Goal: Task Accomplishment & Management: Manage account settings

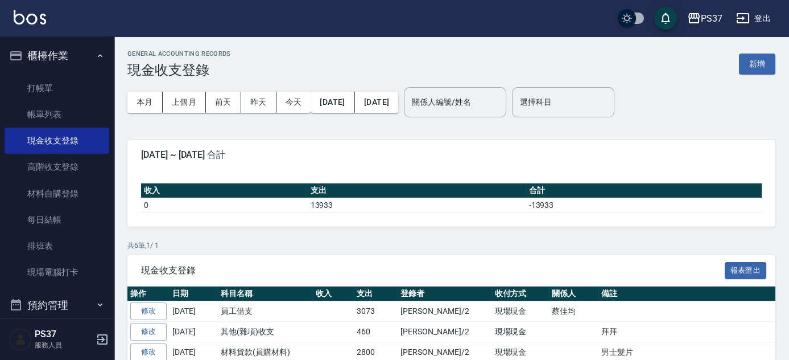
click at [47, 48] on button "櫃檯作業" at bounding box center [57, 56] width 105 height 30
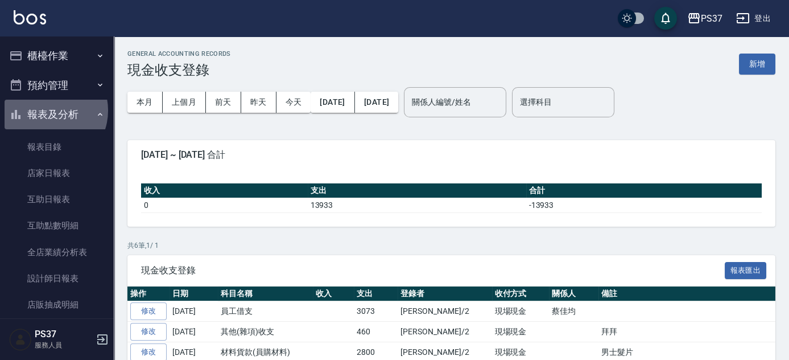
click at [47, 110] on button "報表及分析" at bounding box center [57, 115] width 105 height 30
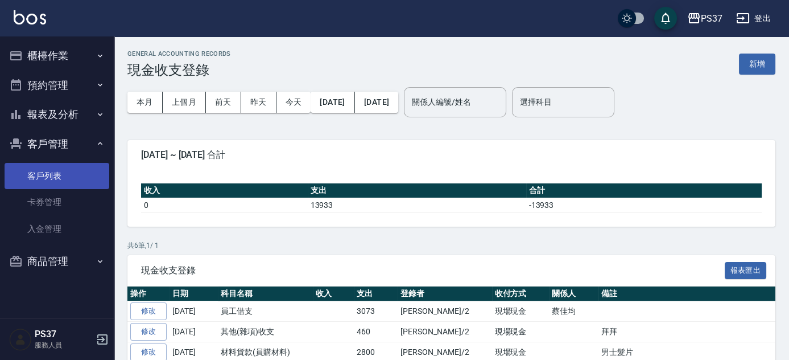
click at [47, 175] on link "客戶列表" at bounding box center [57, 176] width 105 height 26
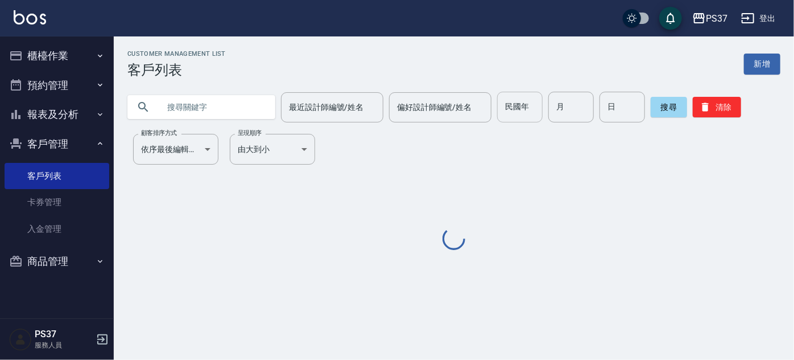
click at [510, 109] on input "民國年" at bounding box center [520, 107] width 46 height 31
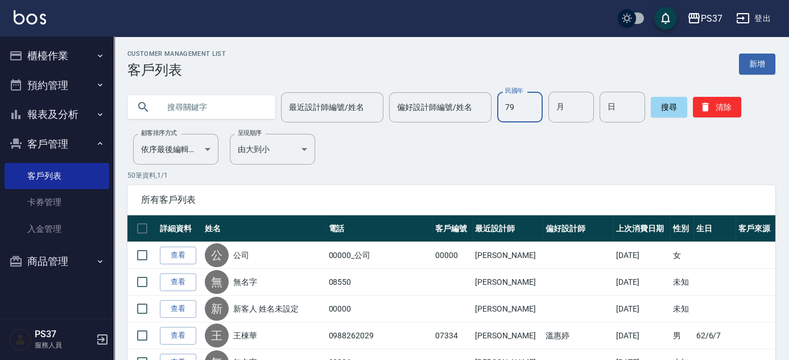
type input "79"
type input "11"
type input "15"
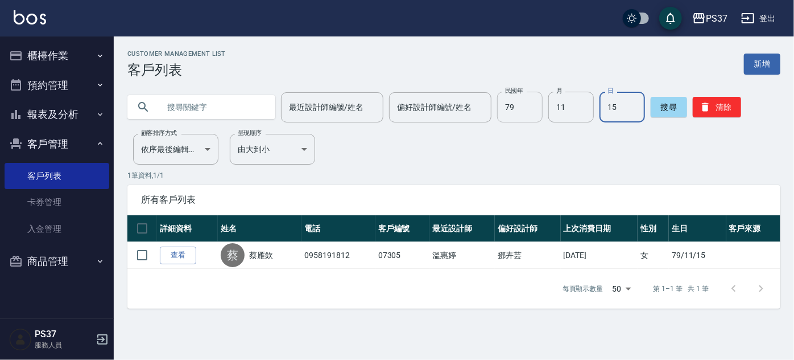
click at [527, 100] on input "79" at bounding box center [520, 107] width 46 height 31
type input "70"
type input "7"
type input "24"
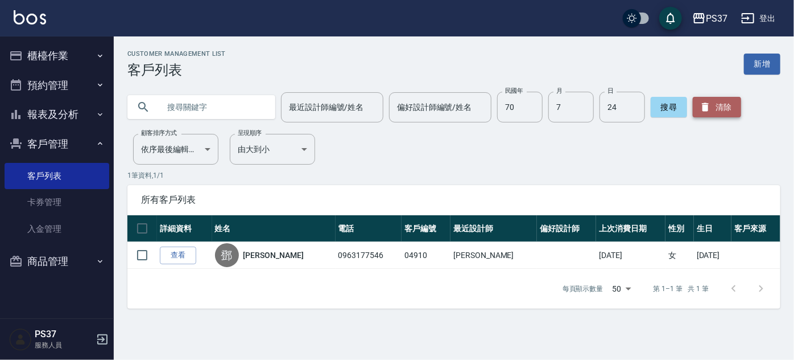
click at [713, 107] on button "清除" at bounding box center [717, 107] width 48 height 20
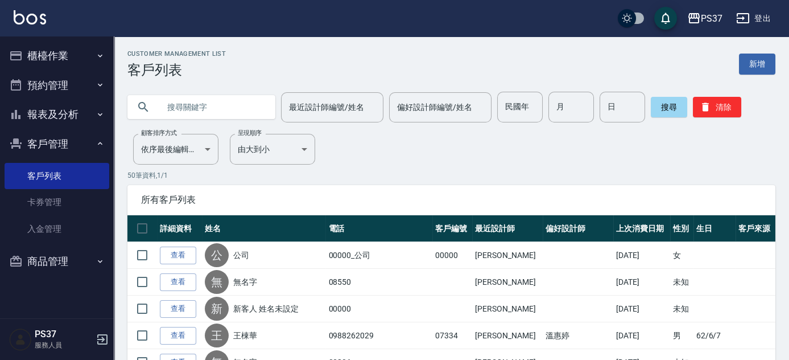
click at [61, 53] on button "櫃檯作業" at bounding box center [57, 56] width 105 height 30
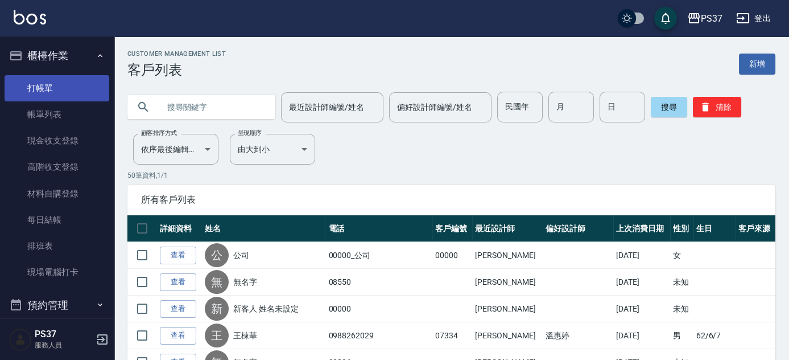
click at [44, 93] on link "打帳單" at bounding box center [57, 88] width 105 height 26
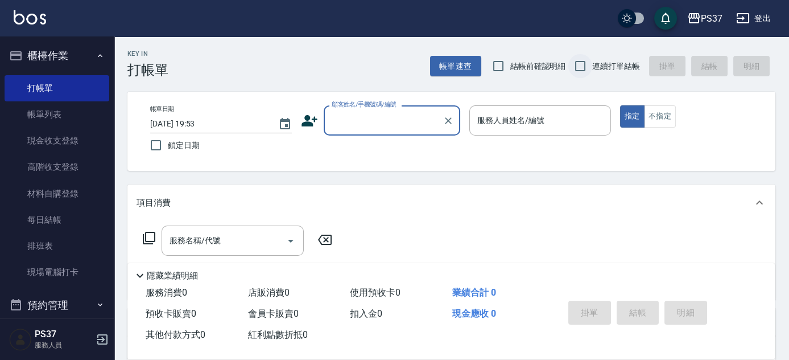
click at [580, 68] on input "連續打單結帳" at bounding box center [580, 66] width 24 height 24
checkbox input "true"
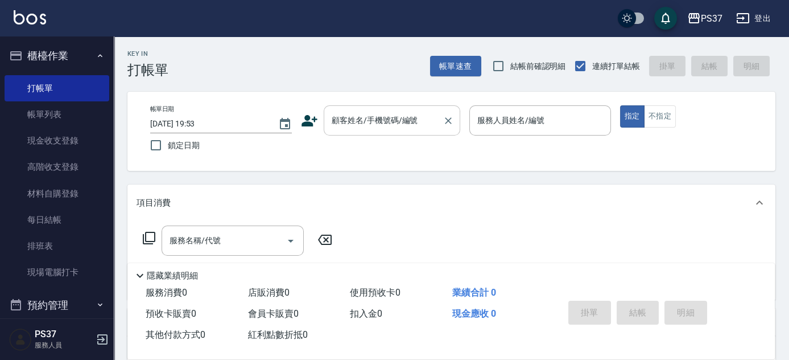
click at [394, 127] on input "顧客姓名/手機號碼/編號" at bounding box center [383, 120] width 109 height 20
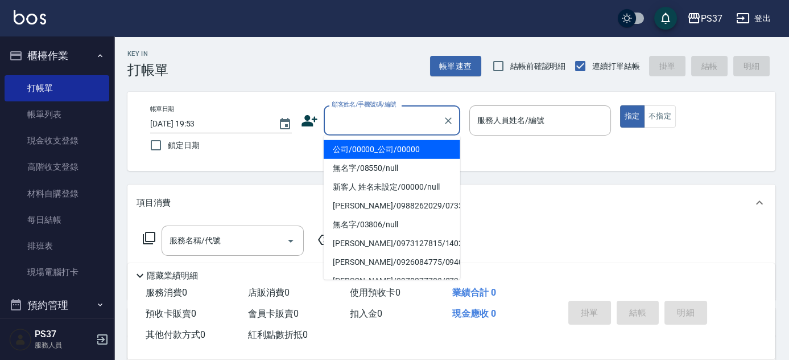
click at [390, 151] on li "公司/00000_公司/00000" at bounding box center [392, 149] width 137 height 19
type input "公司/00000_公司/00000"
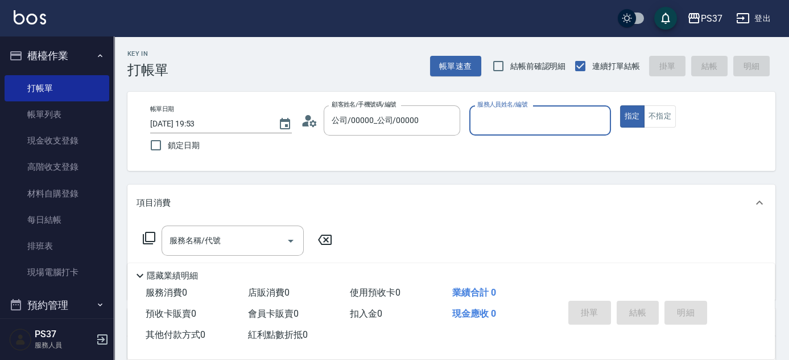
click at [524, 130] on div "服務人員姓名/編號" at bounding box center [540, 120] width 142 height 30
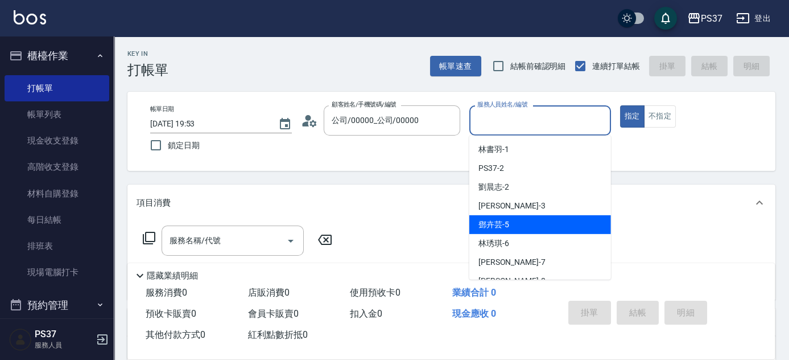
click at [533, 224] on div "[PERSON_NAME]-5" at bounding box center [540, 224] width 142 height 19
type input "[PERSON_NAME]-5"
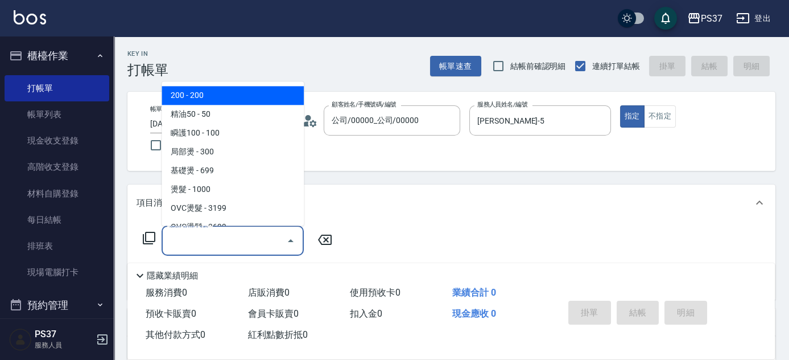
click at [230, 238] on input "服務名稱/代號" at bounding box center [224, 240] width 115 height 20
click at [214, 98] on span "200 - 200" at bounding box center [233, 95] width 142 height 19
type input "200(111)"
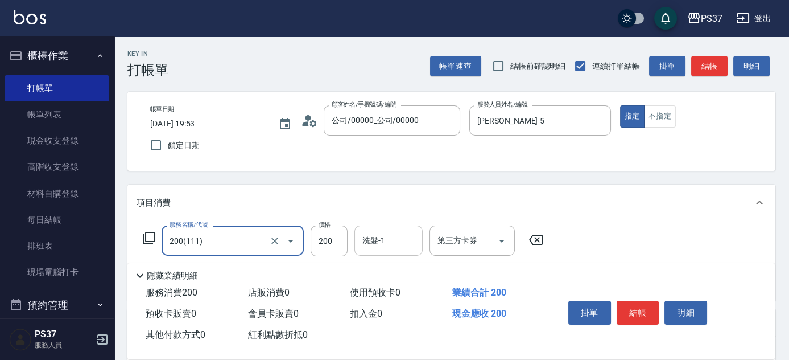
click at [389, 236] on input "洗髮-1" at bounding box center [389, 240] width 58 height 20
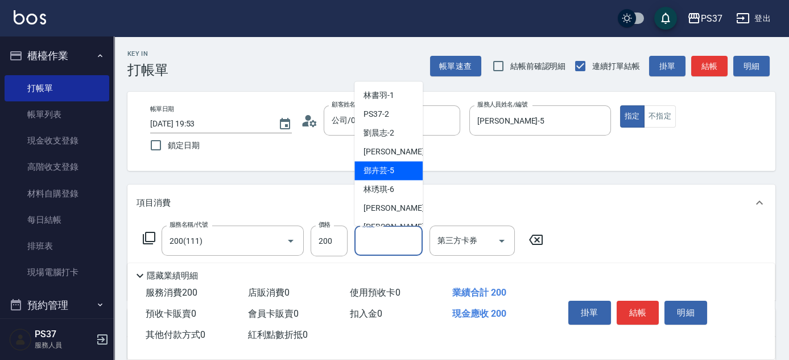
click at [389, 170] on span "[PERSON_NAME]-5" at bounding box center [379, 171] width 31 height 12
type input "[PERSON_NAME]-5"
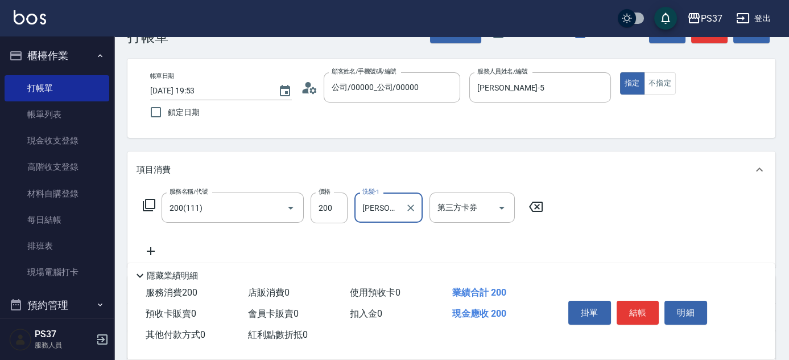
scroll to position [51, 0]
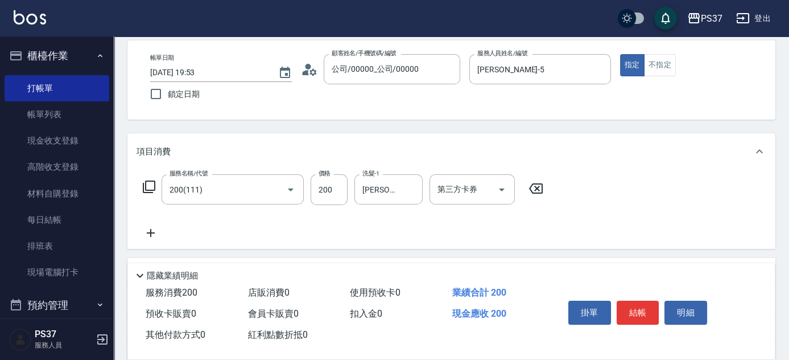
click at [152, 229] on icon at bounding box center [151, 233] width 28 height 14
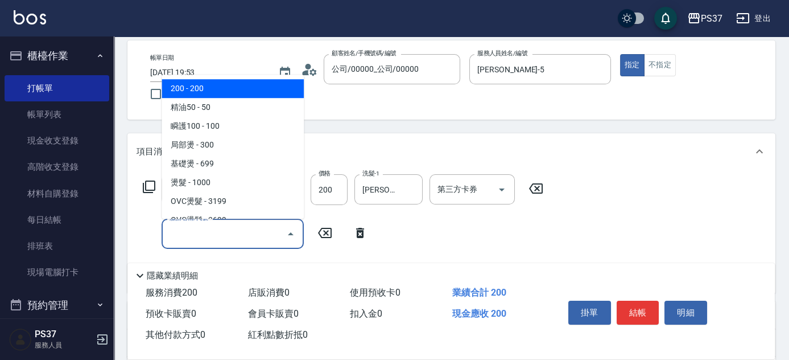
click at [189, 233] on input "服務名稱/代號" at bounding box center [224, 234] width 115 height 20
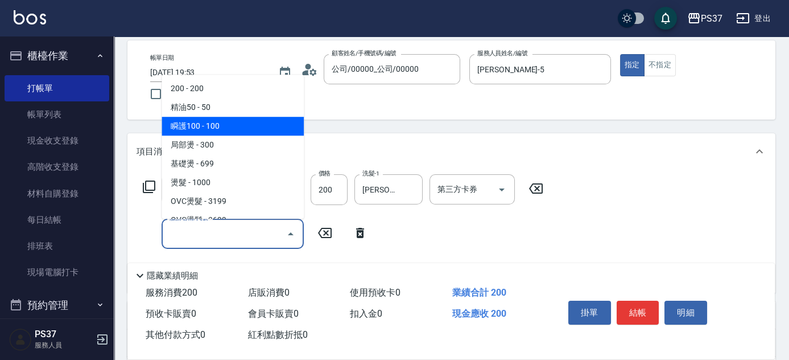
click at [229, 118] on span "瞬護100 - 100" at bounding box center [233, 126] width 142 height 19
type input "瞬護100(113)"
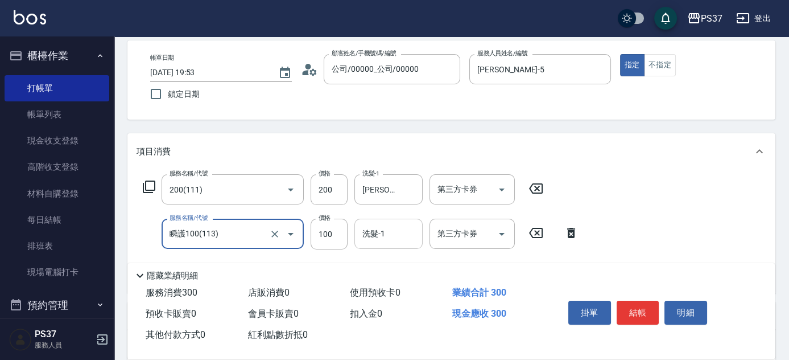
click at [376, 234] on input "洗髮-1" at bounding box center [389, 234] width 58 height 20
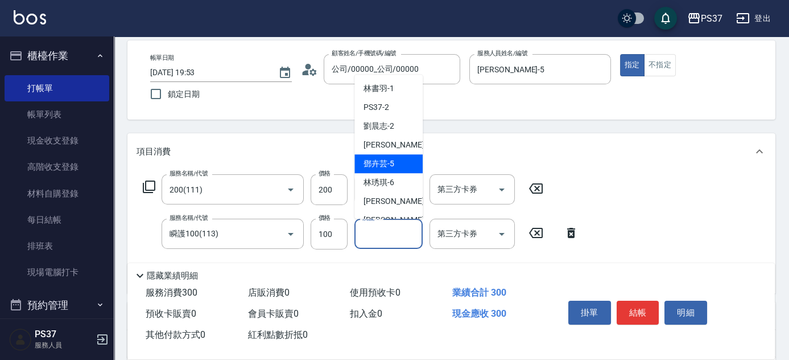
click at [383, 156] on div "[PERSON_NAME]-5" at bounding box center [388, 163] width 68 height 19
type input "[PERSON_NAME]-5"
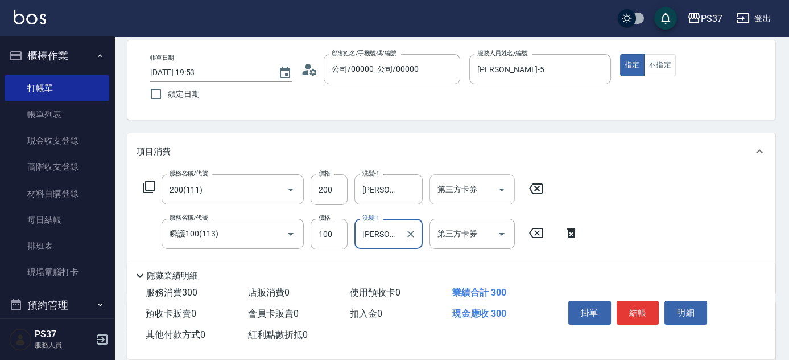
click at [497, 193] on icon "Open" at bounding box center [502, 190] width 14 height 14
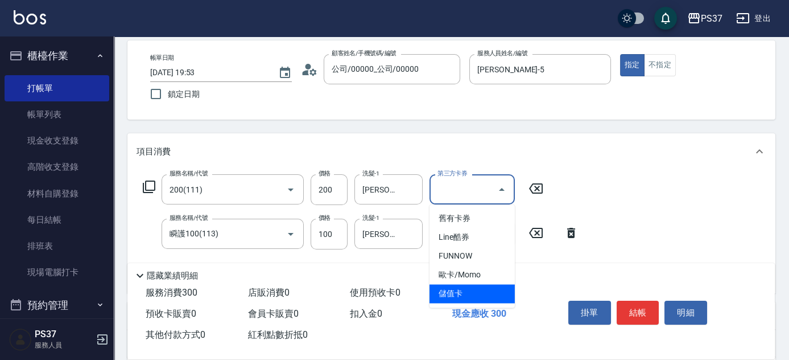
click at [476, 291] on span "儲值卡" at bounding box center [472, 293] width 85 height 19
type input "儲值卡"
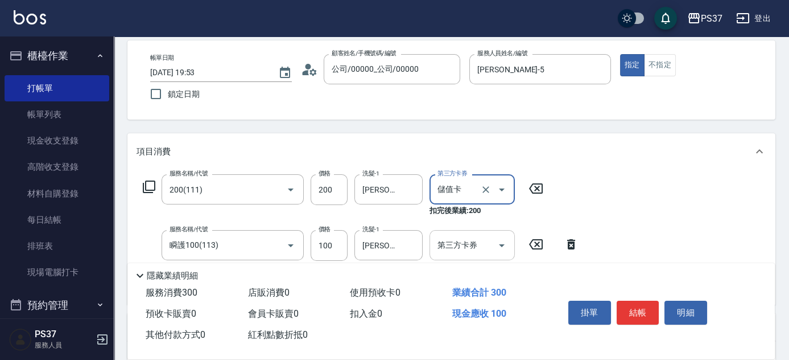
click at [499, 248] on icon "Open" at bounding box center [502, 245] width 14 height 14
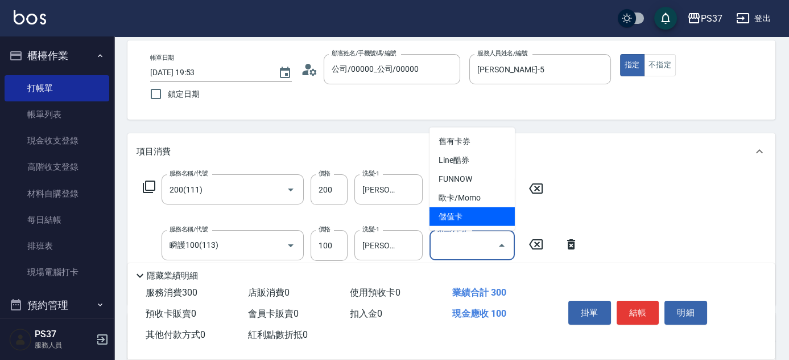
click at [490, 214] on span "儲值卡" at bounding box center [472, 216] width 85 height 19
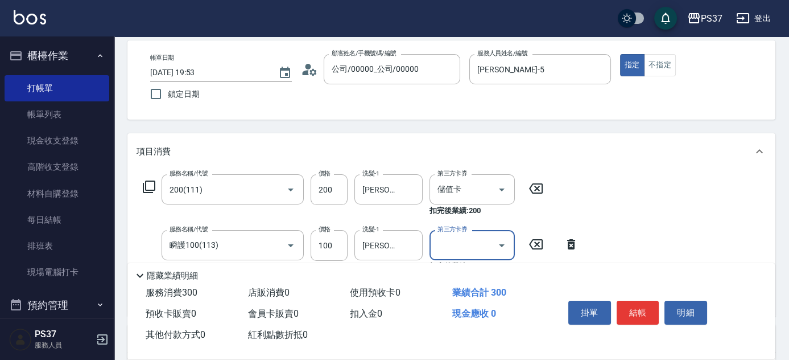
type input "儲值卡"
click at [624, 310] on button "結帳" at bounding box center [638, 312] width 43 height 24
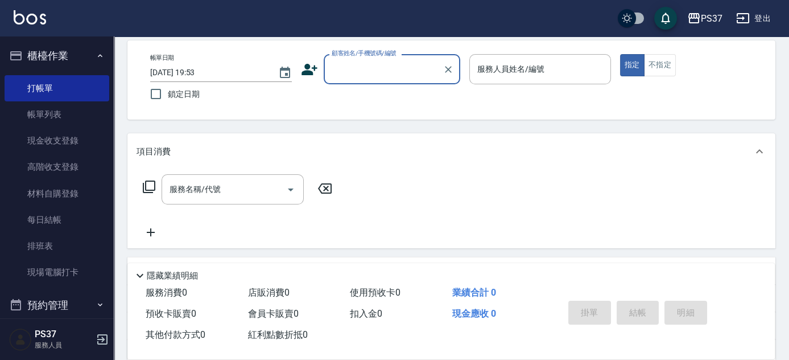
click at [390, 64] on input "顧客姓名/手機號碼/編號" at bounding box center [383, 69] width 109 height 20
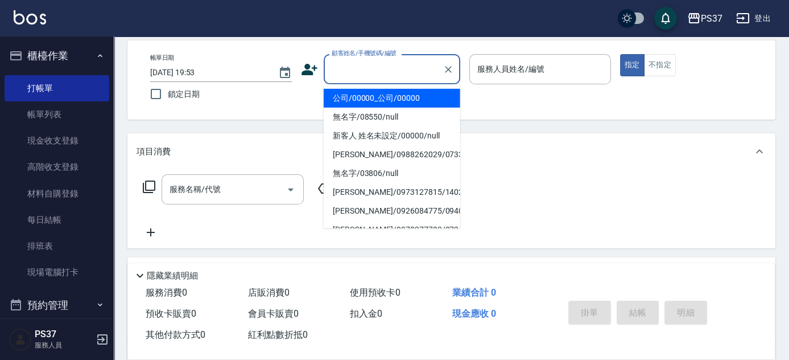
click at [383, 93] on li "公司/00000_公司/00000" at bounding box center [392, 98] width 137 height 19
type input "公司/00000_公司/00000"
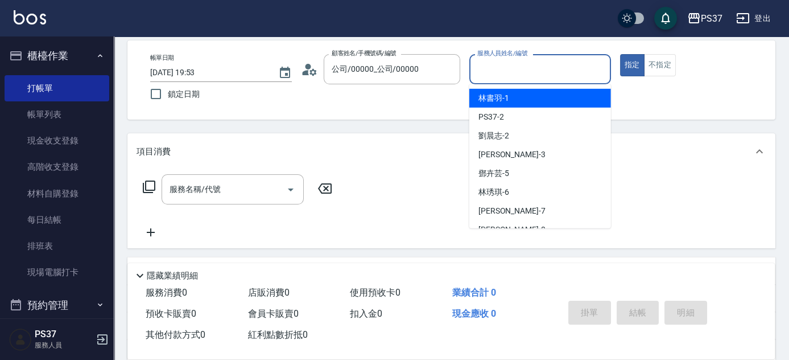
click at [500, 64] on input "服務人員姓名/編號" at bounding box center [539, 69] width 131 height 20
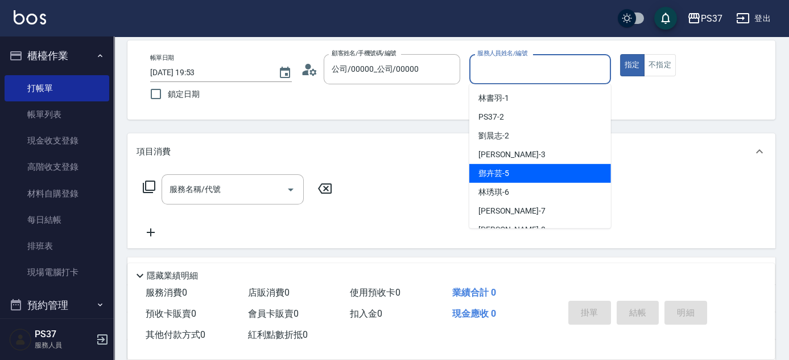
scroll to position [103, 0]
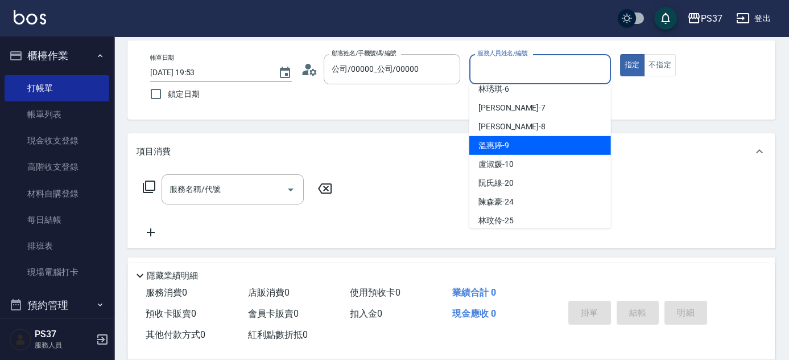
click at [520, 152] on div "[PERSON_NAME]-9" at bounding box center [540, 145] width 142 height 19
type input "[PERSON_NAME]-9"
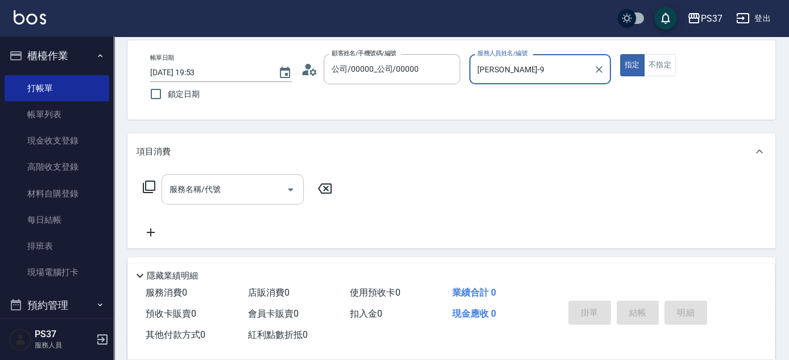
click at [238, 200] on div "服務名稱/代號" at bounding box center [233, 189] width 142 height 30
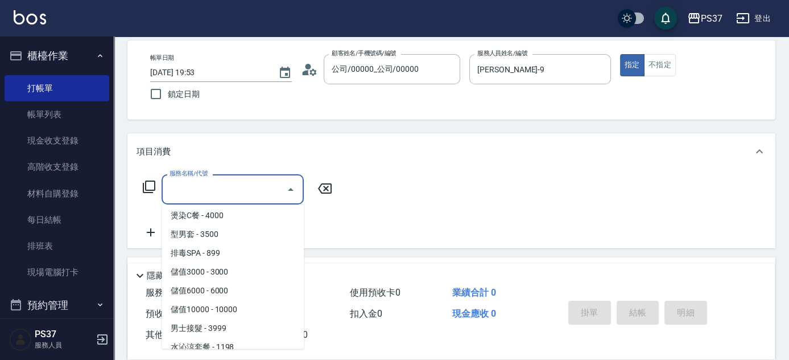
scroll to position [1241, 0]
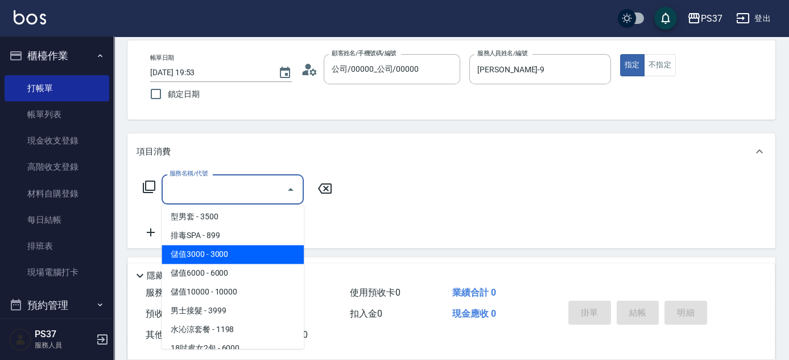
click at [221, 256] on span "儲值3000 - 3000" at bounding box center [233, 254] width 142 height 19
type input "儲值3000(901)"
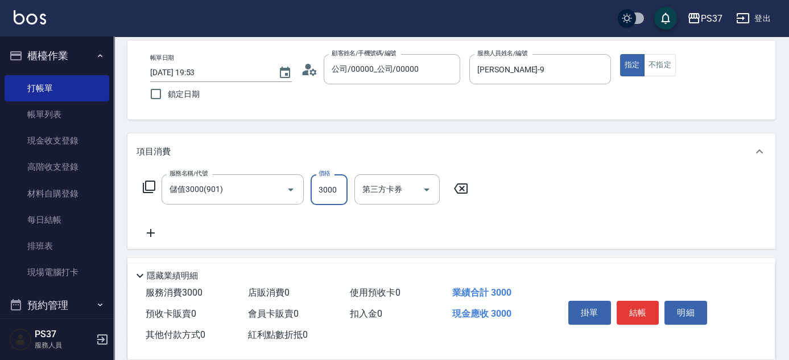
click at [334, 193] on input "3000" at bounding box center [329, 189] width 37 height 31
type input "2000"
click at [151, 234] on icon at bounding box center [151, 233] width 28 height 14
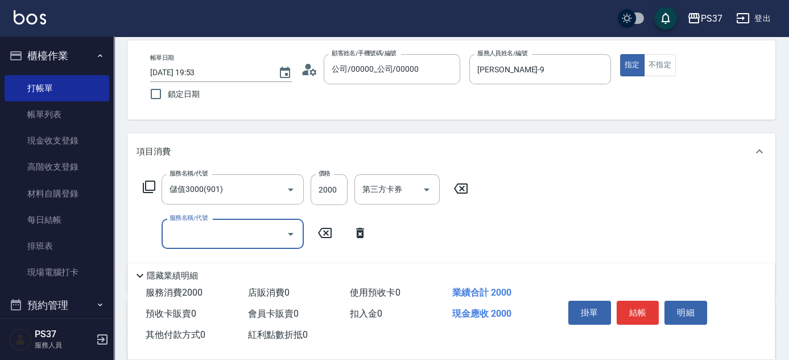
click at [174, 232] on input "服務名稱/代號" at bounding box center [224, 234] width 115 height 20
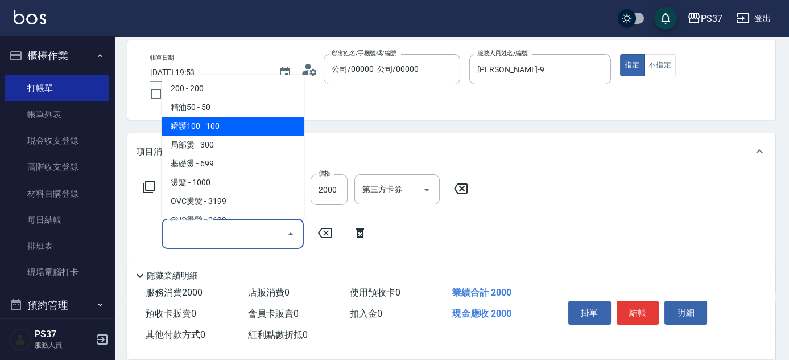
click at [191, 124] on span "瞬護100 - 100" at bounding box center [233, 126] width 142 height 19
type input "瞬護100(113)"
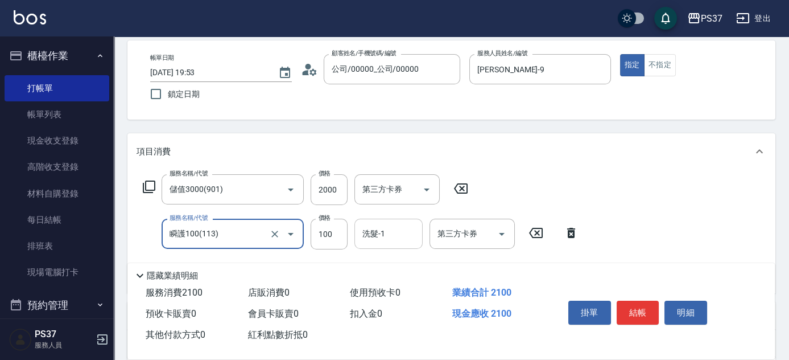
click at [390, 232] on input "洗髮-1" at bounding box center [389, 234] width 58 height 20
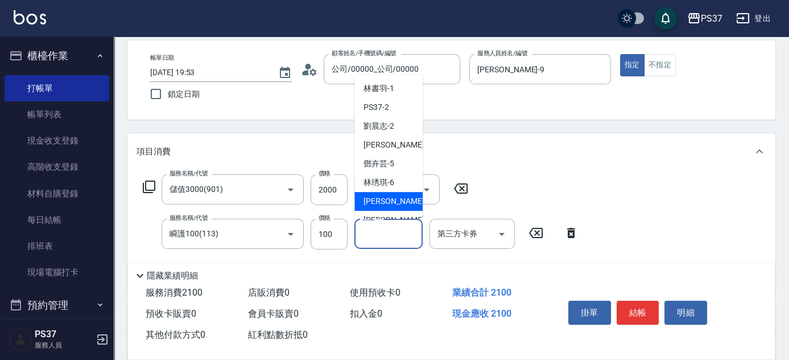
scroll to position [184, 0]
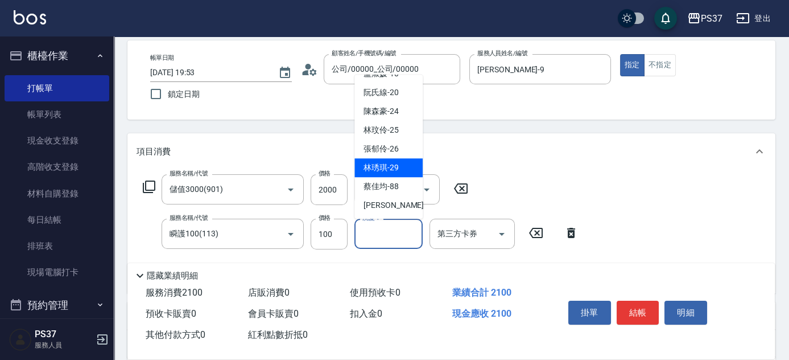
click at [382, 163] on span "[PERSON_NAME]-29" at bounding box center [381, 168] width 35 height 12
type input "[PERSON_NAME]-29"
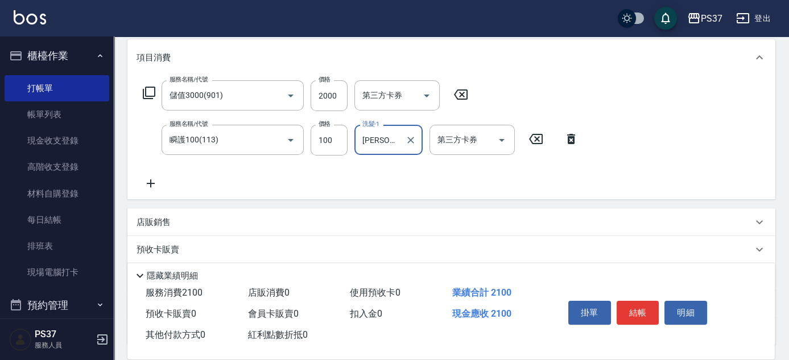
scroll to position [207, 0]
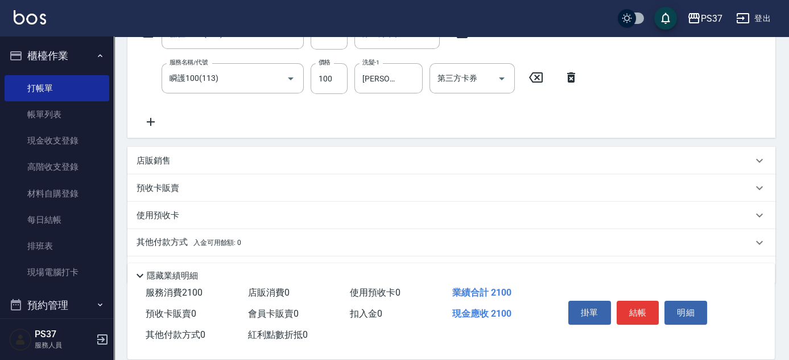
click at [153, 126] on icon at bounding box center [151, 122] width 28 height 14
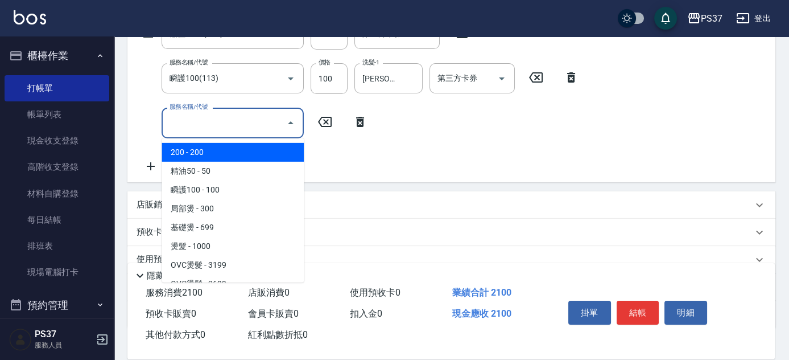
click at [191, 127] on input "服務名稱/代號" at bounding box center [224, 123] width 115 height 20
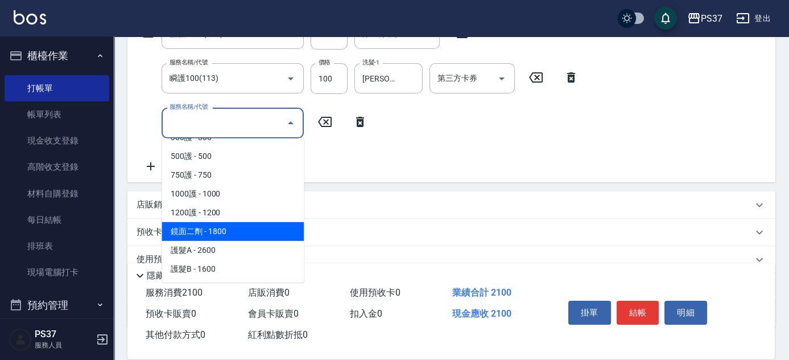
scroll to position [517, 0]
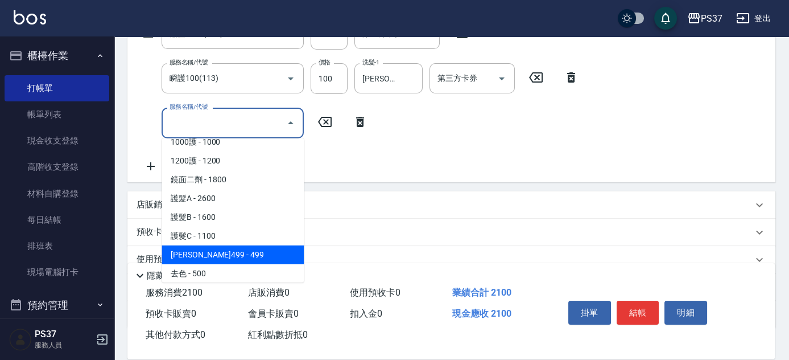
click at [225, 253] on span "[PERSON_NAME]499 - 499" at bounding box center [233, 254] width 142 height 19
type input "[PERSON_NAME]499(0499)"
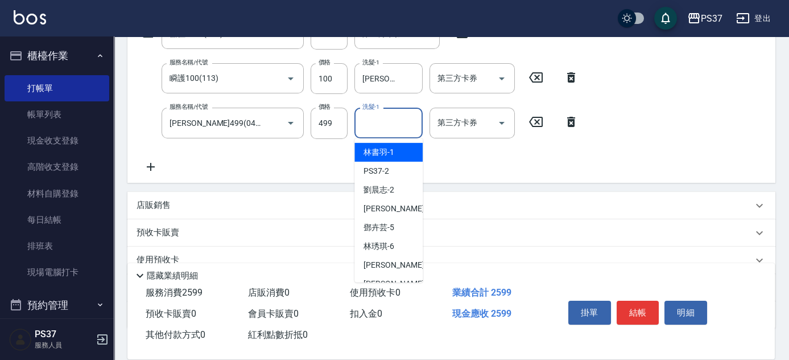
click at [371, 126] on input "洗髮-1" at bounding box center [389, 123] width 58 height 20
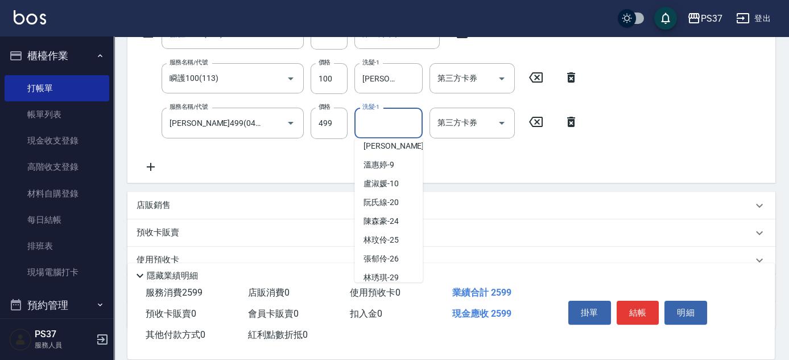
scroll to position [184, 0]
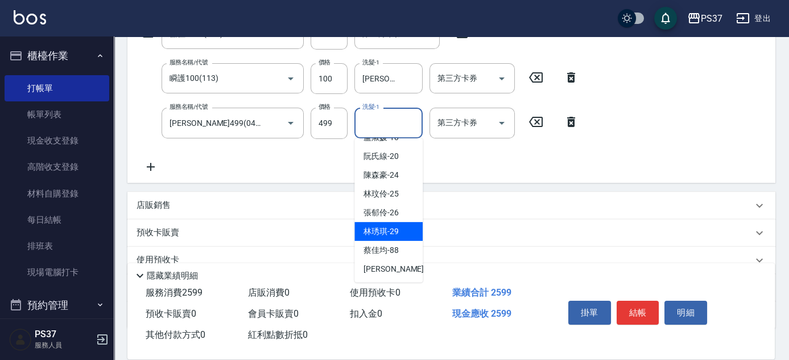
click at [379, 227] on span "[PERSON_NAME]-29" at bounding box center [381, 231] width 35 height 12
type input "[PERSON_NAME]-29"
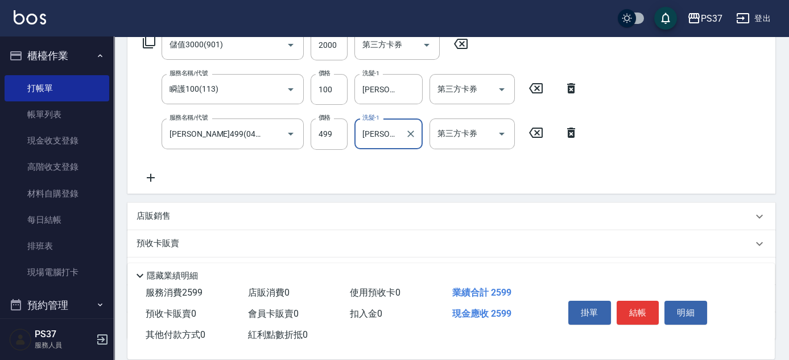
scroll to position [207, 0]
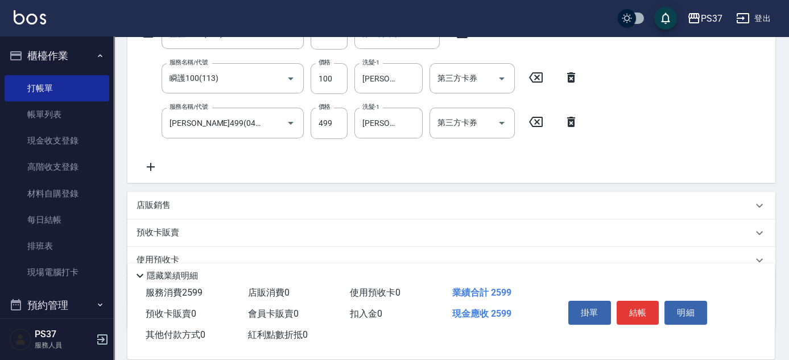
click at [147, 166] on icon at bounding box center [151, 167] width 8 height 8
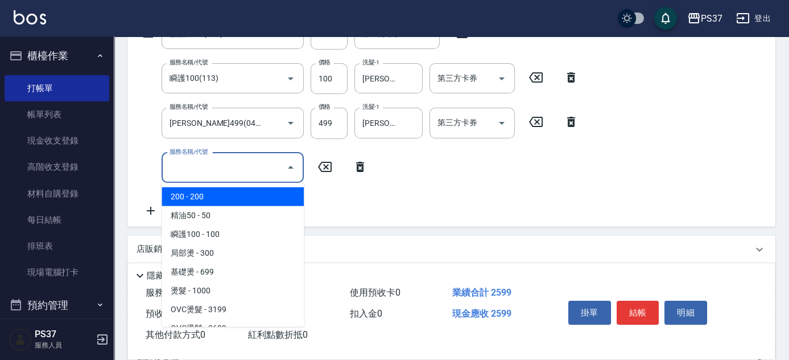
click at [208, 171] on input "服務名稱/代號" at bounding box center [224, 168] width 115 height 20
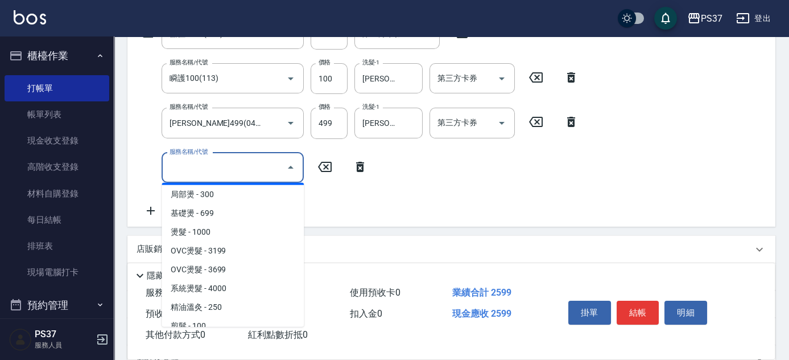
scroll to position [103, 0]
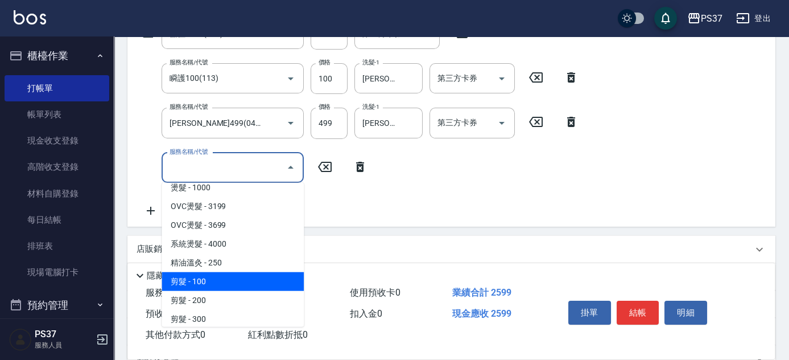
click at [218, 277] on span "剪髮 - 100" at bounding box center [233, 281] width 142 height 19
type input "剪髮(300)"
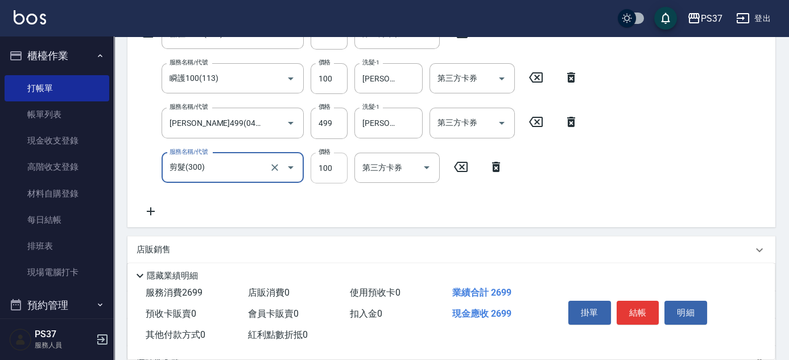
click at [341, 165] on input "100" at bounding box center [329, 167] width 37 height 31
type input "1"
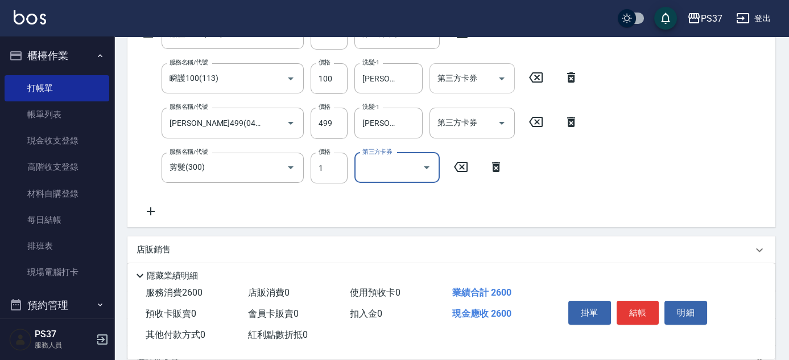
click at [505, 81] on icon "Open" at bounding box center [502, 79] width 14 height 14
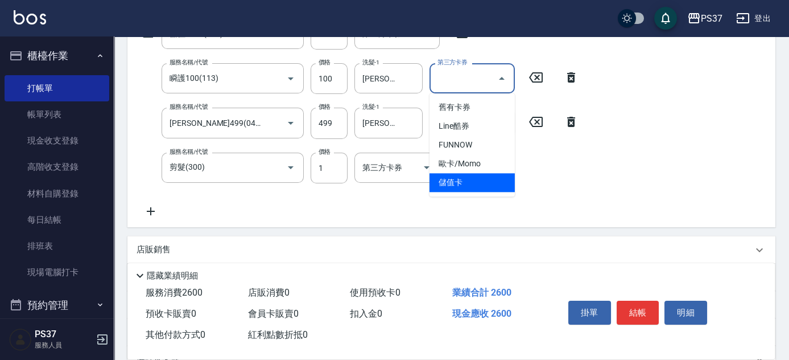
click at [468, 180] on span "儲值卡" at bounding box center [472, 182] width 85 height 19
type input "儲值卡"
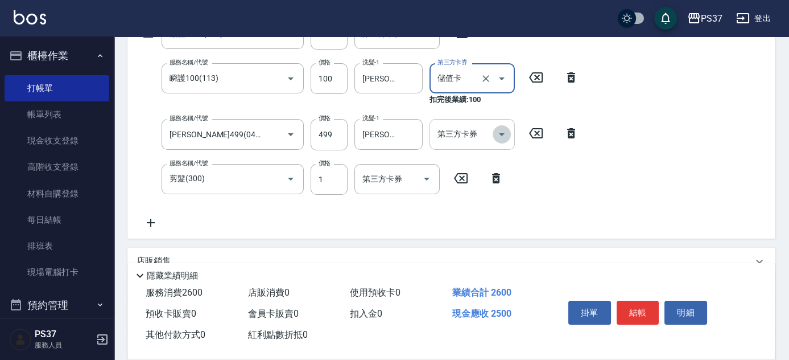
click at [497, 134] on icon "Open" at bounding box center [502, 134] width 14 height 14
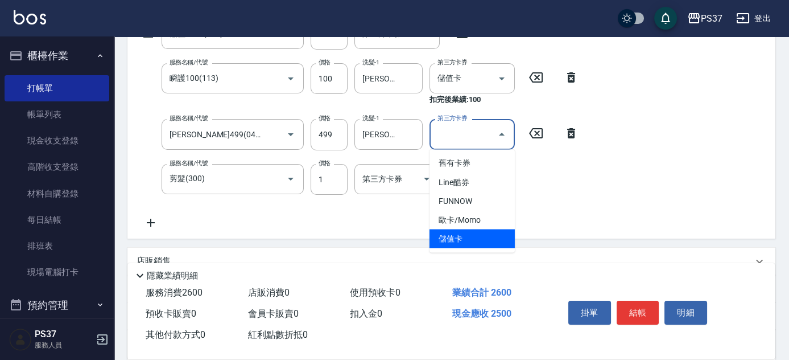
click at [464, 241] on span "儲值卡" at bounding box center [472, 238] width 85 height 19
type input "儲值卡"
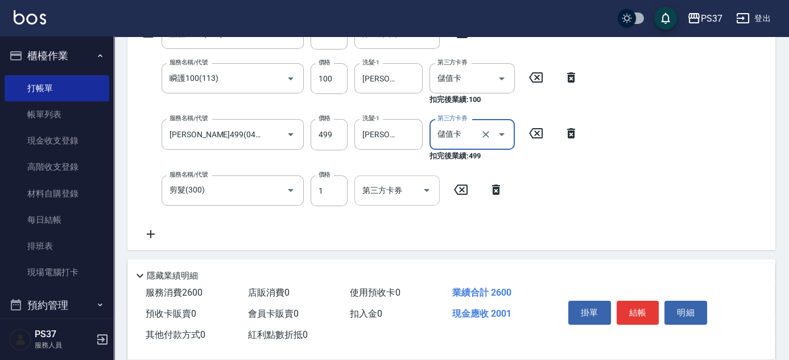
click at [423, 188] on icon "Open" at bounding box center [427, 190] width 14 height 14
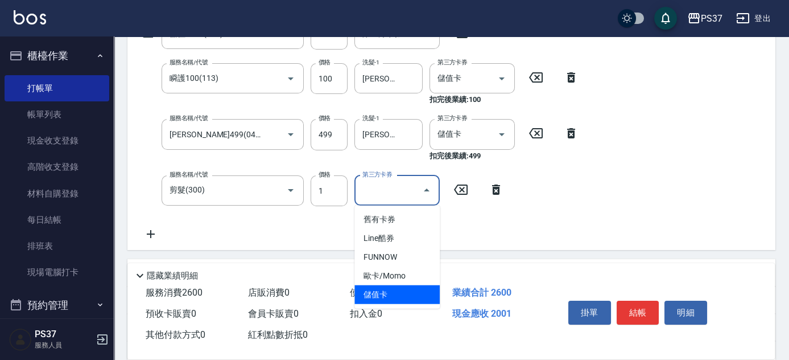
click at [397, 290] on span "儲值卡" at bounding box center [396, 294] width 85 height 19
type input "儲值卡"
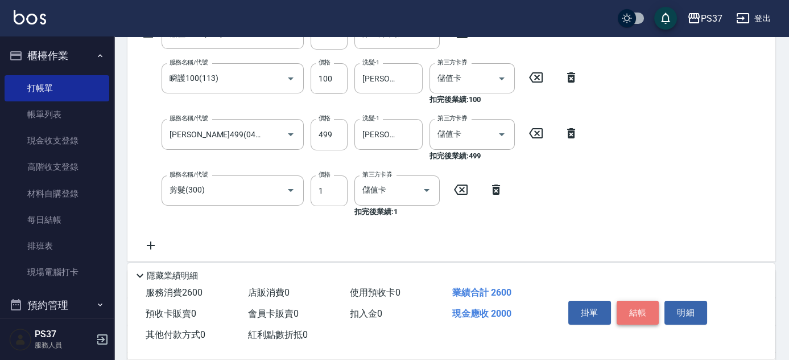
click at [632, 311] on button "結帳" at bounding box center [638, 312] width 43 height 24
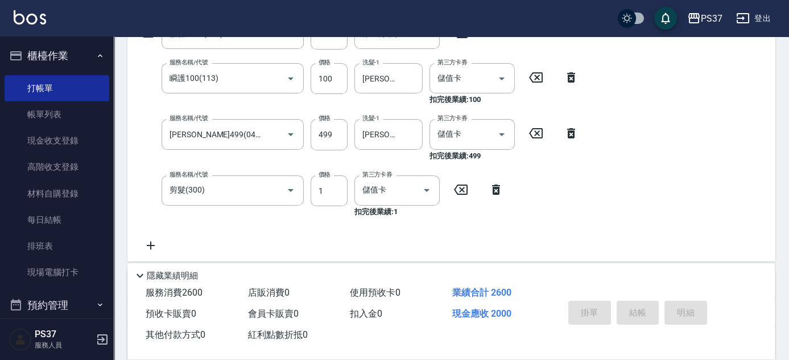
type input "[DATE] 19:54"
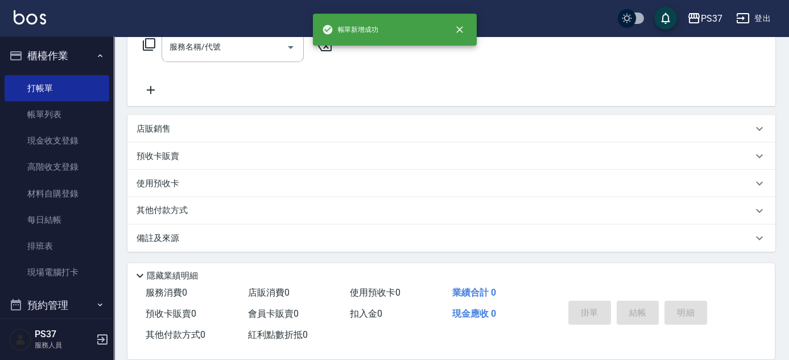
scroll to position [0, 0]
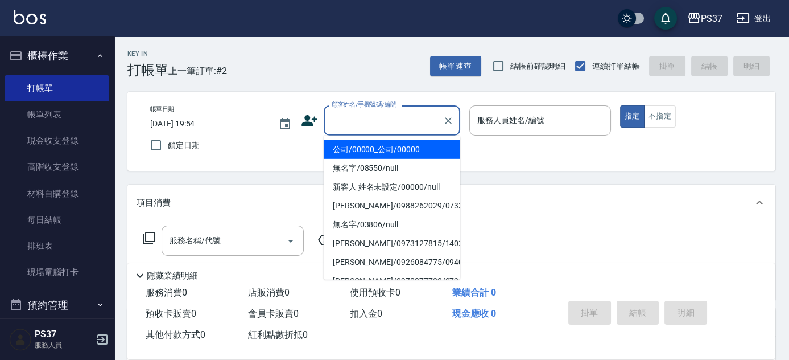
click at [412, 125] on input "顧客姓名/手機號碼/編號" at bounding box center [383, 120] width 109 height 20
click at [403, 156] on li "公司/00000_公司/00000" at bounding box center [392, 149] width 137 height 19
type input "公司/00000_公司/00000"
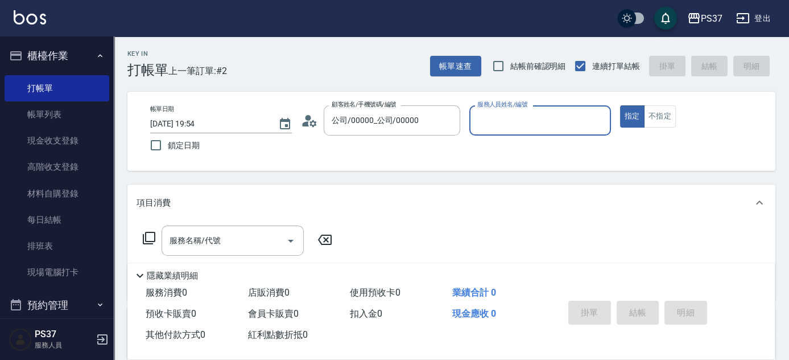
click at [534, 131] on div "服務人員姓名/編號" at bounding box center [540, 120] width 142 height 30
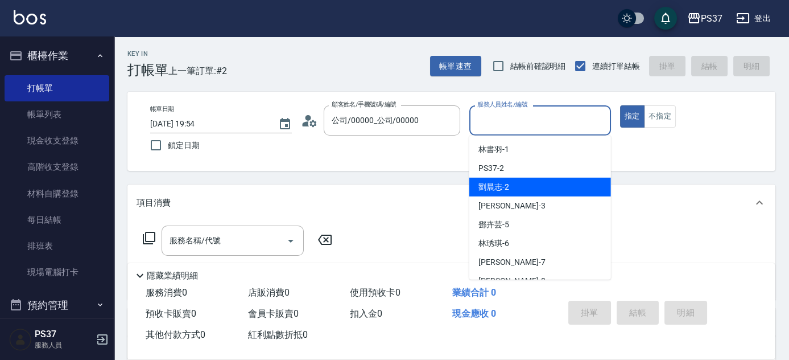
click at [531, 187] on div "[PERSON_NAME]-2" at bounding box center [540, 187] width 142 height 19
type input "[PERSON_NAME]-2"
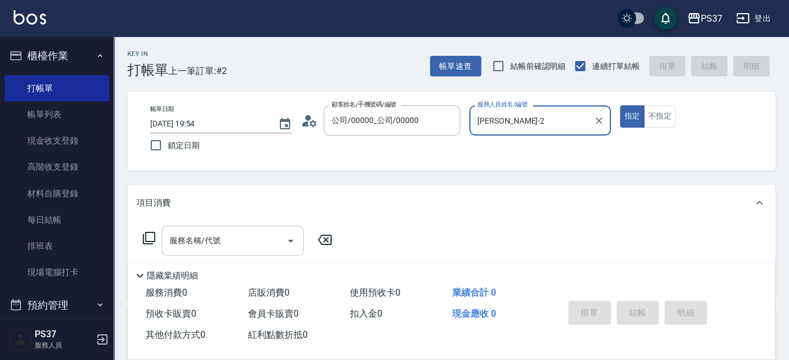
click at [245, 237] on input "服務名稱/代號" at bounding box center [224, 240] width 115 height 20
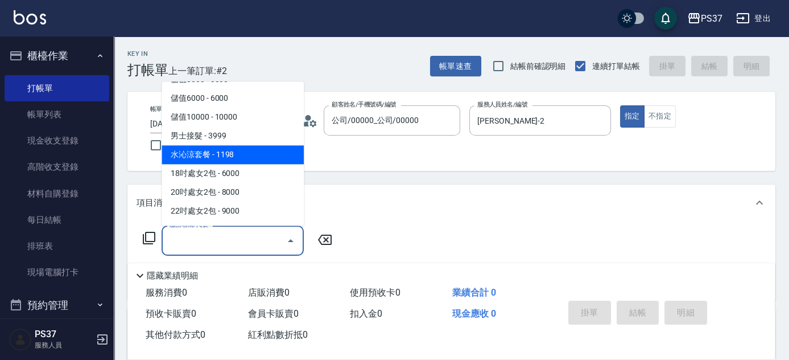
scroll to position [1241, 0]
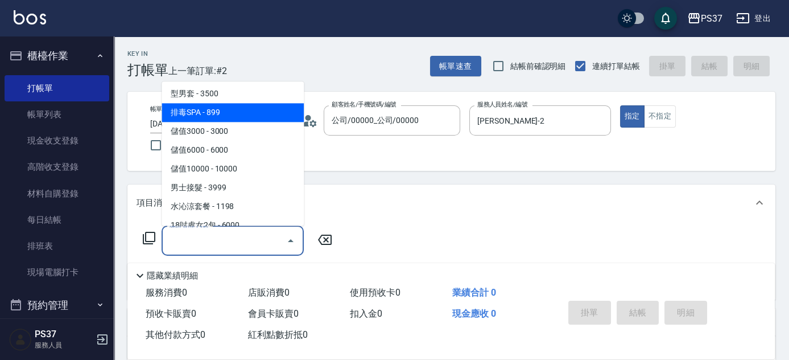
click at [247, 118] on span "排毒SPA - 899" at bounding box center [233, 113] width 142 height 19
type input "排毒SPA(0899)"
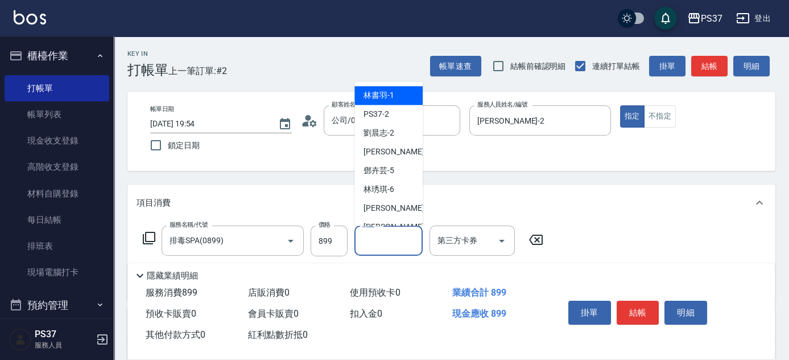
click at [379, 239] on input "洗髮-1" at bounding box center [389, 240] width 58 height 20
click at [387, 93] on span "[PERSON_NAME]-1" at bounding box center [379, 96] width 31 height 12
type input "[PERSON_NAME]-1"
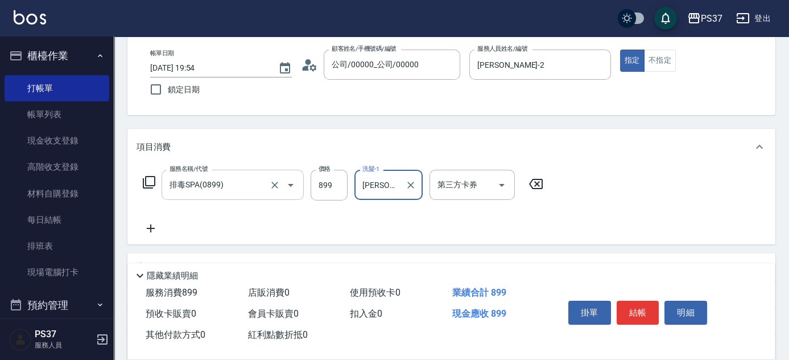
scroll to position [103, 0]
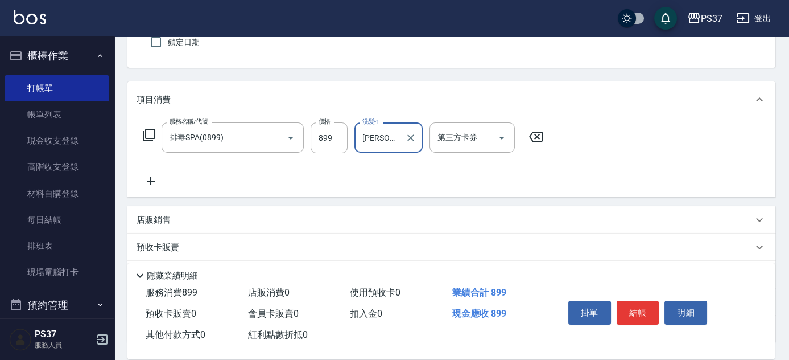
click at [146, 178] on icon at bounding box center [151, 181] width 28 height 14
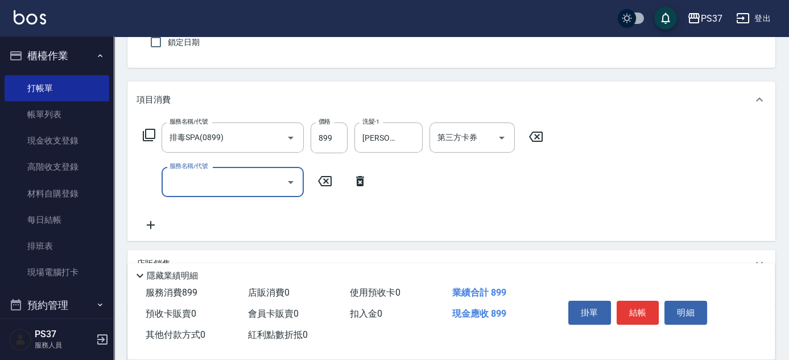
click at [196, 192] on div "服務名稱/代號" at bounding box center [233, 182] width 142 height 30
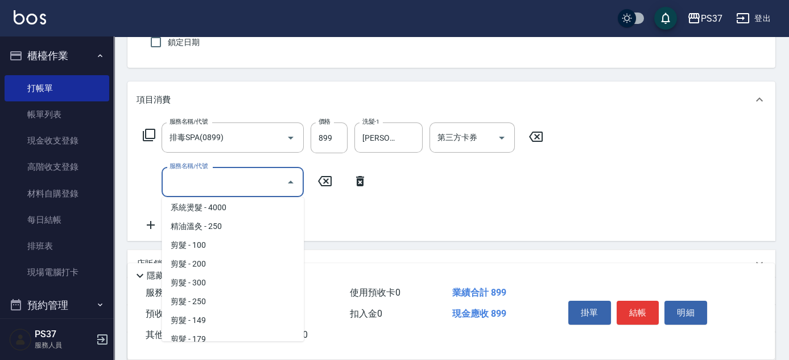
scroll to position [155, 0]
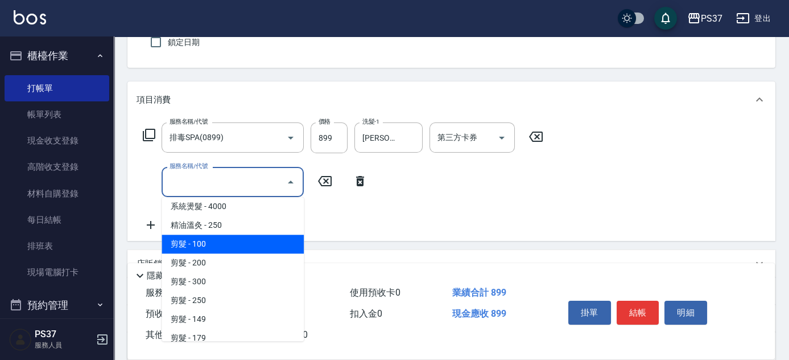
click at [220, 247] on span "剪髮 - 100" at bounding box center [233, 243] width 142 height 19
type input "剪髮(300)"
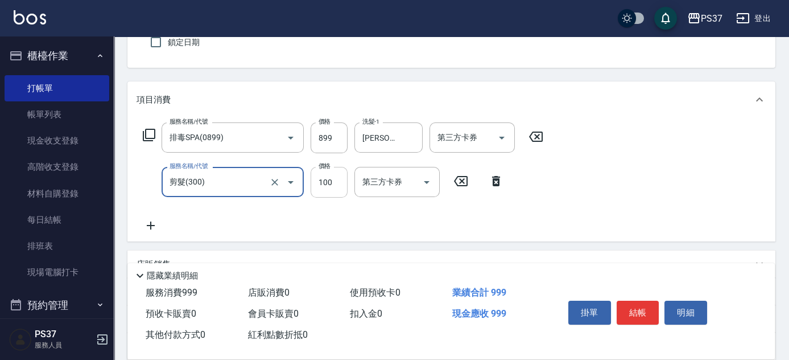
click at [326, 178] on input "100" at bounding box center [329, 182] width 37 height 31
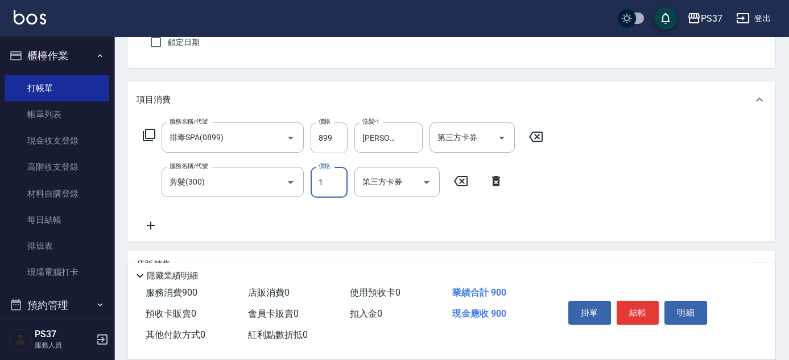
type input "1"
click at [503, 137] on icon "Open" at bounding box center [502, 138] width 6 height 3
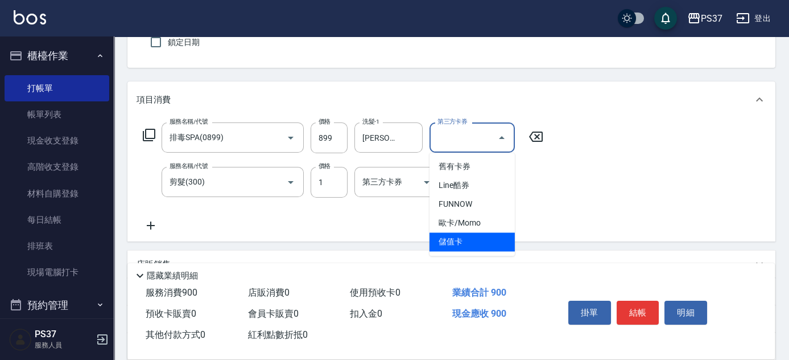
click at [468, 241] on span "儲值卡" at bounding box center [472, 241] width 85 height 19
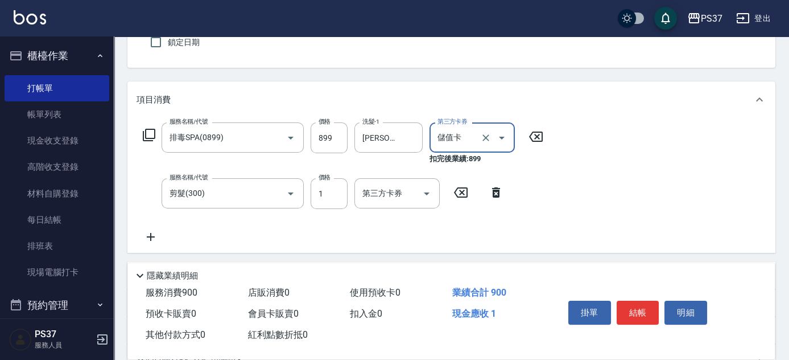
type input "儲值卡"
click at [424, 191] on icon "Open" at bounding box center [427, 194] width 14 height 14
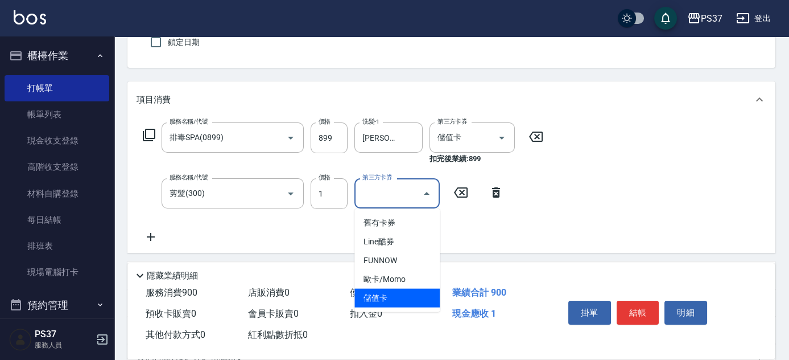
click at [391, 300] on span "儲值卡" at bounding box center [396, 297] width 85 height 19
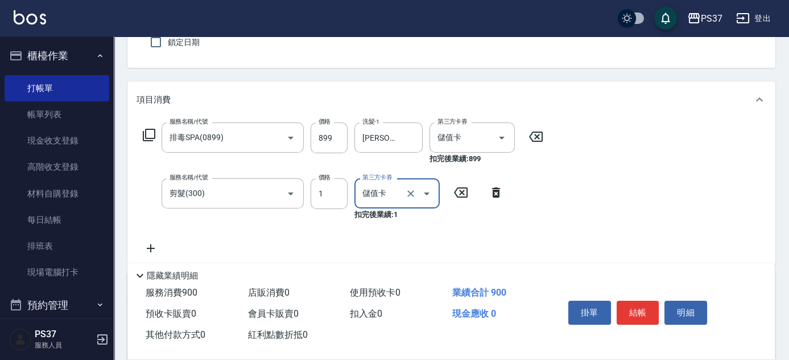
type input "儲值卡"
click at [621, 300] on button "結帳" at bounding box center [638, 312] width 43 height 24
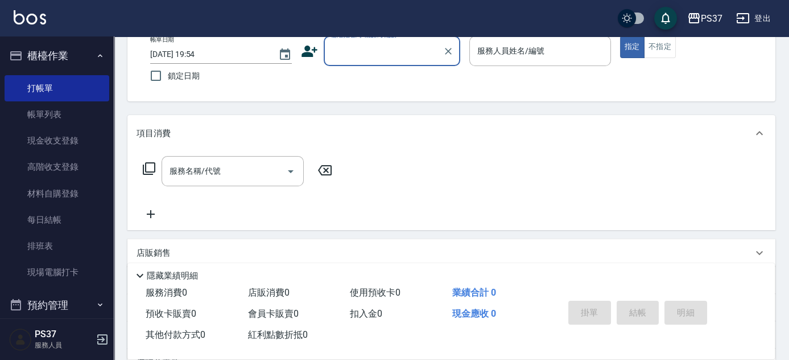
scroll to position [51, 0]
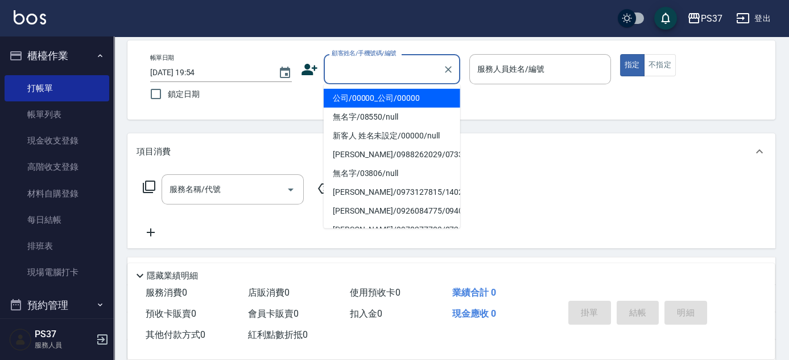
click at [378, 75] on input "顧客姓名/手機號碼/編號" at bounding box center [383, 69] width 109 height 20
click at [364, 97] on li "公司/00000_公司/00000" at bounding box center [392, 98] width 137 height 19
type input "公司/00000_公司/00000"
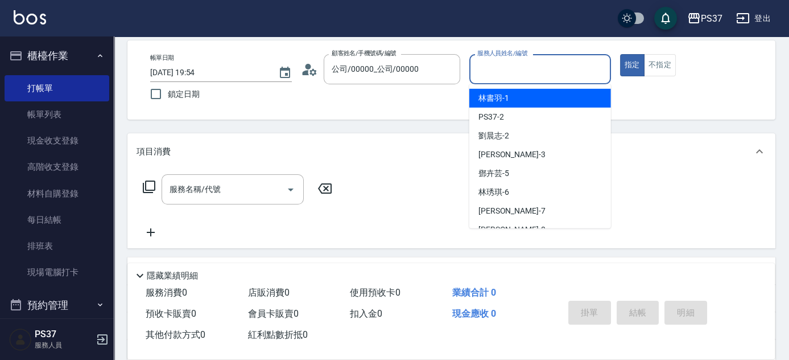
click at [498, 61] on input "服務人員姓名/編號" at bounding box center [539, 69] width 131 height 20
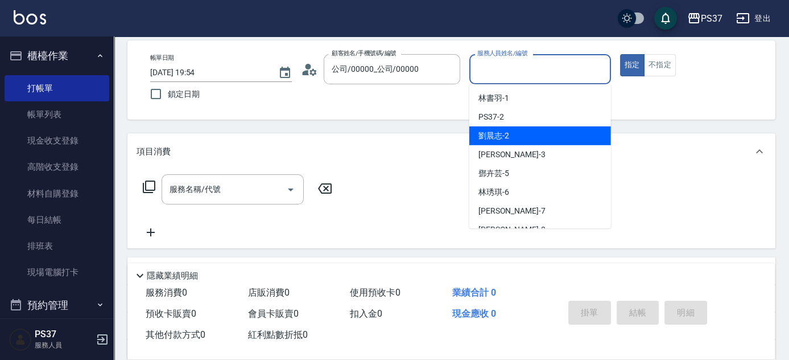
click at [510, 130] on div "[PERSON_NAME]-2" at bounding box center [540, 135] width 142 height 19
type input "[PERSON_NAME]-2"
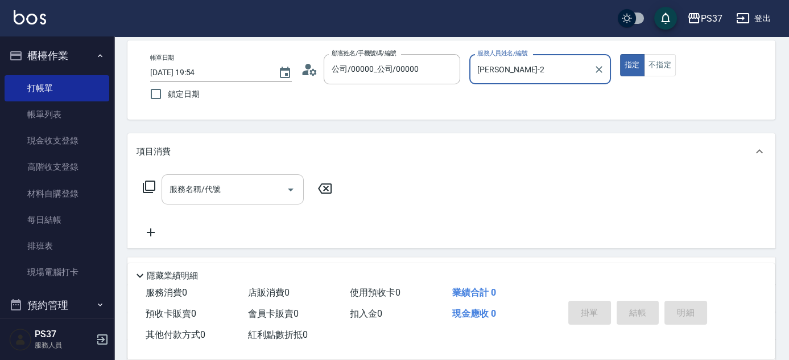
click at [234, 193] on input "服務名稱/代號" at bounding box center [224, 189] width 115 height 20
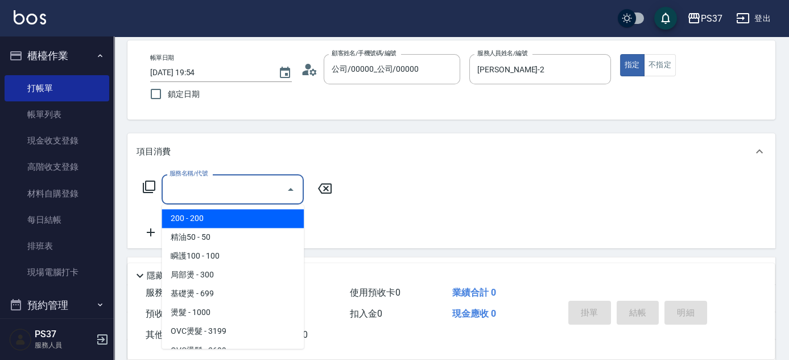
click at [221, 218] on span "200 - 200" at bounding box center [233, 218] width 142 height 19
type input "200(111)"
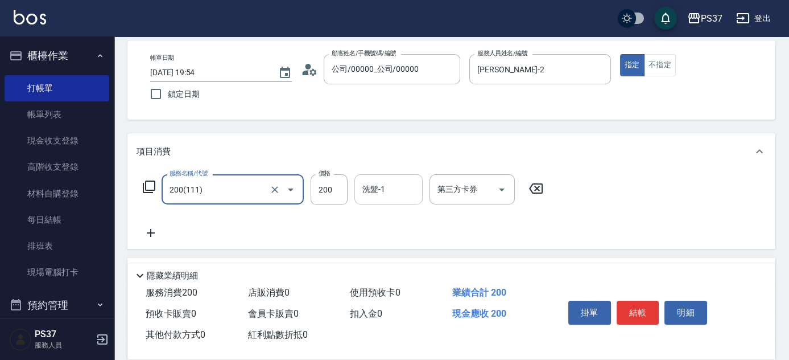
click at [389, 190] on input "洗髮-1" at bounding box center [389, 189] width 58 height 20
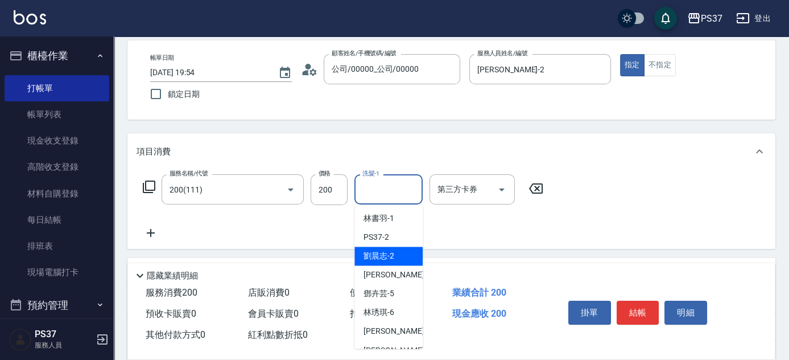
click at [385, 256] on span "[PERSON_NAME]-2" at bounding box center [379, 256] width 31 height 12
type input "[PERSON_NAME]-2"
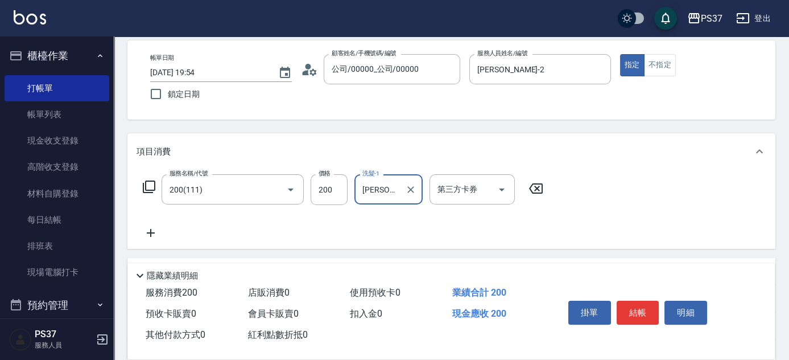
click at [150, 232] on icon at bounding box center [151, 233] width 28 height 14
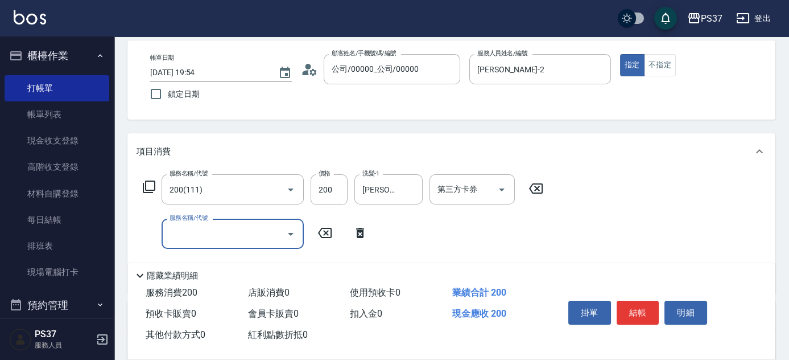
click at [183, 232] on input "服務名稱/代號" at bounding box center [224, 234] width 115 height 20
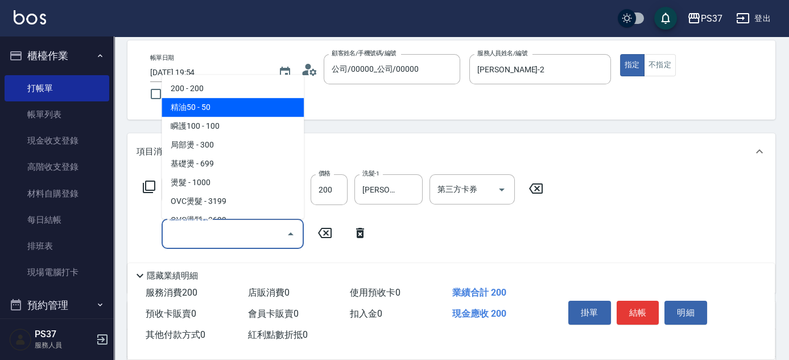
click at [224, 107] on span "精油50 - 50" at bounding box center [233, 107] width 142 height 19
type input "精油50(112)"
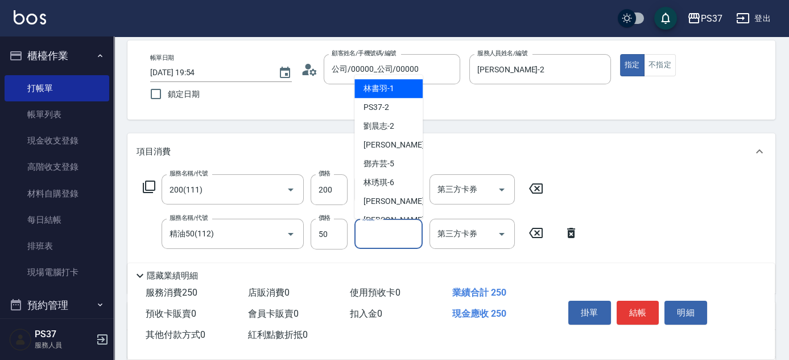
click at [379, 234] on input "洗髮-1" at bounding box center [389, 234] width 58 height 20
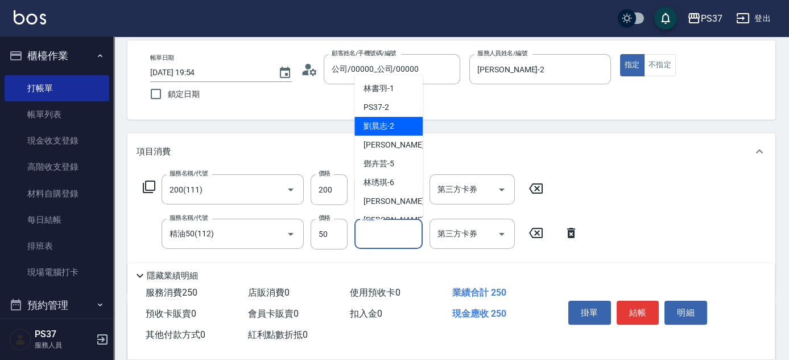
click at [393, 123] on span "[PERSON_NAME]-2" at bounding box center [379, 126] width 31 height 12
type input "[PERSON_NAME]-2"
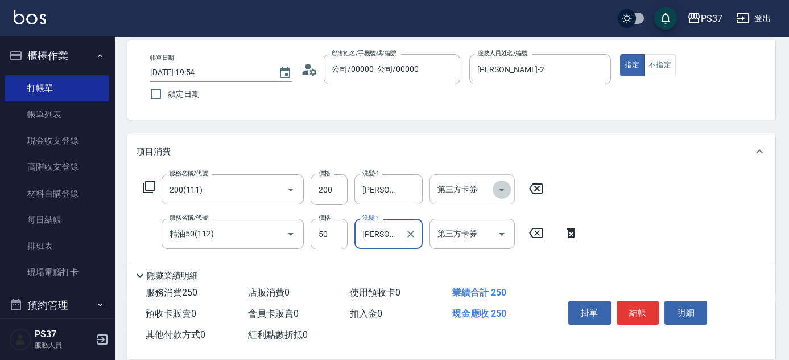
click at [500, 190] on icon "Open" at bounding box center [502, 190] width 14 height 14
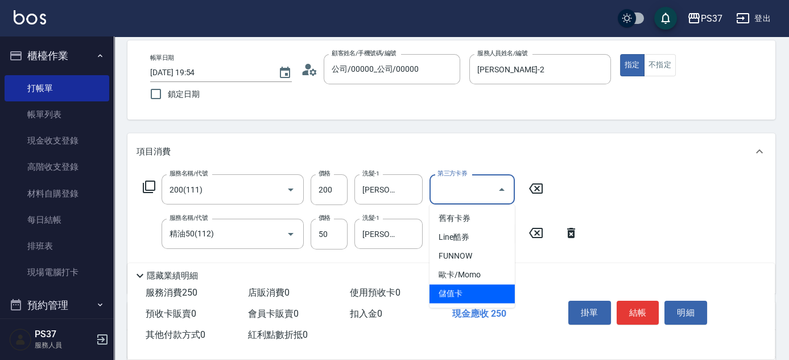
click at [474, 295] on span "儲值卡" at bounding box center [472, 293] width 85 height 19
type input "儲值卡"
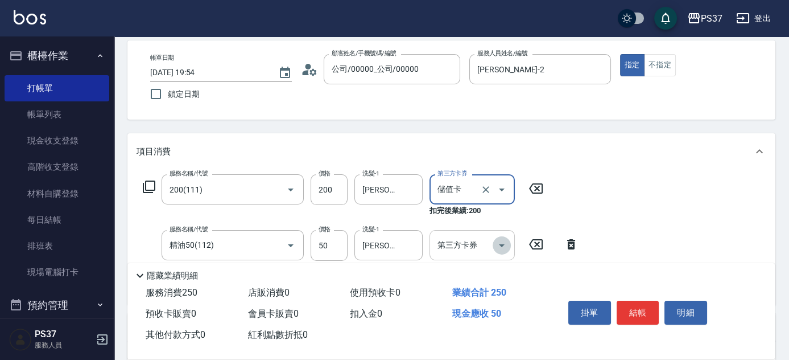
click at [504, 237] on button "Open" at bounding box center [502, 245] width 18 height 18
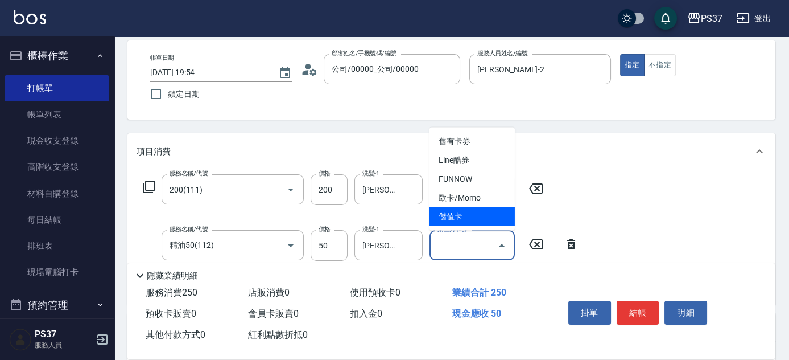
click at [488, 219] on span "儲值卡" at bounding box center [472, 216] width 85 height 19
type input "儲值卡"
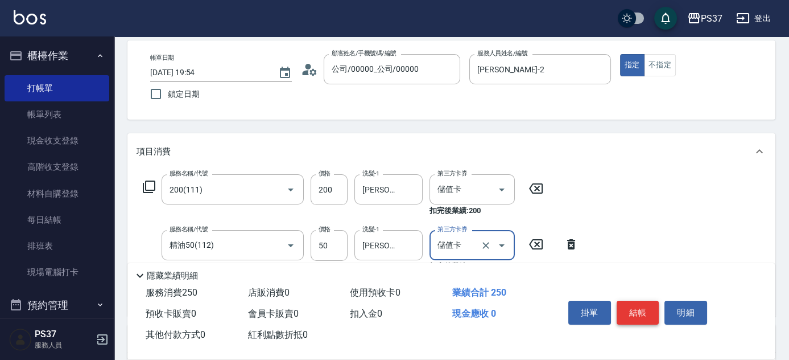
click at [633, 307] on button "結帳" at bounding box center [638, 312] width 43 height 24
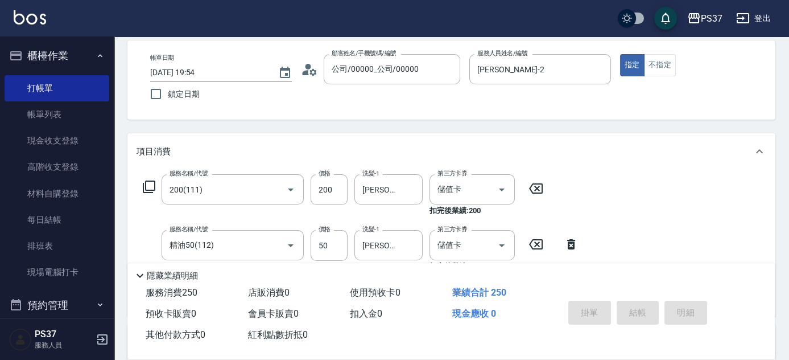
type input "[DATE] 19:55"
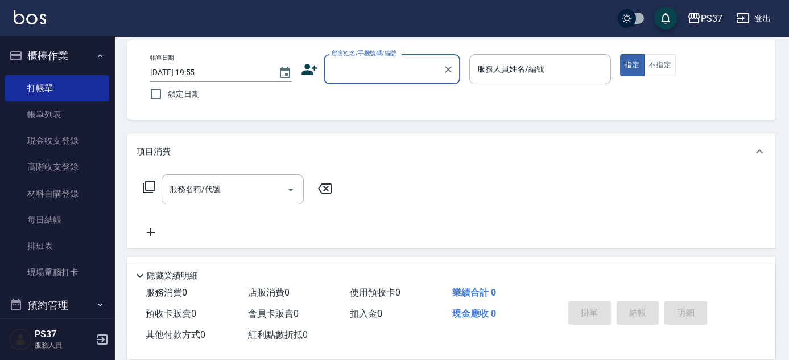
click at [369, 67] on input "顧客姓名/手機號碼/編號" at bounding box center [383, 69] width 109 height 20
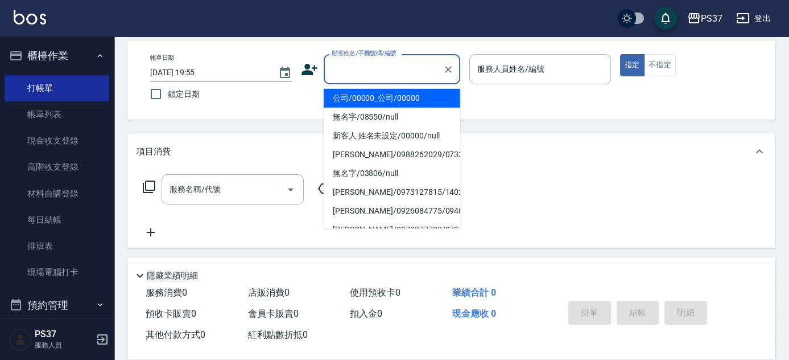
click at [376, 94] on li "公司/00000_公司/00000" at bounding box center [392, 98] width 137 height 19
type input "公司/00000_公司/00000"
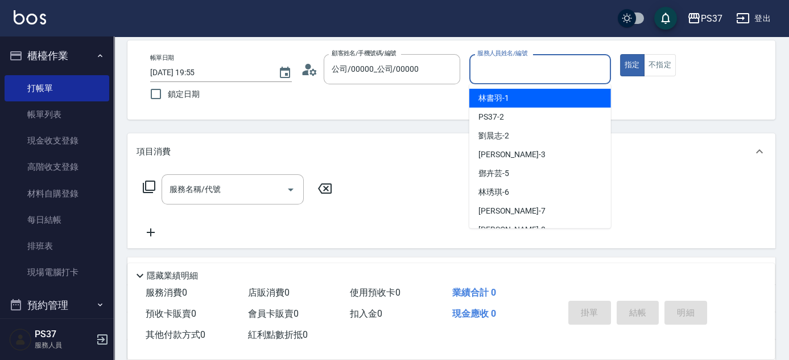
click at [481, 74] on input "服務人員姓名/編號" at bounding box center [539, 69] width 131 height 20
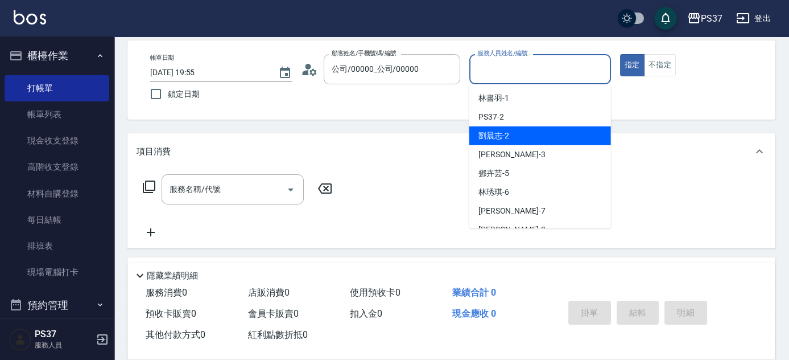
click at [502, 130] on span "[PERSON_NAME]-2" at bounding box center [493, 136] width 31 height 12
type input "[PERSON_NAME]-2"
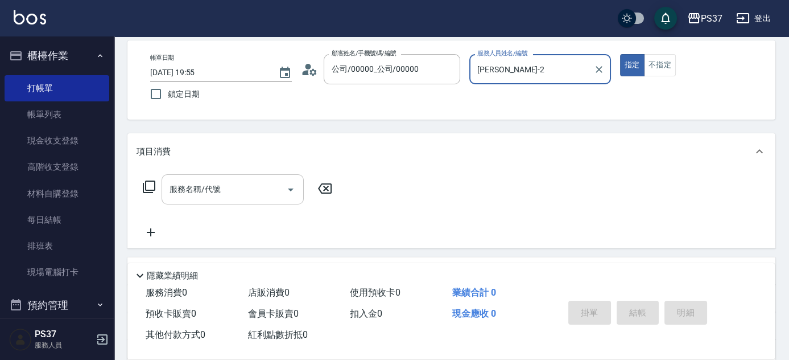
click at [221, 201] on div "服務名稱/代號" at bounding box center [233, 189] width 142 height 30
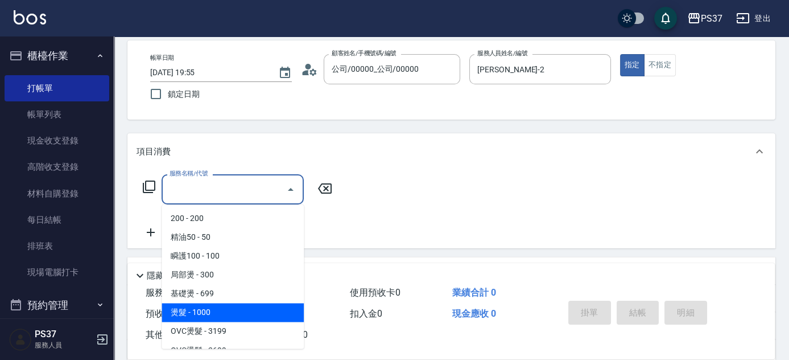
click at [212, 313] on span "燙髮 - 1000" at bounding box center [233, 312] width 142 height 19
type input "燙髮(202)"
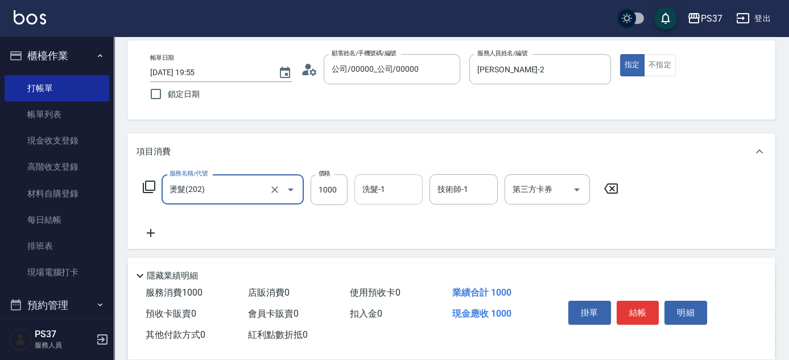
click at [387, 181] on input "洗髮-1" at bounding box center [389, 189] width 58 height 20
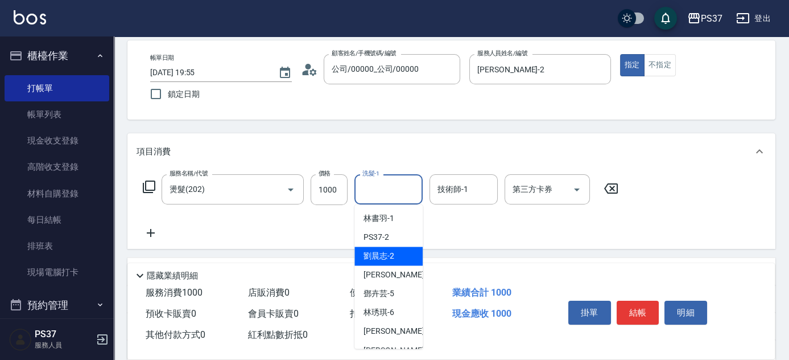
scroll to position [184, 0]
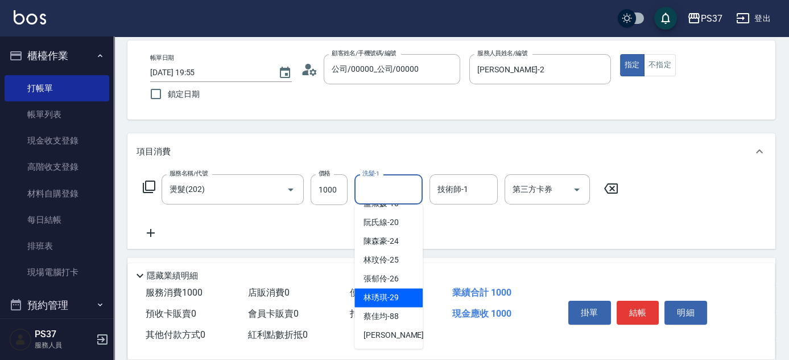
click at [391, 292] on span "[PERSON_NAME]-29" at bounding box center [381, 297] width 35 height 12
type input "[PERSON_NAME]-29"
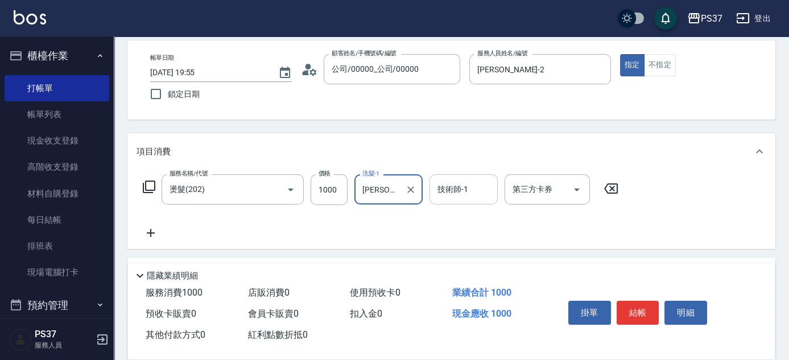
click at [452, 182] on div "技術師-1 技術師-1" at bounding box center [464, 189] width 68 height 30
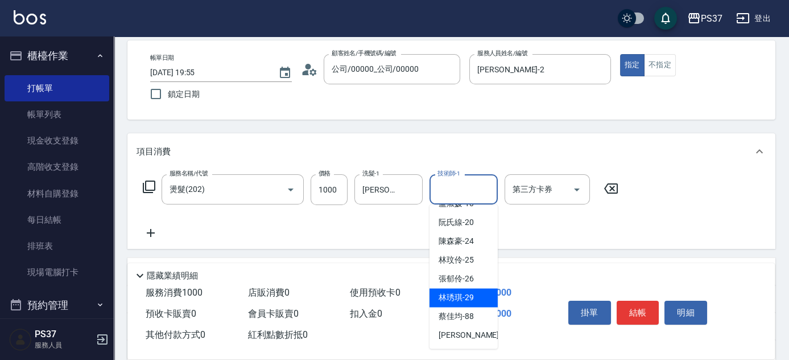
click at [455, 302] on span "[PERSON_NAME]-29" at bounding box center [456, 297] width 35 height 12
type input "[PERSON_NAME]-29"
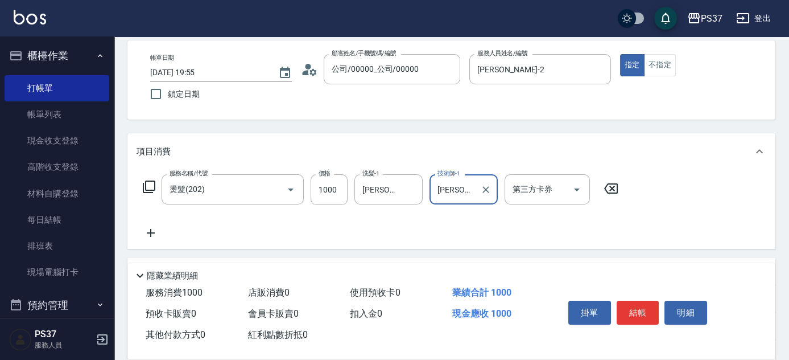
click at [155, 232] on icon at bounding box center [151, 233] width 28 height 14
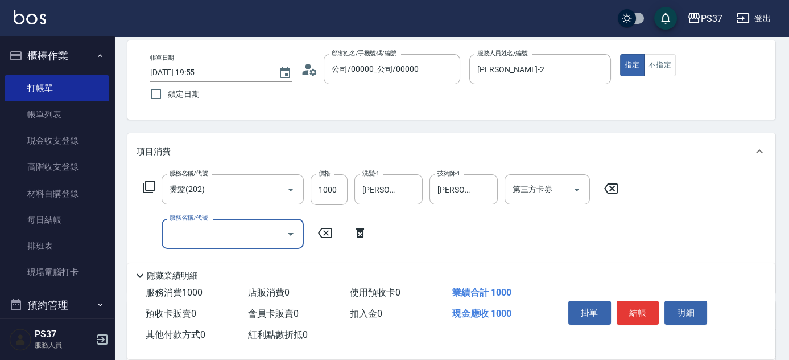
click at [199, 237] on input "服務名稱/代號" at bounding box center [224, 234] width 115 height 20
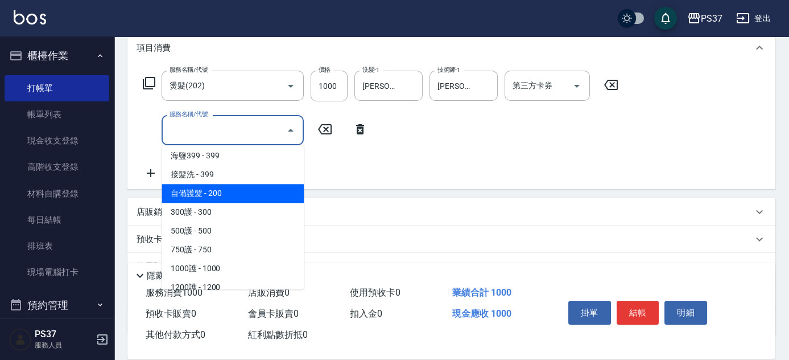
scroll to position [465, 0]
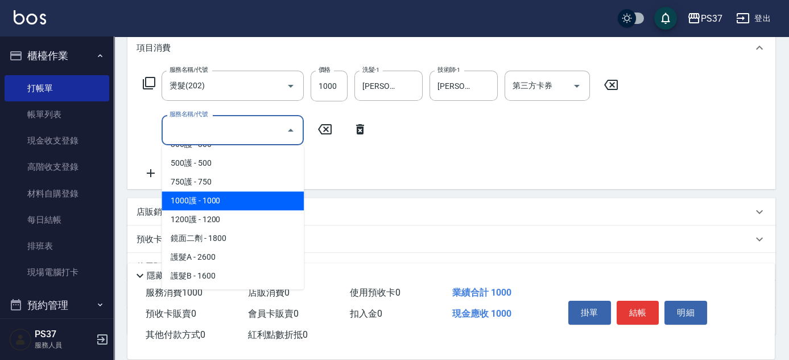
click at [230, 197] on span "1000護 - 1000" at bounding box center [233, 200] width 142 height 19
type input "1000護(404)"
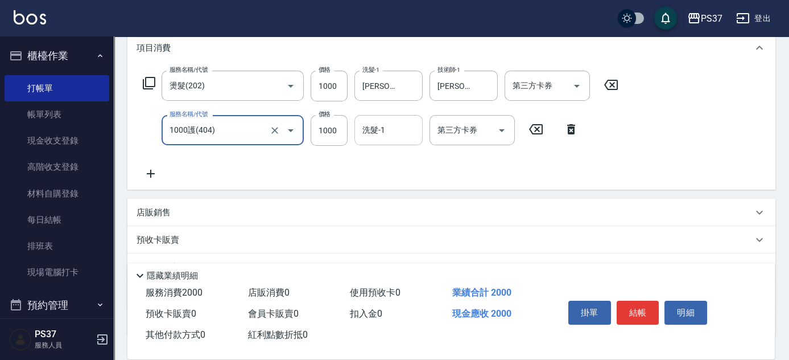
click at [382, 122] on input "洗髮-1" at bounding box center [389, 130] width 58 height 20
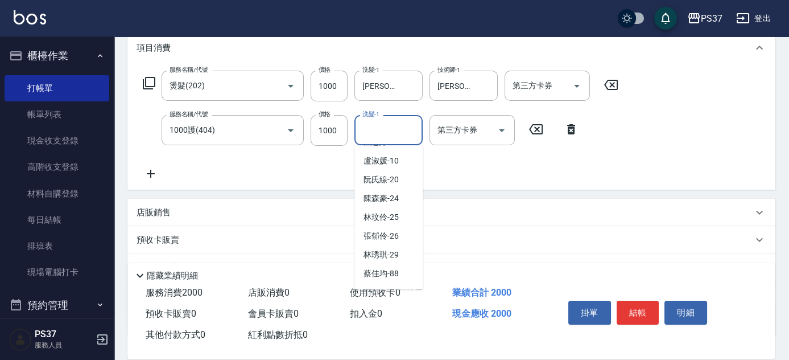
scroll to position [184, 0]
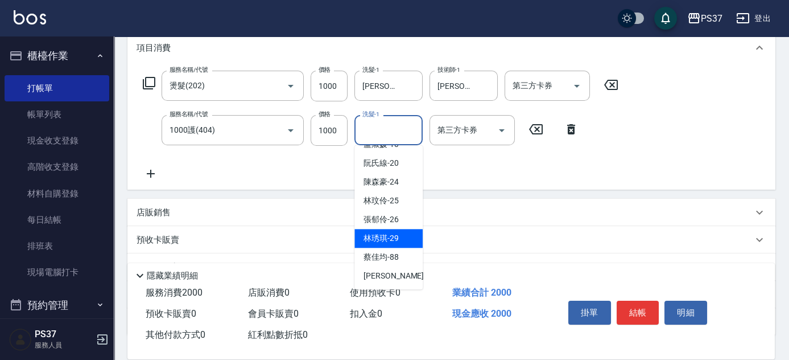
click at [386, 236] on span "[PERSON_NAME]-29" at bounding box center [381, 238] width 35 height 12
type input "[PERSON_NAME]-29"
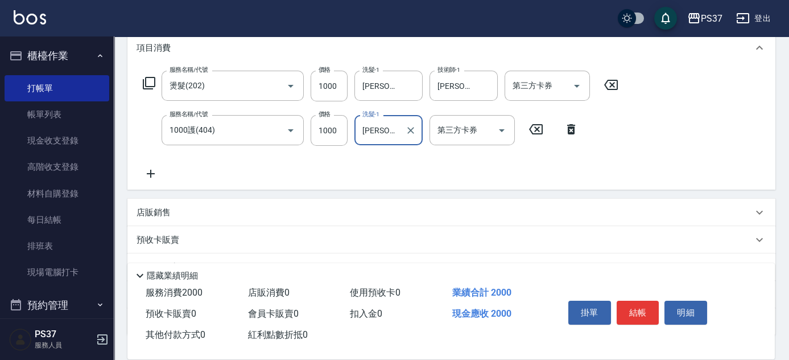
click at [150, 172] on icon at bounding box center [151, 174] width 8 height 8
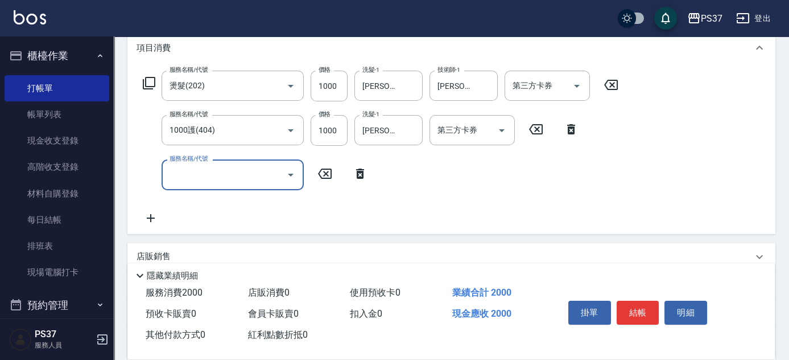
click at [182, 174] on input "服務名稱/代號" at bounding box center [224, 174] width 115 height 20
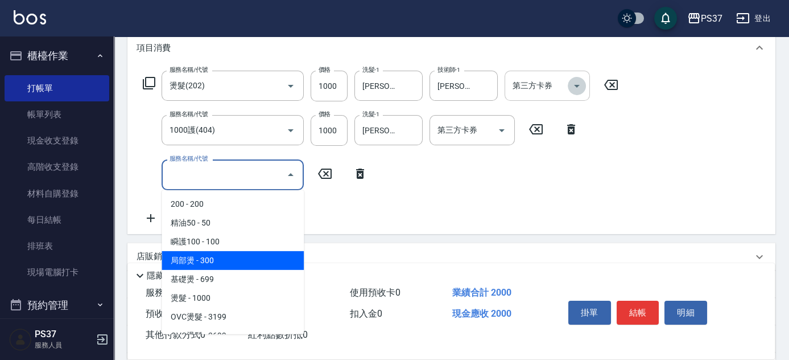
click at [580, 89] on icon "Open" at bounding box center [577, 86] width 14 height 14
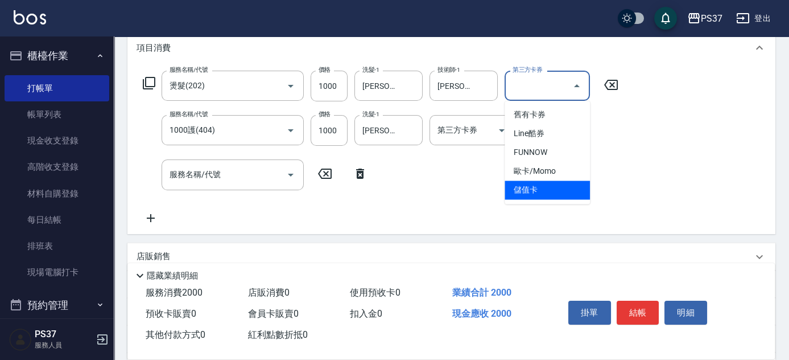
click at [563, 193] on span "儲值卡" at bounding box center [547, 189] width 85 height 19
type input "儲值卡"
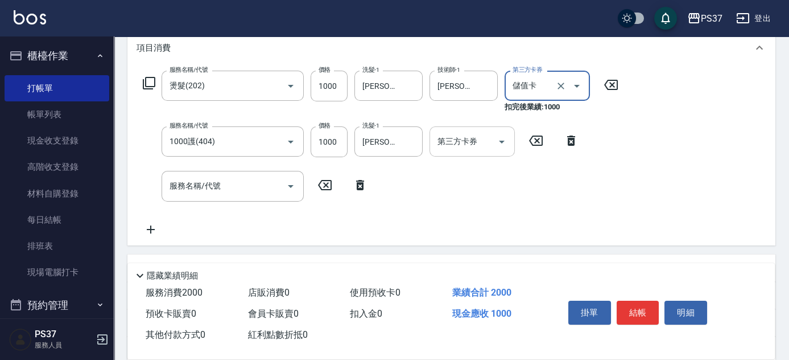
click at [508, 147] on icon "Open" at bounding box center [502, 142] width 14 height 14
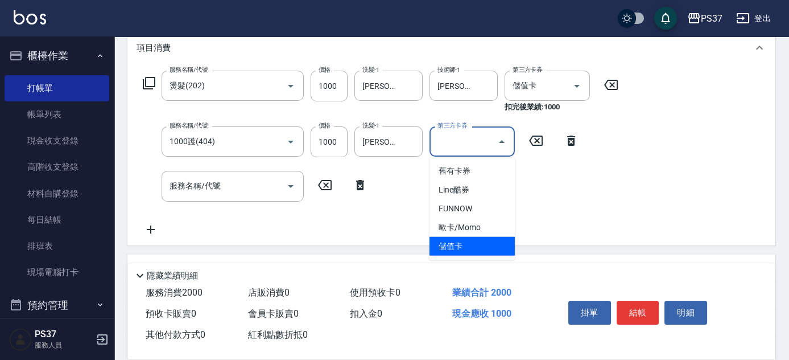
click at [472, 243] on span "儲值卡" at bounding box center [472, 246] width 85 height 19
type input "儲值卡"
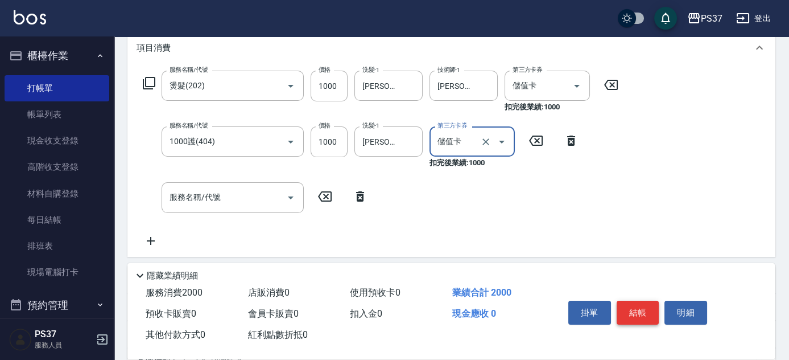
click at [643, 315] on button "結帳" at bounding box center [638, 312] width 43 height 24
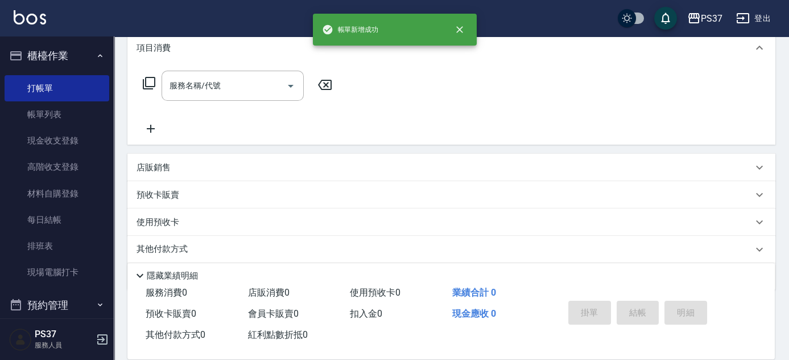
scroll to position [0, 0]
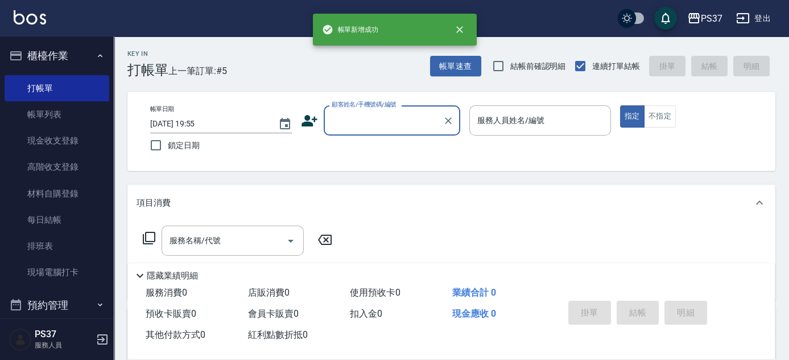
click at [366, 104] on label "顧客姓名/手機號碼/編號" at bounding box center [364, 104] width 65 height 9
click at [366, 110] on input "顧客姓名/手機號碼/編號" at bounding box center [383, 120] width 109 height 20
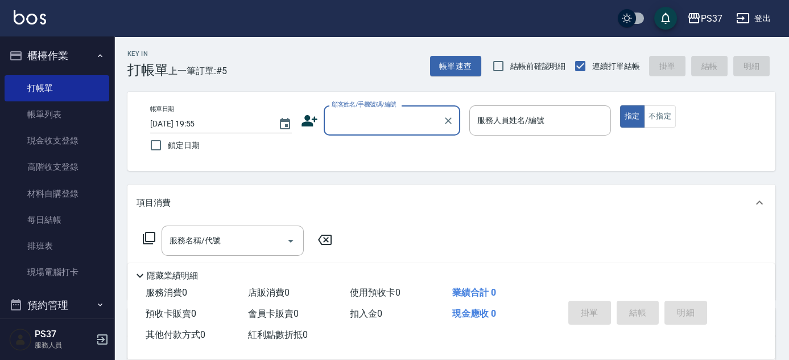
click at [379, 122] on input "顧客姓名/手機號碼/編號" at bounding box center [383, 120] width 109 height 20
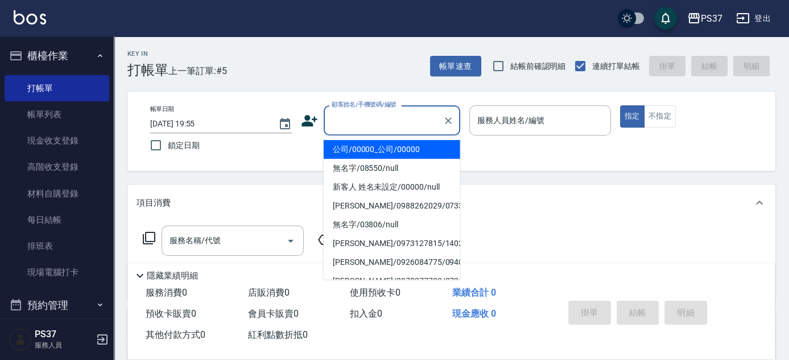
click at [397, 151] on li "公司/00000_公司/00000" at bounding box center [392, 149] width 137 height 19
type input "公司/00000_公司/00000"
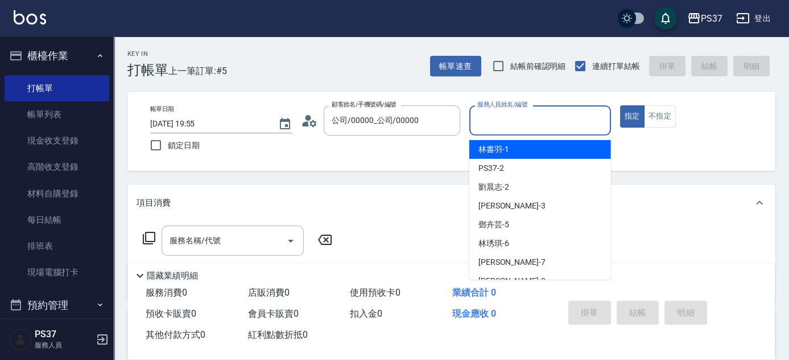
click at [490, 124] on input "服務人員姓名/編號" at bounding box center [539, 120] width 131 height 20
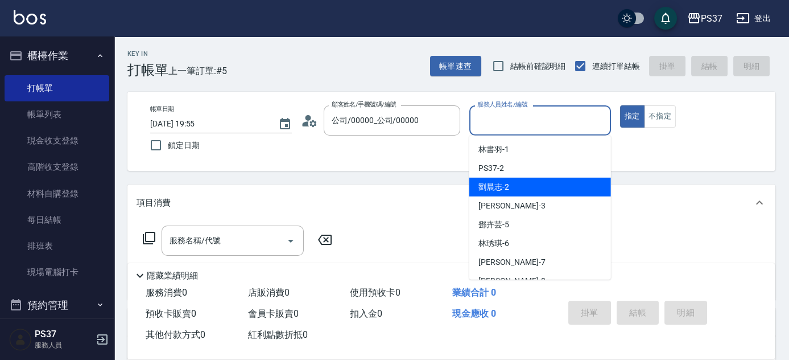
click at [499, 185] on span "[PERSON_NAME]-2" at bounding box center [493, 187] width 31 height 12
type input "[PERSON_NAME]-2"
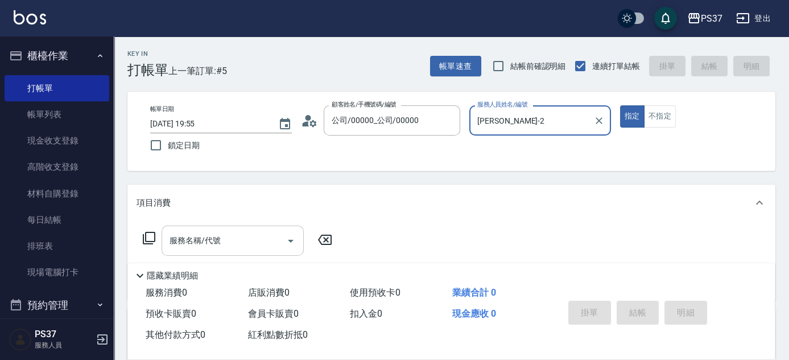
click at [214, 238] on div "服務名稱/代號 服務名稱/代號" at bounding box center [233, 240] width 142 height 30
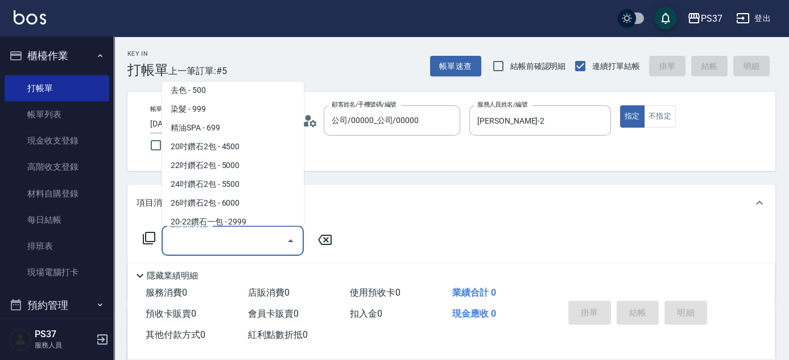
scroll to position [620, 0]
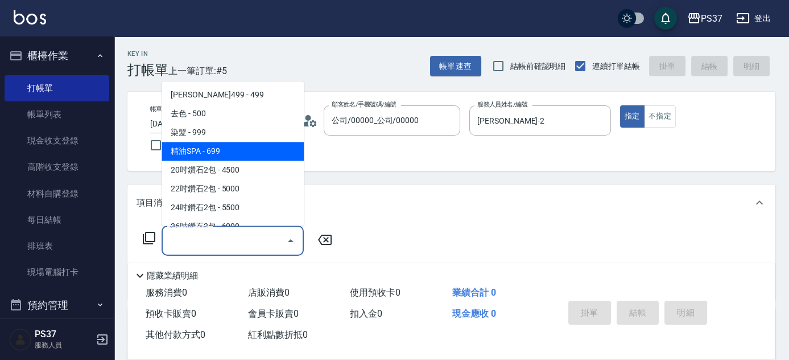
click at [223, 155] on span "精油SPA - 699" at bounding box center [233, 151] width 142 height 19
type input "精油SPA(0699)"
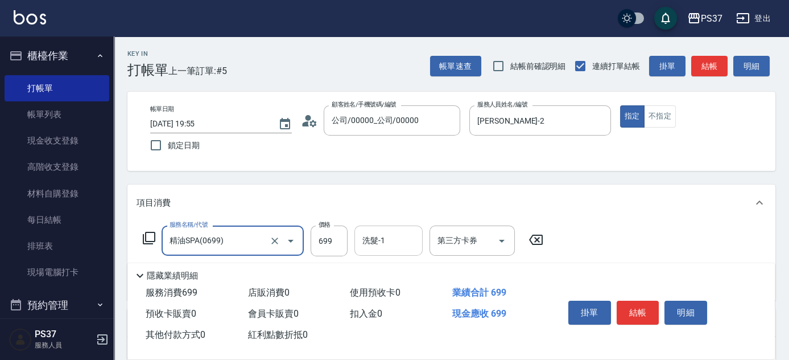
click at [396, 242] on input "洗髮-1" at bounding box center [389, 240] width 58 height 20
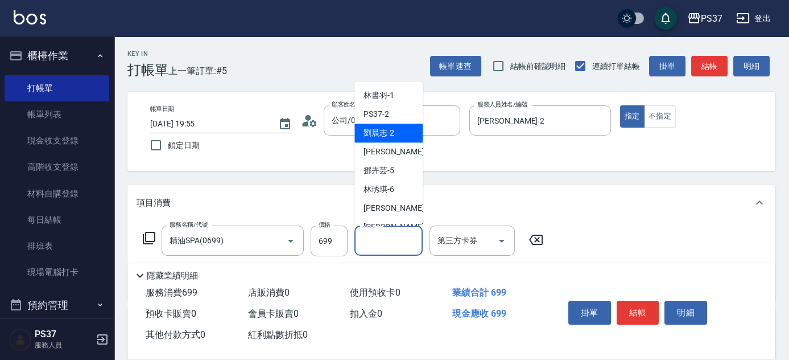
click at [383, 134] on span "[PERSON_NAME]-2" at bounding box center [379, 133] width 31 height 12
type input "[PERSON_NAME]-2"
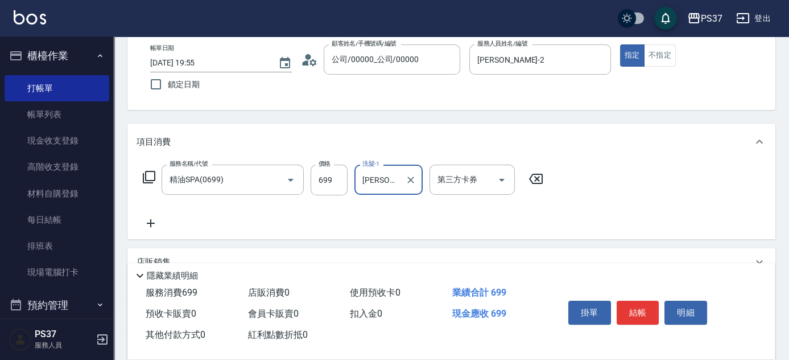
scroll to position [103, 0]
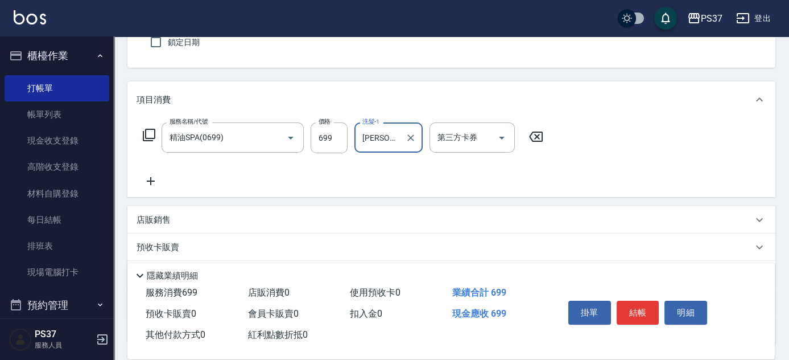
click at [156, 178] on icon at bounding box center [151, 181] width 28 height 14
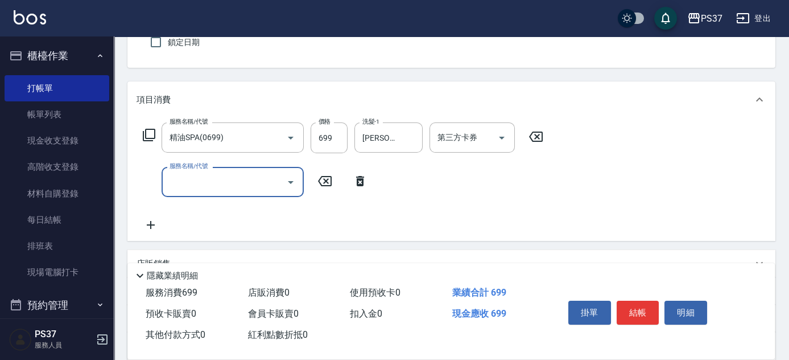
click at [181, 179] on input "服務名稱/代號" at bounding box center [224, 182] width 115 height 20
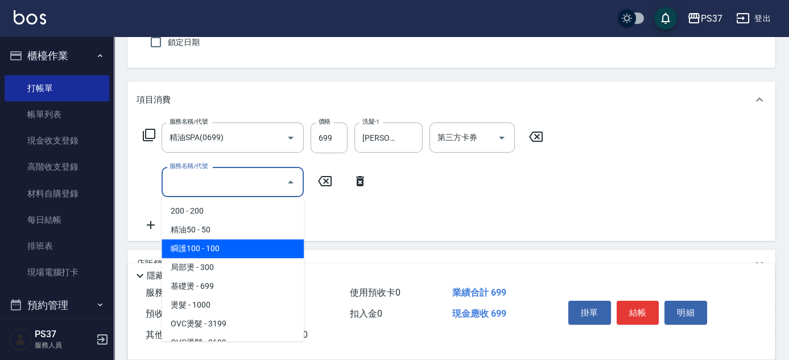
click at [224, 245] on span "瞬護100 - 100" at bounding box center [233, 248] width 142 height 19
type input "瞬護100(113)"
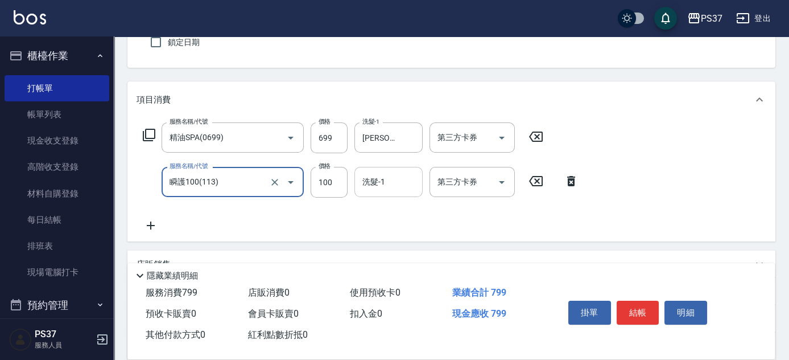
click at [372, 179] on div "洗髮-1 洗髮-1" at bounding box center [388, 182] width 68 height 30
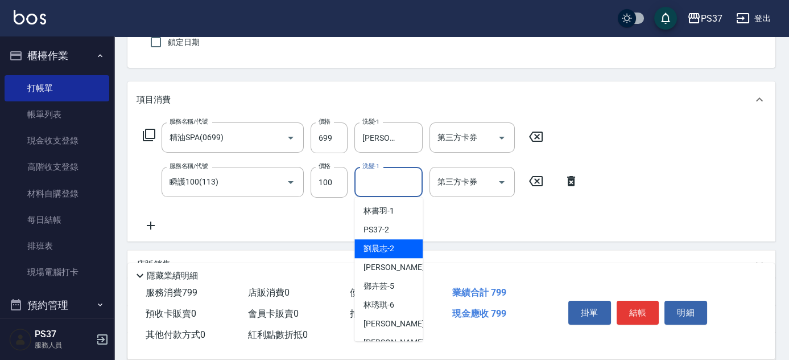
drag, startPoint x: 387, startPoint y: 244, endPoint x: 218, endPoint y: 228, distance: 169.1
click at [385, 245] on span "[PERSON_NAME]-2" at bounding box center [379, 248] width 31 height 12
type input "[PERSON_NAME]-2"
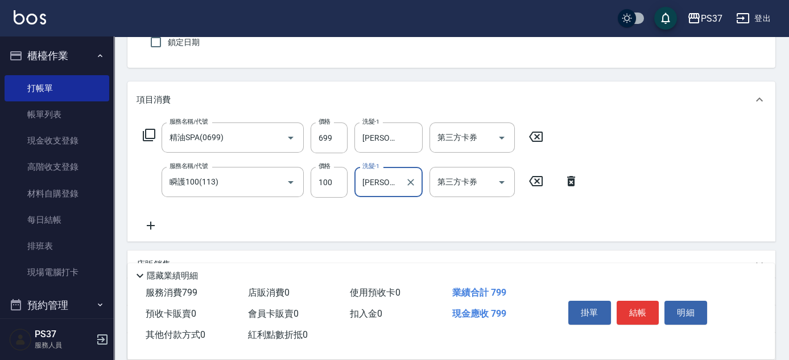
click at [151, 223] on icon at bounding box center [151, 225] width 28 height 14
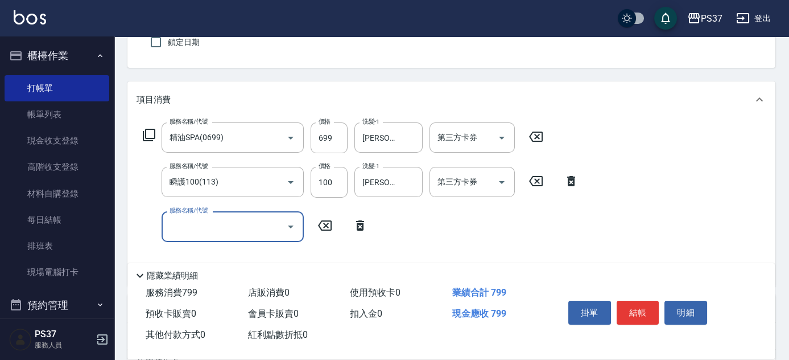
click at [199, 226] on input "服務名稱/代號" at bounding box center [224, 226] width 115 height 20
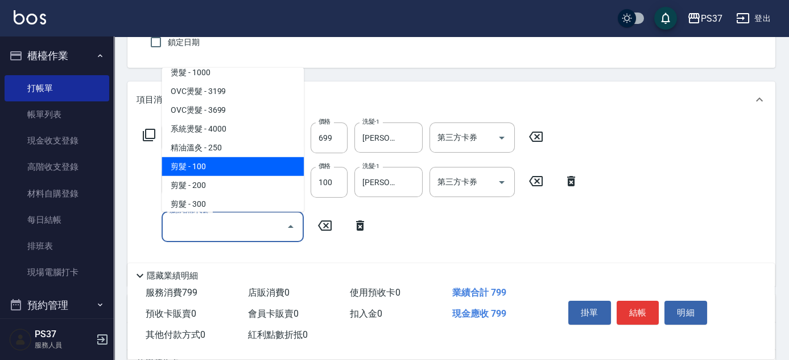
click at [225, 157] on span "剪髮 - 100" at bounding box center [233, 166] width 142 height 19
type input "剪髮(300)"
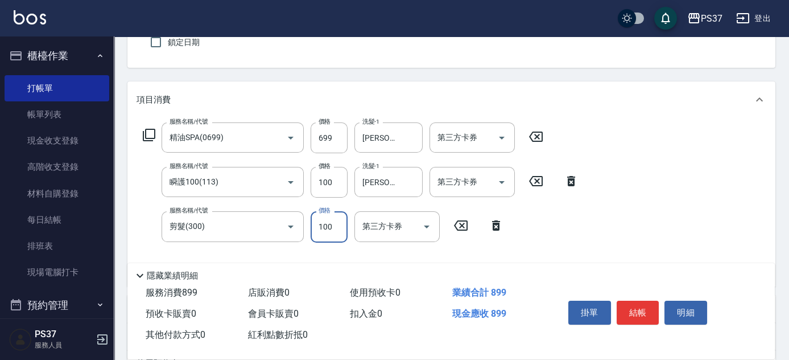
click at [324, 224] on input "100" at bounding box center [329, 226] width 37 height 31
type input "1"
click at [501, 135] on icon "Open" at bounding box center [502, 138] width 14 height 14
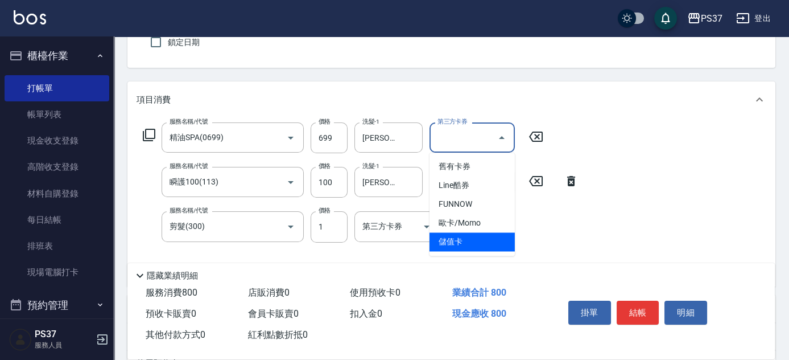
click at [470, 245] on span "儲值卡" at bounding box center [472, 241] width 85 height 19
type input "儲值卡"
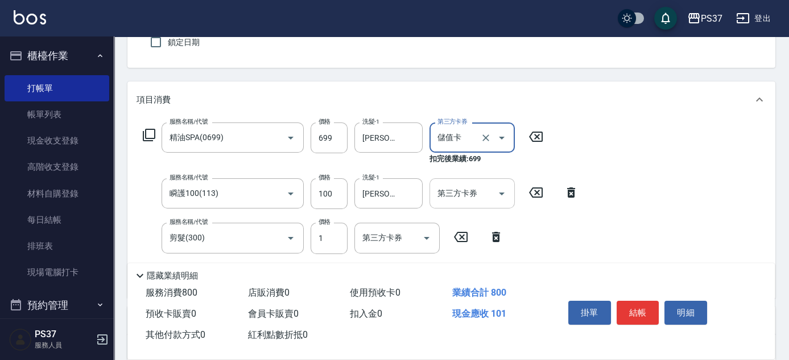
click at [504, 193] on icon "Open" at bounding box center [502, 194] width 14 height 14
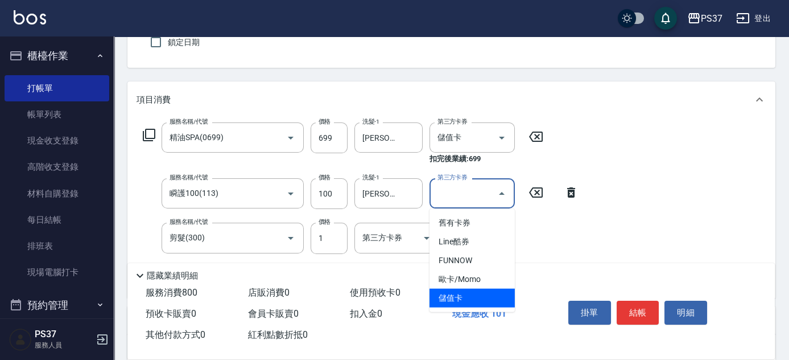
click at [476, 293] on span "儲值卡" at bounding box center [472, 297] width 85 height 19
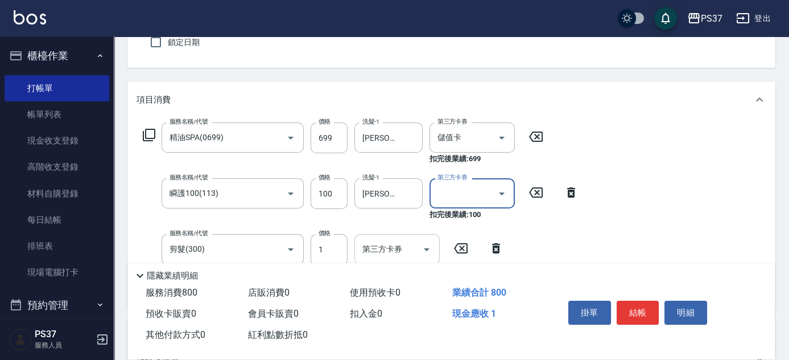
type input "儲值卡"
click at [424, 253] on icon "Open" at bounding box center [427, 249] width 14 height 14
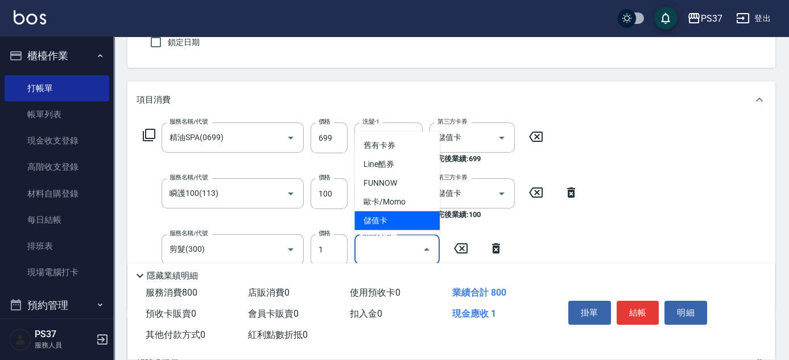
click at [414, 225] on span "儲值卡" at bounding box center [396, 220] width 85 height 19
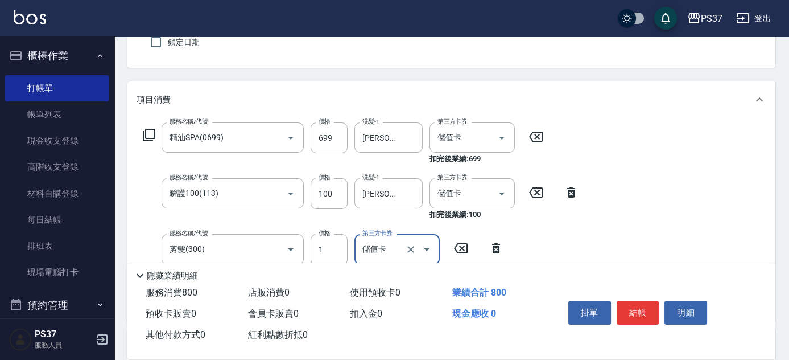
type input "儲值卡"
click at [646, 310] on button "結帳" at bounding box center [638, 312] width 43 height 24
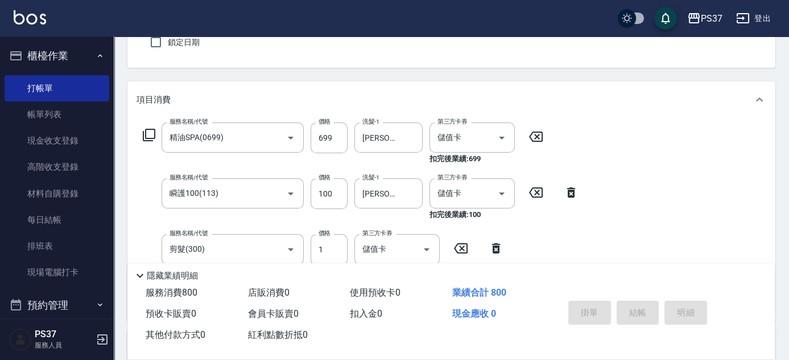
type input "[DATE] 19:56"
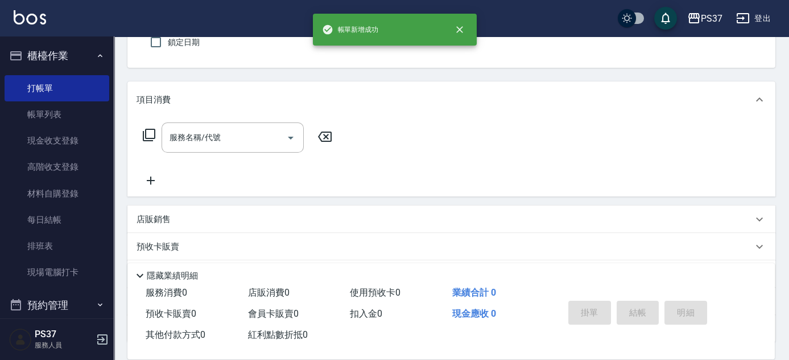
scroll to position [0, 0]
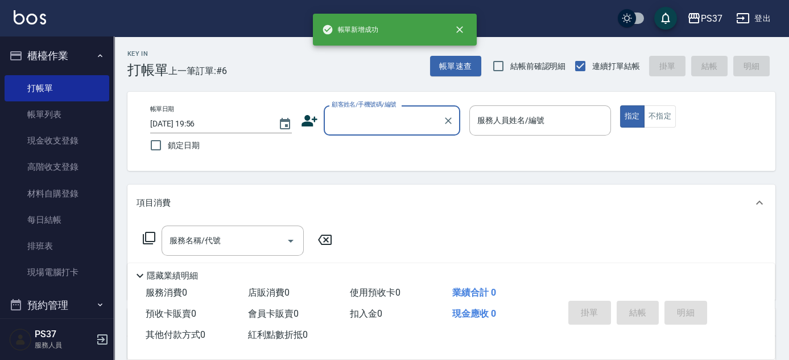
click at [372, 129] on input "顧客姓名/手機號碼/編號" at bounding box center [383, 120] width 109 height 20
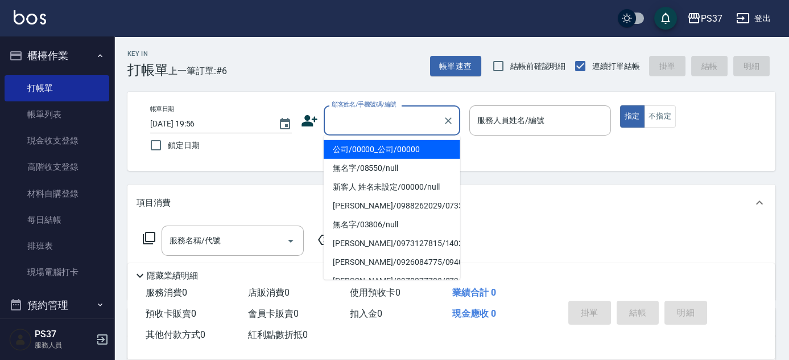
click at [372, 145] on li "公司/00000_公司/00000" at bounding box center [392, 149] width 137 height 19
type input "公司/00000_公司/00000"
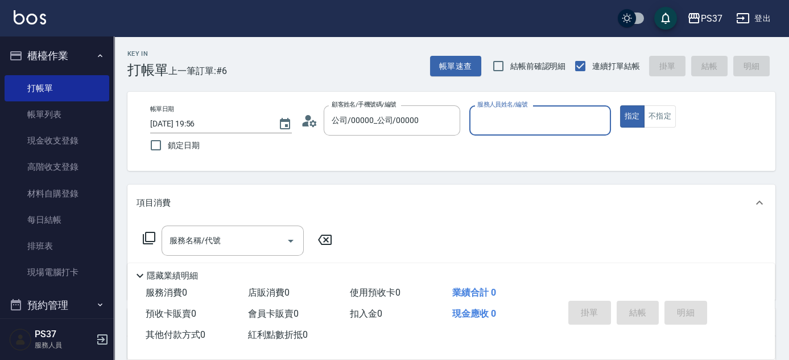
click at [494, 135] on div "服務人員姓名/編號 服務人員姓名/編號" at bounding box center [540, 126] width 142 height 42
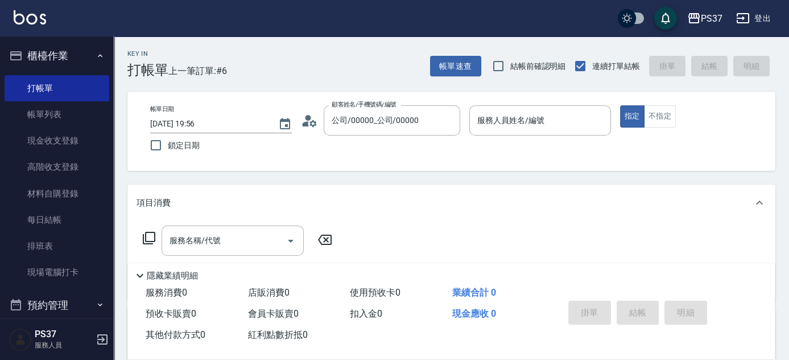
click at [494, 135] on p at bounding box center [540, 141] width 142 height 12
click at [494, 125] on input "服務人員姓名/編號" at bounding box center [539, 120] width 131 height 20
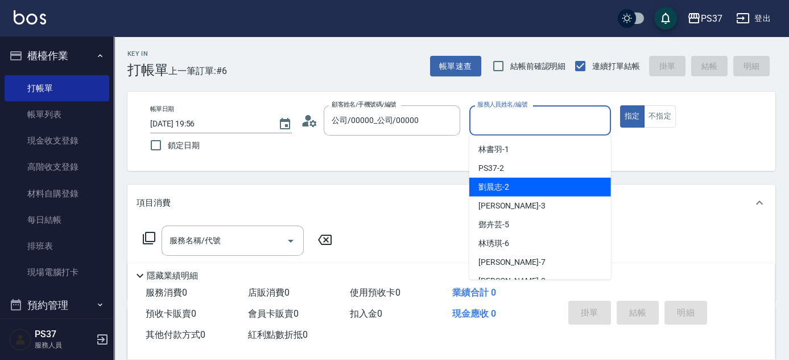
click at [503, 178] on div "[PERSON_NAME]-2" at bounding box center [540, 187] width 142 height 19
type input "[PERSON_NAME]-2"
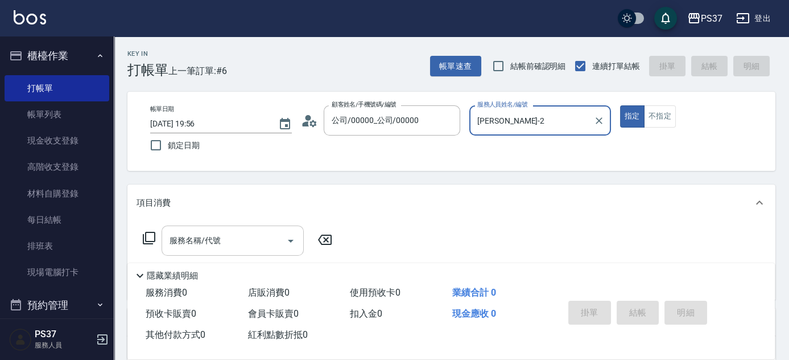
click at [255, 236] on input "服務名稱/代號" at bounding box center [224, 240] width 115 height 20
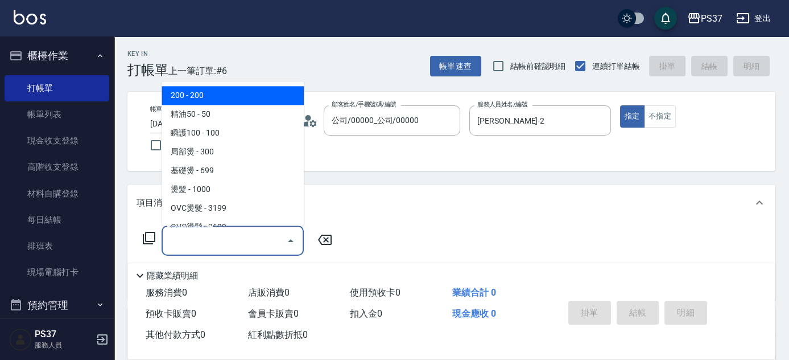
click at [217, 100] on span "200 - 200" at bounding box center [233, 95] width 142 height 19
type input "200(111)"
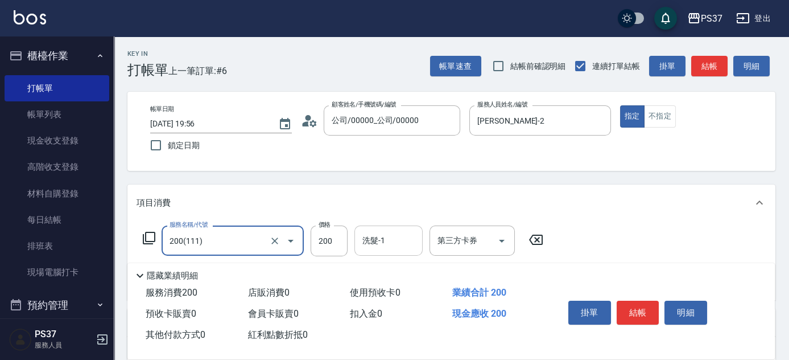
click at [371, 243] on input "洗髮-1" at bounding box center [389, 240] width 58 height 20
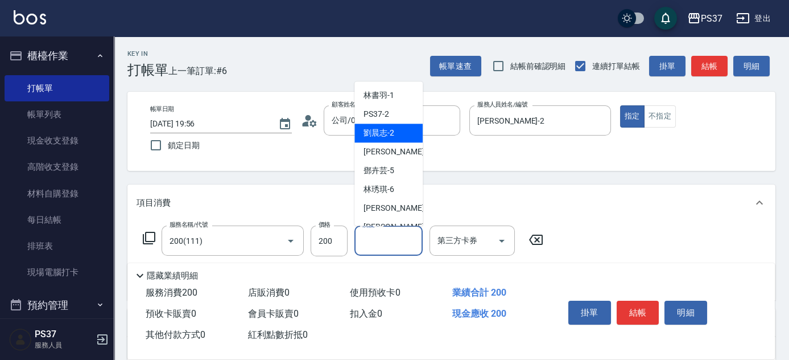
click at [377, 132] on span "[PERSON_NAME]-2" at bounding box center [379, 133] width 31 height 12
type input "[PERSON_NAME]-2"
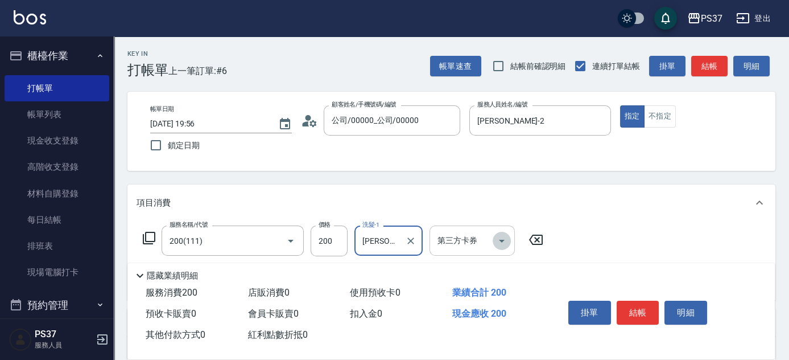
click at [501, 234] on icon "Open" at bounding box center [502, 241] width 14 height 14
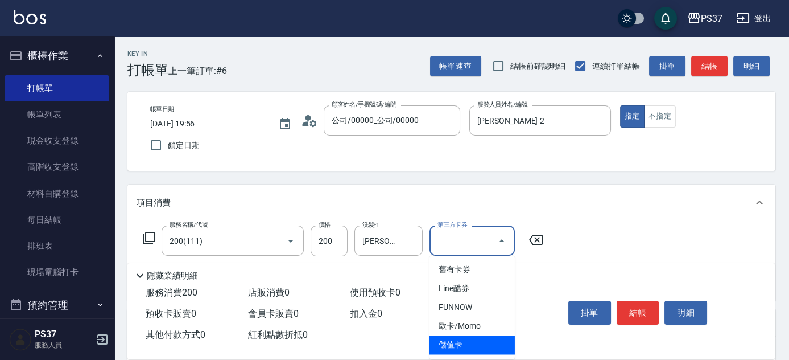
click at [474, 347] on span "儲值卡" at bounding box center [472, 344] width 85 height 19
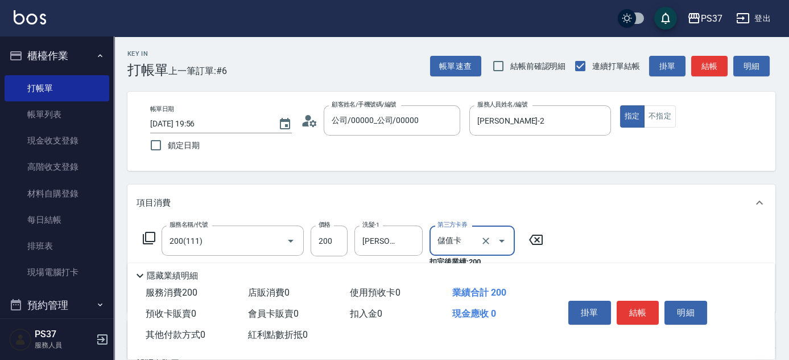
type input "儲值卡"
click at [629, 313] on button "結帳" at bounding box center [638, 312] width 43 height 24
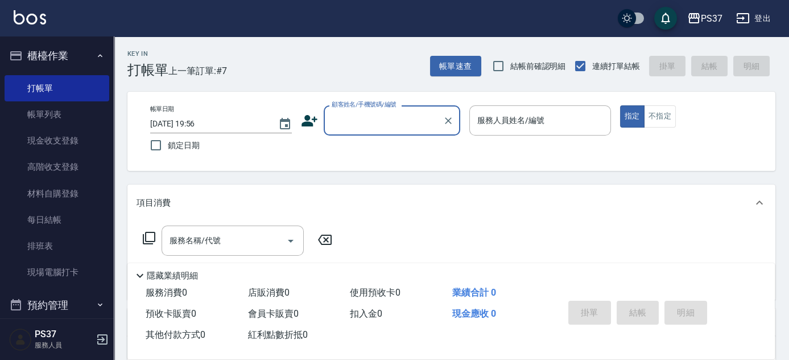
click at [354, 107] on label "顧客姓名/手機號碼/編號" at bounding box center [364, 104] width 65 height 9
click at [354, 110] on input "顧客姓名/手機號碼/編號" at bounding box center [383, 120] width 109 height 20
click at [358, 131] on div "顧客姓名/手機號碼/編號" at bounding box center [392, 120] width 137 height 30
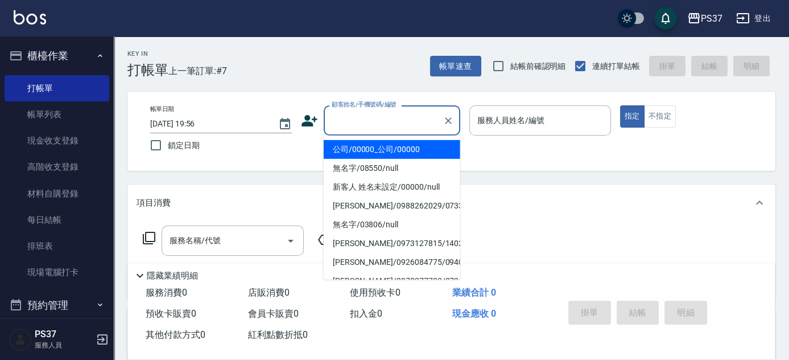
click at [364, 147] on li "公司/00000_公司/00000" at bounding box center [392, 149] width 137 height 19
type input "公司/00000_公司/00000"
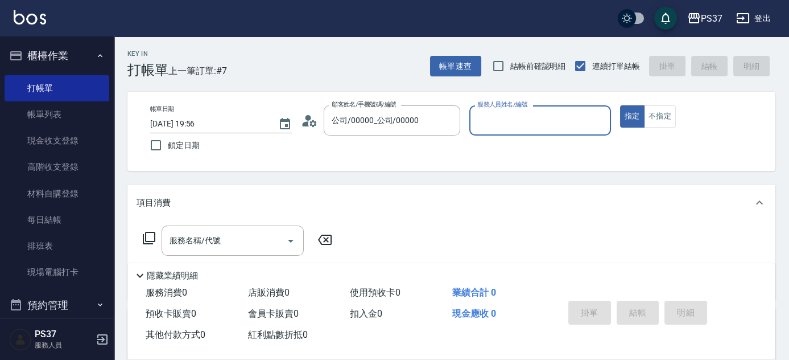
click at [516, 121] on input "服務人員姓名/編號" at bounding box center [539, 120] width 131 height 20
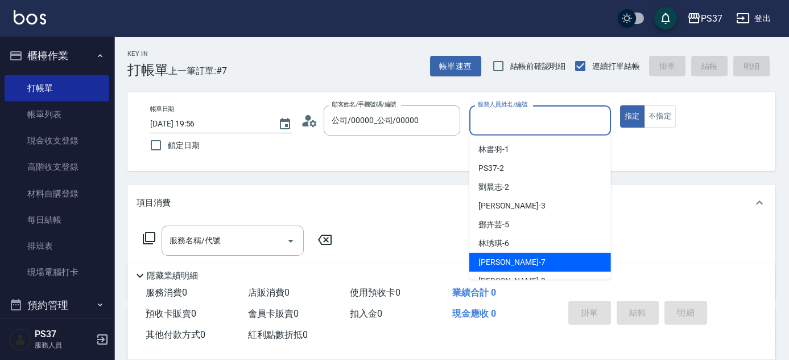
click at [497, 263] on span "[PERSON_NAME] -7" at bounding box center [511, 262] width 67 height 12
type input "[PERSON_NAME]-7"
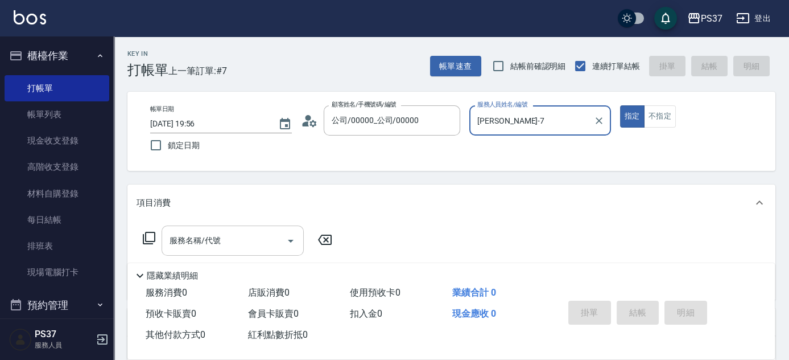
click at [221, 238] on input "服務名稱/代號" at bounding box center [224, 240] width 115 height 20
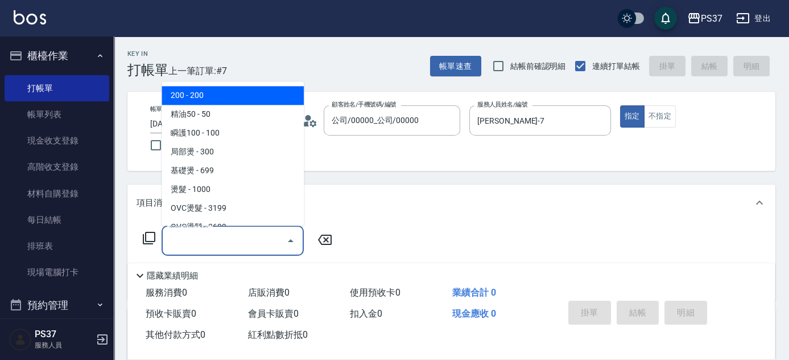
click at [214, 82] on ul "200 - 200 精油50 - 50 瞬護100 - 100 局部燙 - 300 基礎燙 - 699 燙髮 - 1000 OVC燙髮 - 3199 OVC燙…" at bounding box center [233, 154] width 142 height 144
click at [204, 100] on span "200 - 200" at bounding box center [233, 95] width 142 height 19
type input "200(111)"
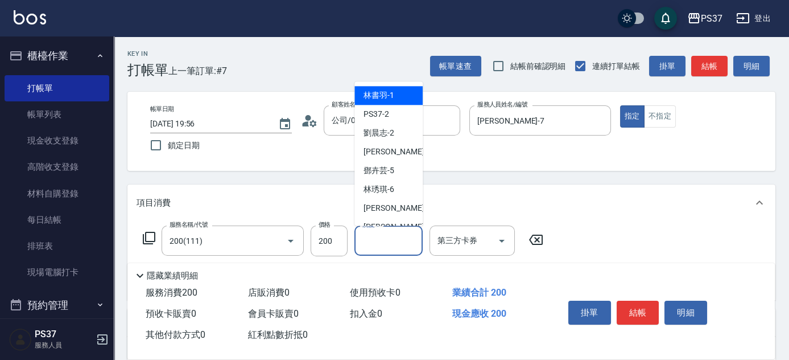
click at [376, 240] on input "洗髮-1" at bounding box center [389, 240] width 58 height 20
click at [388, 98] on span "[PERSON_NAME]-1" at bounding box center [379, 96] width 31 height 12
type input "[PERSON_NAME]-1"
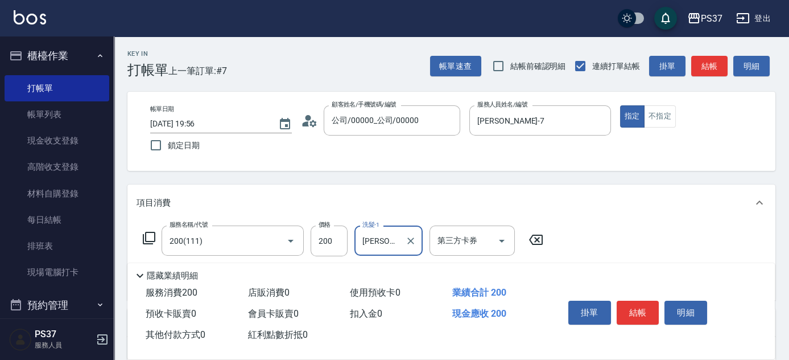
scroll to position [103, 0]
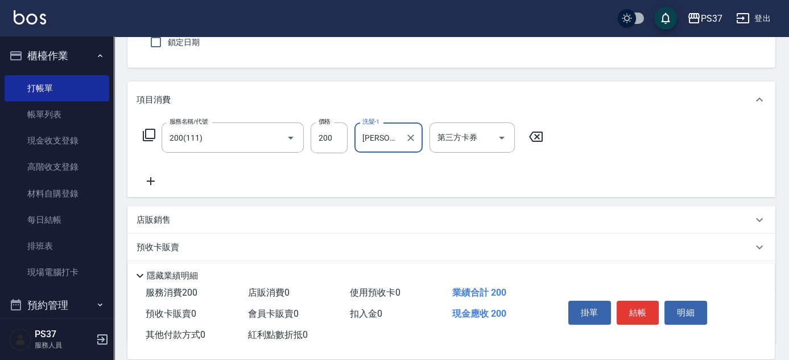
click at [151, 181] on icon at bounding box center [151, 181] width 28 height 14
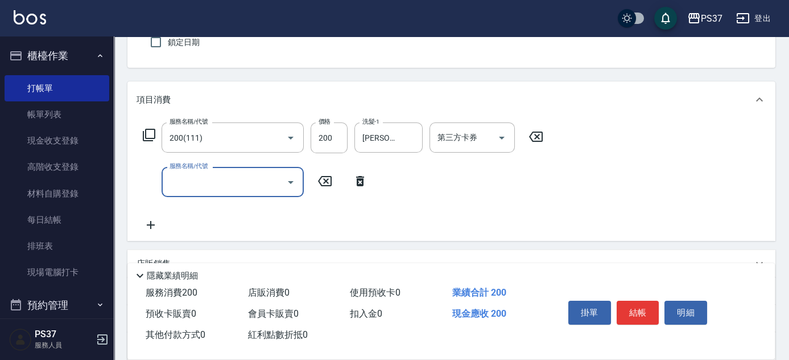
click at [189, 183] on input "服務名稱/代號" at bounding box center [224, 182] width 115 height 20
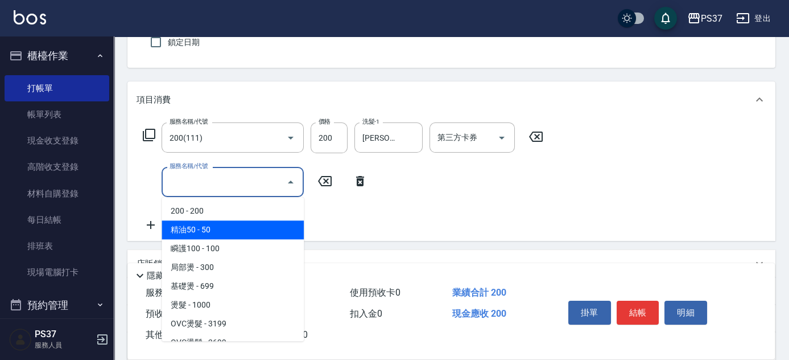
click at [228, 232] on span "精油50 - 50" at bounding box center [233, 229] width 142 height 19
type input "精油50(112)"
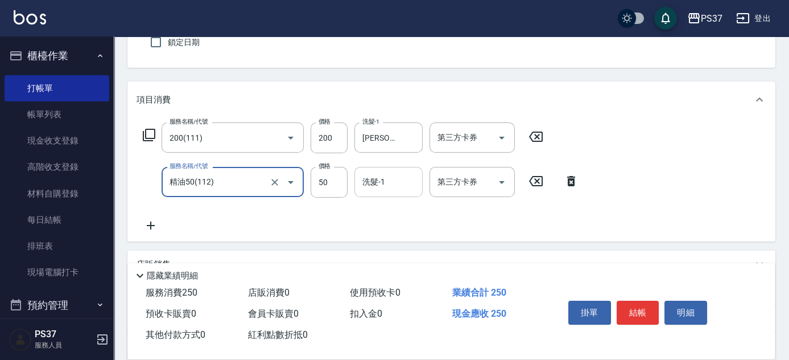
click at [383, 170] on div "洗髮-1" at bounding box center [388, 182] width 68 height 30
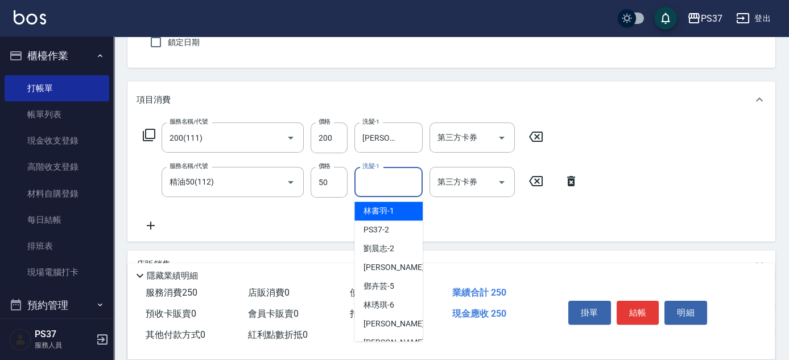
click at [382, 206] on span "[PERSON_NAME]-1" at bounding box center [379, 211] width 31 height 12
type input "[PERSON_NAME]-1"
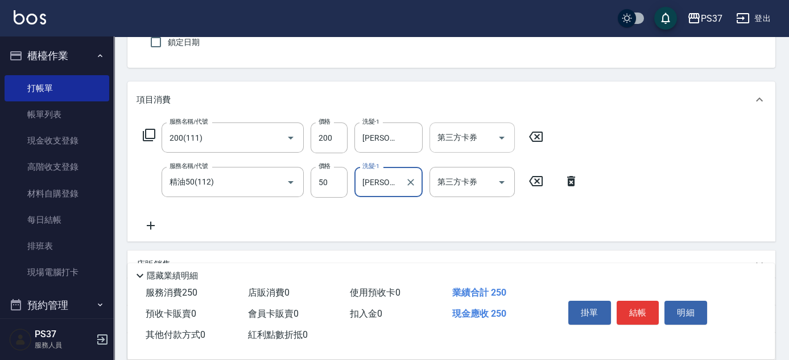
click at [502, 141] on icon "Open" at bounding box center [502, 138] width 14 height 14
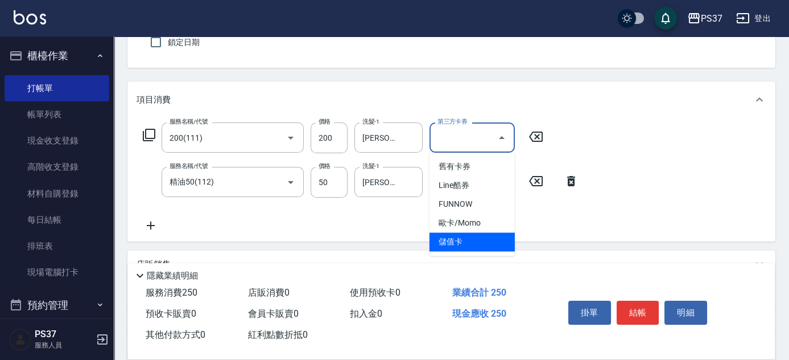
click at [464, 245] on span "儲值卡" at bounding box center [472, 241] width 85 height 19
type input "儲值卡"
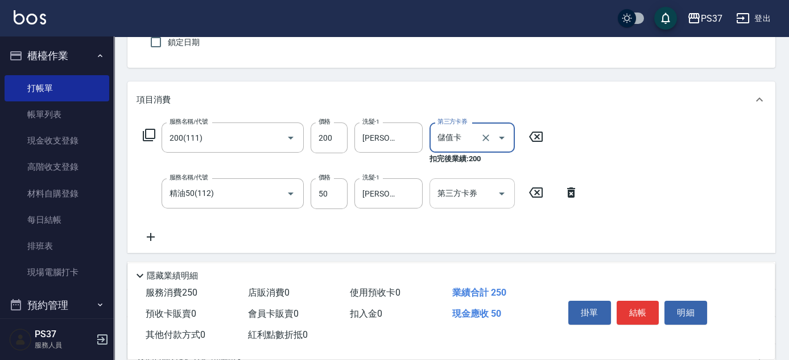
click at [506, 193] on icon "Open" at bounding box center [502, 194] width 14 height 14
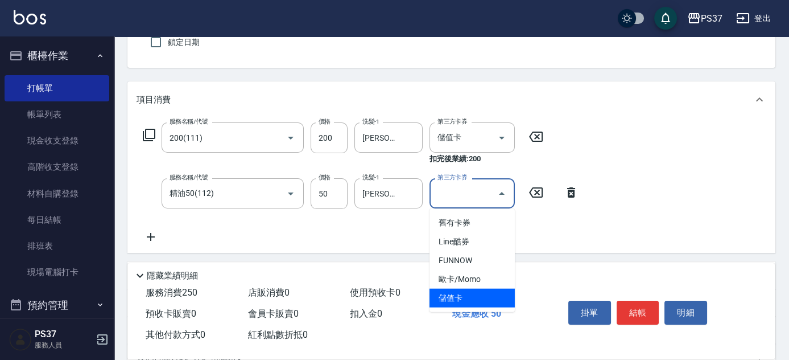
click at [474, 288] on span "儲值卡" at bounding box center [472, 297] width 85 height 19
type input "儲值卡"
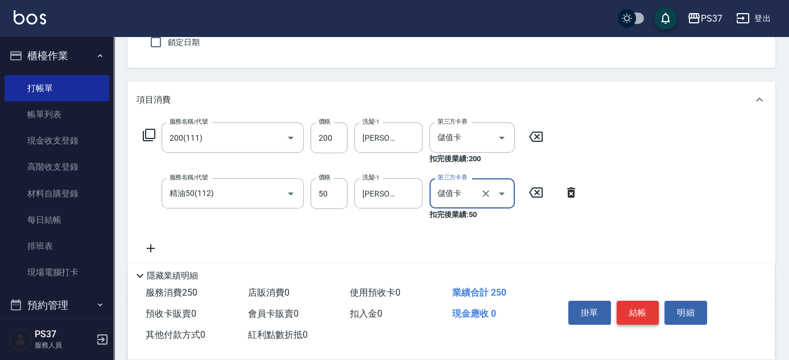
click at [652, 308] on button "結帳" at bounding box center [638, 312] width 43 height 24
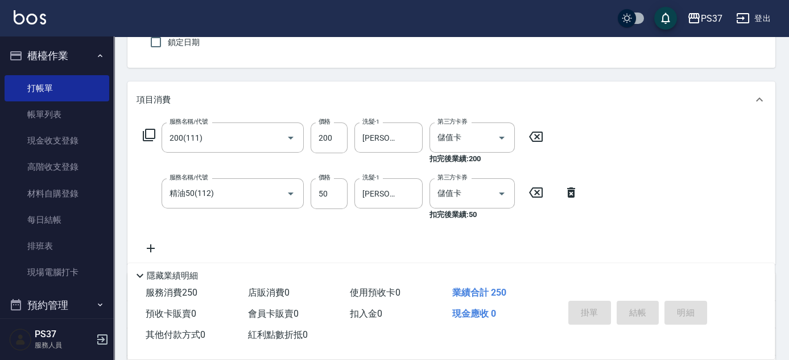
type input "[DATE] 19:57"
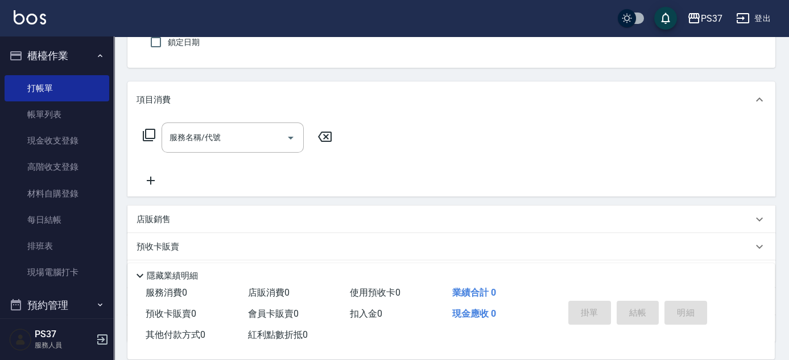
click at [230, 179] on div "服務名稱/代號 服務名稱/代號" at bounding box center [238, 154] width 203 height 65
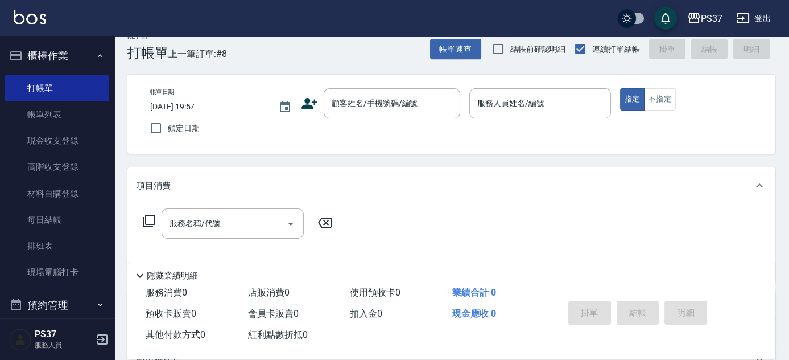
scroll to position [0, 0]
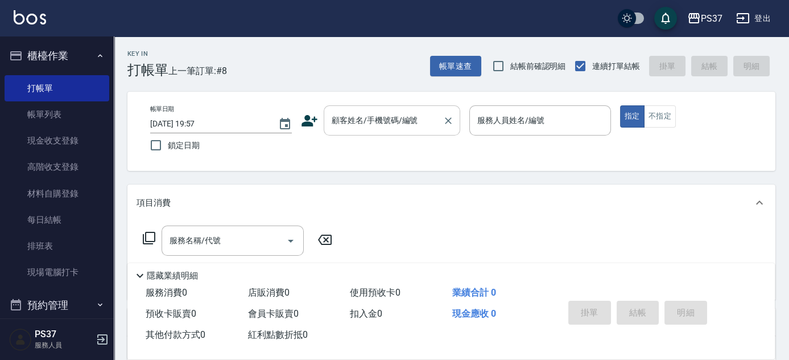
click at [364, 126] on input "顧客姓名/手機號碼/編號" at bounding box center [383, 120] width 109 height 20
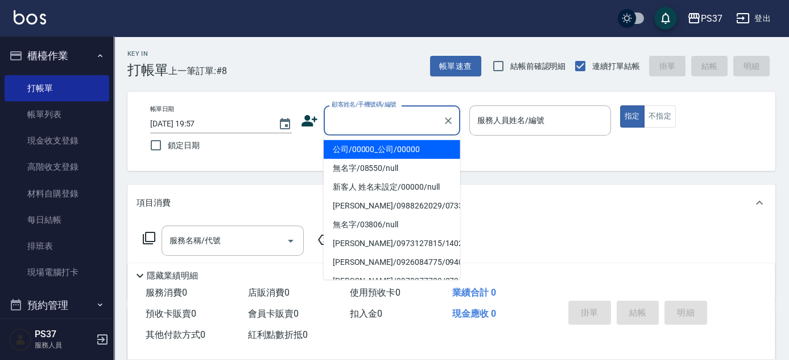
click at [365, 147] on li "公司/00000_公司/00000" at bounding box center [392, 149] width 137 height 19
type input "公司/00000_公司/00000"
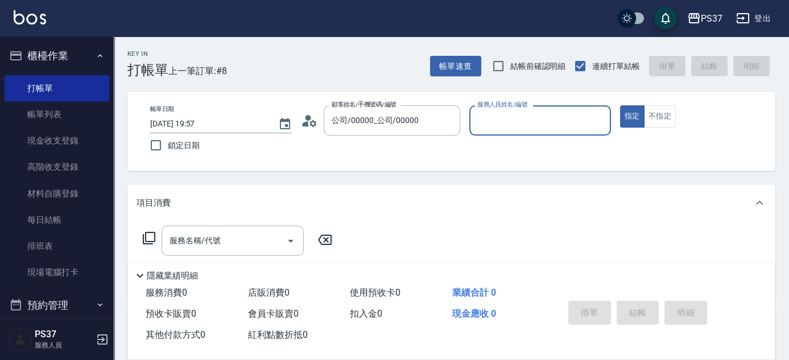
click at [518, 122] on input "服務人員姓名/編號" at bounding box center [539, 120] width 131 height 20
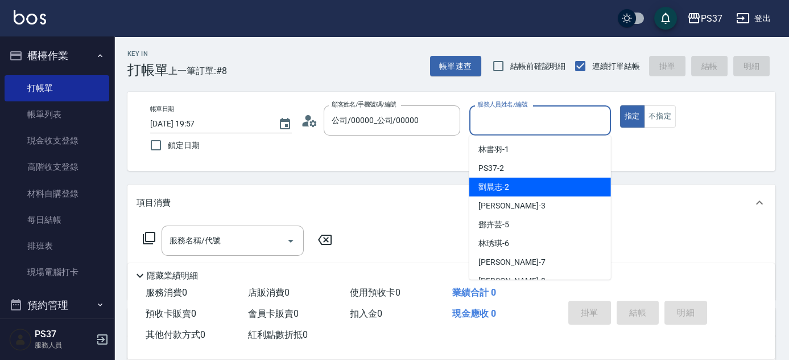
click at [514, 183] on div "[PERSON_NAME]-2" at bounding box center [540, 187] width 142 height 19
type input "[PERSON_NAME]-2"
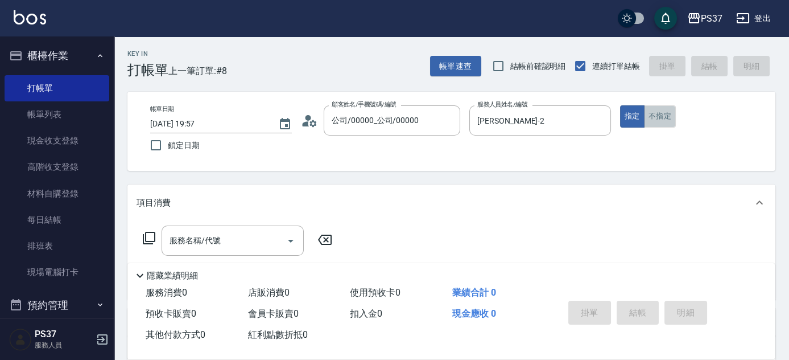
click at [657, 124] on button "不指定" at bounding box center [660, 116] width 32 height 22
click at [226, 245] on input "服務名稱/代號" at bounding box center [224, 240] width 115 height 20
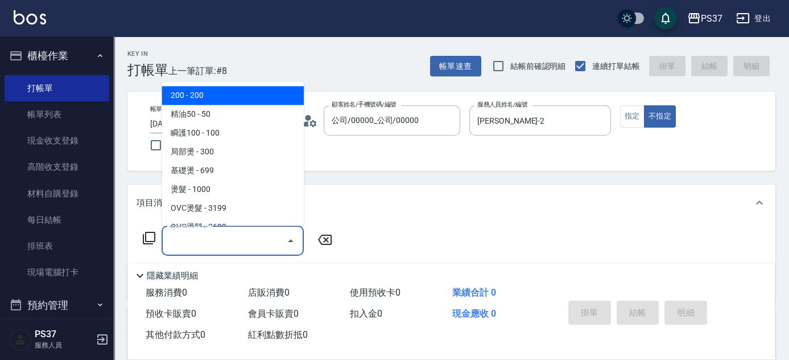
click at [237, 101] on span "200 - 200" at bounding box center [233, 95] width 142 height 19
type input "200(111)"
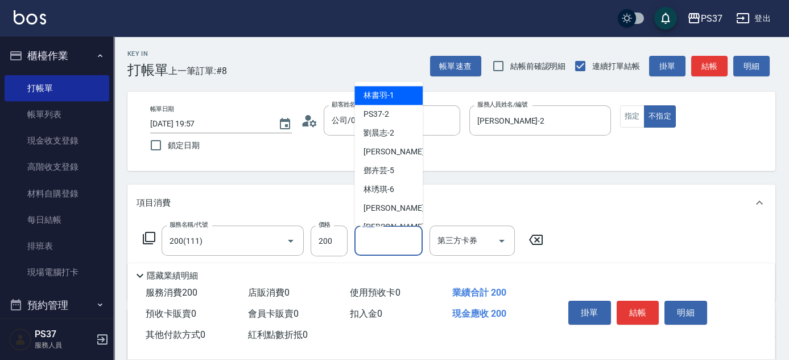
click at [372, 242] on input "洗髮-1" at bounding box center [389, 240] width 58 height 20
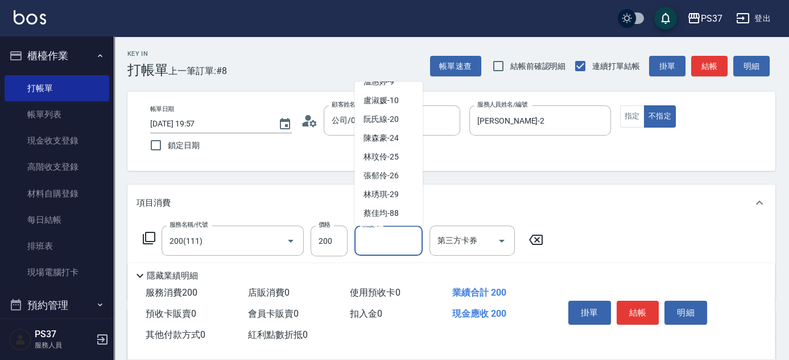
scroll to position [184, 0]
click at [381, 175] on span "[PERSON_NAME]-29" at bounding box center [381, 175] width 35 height 12
type input "[PERSON_NAME]-29"
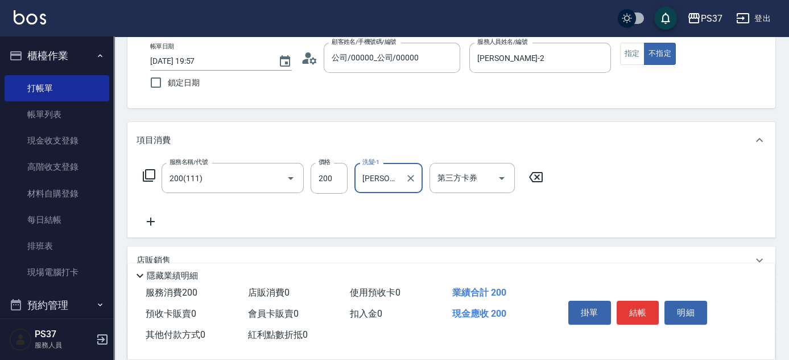
scroll to position [103, 0]
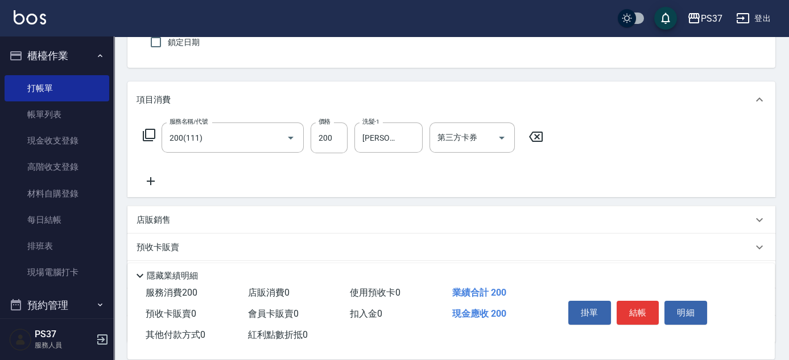
click at [151, 184] on icon at bounding box center [151, 181] width 28 height 14
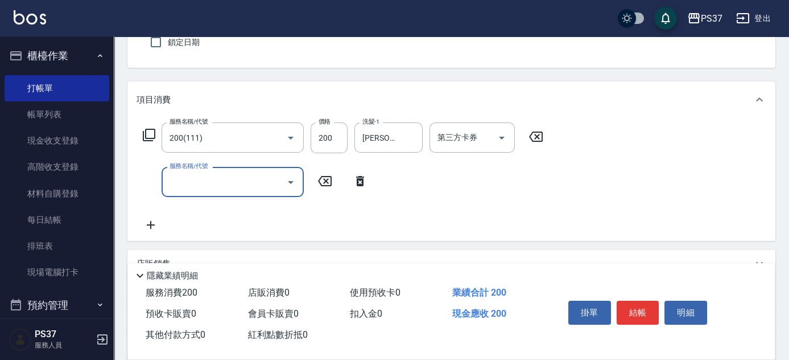
click at [208, 183] on input "服務名稱/代號" at bounding box center [224, 182] width 115 height 20
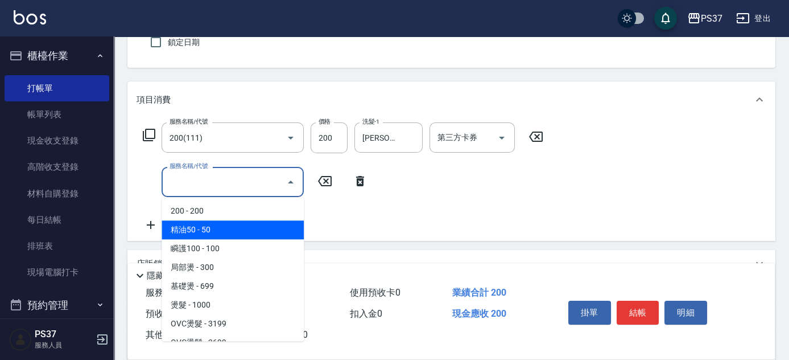
click at [220, 224] on span "精油50 - 50" at bounding box center [233, 229] width 142 height 19
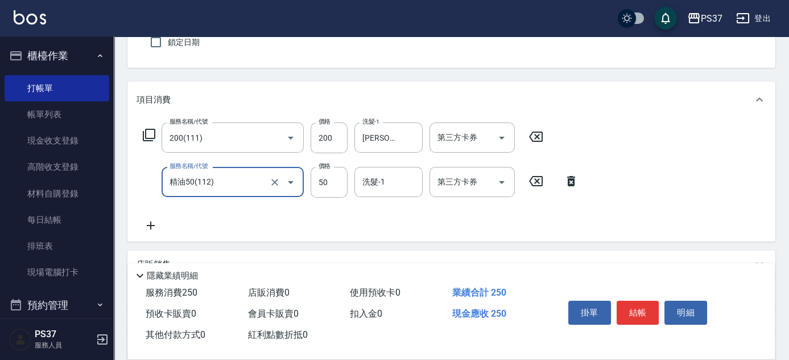
click at [235, 186] on input "精油50(112)" at bounding box center [217, 182] width 100 height 20
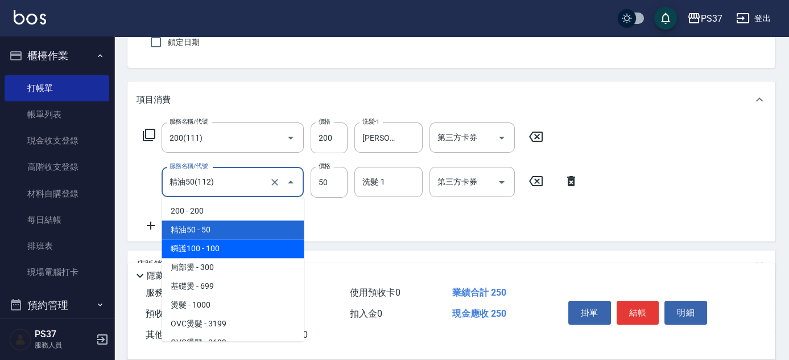
click at [241, 246] on span "瞬護100 - 100" at bounding box center [233, 248] width 142 height 19
type input "瞬護100(113)"
type input "100"
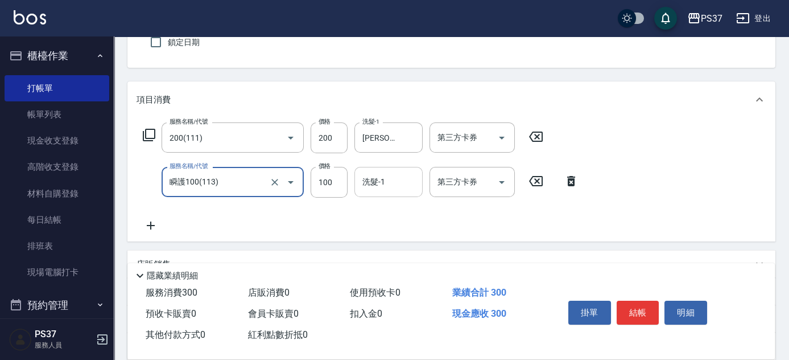
click at [364, 182] on input "洗髮-1" at bounding box center [389, 182] width 58 height 20
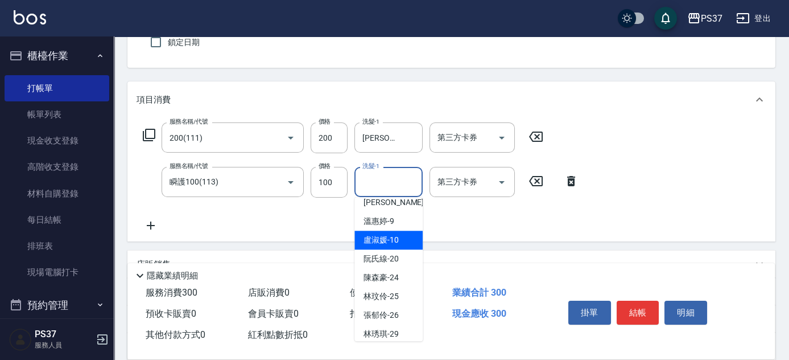
scroll to position [155, 0]
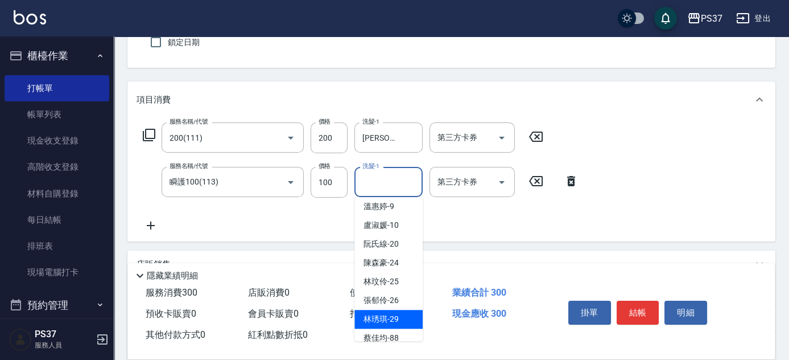
click at [376, 315] on span "[PERSON_NAME]-29" at bounding box center [381, 319] width 35 height 12
type input "[PERSON_NAME]-29"
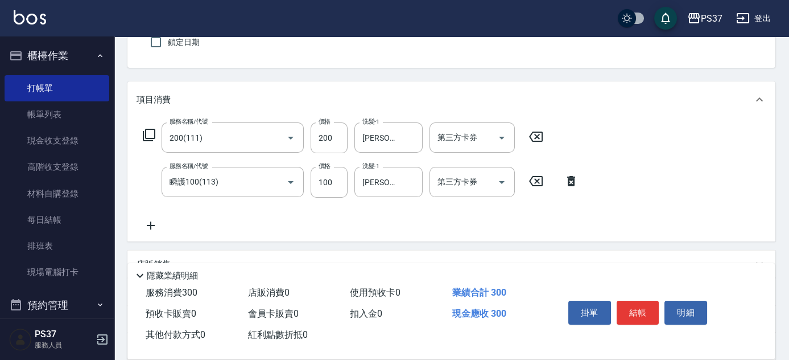
click at [146, 224] on icon at bounding box center [151, 225] width 28 height 14
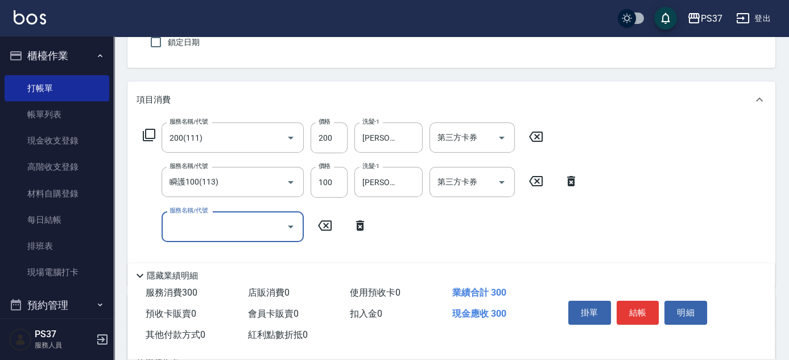
click at [196, 217] on div "服務名稱/代號 服務名稱/代號" at bounding box center [233, 226] width 142 height 30
click at [222, 220] on input "服務名稱/代號" at bounding box center [224, 226] width 115 height 20
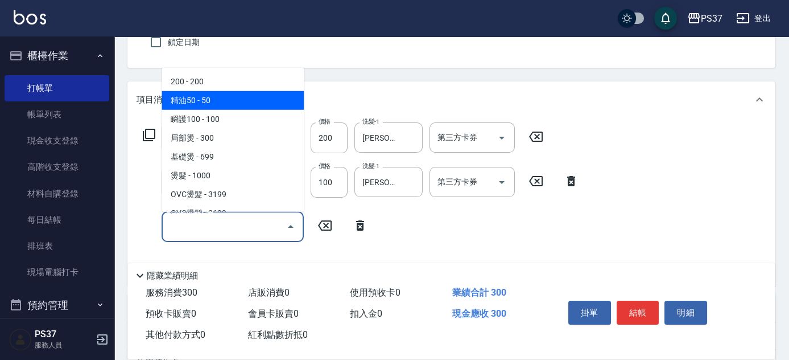
click at [232, 102] on span "精油50 - 50" at bounding box center [233, 100] width 142 height 19
type input "精油50(112)"
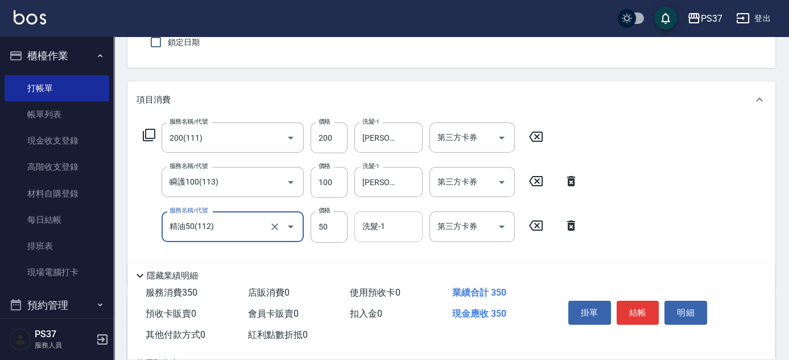
click at [399, 231] on input "洗髮-1" at bounding box center [389, 226] width 58 height 20
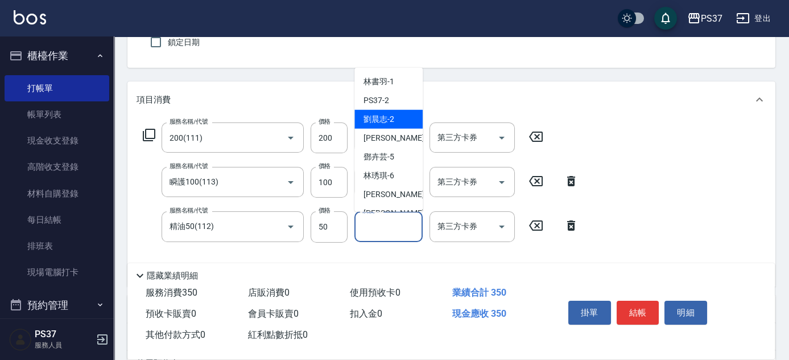
click at [399, 118] on div "[PERSON_NAME]-2" at bounding box center [388, 119] width 68 height 19
type input "[PERSON_NAME]-2"
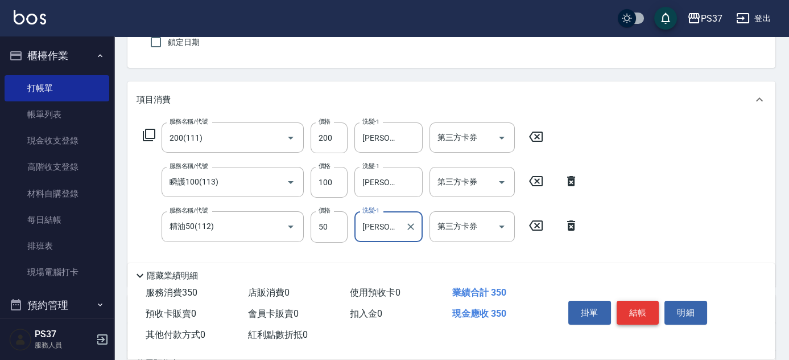
click at [638, 311] on button "結帳" at bounding box center [638, 312] width 43 height 24
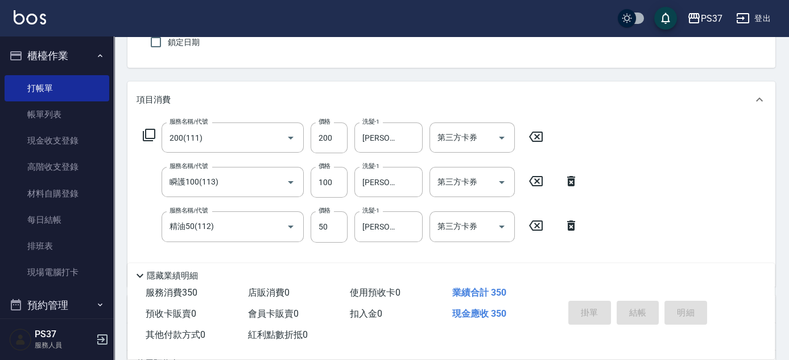
scroll to position [0, 0]
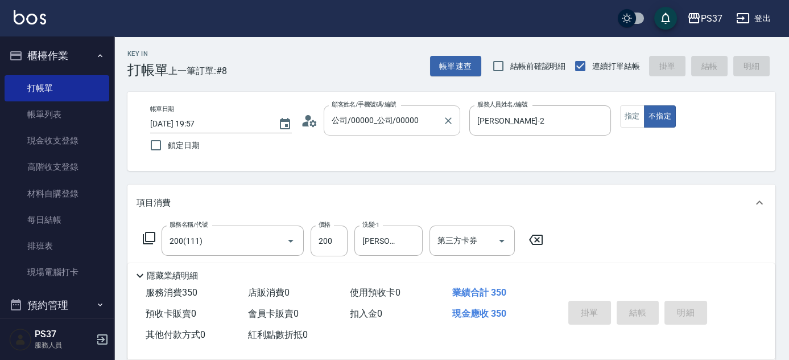
type input "[DATE] 20:00"
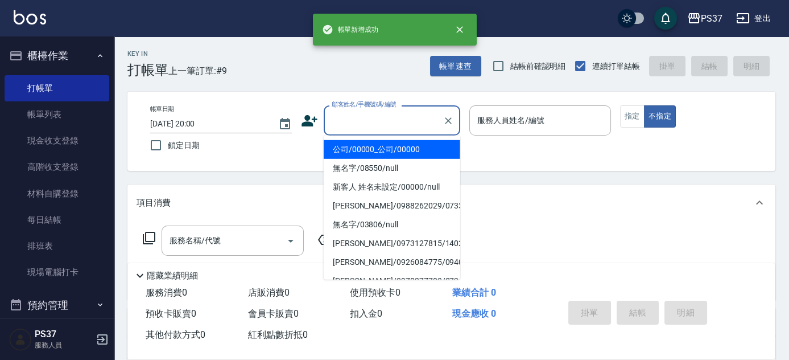
click at [356, 126] on input "顧客姓名/手機號碼/編號" at bounding box center [383, 120] width 109 height 20
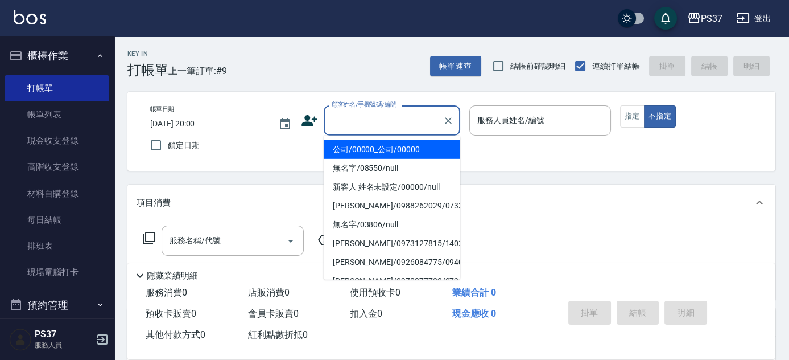
click at [356, 147] on li "公司/00000_公司/00000" at bounding box center [392, 149] width 137 height 19
type input "公司/00000_公司/00000"
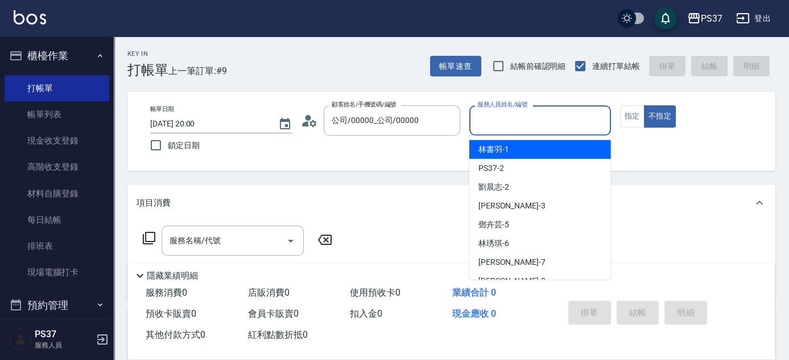
click at [488, 121] on input "服務人員姓名/編號" at bounding box center [539, 120] width 131 height 20
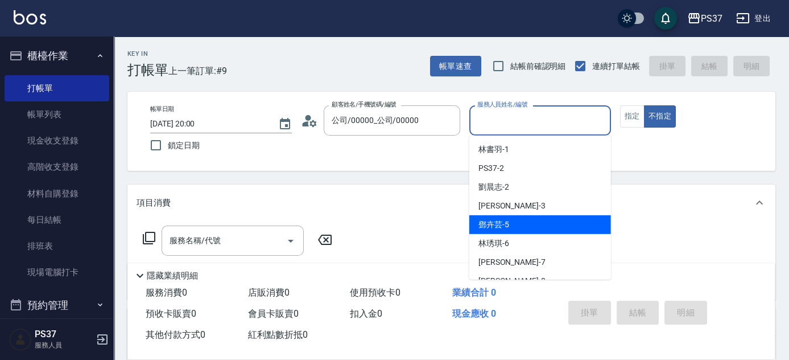
click at [495, 219] on span "[PERSON_NAME]-5" at bounding box center [493, 224] width 31 height 12
type input "[PERSON_NAME]-5"
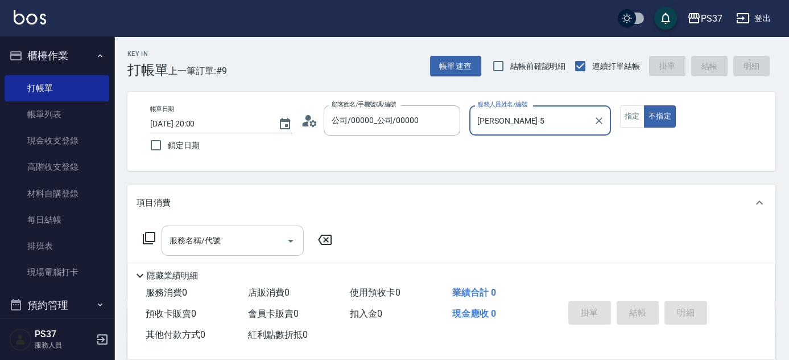
click at [238, 254] on div "服務名稱/代號" at bounding box center [233, 240] width 142 height 30
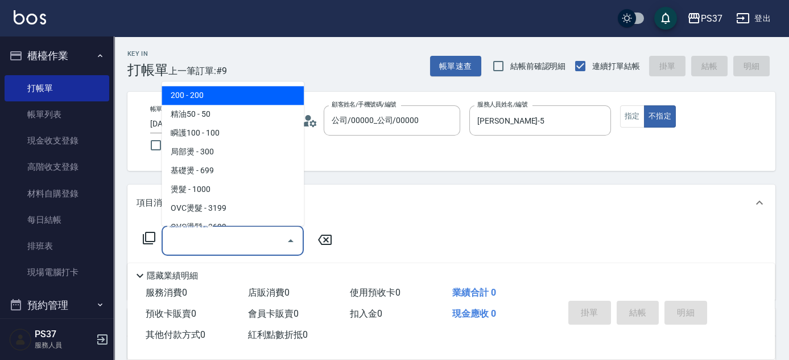
click at [222, 89] on span "200 - 200" at bounding box center [233, 95] width 142 height 19
type input "200(111)"
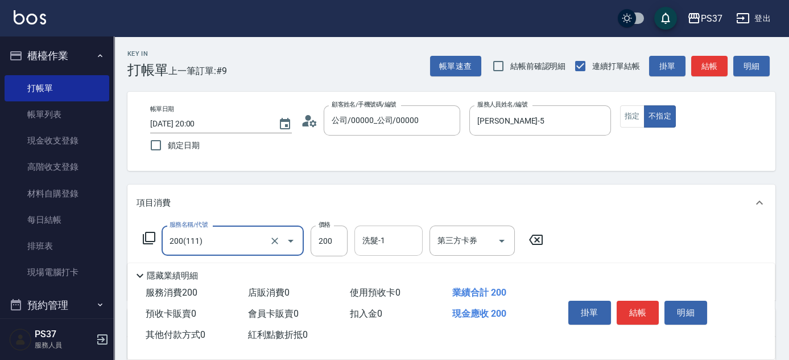
click at [378, 239] on input "洗髮-1" at bounding box center [389, 240] width 58 height 20
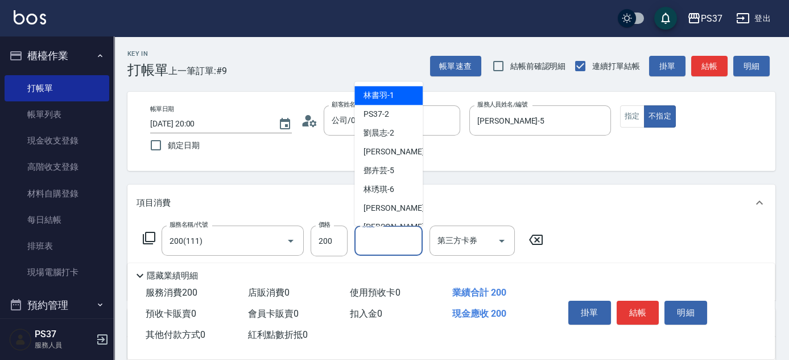
click at [403, 96] on div "[PERSON_NAME]-1" at bounding box center [388, 95] width 68 height 19
type input "[PERSON_NAME]-1"
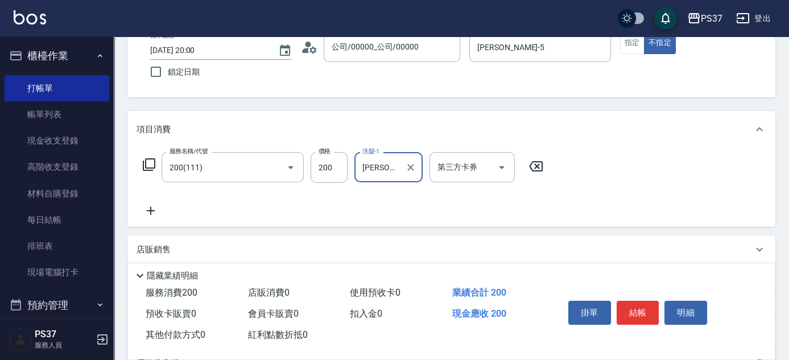
scroll to position [155, 0]
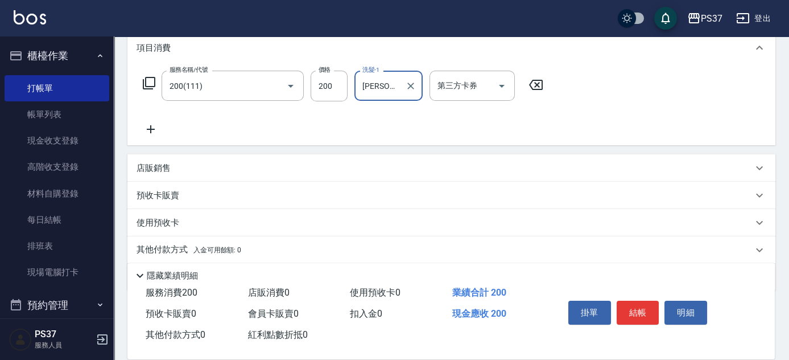
click at [148, 131] on icon at bounding box center [151, 129] width 28 height 14
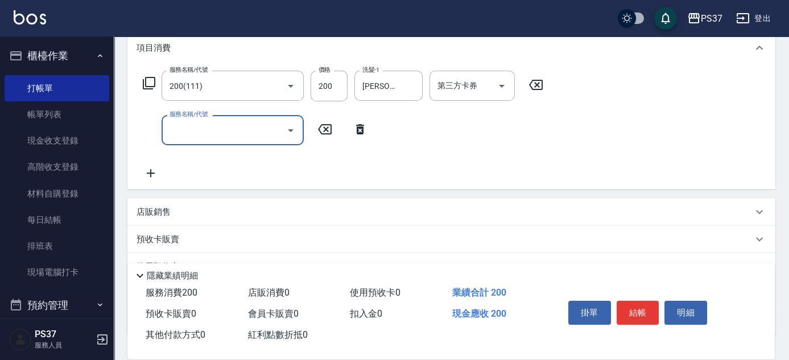
click at [175, 134] on input "服務名稱/代號" at bounding box center [224, 130] width 115 height 20
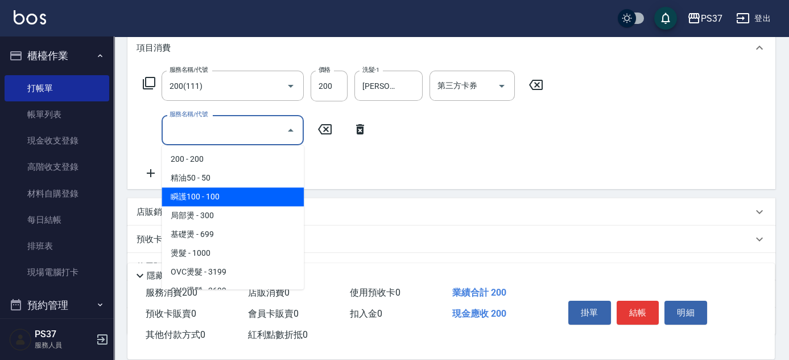
click at [232, 199] on span "瞬護100 - 100" at bounding box center [233, 196] width 142 height 19
type input "瞬護100(113)"
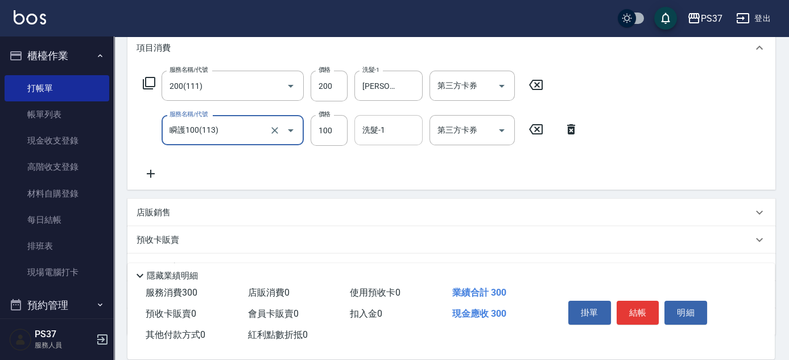
click at [395, 121] on input "洗髮-1" at bounding box center [389, 130] width 58 height 20
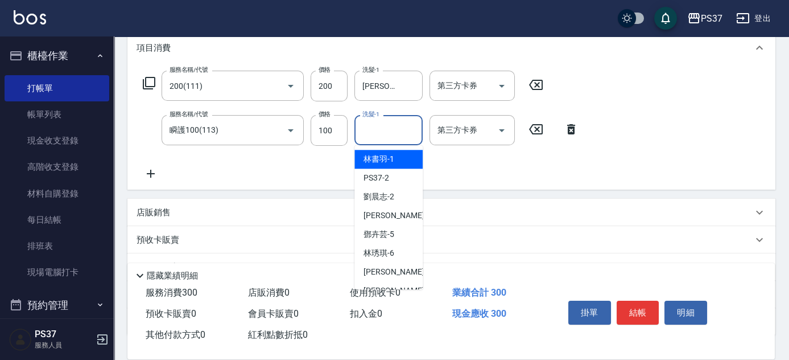
click at [389, 163] on span "[PERSON_NAME]-1" at bounding box center [379, 159] width 31 height 12
type input "[PERSON_NAME]-1"
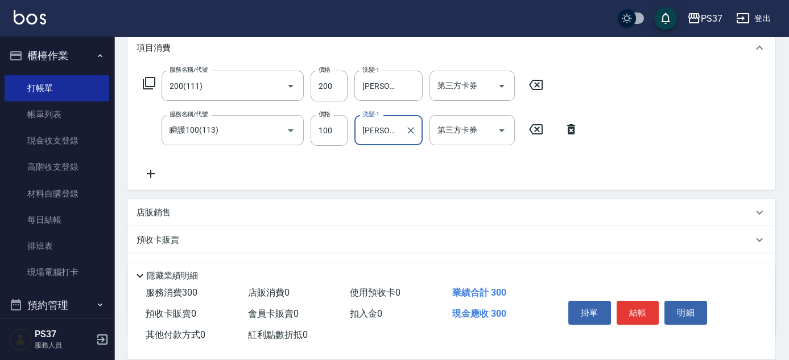
click at [150, 174] on icon at bounding box center [151, 174] width 8 height 8
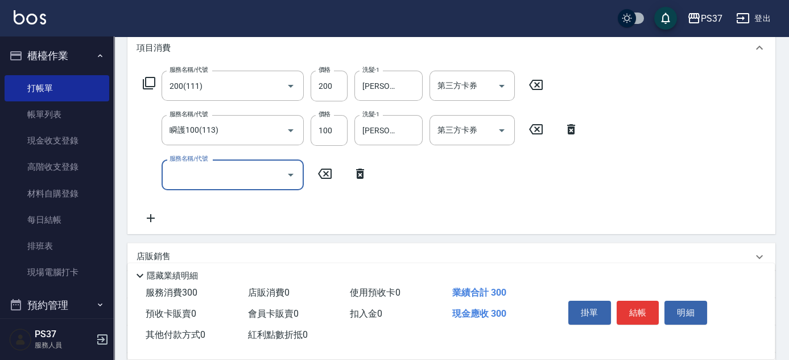
click at [215, 171] on input "服務名稱/代號" at bounding box center [224, 174] width 115 height 20
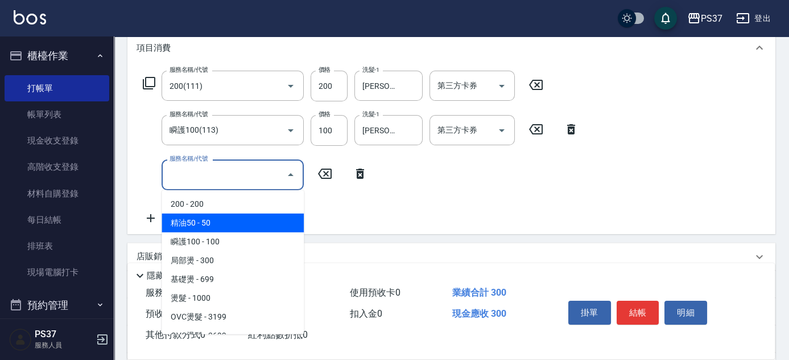
click at [234, 222] on span "精油50 - 50" at bounding box center [233, 222] width 142 height 19
type input "精油50(112)"
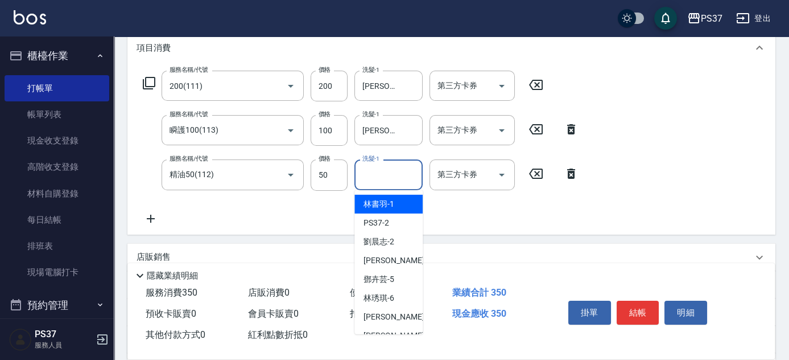
click at [382, 176] on input "洗髮-1" at bounding box center [389, 174] width 58 height 20
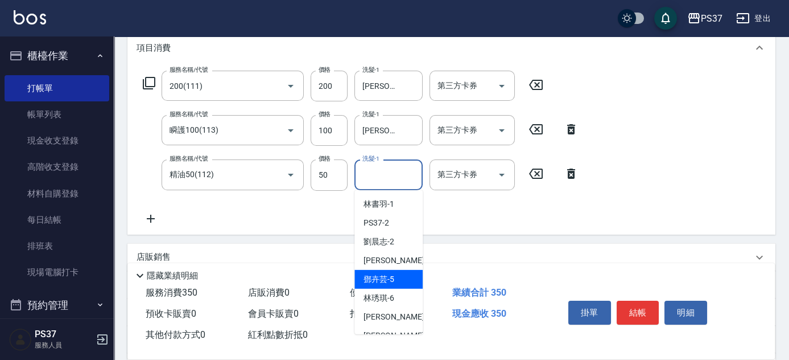
click at [402, 282] on div "[PERSON_NAME]-5" at bounding box center [388, 279] width 68 height 19
type input "[PERSON_NAME]-5"
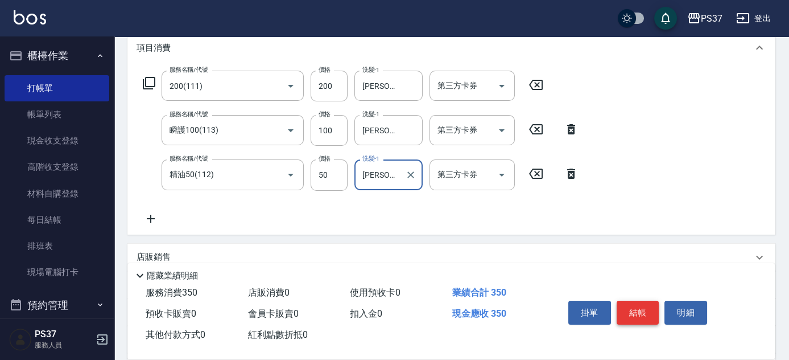
click at [630, 308] on button "結帳" at bounding box center [638, 312] width 43 height 24
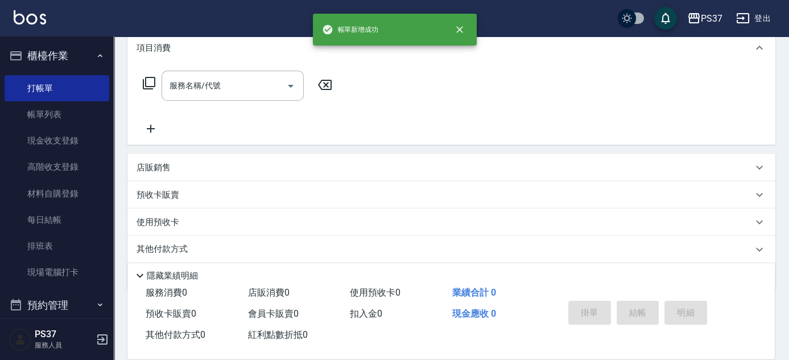
scroll to position [0, 0]
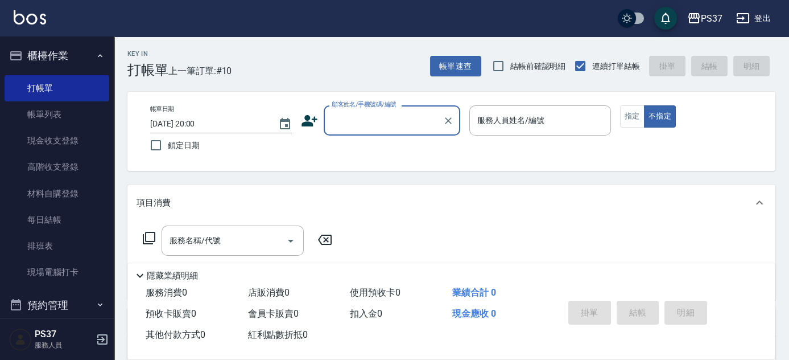
click at [403, 134] on div "顧客姓名/手機號碼/編號" at bounding box center [392, 120] width 137 height 30
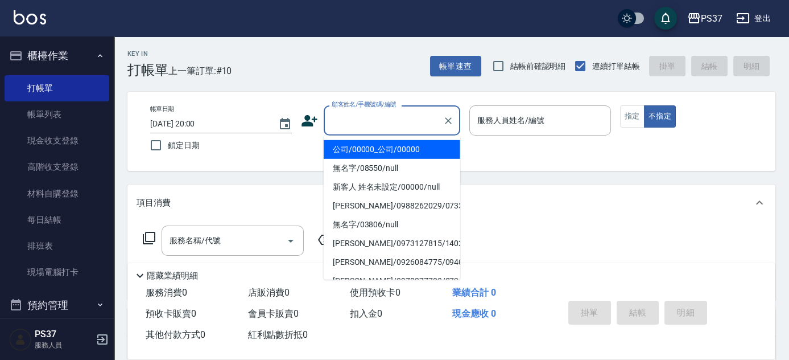
click at [401, 138] on ul "公司/00000_公司/00000 無名字/08550/null 新客人 姓名未設定/00000/null [PERSON_NAME]/0988262029/…" at bounding box center [392, 207] width 137 height 144
click at [403, 146] on li "公司/00000_公司/00000" at bounding box center [392, 149] width 137 height 19
type input "公司/00000_公司/00000"
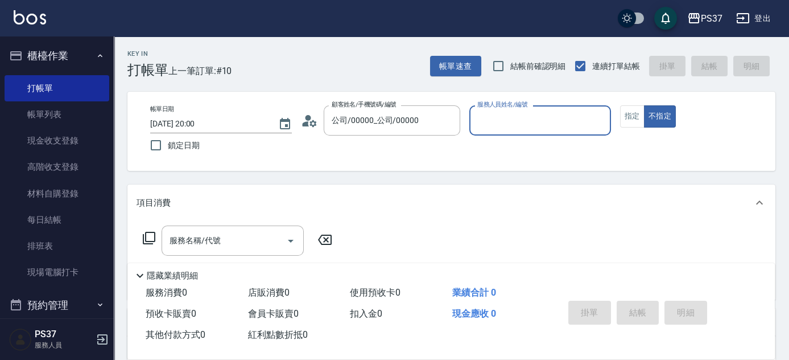
click at [516, 134] on div "服務人員姓名/編號" at bounding box center [540, 120] width 142 height 30
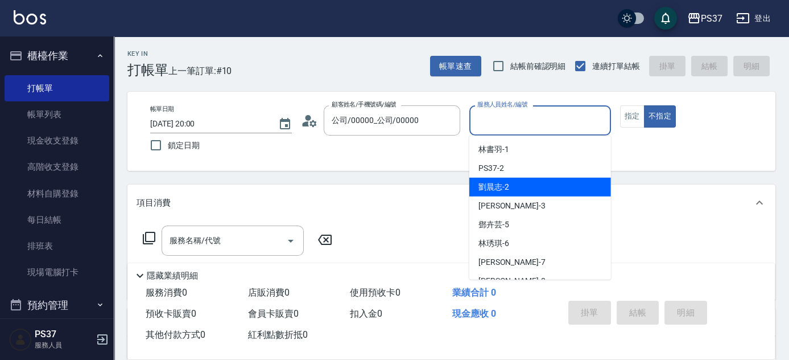
scroll to position [51, 0]
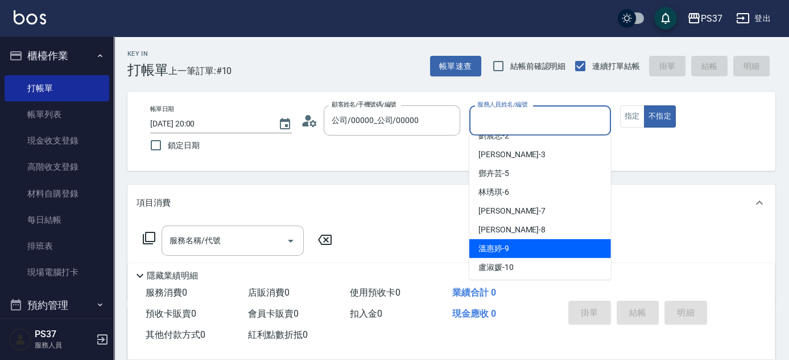
click at [521, 247] on div "[PERSON_NAME]-9" at bounding box center [540, 248] width 142 height 19
type input "[PERSON_NAME]-9"
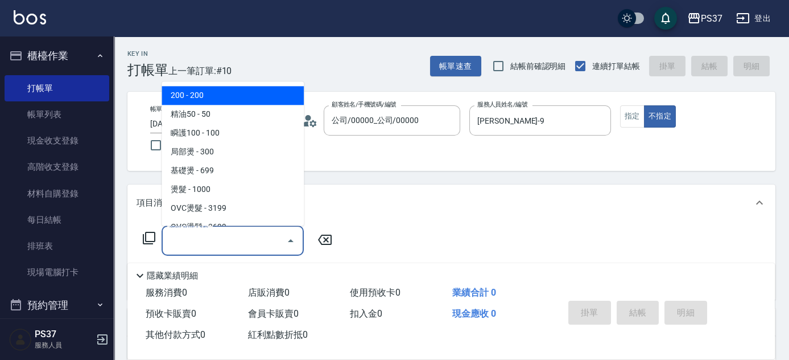
click at [229, 238] on input "服務名稱/代號" at bounding box center [224, 240] width 115 height 20
click at [631, 116] on button "指定" at bounding box center [632, 116] width 24 height 22
click at [232, 233] on input "服務名稱/代號" at bounding box center [224, 240] width 115 height 20
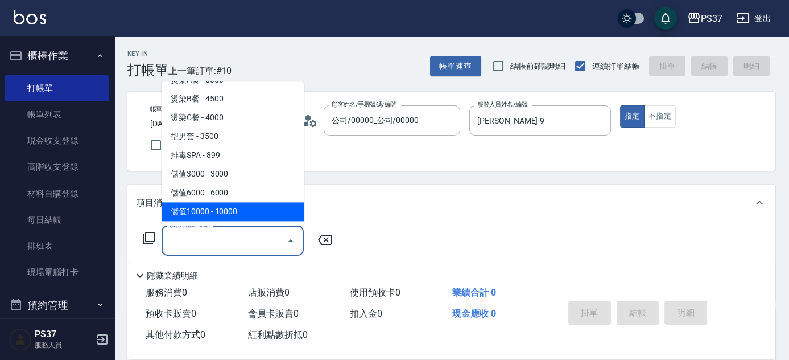
scroll to position [1189, 0]
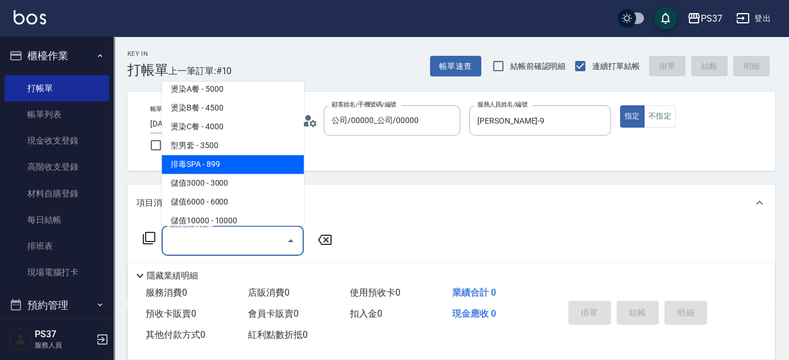
click at [230, 159] on span "排毒SPA - 899" at bounding box center [233, 164] width 142 height 19
type input "排毒SPA(0899)"
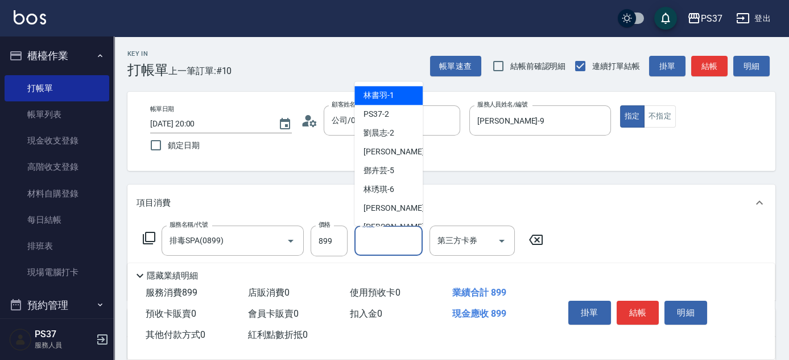
click at [396, 241] on input "洗髮-1" at bounding box center [389, 240] width 58 height 20
click at [388, 93] on span "[PERSON_NAME]-1" at bounding box center [379, 96] width 31 height 12
type input "[PERSON_NAME]-1"
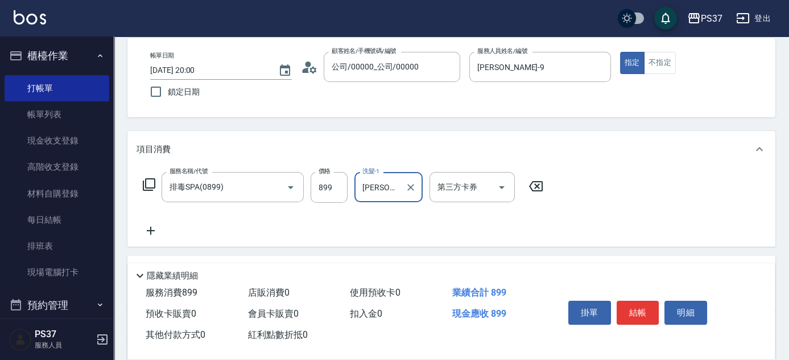
scroll to position [155, 0]
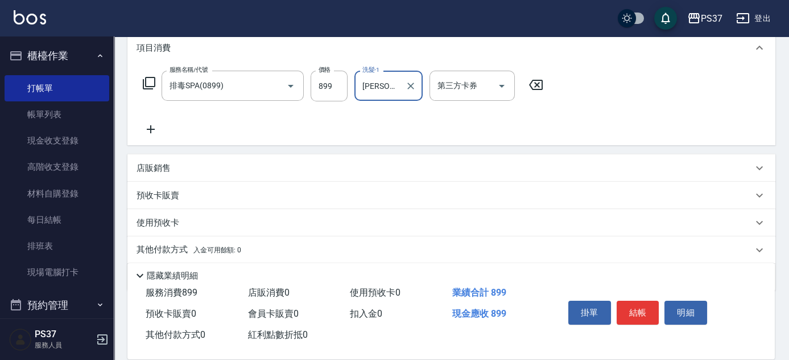
click at [631, 310] on button "結帳" at bounding box center [638, 312] width 43 height 24
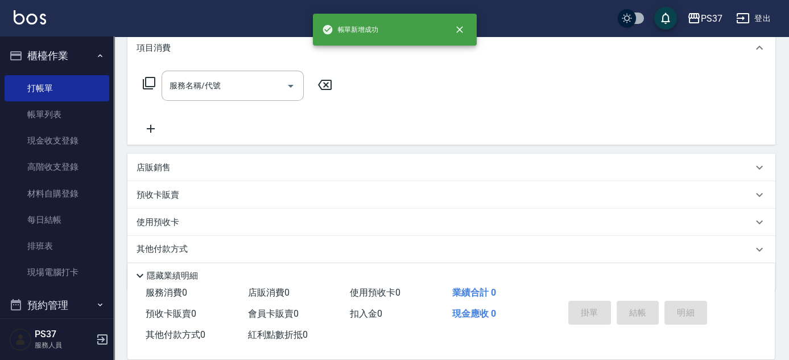
scroll to position [0, 0]
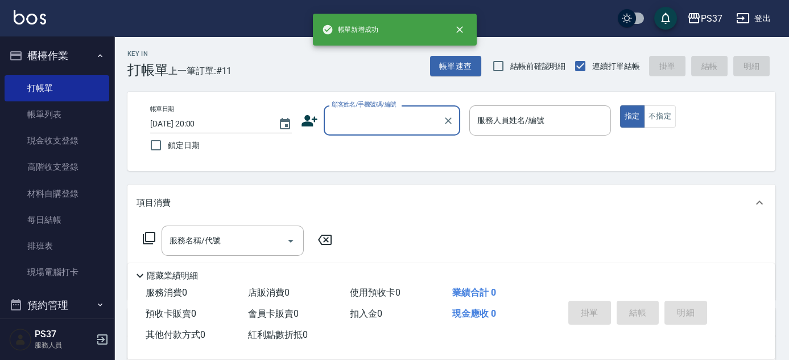
click at [415, 125] on input "顧客姓名/手機號碼/編號" at bounding box center [383, 120] width 109 height 20
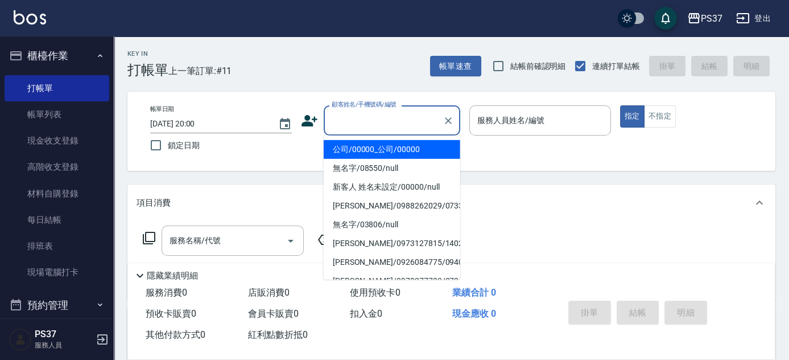
click at [403, 147] on li "公司/00000_公司/00000" at bounding box center [392, 149] width 137 height 19
type input "公司/00000_公司/00000"
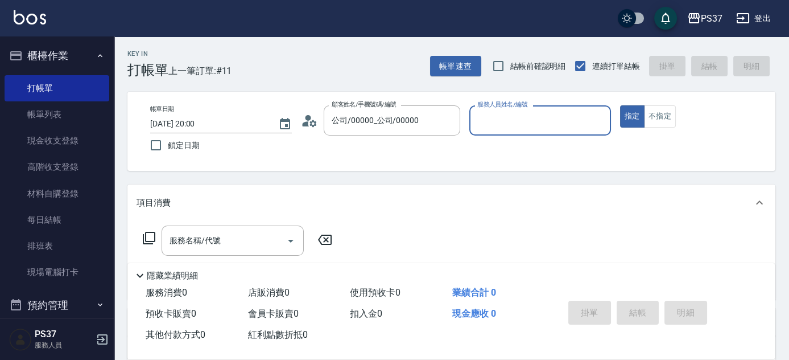
click at [502, 131] on div "服務人員姓名/編號" at bounding box center [540, 120] width 142 height 30
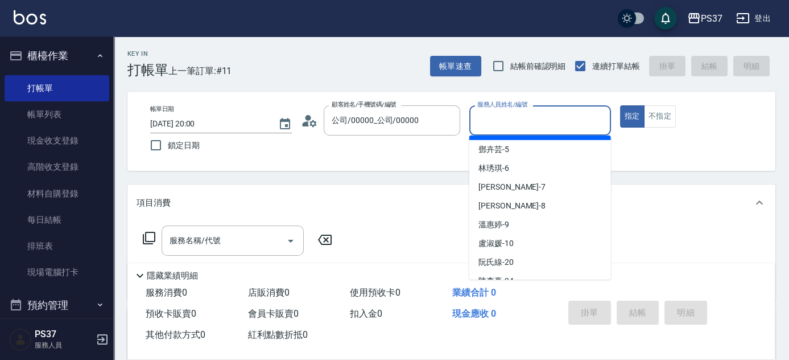
scroll to position [103, 0]
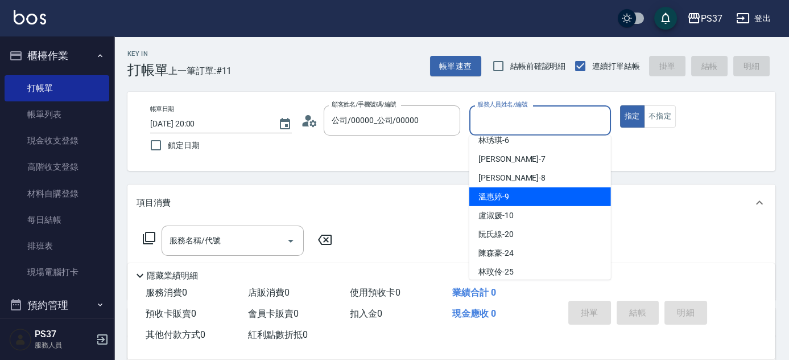
click at [511, 198] on div "[PERSON_NAME]-9" at bounding box center [540, 196] width 142 height 19
type input "[PERSON_NAME]-9"
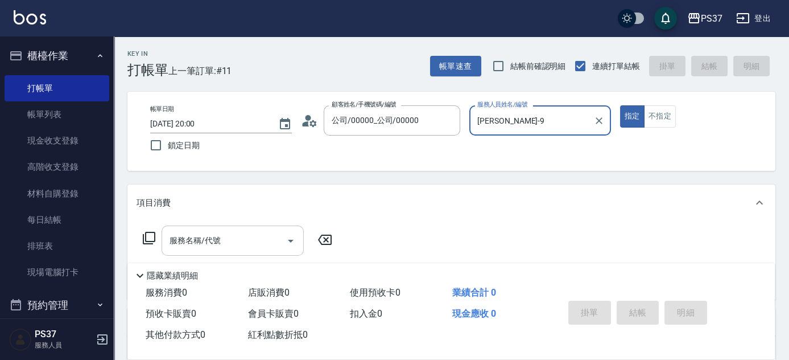
click at [232, 240] on input "服務名稱/代號" at bounding box center [224, 240] width 115 height 20
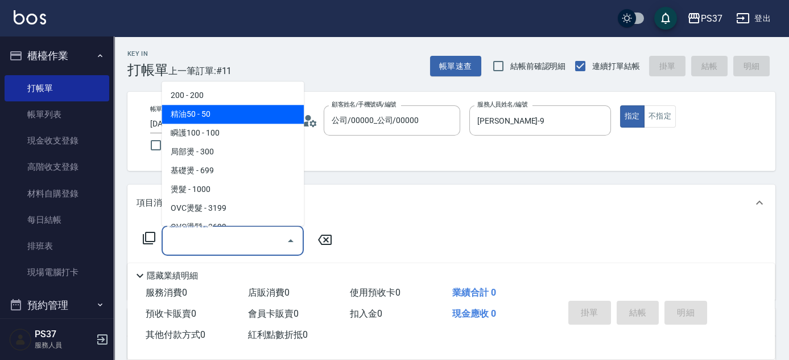
click at [234, 96] on span "200 - 200" at bounding box center [233, 95] width 142 height 19
type input "200(111)"
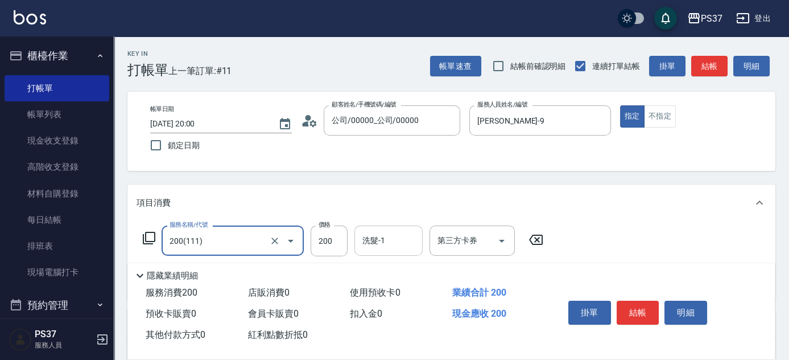
click at [402, 247] on input "洗髮-1" at bounding box center [389, 240] width 58 height 20
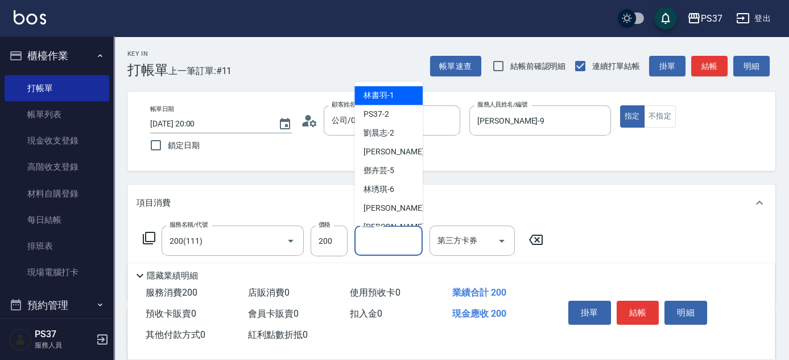
click at [377, 97] on span "[PERSON_NAME]-1" at bounding box center [379, 96] width 31 height 12
type input "[PERSON_NAME]-1"
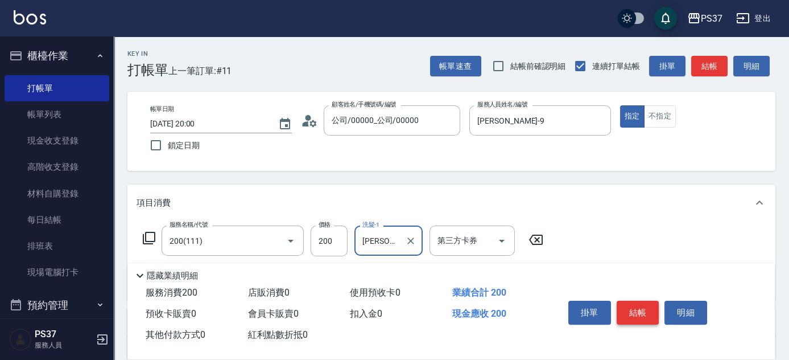
click at [626, 301] on button "結帳" at bounding box center [638, 312] width 43 height 24
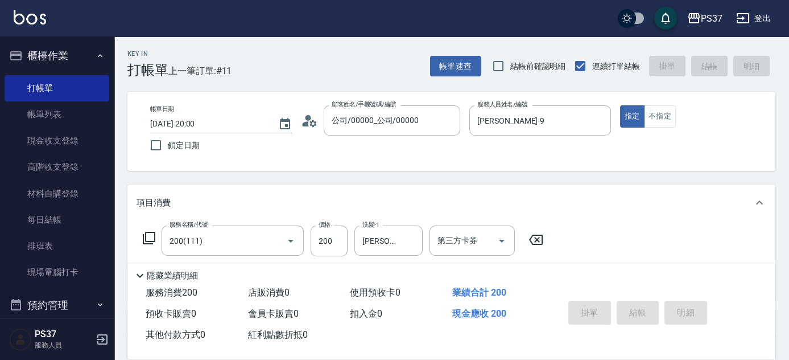
type input "[DATE] 20:01"
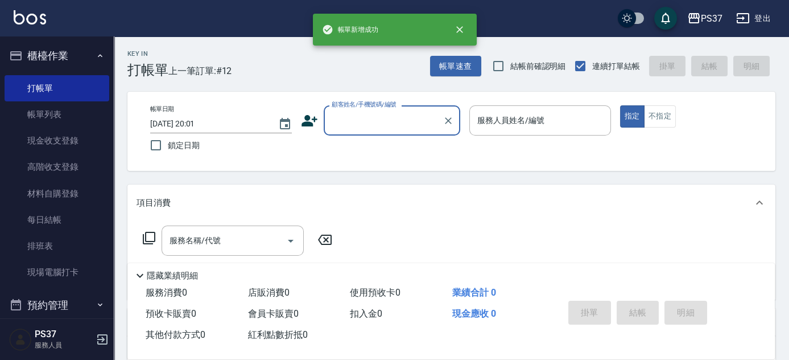
click at [360, 121] on input "顧客姓名/手機號碼/編號" at bounding box center [383, 120] width 109 height 20
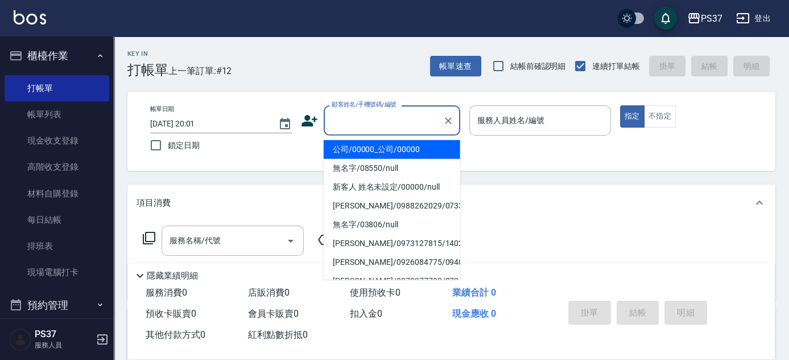
click at [381, 147] on li "公司/00000_公司/00000" at bounding box center [392, 149] width 137 height 19
type input "公司/00000_公司/00000"
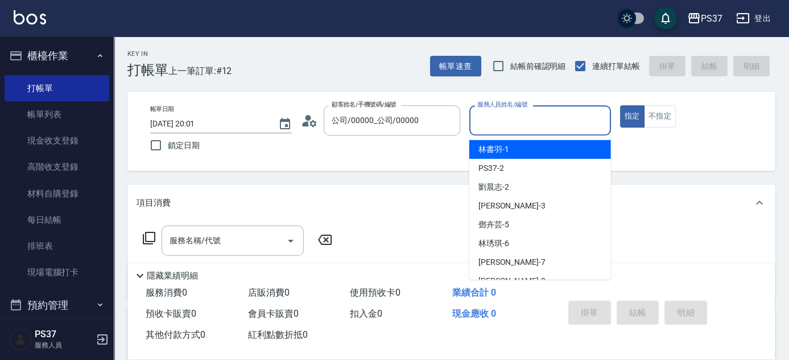
click at [520, 126] on input "服務人員姓名/編號" at bounding box center [539, 120] width 131 height 20
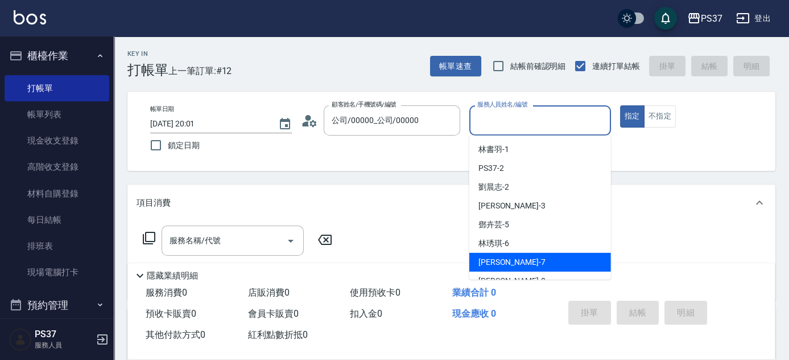
click at [532, 256] on div "[PERSON_NAME] -7" at bounding box center [540, 262] width 142 height 19
type input "[PERSON_NAME]-7"
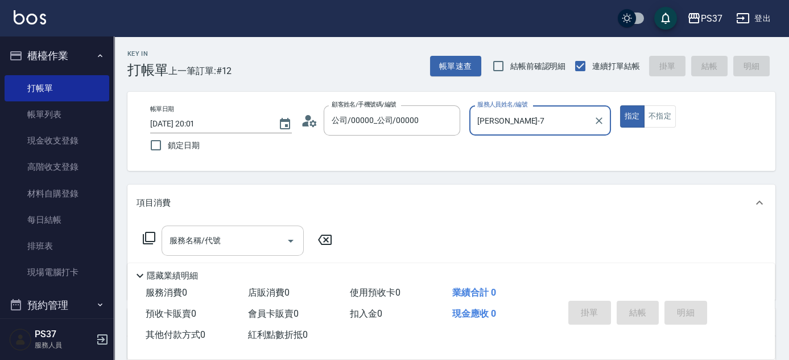
click at [229, 239] on input "服務名稱/代號" at bounding box center [224, 240] width 115 height 20
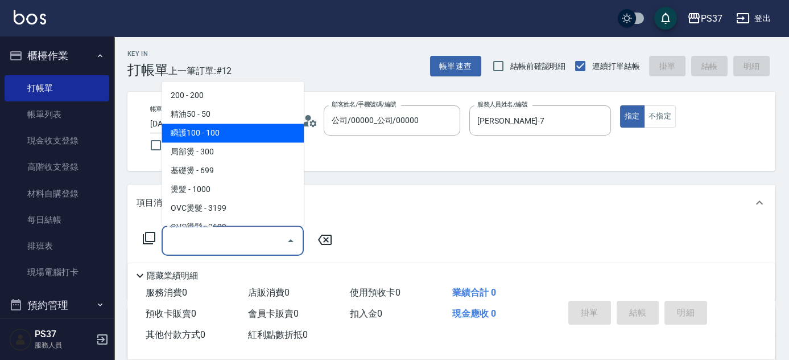
click at [232, 130] on span "瞬護100 - 100" at bounding box center [233, 133] width 142 height 19
type input "瞬護100(113)"
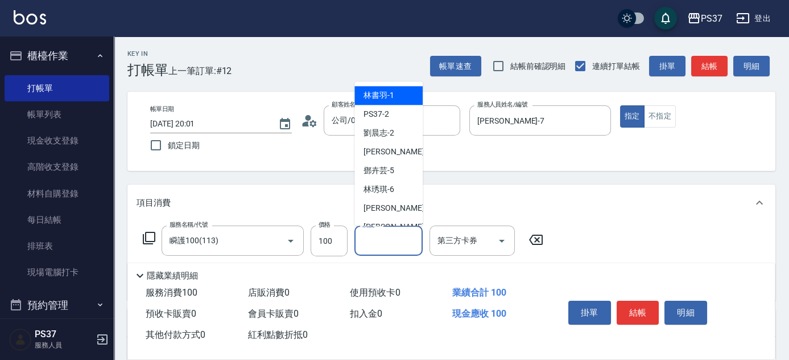
click at [395, 242] on input "洗髮-1" at bounding box center [389, 240] width 58 height 20
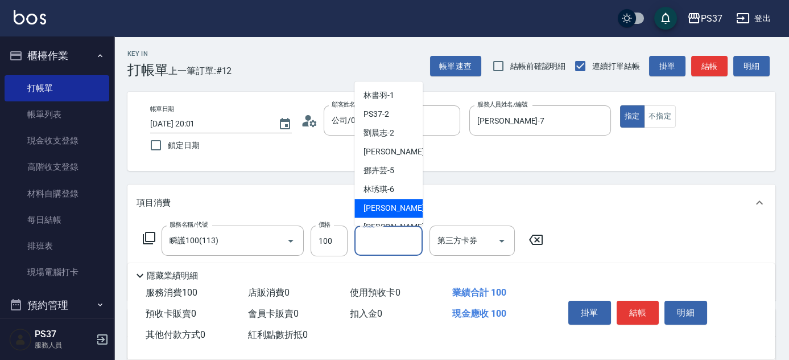
click at [387, 204] on span "[PERSON_NAME] -7" at bounding box center [397, 209] width 67 height 12
type input "[PERSON_NAME]-7"
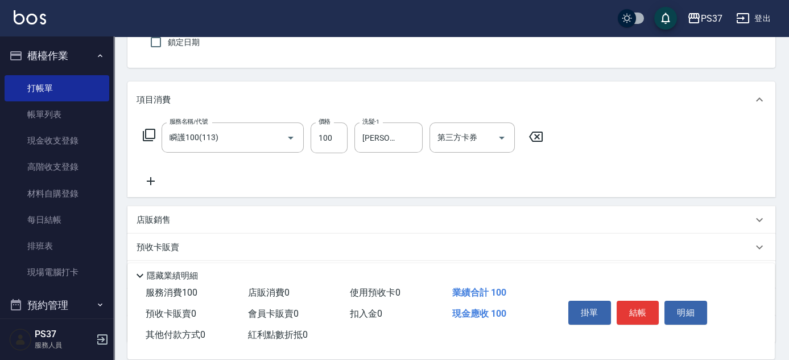
click at [153, 181] on icon at bounding box center [151, 181] width 28 height 14
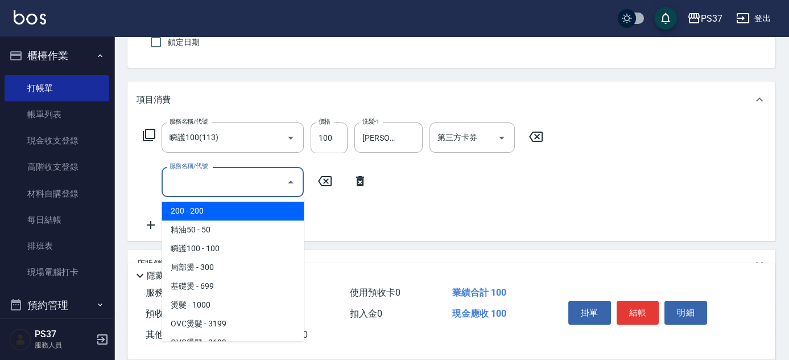
click at [183, 178] on input "服務名稱/代號" at bounding box center [224, 182] width 115 height 20
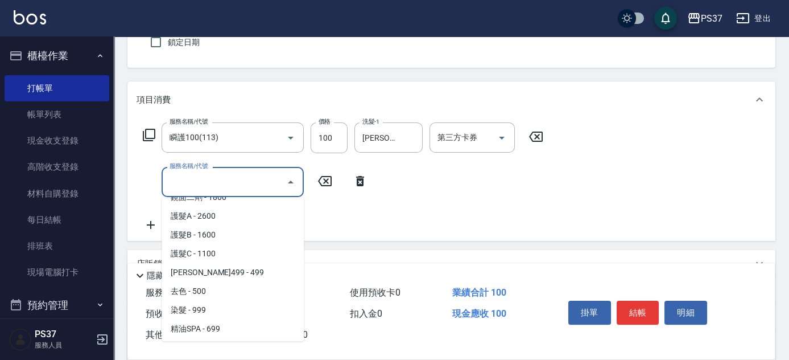
scroll to position [569, 0]
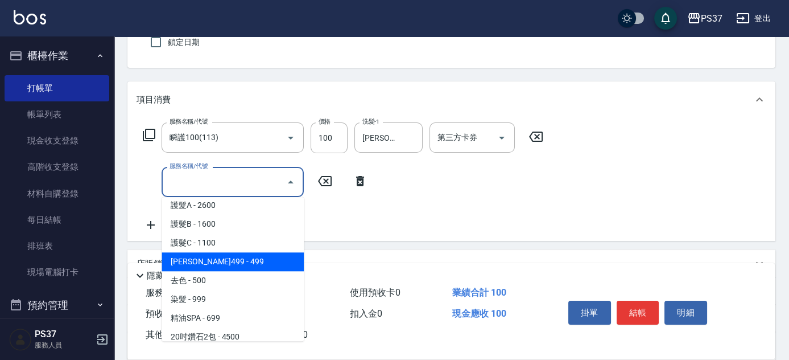
click at [237, 253] on span "[PERSON_NAME]499 - 499" at bounding box center [233, 261] width 142 height 19
type input "[PERSON_NAME]499(0499)"
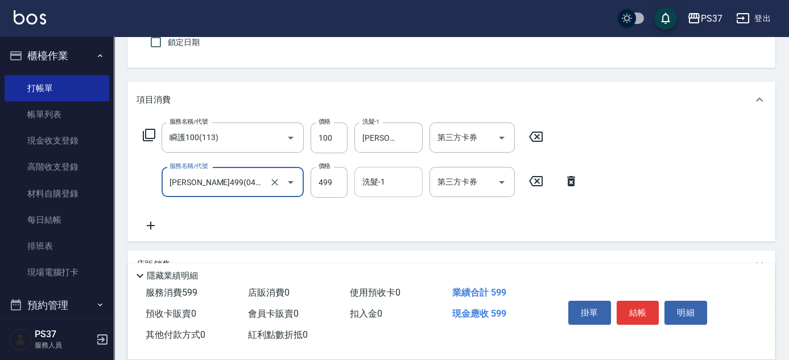
click at [376, 188] on input "洗髮-1" at bounding box center [389, 182] width 58 height 20
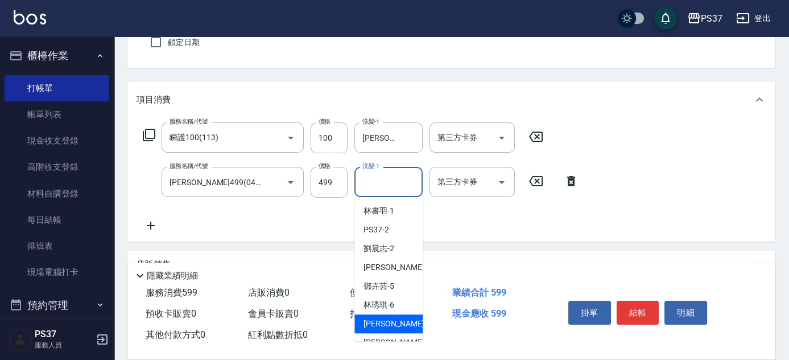
click at [389, 316] on div "[PERSON_NAME] -7" at bounding box center [388, 323] width 68 height 19
type input "[PERSON_NAME]-7"
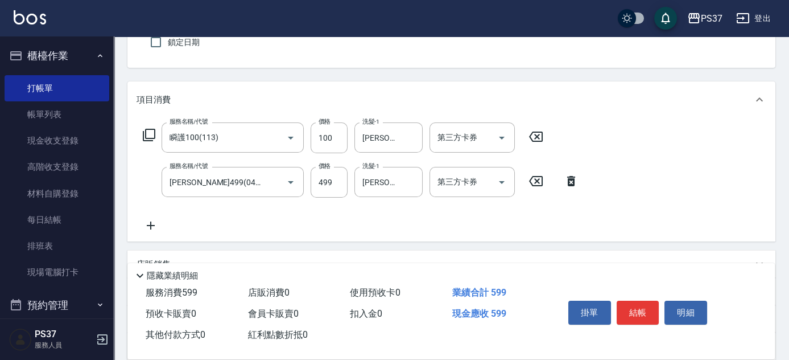
click at [155, 224] on icon at bounding box center [151, 225] width 28 height 14
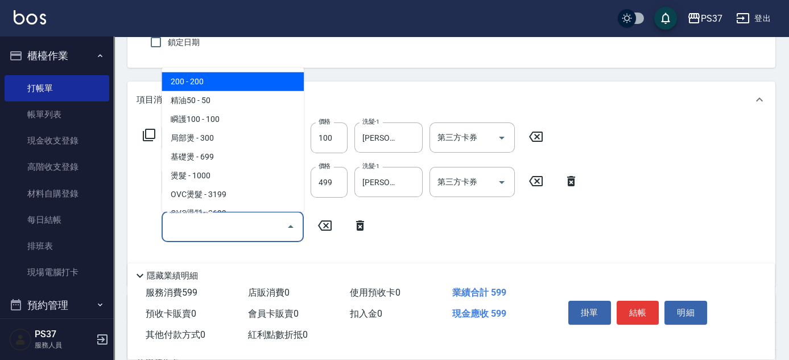
click at [197, 225] on input "服務名稱/代號" at bounding box center [224, 226] width 115 height 20
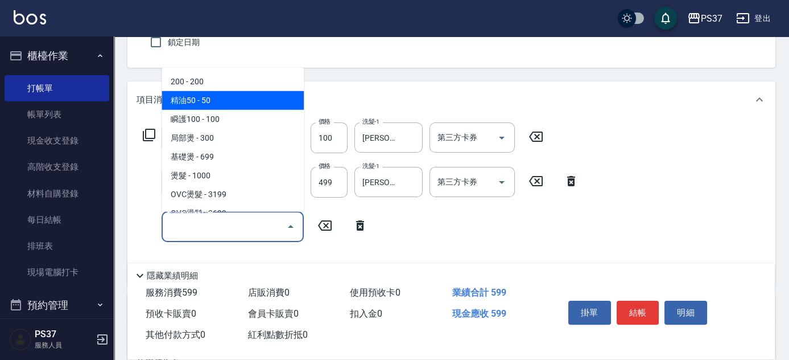
click at [229, 99] on span "精油50 - 50" at bounding box center [233, 100] width 142 height 19
type input "精油50(112)"
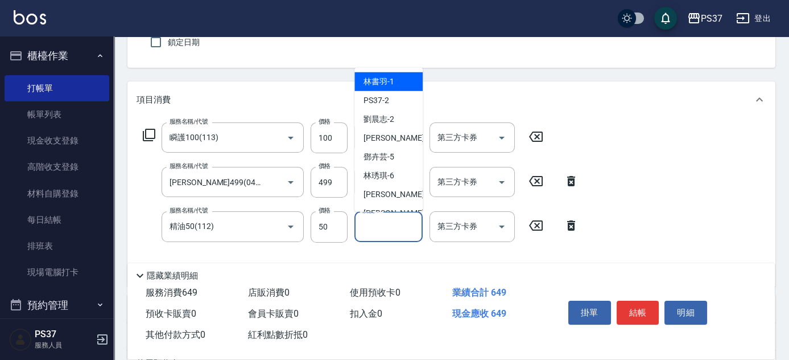
click at [390, 234] on input "洗髮-1" at bounding box center [389, 226] width 58 height 20
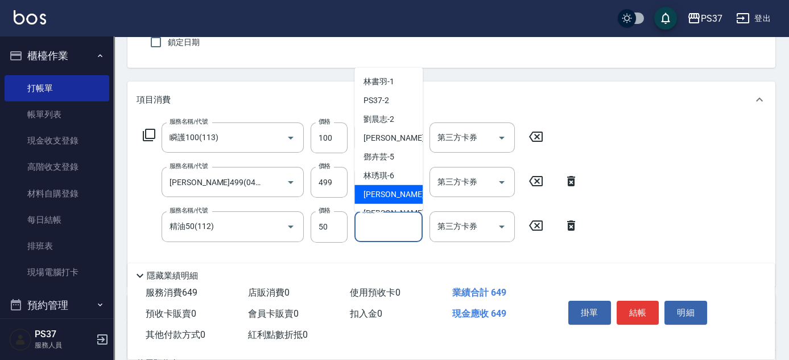
click at [386, 191] on span "[PERSON_NAME] -7" at bounding box center [397, 194] width 67 height 12
type input "[PERSON_NAME]-7"
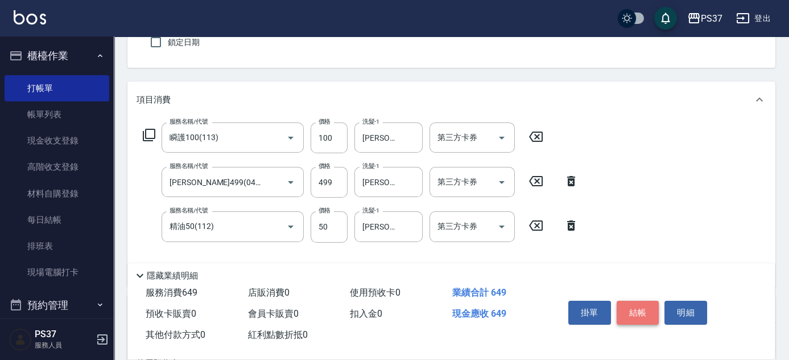
click at [636, 304] on button "結帳" at bounding box center [638, 312] width 43 height 24
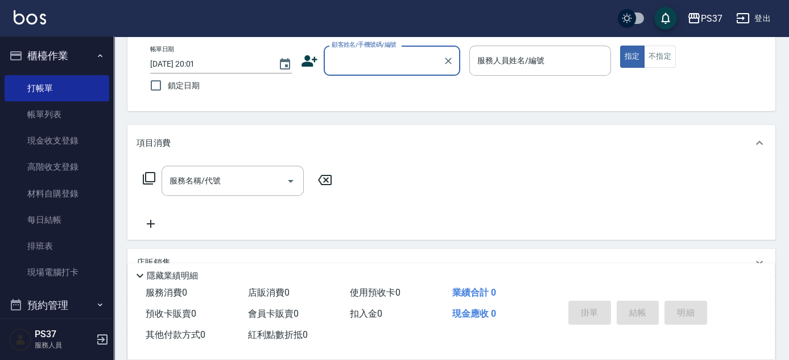
scroll to position [0, 0]
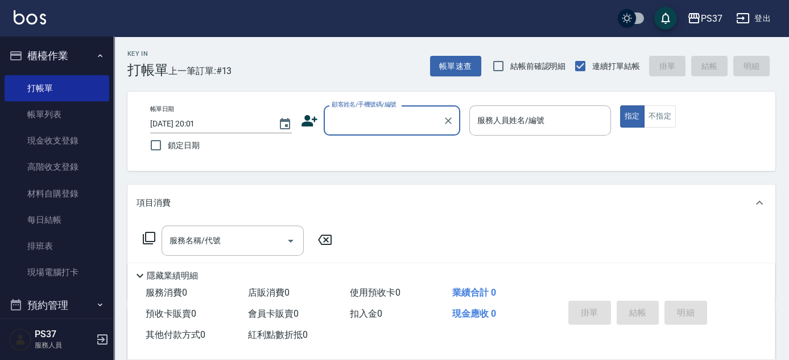
click at [393, 129] on input "顧客姓名/手機號碼/編號" at bounding box center [383, 120] width 109 height 20
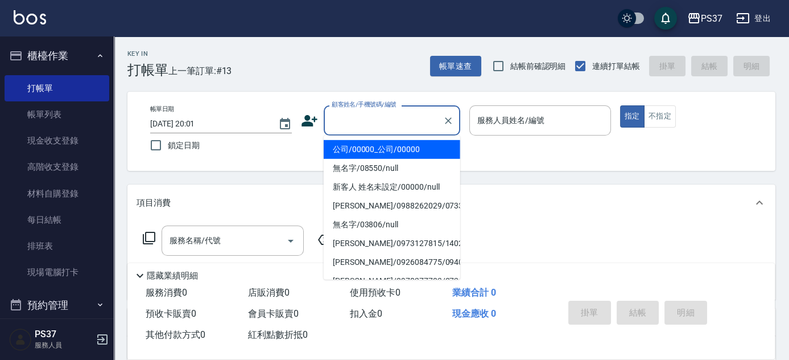
click at [389, 140] on li "公司/00000_公司/00000" at bounding box center [392, 149] width 137 height 19
type input "公司/00000_公司/00000"
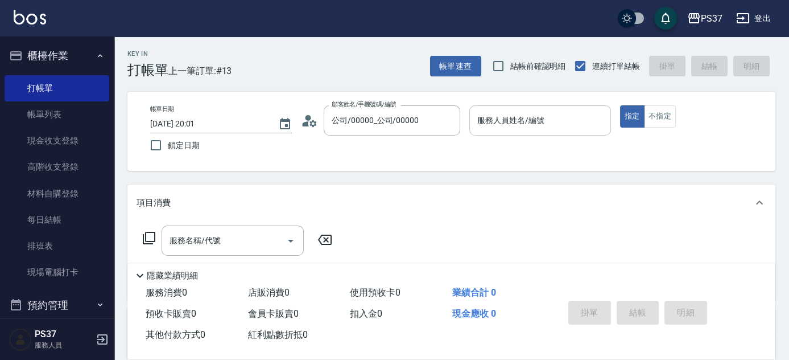
drag, startPoint x: 463, startPoint y: 123, endPoint x: 492, endPoint y: 125, distance: 29.1
click at [465, 123] on div "帳單日期 [DATE] 20:01 鎖定日期 顧客姓名/手機號碼/編號 公司/00000_公司/00000 顧客姓名/手機號碼/編號 服務人員姓名/編號 服務…" at bounding box center [451, 131] width 621 height 52
click at [492, 125] on input "服務人員姓名/編號" at bounding box center [539, 120] width 131 height 20
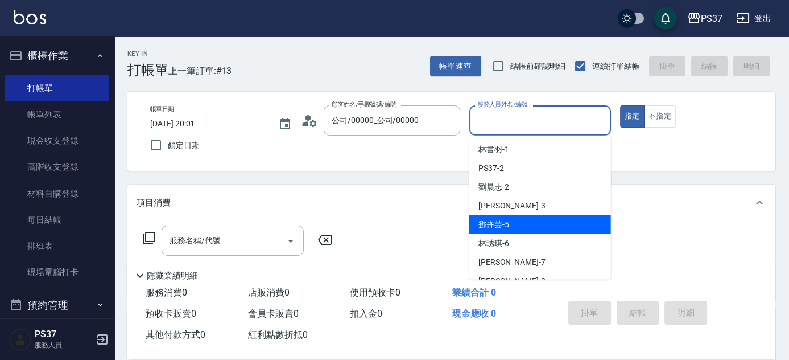
click at [520, 219] on div "[PERSON_NAME]-5" at bounding box center [540, 224] width 142 height 19
type input "[PERSON_NAME]-5"
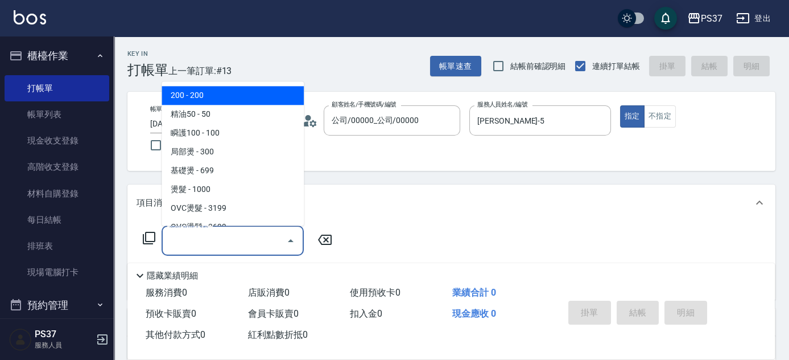
click at [230, 250] on input "服務名稱/代號" at bounding box center [224, 240] width 115 height 20
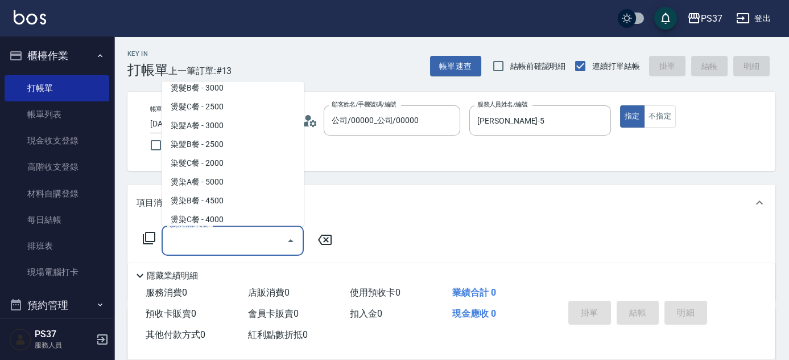
scroll to position [1189, 0]
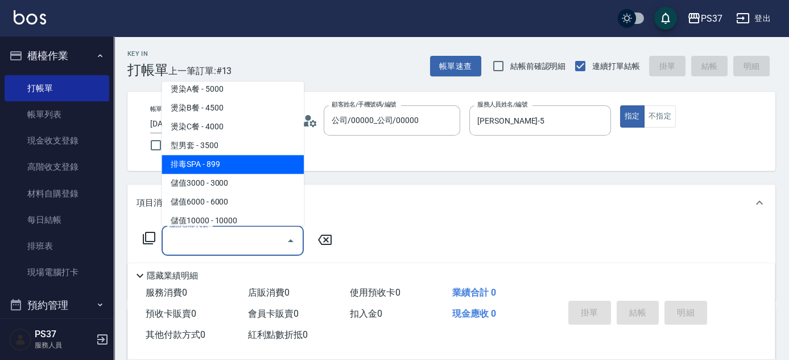
click at [250, 155] on span "排毒SPA - 899" at bounding box center [233, 164] width 142 height 19
type input "排毒SPA(0899)"
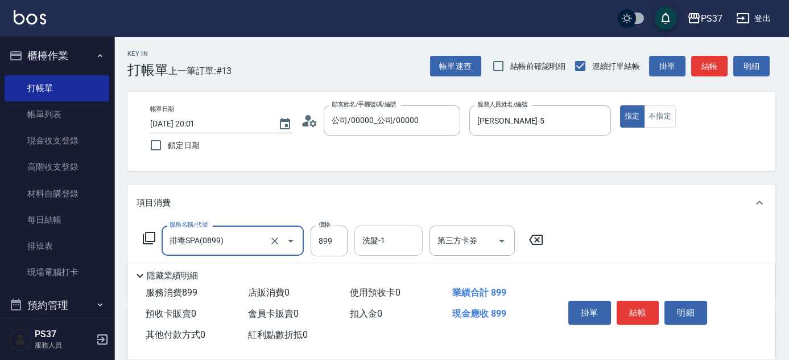
click at [392, 245] on input "洗髮-1" at bounding box center [389, 240] width 58 height 20
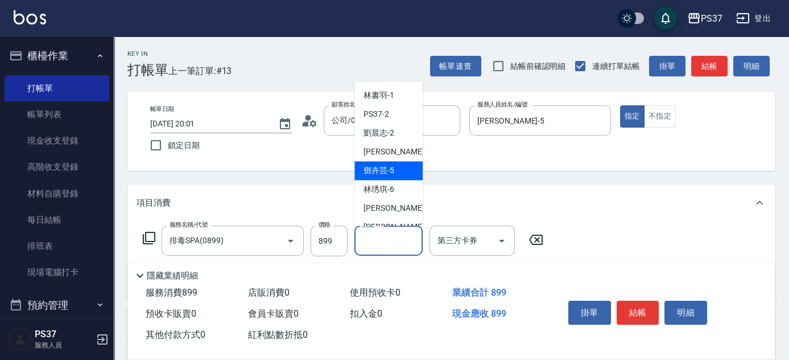
click at [371, 172] on span "[PERSON_NAME]-5" at bounding box center [379, 171] width 31 height 12
type input "[PERSON_NAME]-5"
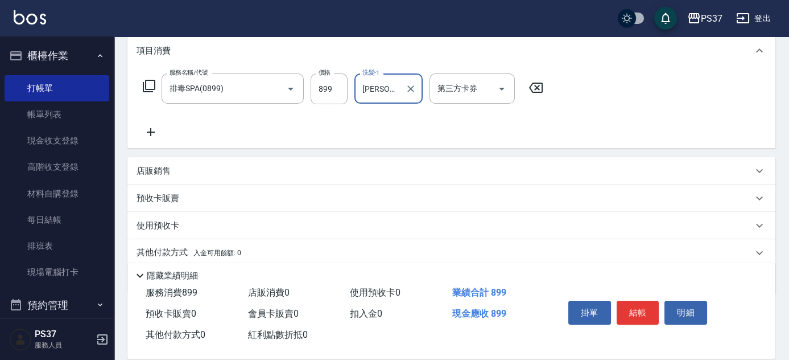
scroll to position [194, 0]
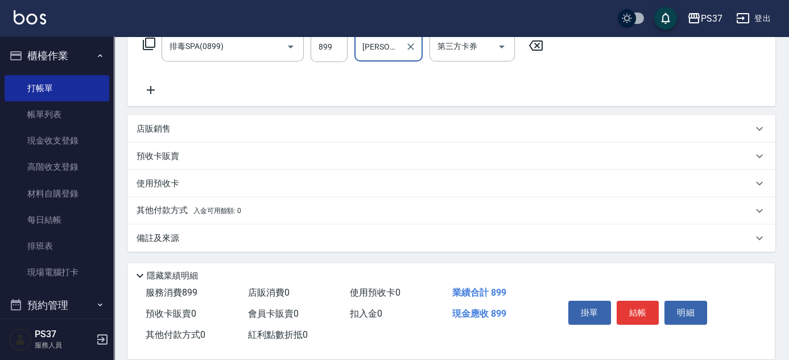
click at [151, 83] on icon at bounding box center [151, 90] width 28 height 14
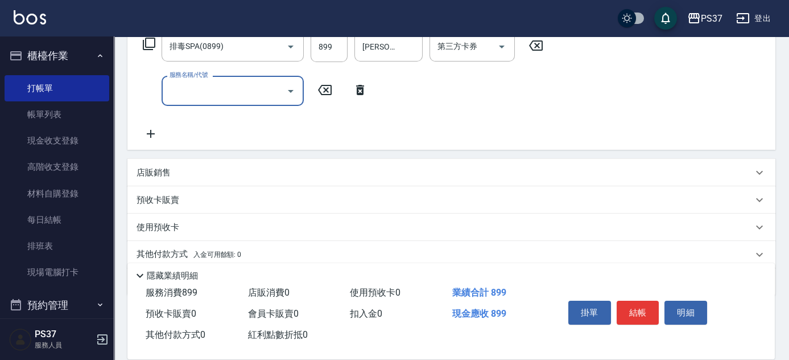
click at [181, 90] on input "服務名稱/代號" at bounding box center [224, 91] width 115 height 20
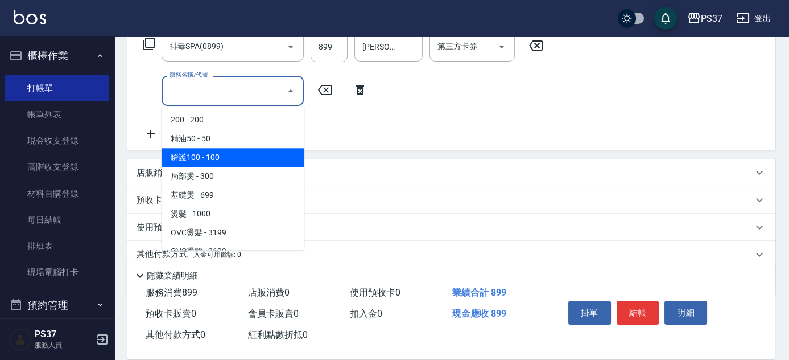
click at [216, 159] on span "瞬護100 - 100" at bounding box center [233, 157] width 142 height 19
type input "瞬護100(113)"
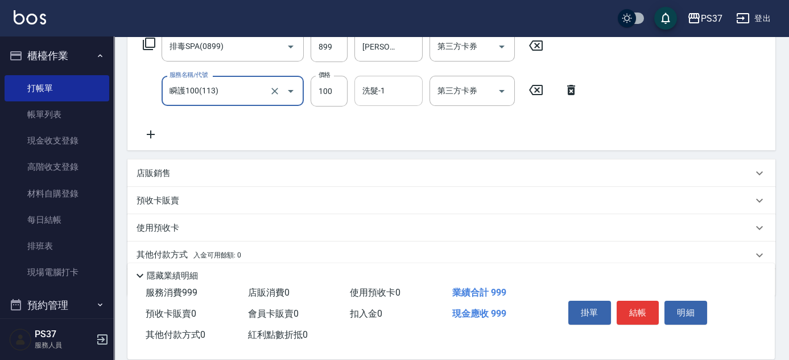
click at [402, 100] on input "洗髮-1" at bounding box center [389, 91] width 58 height 20
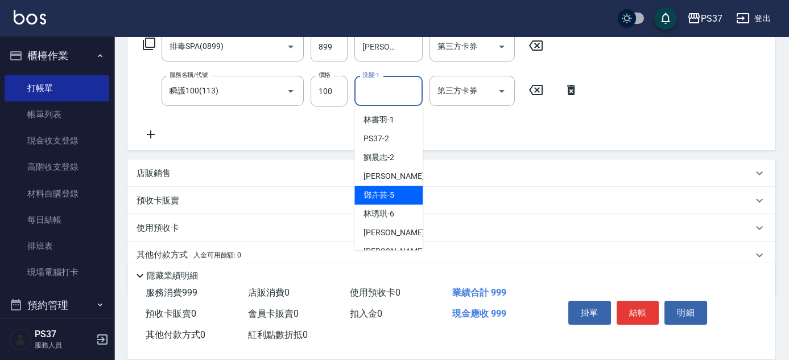
click at [398, 204] on div "[PERSON_NAME]-5" at bounding box center [388, 194] width 68 height 19
type input "[PERSON_NAME]-5"
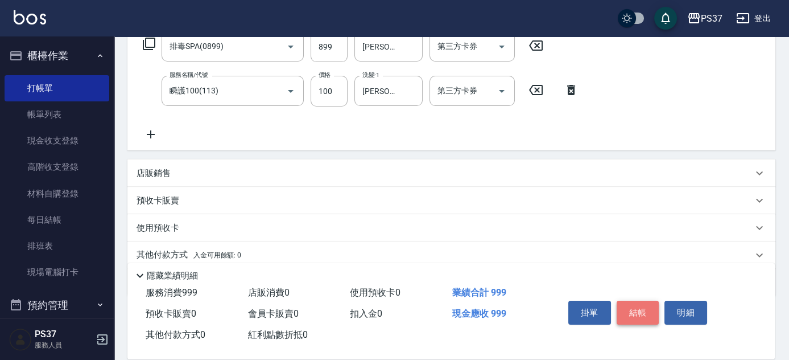
click at [641, 307] on button "結帳" at bounding box center [638, 312] width 43 height 24
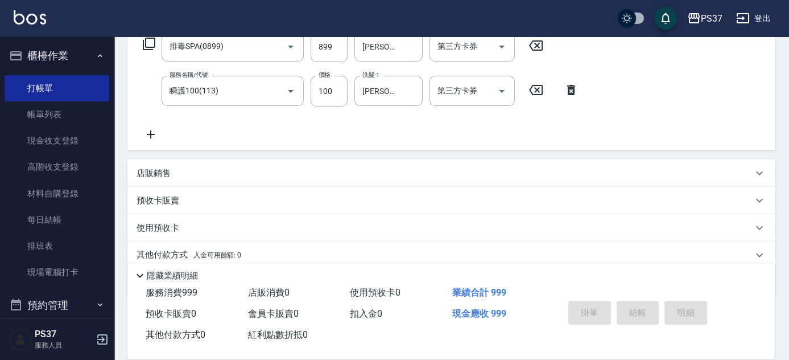
scroll to position [0, 0]
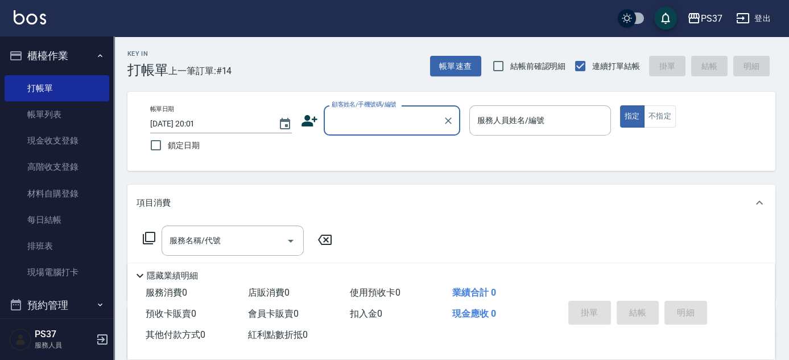
click at [374, 127] on input "顧客姓名/手機號碼/編號" at bounding box center [383, 120] width 109 height 20
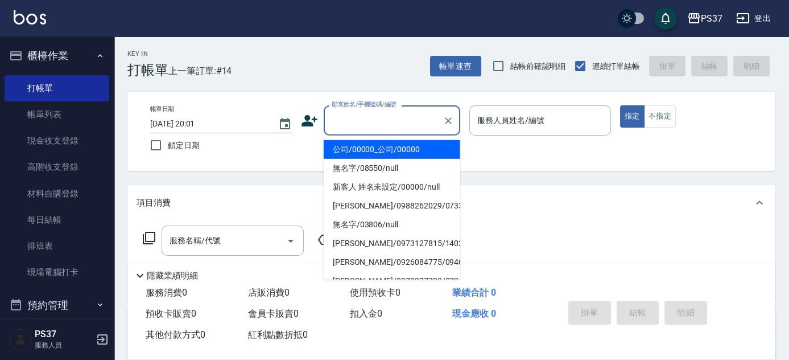
click at [366, 149] on li "公司/00000_公司/00000" at bounding box center [392, 149] width 137 height 19
type input "公司/00000_公司/00000"
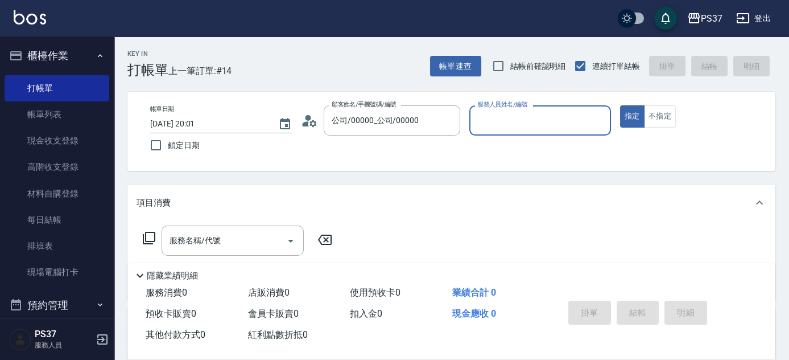
click at [544, 118] on input "服務人員姓名/編號" at bounding box center [539, 120] width 131 height 20
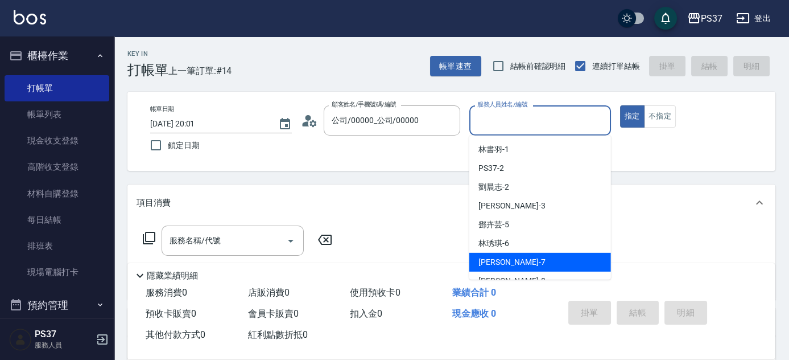
click at [511, 260] on div "[PERSON_NAME] -7" at bounding box center [540, 262] width 142 height 19
type input "[PERSON_NAME]-7"
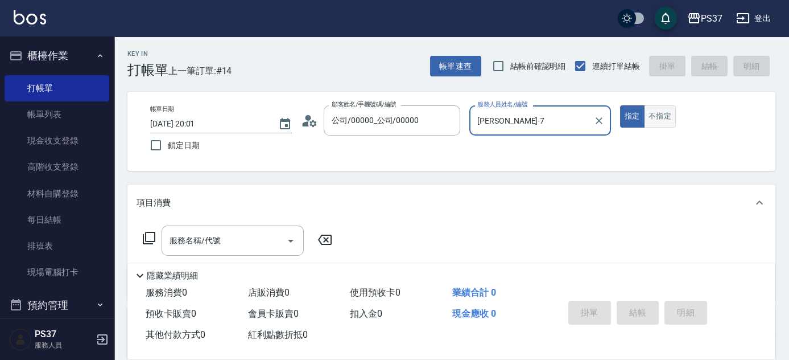
click at [653, 117] on button "不指定" at bounding box center [660, 116] width 32 height 22
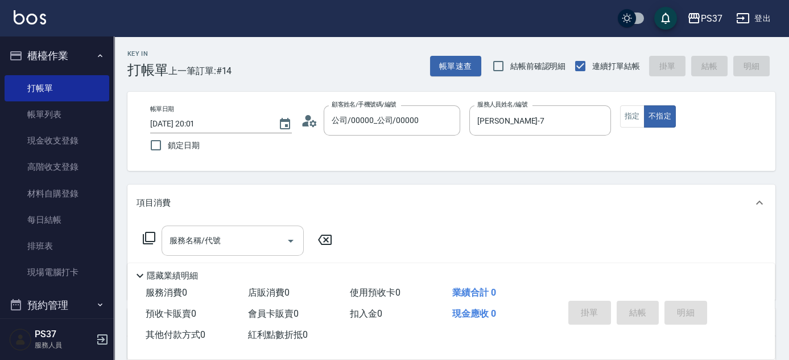
click at [214, 238] on input "服務名稱/代號" at bounding box center [224, 240] width 115 height 20
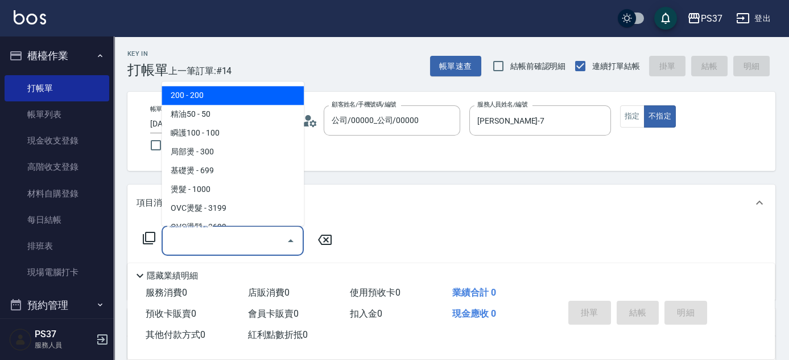
click at [208, 94] on span "200 - 200" at bounding box center [233, 95] width 142 height 19
type input "200(111)"
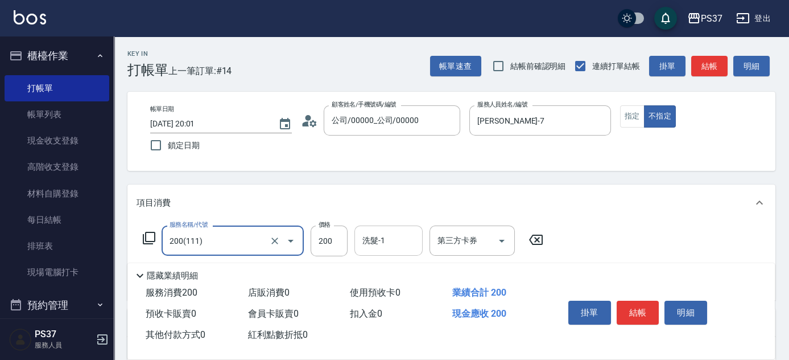
click at [362, 233] on div "洗髮-1 洗髮-1" at bounding box center [388, 240] width 68 height 30
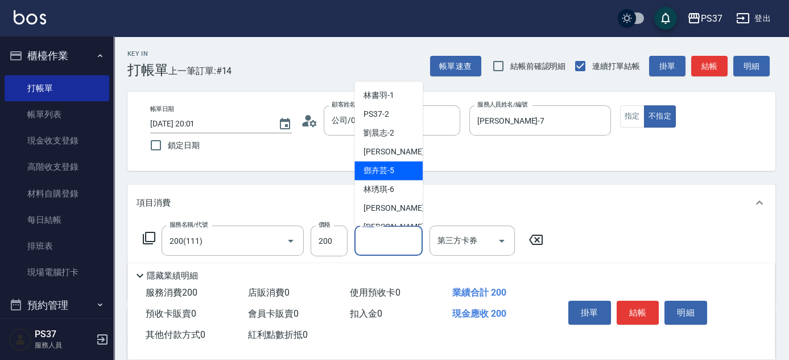
scroll to position [184, 0]
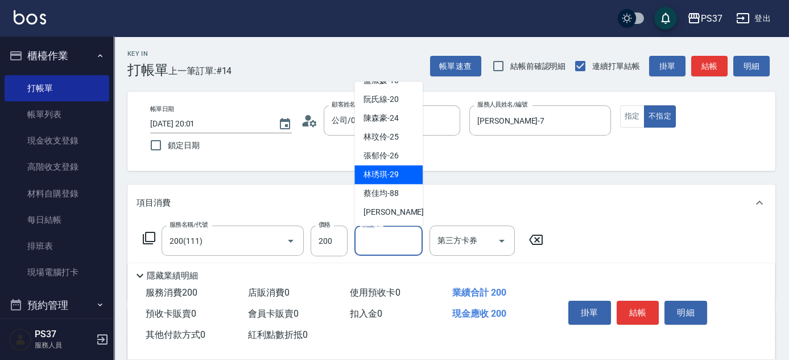
click at [379, 166] on div "[PERSON_NAME]-29" at bounding box center [388, 175] width 68 height 19
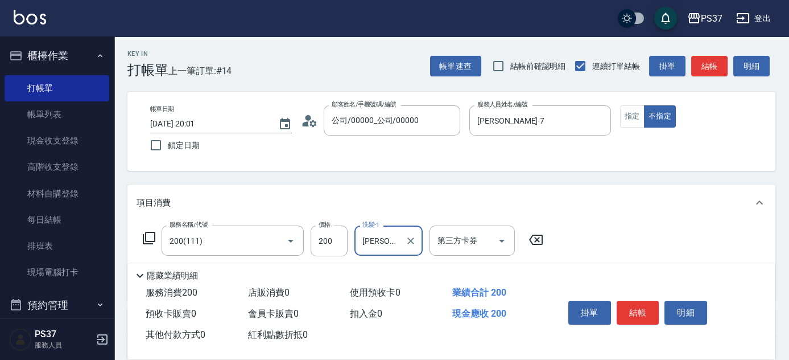
type input "[PERSON_NAME]-29"
click at [337, 238] on input "200" at bounding box center [329, 240] width 37 height 31
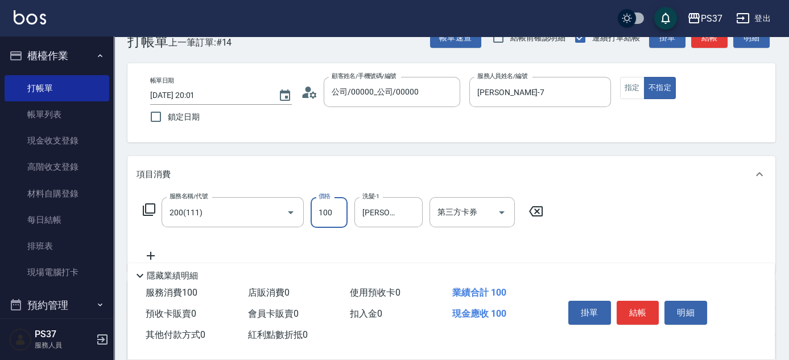
scroll to position [51, 0]
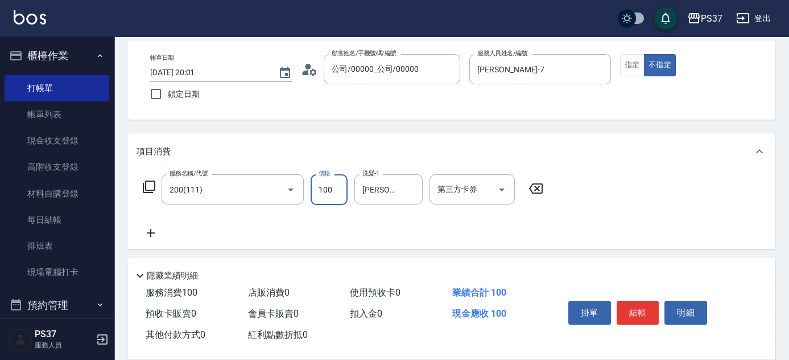
type input "100"
click at [159, 232] on icon at bounding box center [151, 233] width 28 height 14
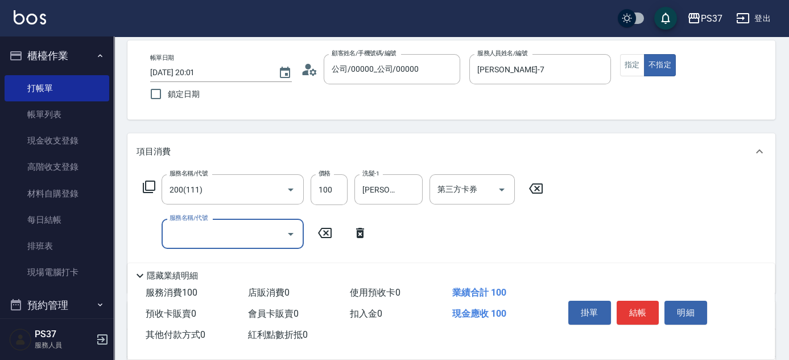
click at [171, 233] on input "服務名稱/代號" at bounding box center [224, 234] width 115 height 20
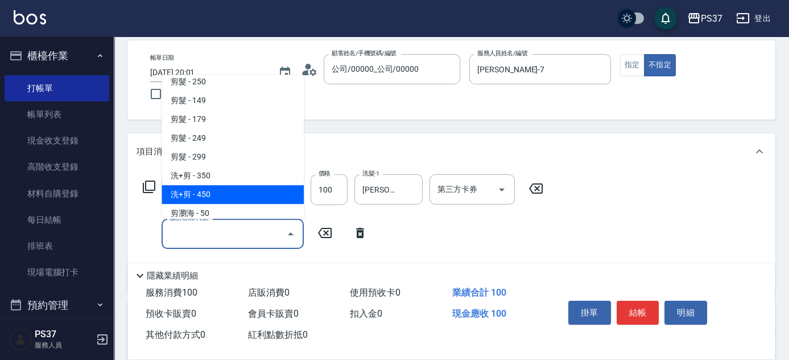
scroll to position [207, 0]
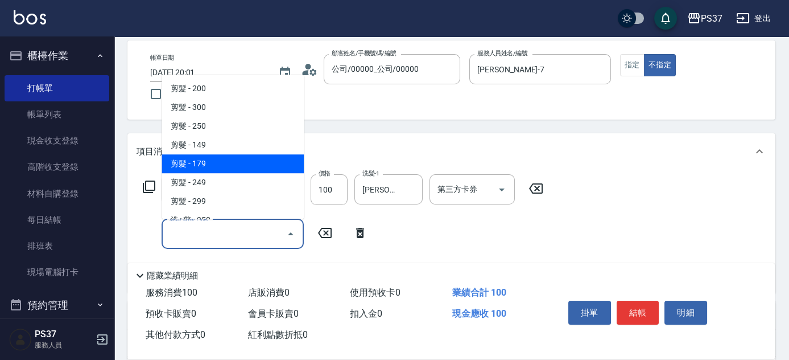
click at [213, 166] on span "剪髮 - 179" at bounding box center [233, 163] width 142 height 19
type input "剪髮(305)"
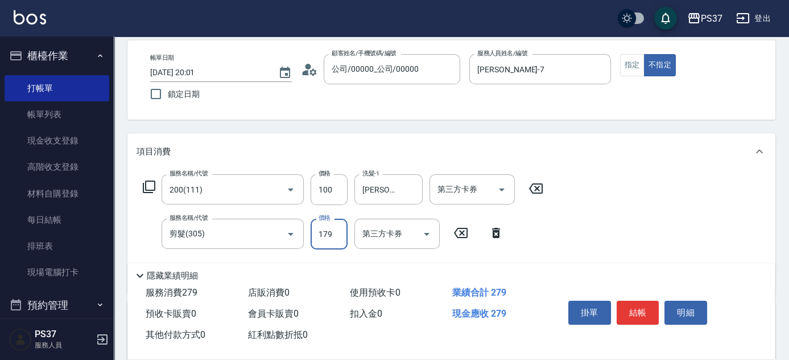
click at [323, 230] on input "179" at bounding box center [329, 233] width 37 height 31
type input "180"
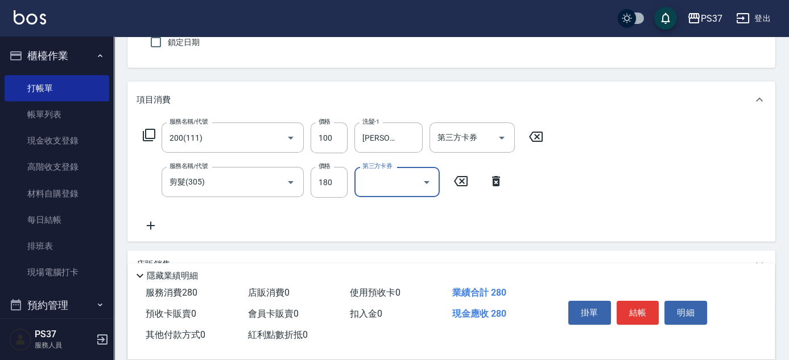
click at [159, 224] on icon at bounding box center [151, 225] width 28 height 14
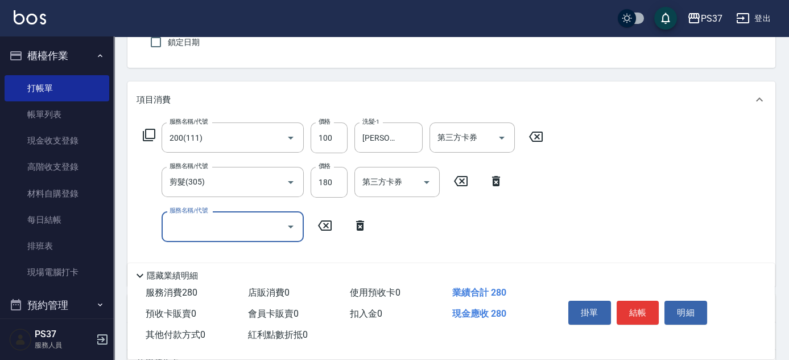
click at [189, 224] on input "服務名稱/代號" at bounding box center [224, 226] width 115 height 20
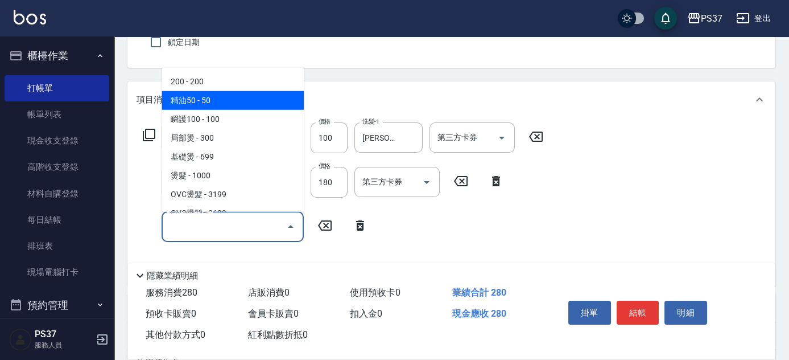
click at [223, 102] on span "精油50 - 50" at bounding box center [233, 100] width 142 height 19
type input "精油50(112)"
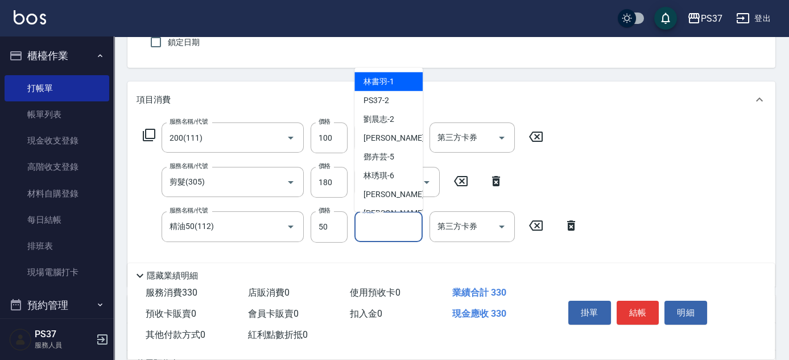
click at [379, 231] on input "洗髮-1" at bounding box center [389, 226] width 58 height 20
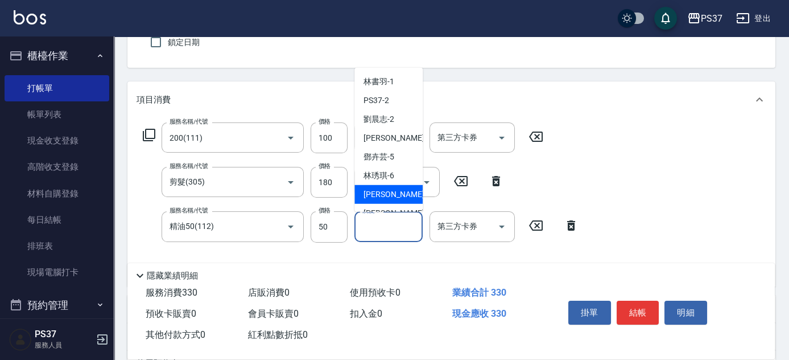
scroll to position [184, 0]
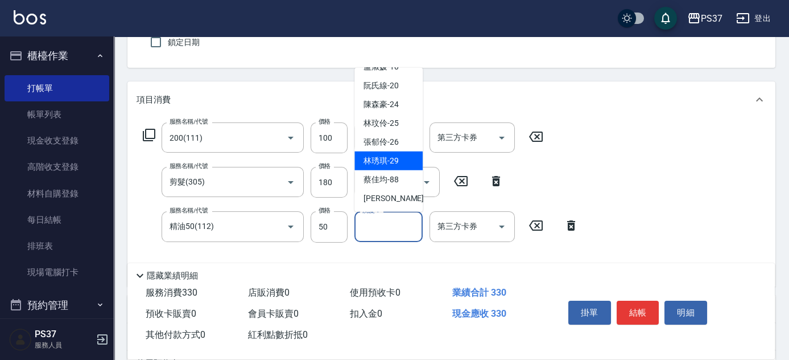
click at [382, 162] on span "[PERSON_NAME]-29" at bounding box center [381, 161] width 35 height 12
type input "[PERSON_NAME]-29"
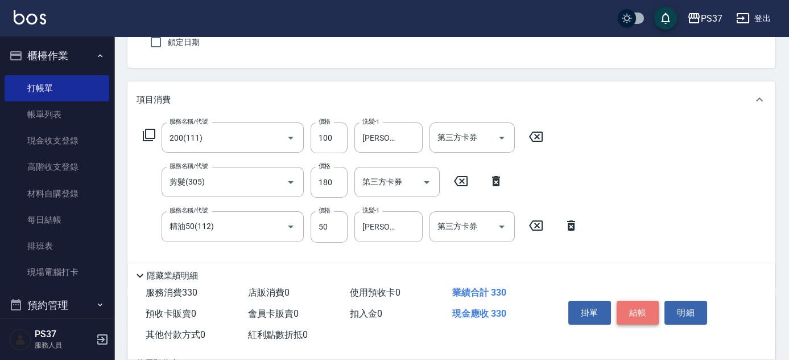
click at [634, 306] on button "結帳" at bounding box center [638, 312] width 43 height 24
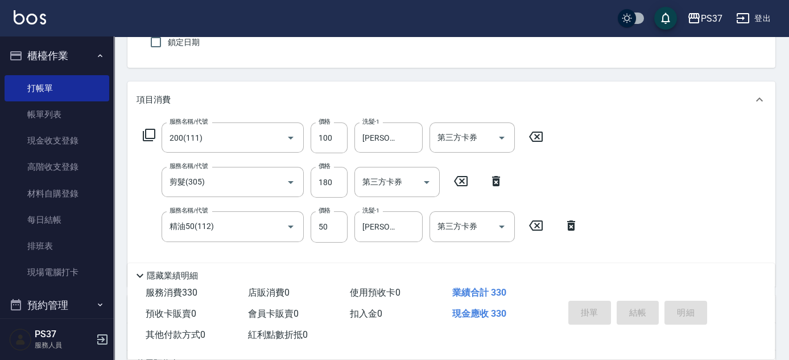
type input "[DATE] 20:02"
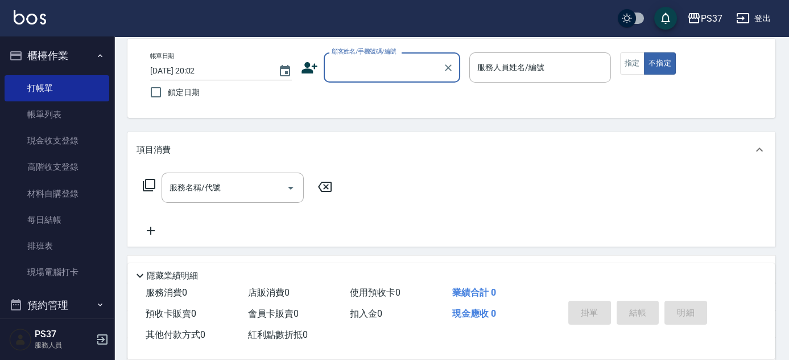
scroll to position [51, 0]
click at [387, 79] on div "顧客姓名/手機號碼/編號" at bounding box center [392, 69] width 137 height 30
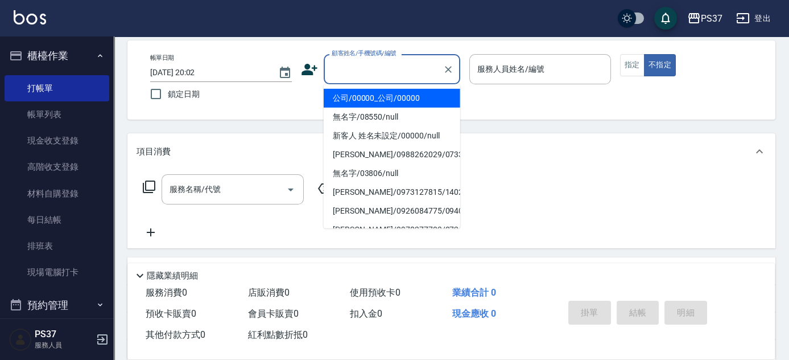
drag, startPoint x: 378, startPoint y: 87, endPoint x: 374, endPoint y: 92, distance: 6.2
click at [374, 92] on ul "公司/00000_公司/00000 無名字/08550/null 新客人 姓名未設定/00000/null [PERSON_NAME]/0988262029/…" at bounding box center [392, 156] width 137 height 144
click at [374, 94] on li "公司/00000_公司/00000" at bounding box center [392, 98] width 137 height 19
type input "公司/00000_公司/00000"
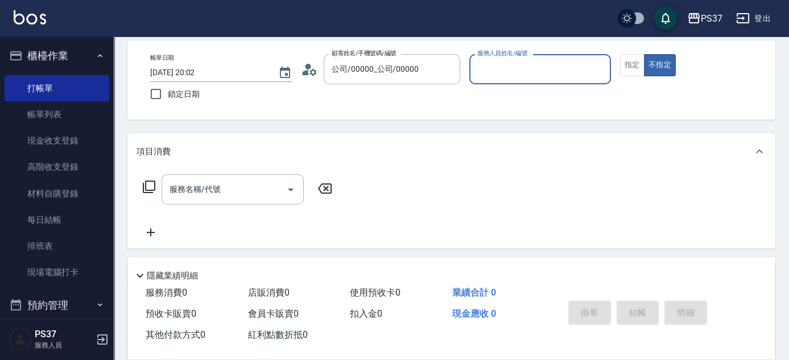
click at [496, 65] on input "服務人員姓名/編號" at bounding box center [539, 69] width 131 height 20
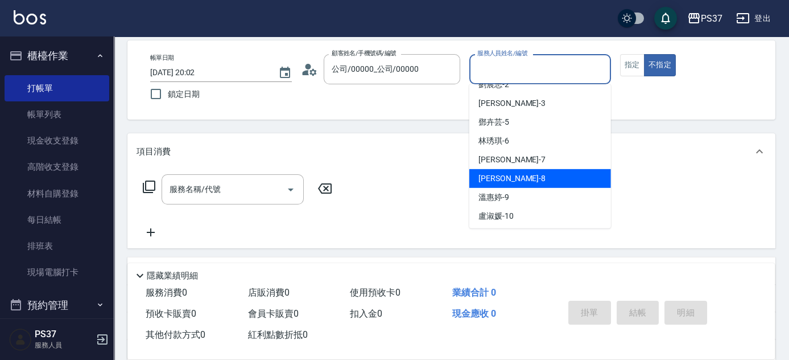
click at [527, 182] on div "[PERSON_NAME]-8" at bounding box center [540, 178] width 142 height 19
type input "[PERSON_NAME]-8"
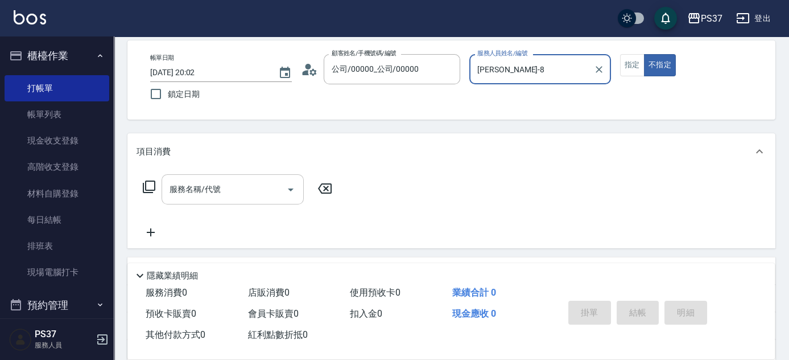
click at [216, 196] on input "服務名稱/代號" at bounding box center [224, 189] width 115 height 20
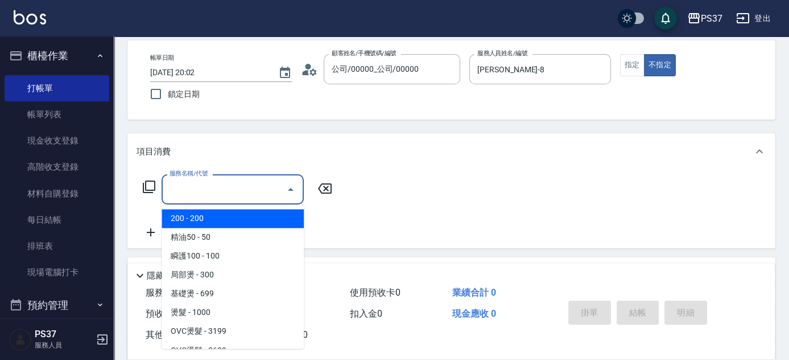
click at [209, 216] on span "200 - 200" at bounding box center [233, 218] width 142 height 19
type input "200(111)"
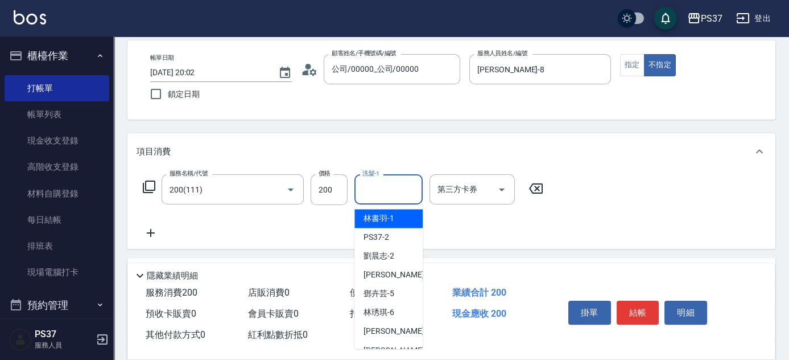
click at [393, 197] on input "洗髮-1" at bounding box center [389, 189] width 58 height 20
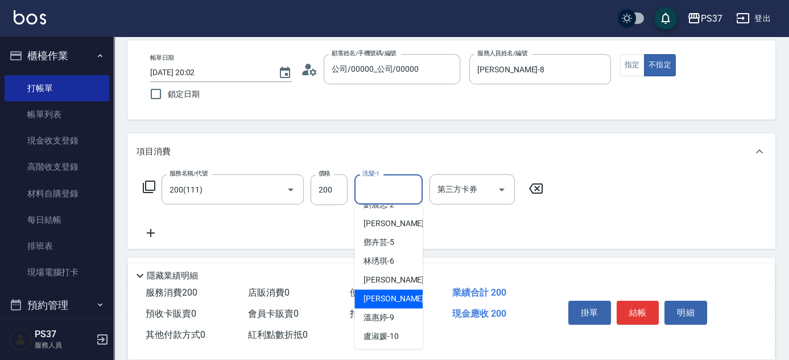
click at [394, 301] on div "[PERSON_NAME]-8" at bounding box center [388, 298] width 68 height 19
type input "[PERSON_NAME]-8"
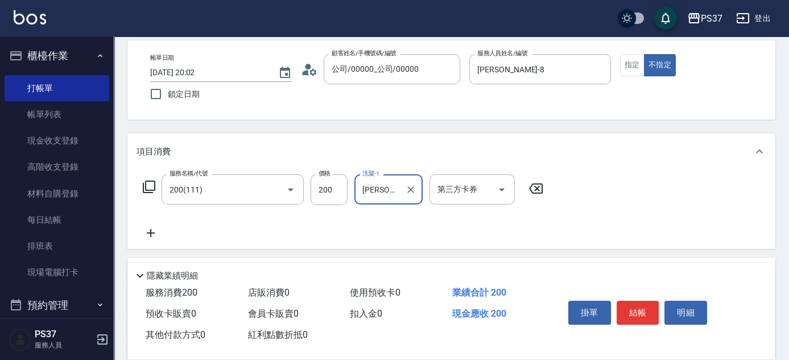
click at [149, 231] on icon at bounding box center [151, 233] width 28 height 14
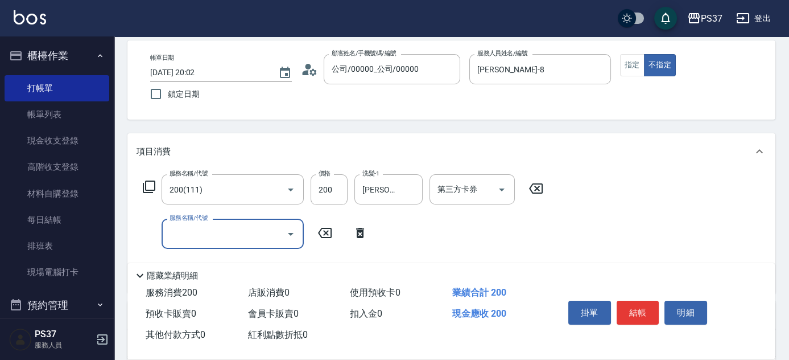
click at [195, 233] on input "服務名稱/代號" at bounding box center [224, 234] width 115 height 20
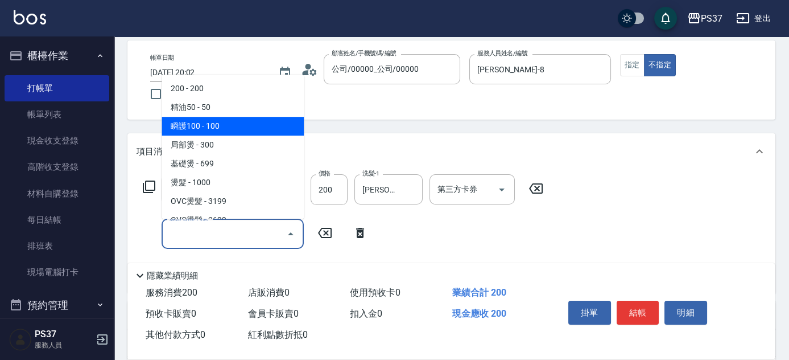
click at [240, 125] on span "瞬護100 - 100" at bounding box center [233, 126] width 142 height 19
type input "瞬護100(113)"
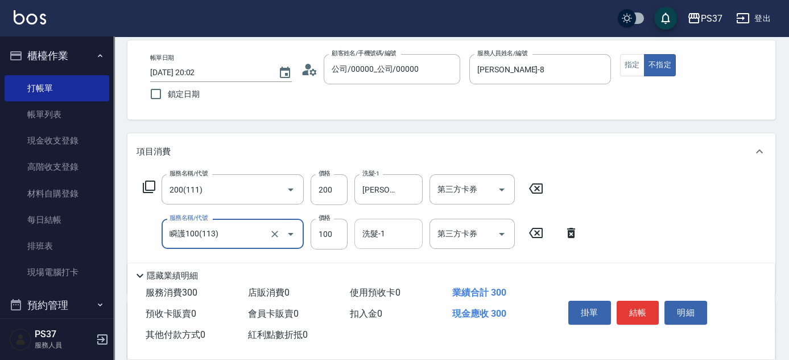
drag, startPoint x: 376, startPoint y: 238, endPoint x: 378, endPoint y: 232, distance: 6.5
click at [376, 237] on input "洗髮-1" at bounding box center [389, 234] width 58 height 20
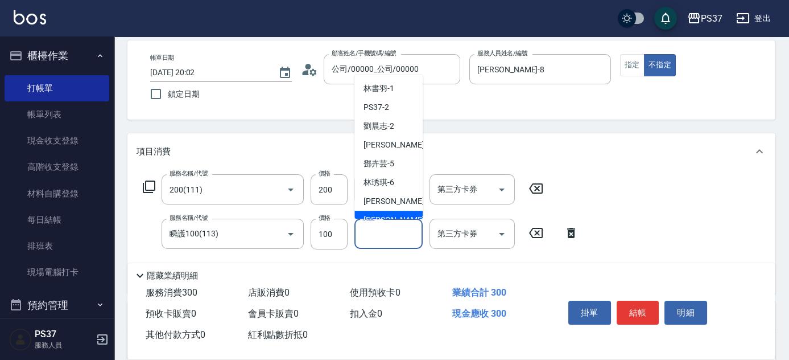
click at [384, 214] on span "[PERSON_NAME]-8" at bounding box center [397, 220] width 67 height 12
type input "[PERSON_NAME]-8"
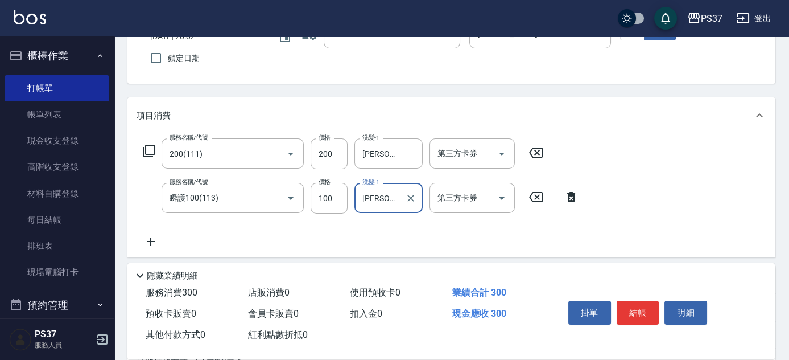
scroll to position [103, 0]
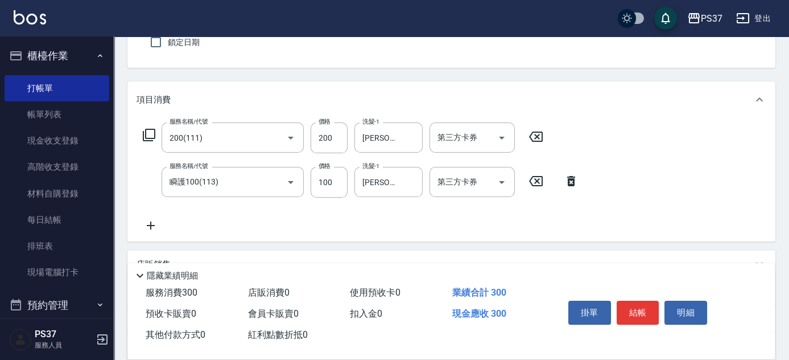
click at [145, 229] on icon at bounding box center [151, 225] width 28 height 14
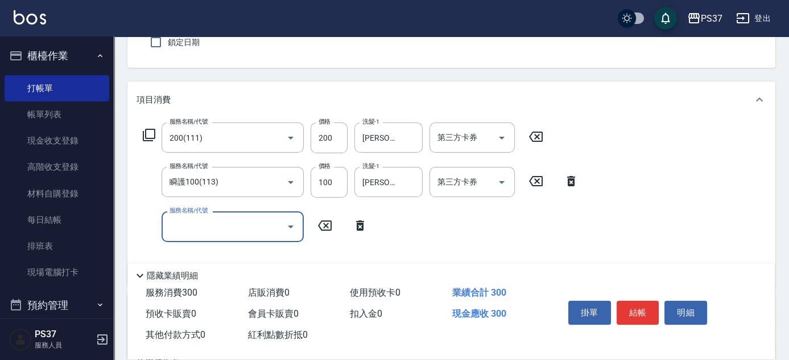
click at [170, 226] on input "服務名稱/代號" at bounding box center [224, 226] width 115 height 20
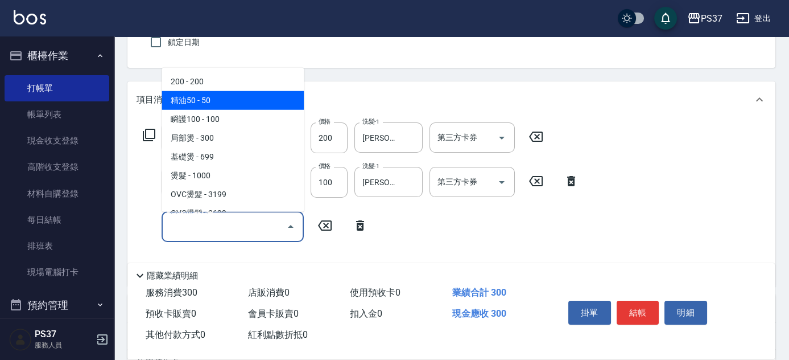
click at [247, 108] on span "精油50 - 50" at bounding box center [233, 100] width 142 height 19
type input "精油50(112)"
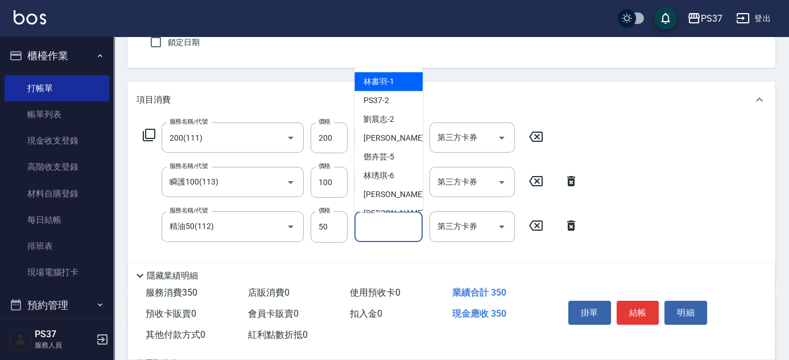
click at [373, 228] on input "洗髮-1" at bounding box center [389, 226] width 58 height 20
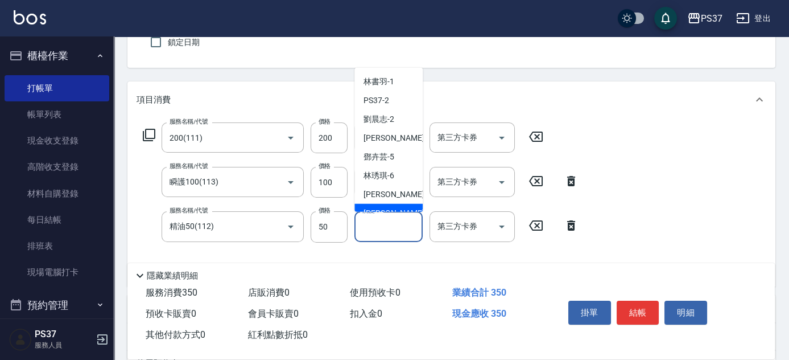
click at [381, 209] on span "[PERSON_NAME]-8" at bounding box center [397, 213] width 67 height 12
type input "[PERSON_NAME]-8"
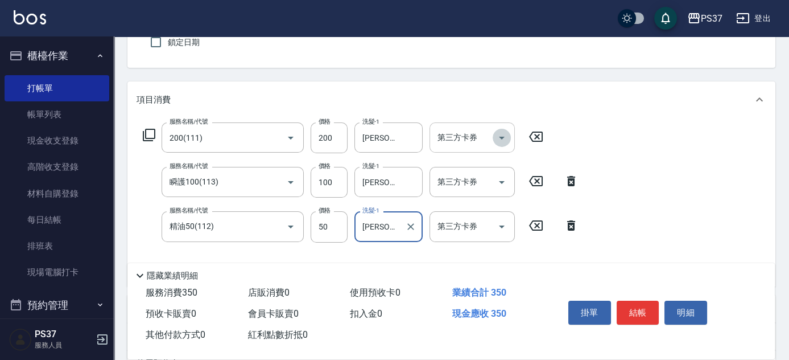
click at [497, 138] on icon "Open" at bounding box center [502, 138] width 14 height 14
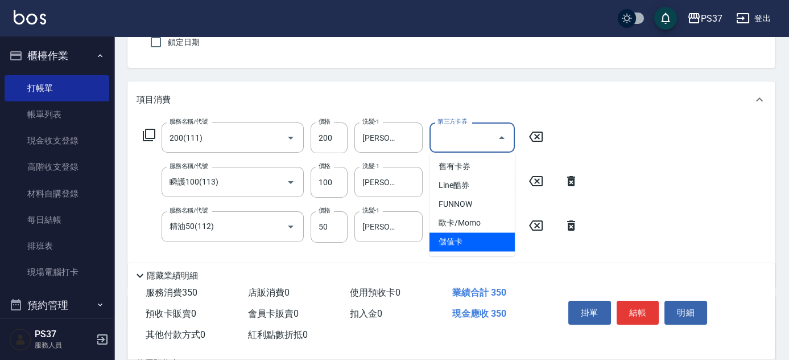
click at [473, 239] on span "儲值卡" at bounding box center [472, 241] width 85 height 19
type input "儲值卡"
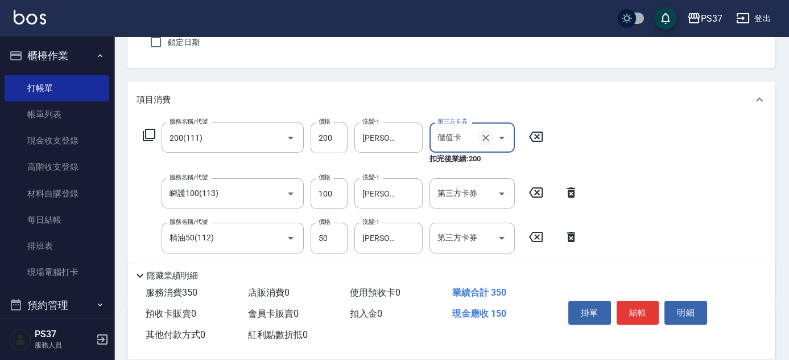
click at [481, 134] on icon "Clear" at bounding box center [485, 137] width 11 height 11
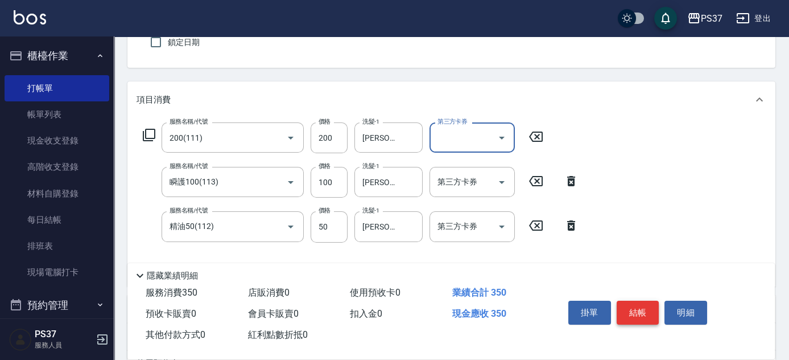
click at [638, 316] on button "結帳" at bounding box center [638, 312] width 43 height 24
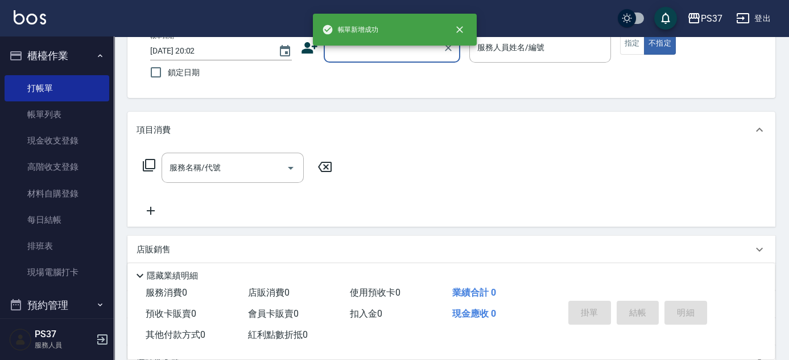
scroll to position [0, 0]
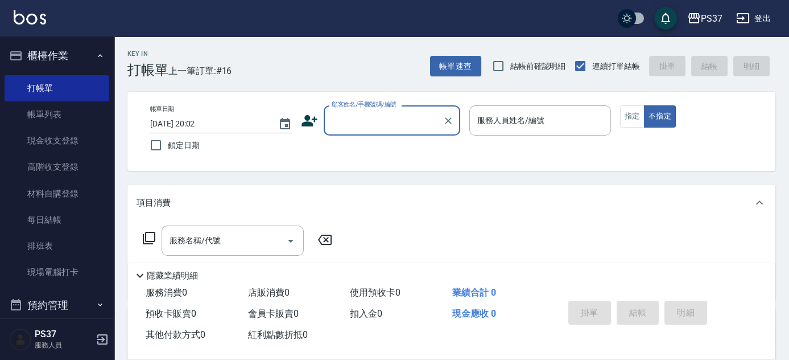
click at [379, 123] on input "顧客姓名/手機號碼/編號" at bounding box center [383, 120] width 109 height 20
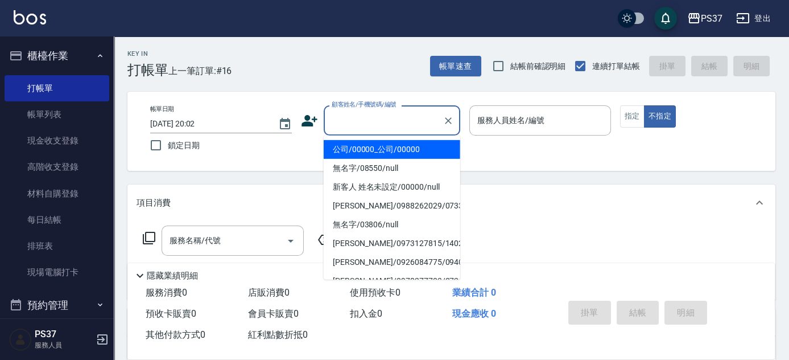
click at [381, 142] on li "公司/00000_公司/00000" at bounding box center [392, 149] width 137 height 19
type input "公司/00000_公司/00000"
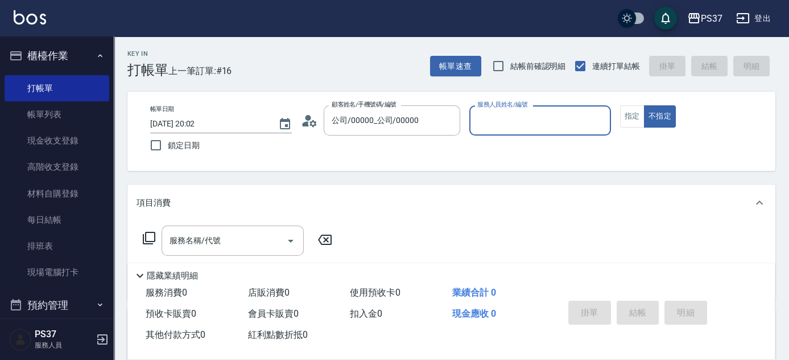
click at [492, 122] on input "服務人員姓名/編號" at bounding box center [539, 120] width 131 height 20
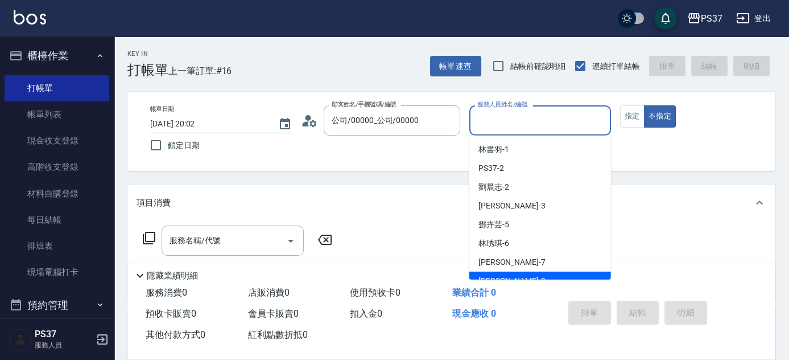
click at [517, 273] on div "[PERSON_NAME]-8" at bounding box center [540, 280] width 142 height 19
type input "[PERSON_NAME]-8"
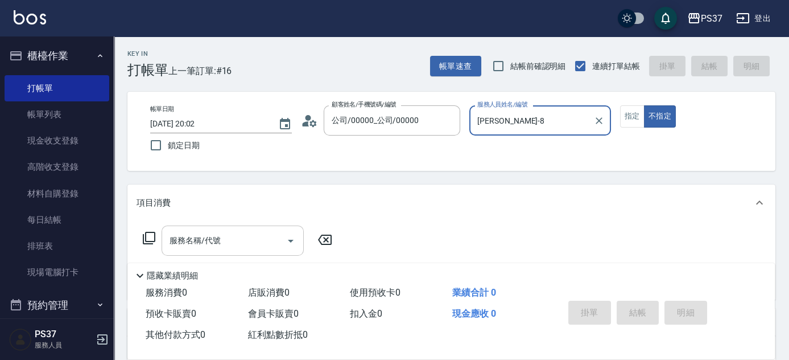
click at [238, 230] on div "服務名稱/代號" at bounding box center [233, 240] width 142 height 30
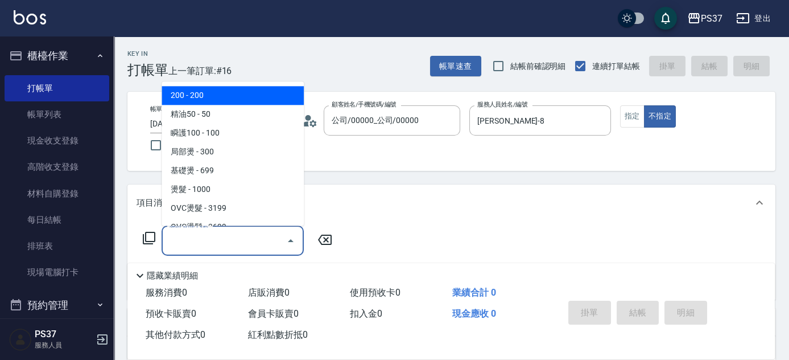
click at [208, 95] on span "200 - 200" at bounding box center [233, 95] width 142 height 19
type input "200(111)"
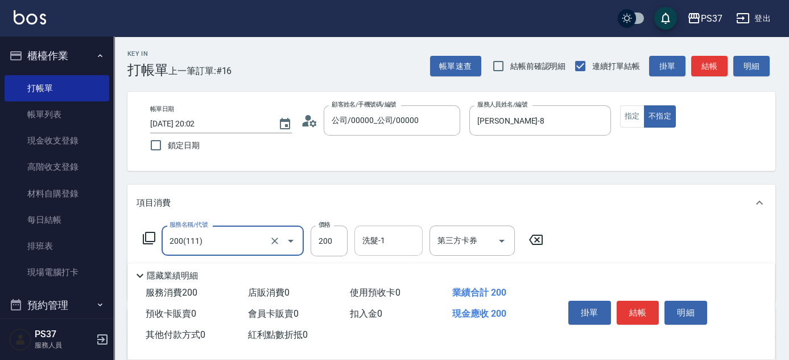
click at [370, 239] on input "洗髮-1" at bounding box center [389, 240] width 58 height 20
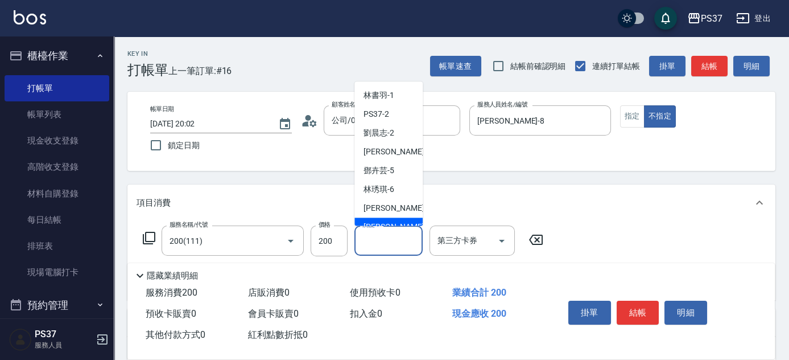
click at [379, 218] on div "[PERSON_NAME]-8" at bounding box center [388, 227] width 68 height 19
type input "[PERSON_NAME]-8"
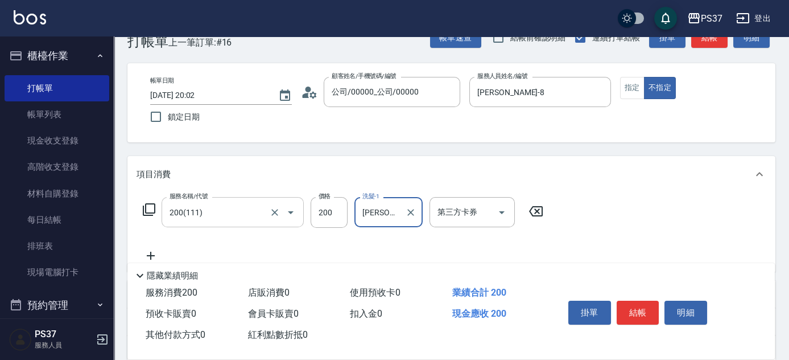
scroll to position [51, 0]
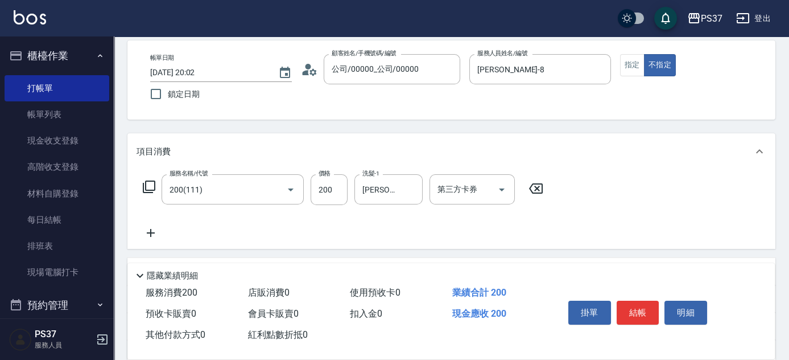
click at [148, 232] on icon at bounding box center [151, 233] width 8 height 8
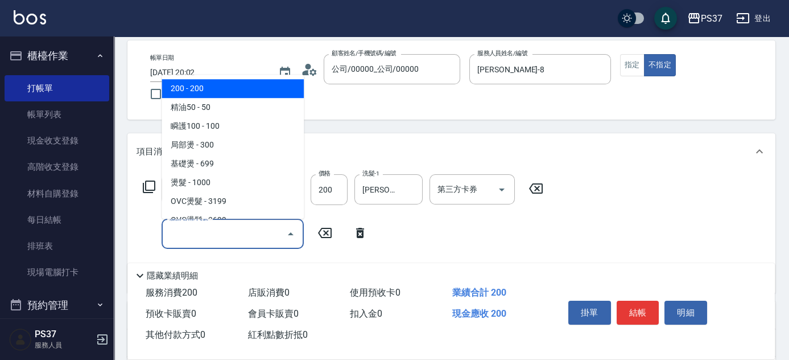
click at [174, 232] on input "服務名稱/代號" at bounding box center [224, 234] width 115 height 20
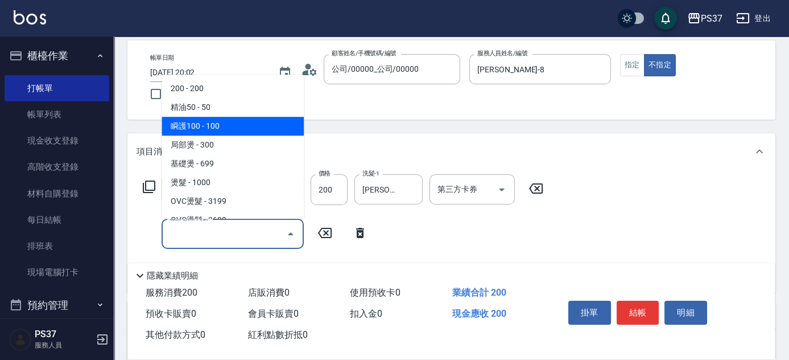
click at [224, 126] on span "瞬護100 - 100" at bounding box center [233, 126] width 142 height 19
type input "瞬護100(113)"
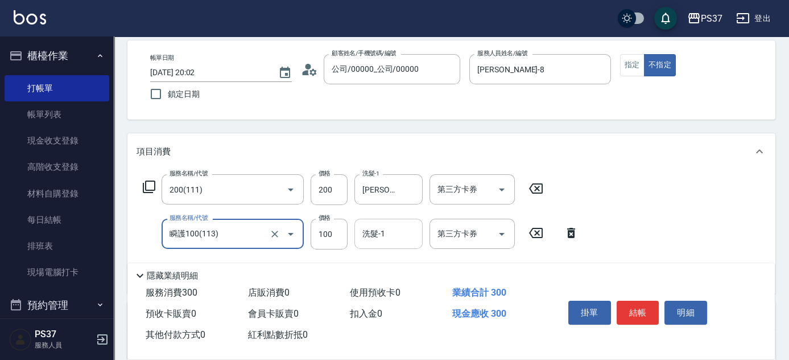
click at [379, 236] on input "洗髮-1" at bounding box center [389, 234] width 58 height 20
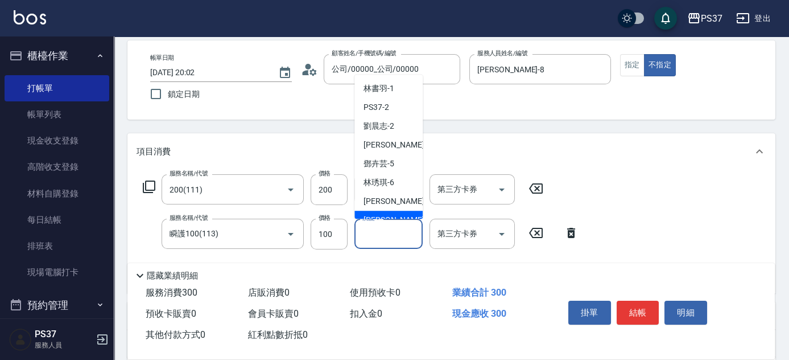
click at [382, 212] on div "[PERSON_NAME]-8" at bounding box center [388, 220] width 68 height 19
type input "[PERSON_NAME]-8"
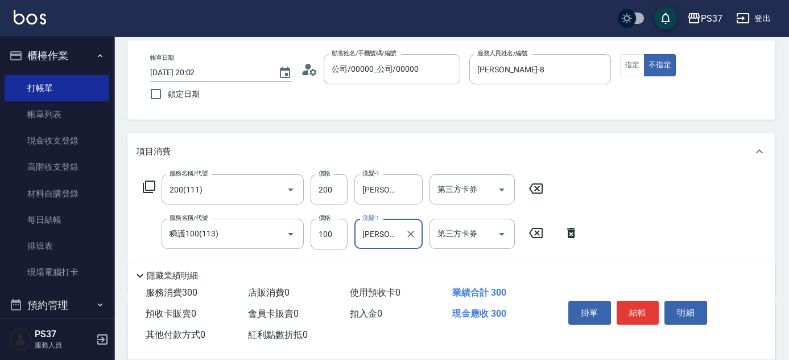
scroll to position [155, 0]
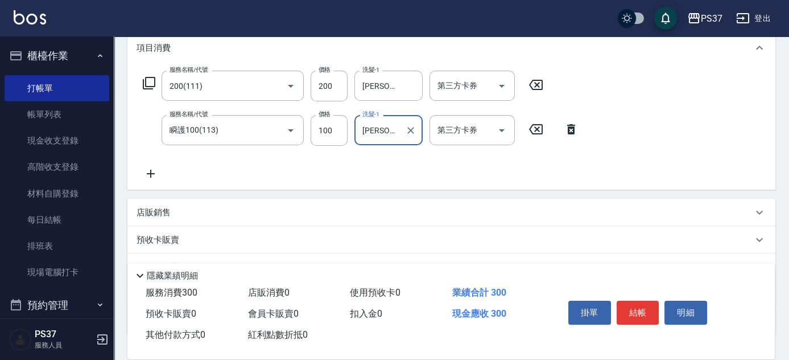
click at [154, 171] on icon at bounding box center [151, 174] width 28 height 14
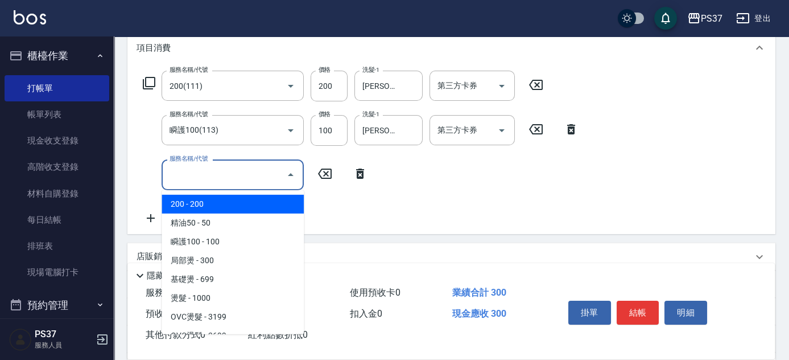
click at [194, 179] on input "服務名稱/代號" at bounding box center [224, 174] width 115 height 20
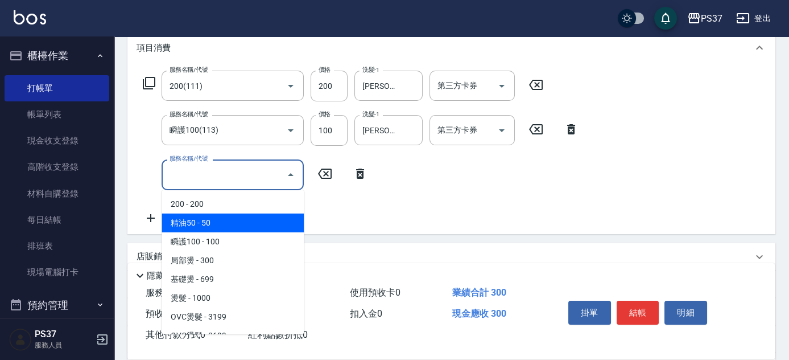
click at [220, 218] on span "精油50 - 50" at bounding box center [233, 222] width 142 height 19
type input "精油50(112)"
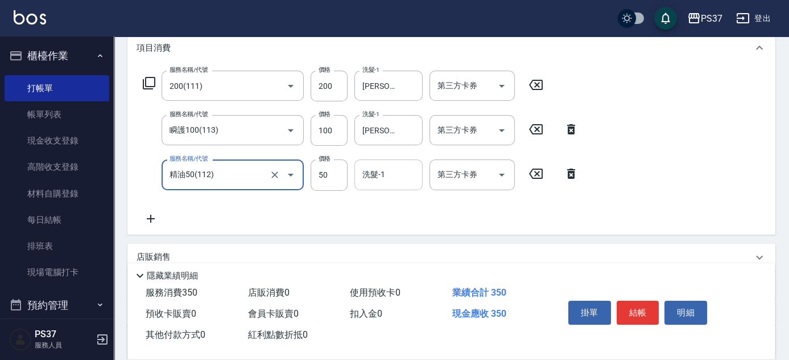
click at [361, 172] on input "洗髮-1" at bounding box center [389, 174] width 58 height 20
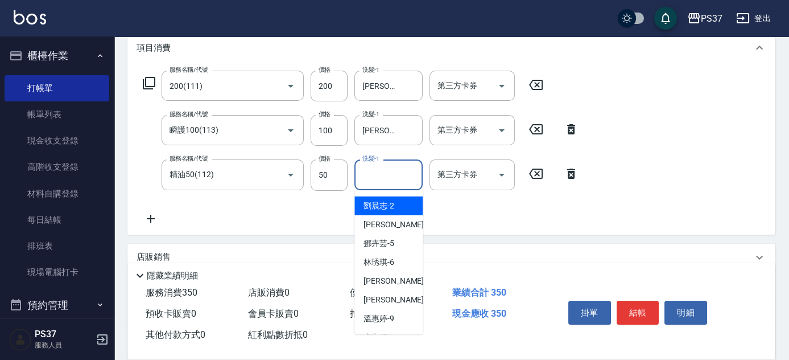
scroll to position [51, 0]
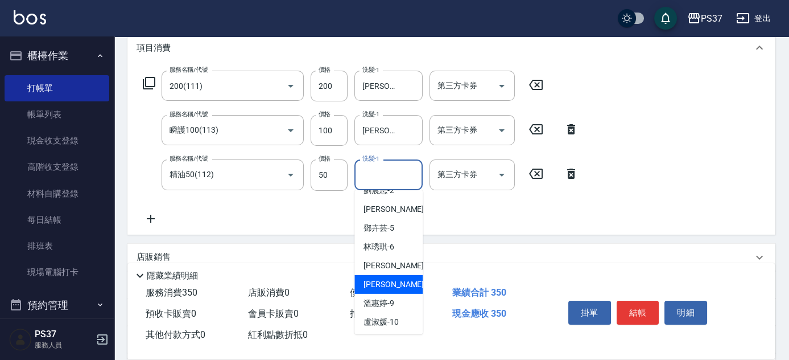
click at [378, 287] on span "[PERSON_NAME]-8" at bounding box center [397, 284] width 67 height 12
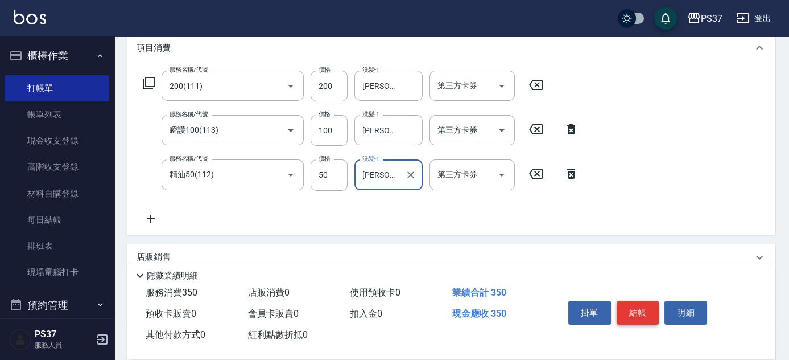
click at [638, 307] on button "結帳" at bounding box center [638, 312] width 43 height 24
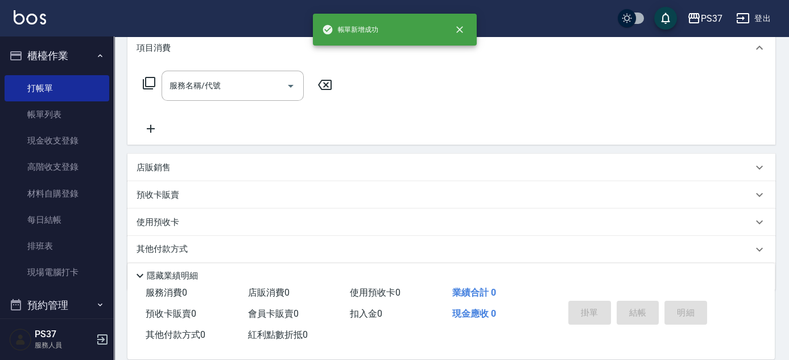
scroll to position [0, 0]
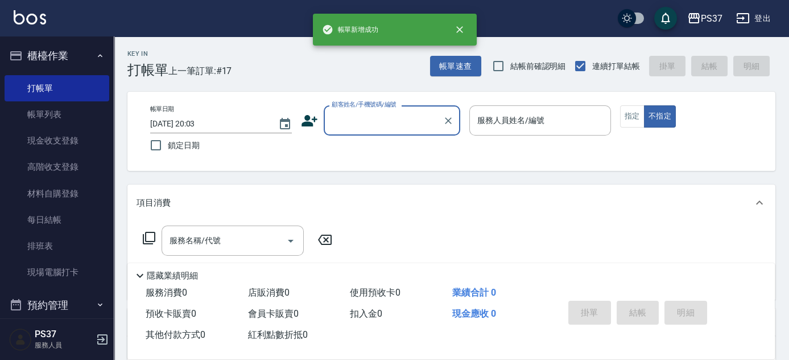
click at [365, 122] on input "顧客姓名/手機號碼/編號" at bounding box center [383, 120] width 109 height 20
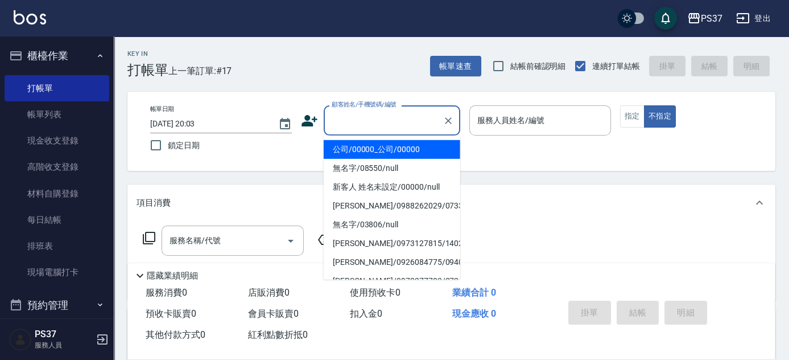
click at [369, 151] on li "公司/00000_公司/00000" at bounding box center [392, 149] width 137 height 19
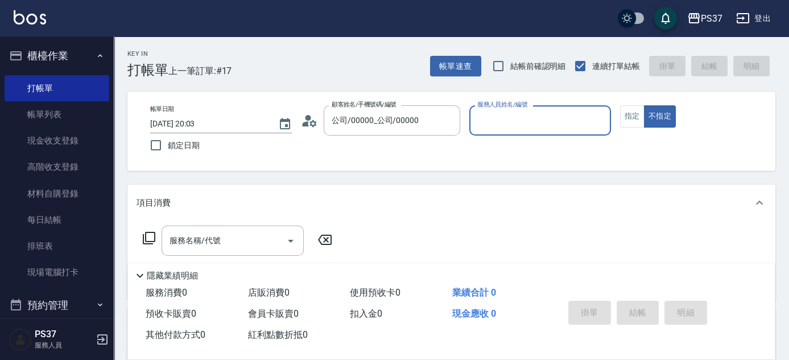
click at [481, 117] on input "服務人員姓名/編號" at bounding box center [539, 120] width 131 height 20
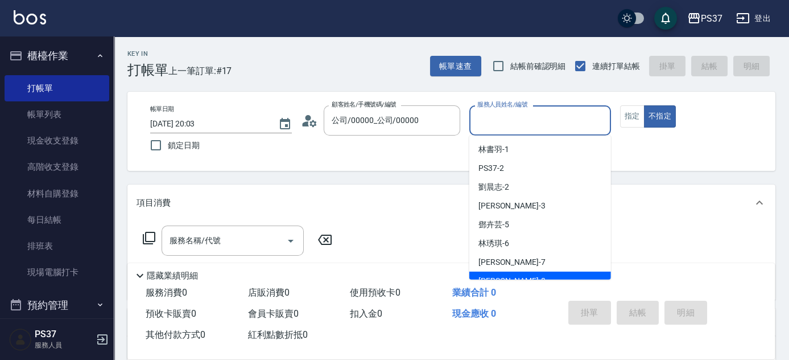
click at [517, 276] on div "[PERSON_NAME]-8" at bounding box center [540, 280] width 142 height 19
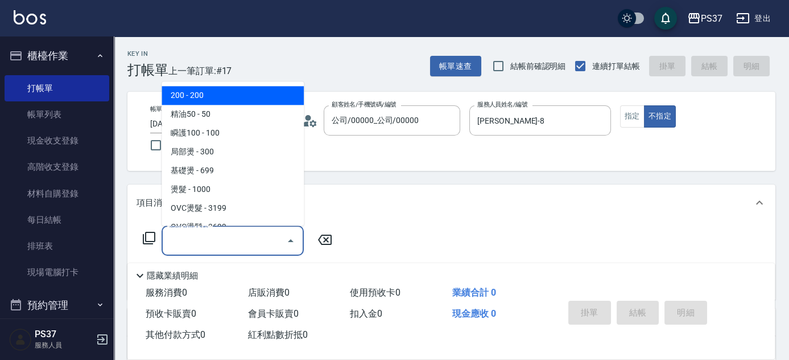
click at [235, 237] on input "服務名稱/代號" at bounding box center [224, 240] width 115 height 20
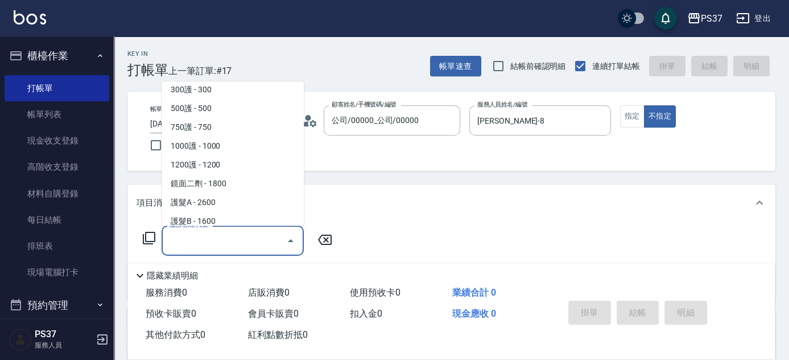
scroll to position [517, 0]
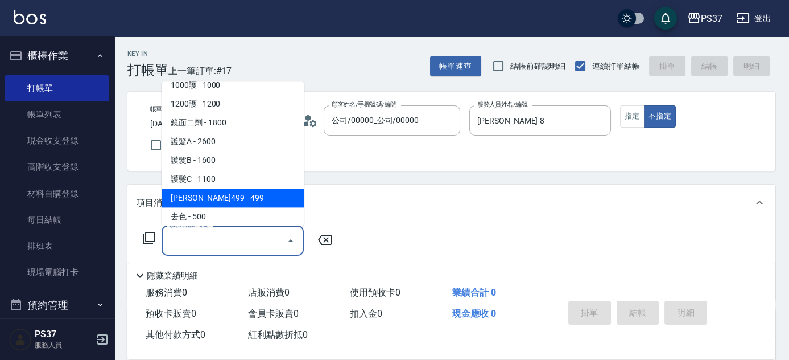
click at [220, 195] on span "[PERSON_NAME]499 - 499" at bounding box center [233, 198] width 142 height 19
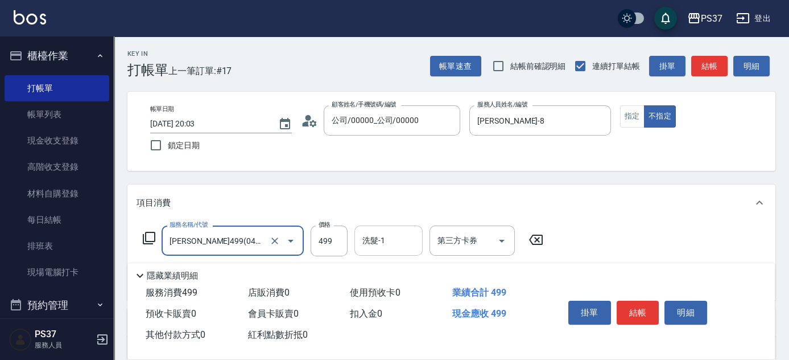
click at [391, 242] on input "洗髮-1" at bounding box center [389, 240] width 58 height 20
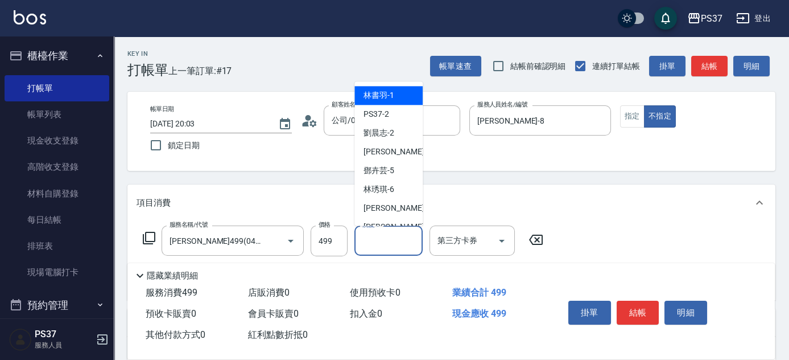
click at [378, 92] on span "[PERSON_NAME]-1" at bounding box center [379, 96] width 31 height 12
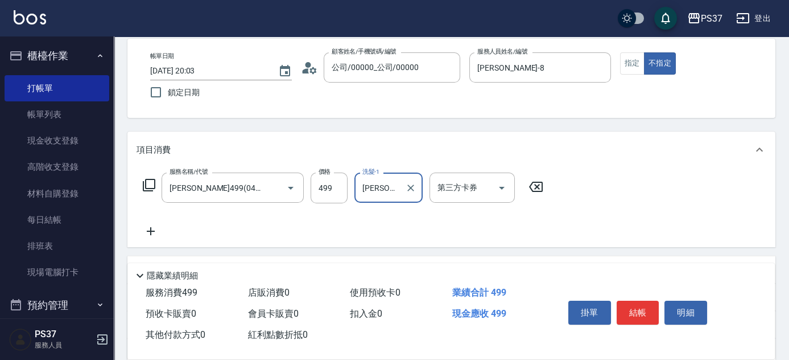
scroll to position [103, 0]
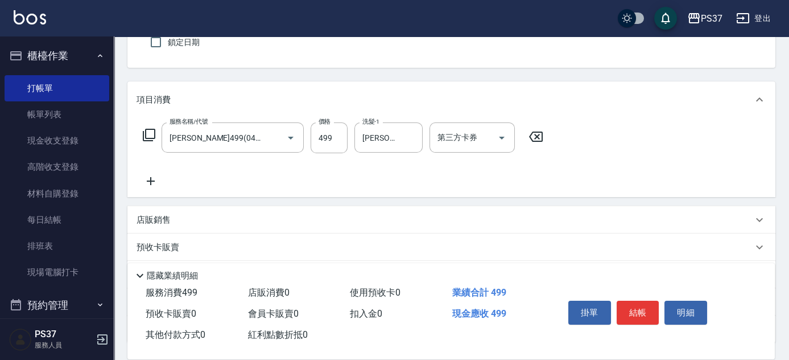
click at [160, 181] on icon at bounding box center [151, 181] width 28 height 14
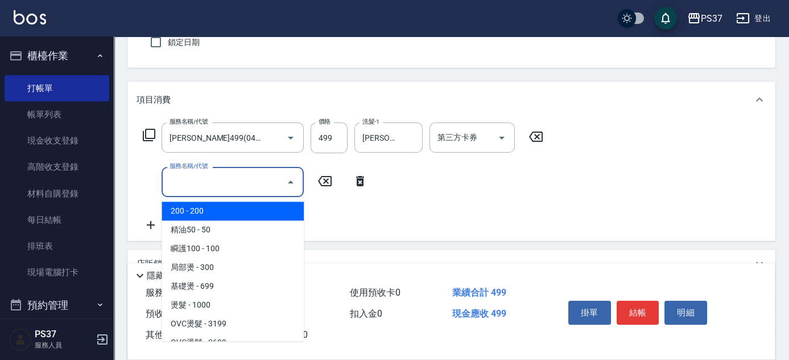
click at [207, 190] on input "服務名稱/代號" at bounding box center [224, 182] width 115 height 20
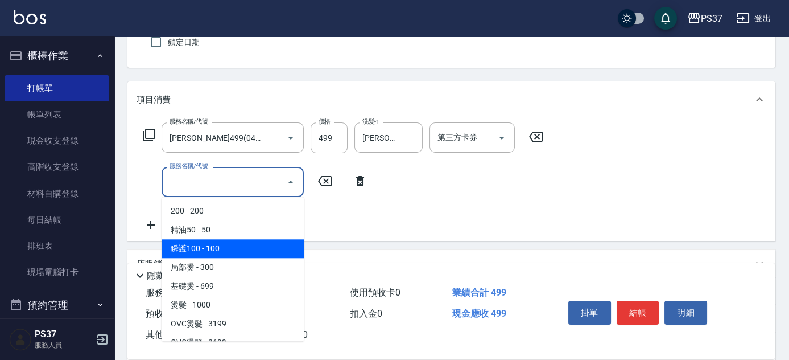
drag, startPoint x: 233, startPoint y: 252, endPoint x: 259, endPoint y: 243, distance: 27.7
click at [234, 251] on span "瞬護100 - 100" at bounding box center [233, 248] width 142 height 19
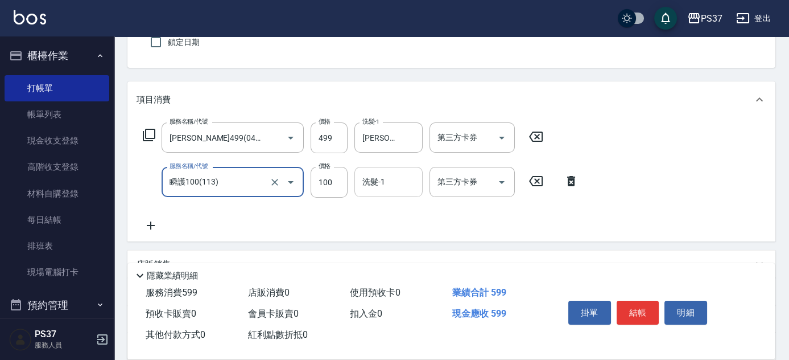
click at [372, 185] on input "洗髮-1" at bounding box center [389, 182] width 58 height 20
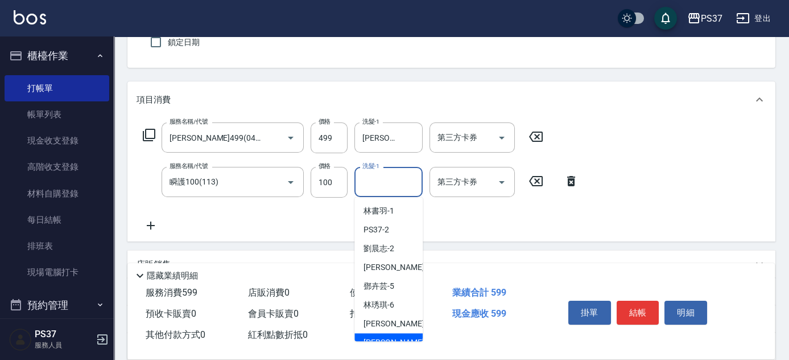
click at [379, 336] on span "[PERSON_NAME]-8" at bounding box center [397, 342] width 67 height 12
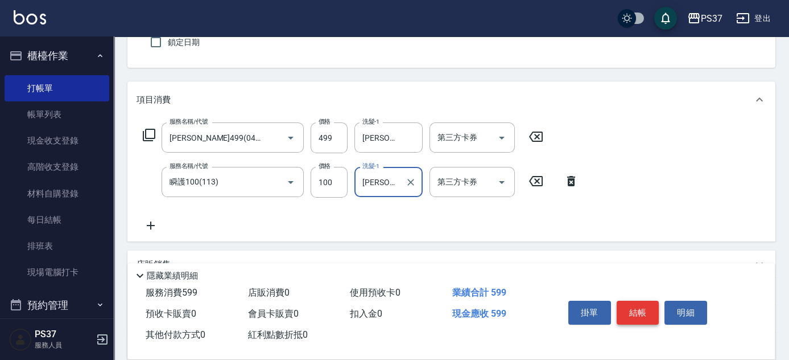
click at [632, 306] on button "結帳" at bounding box center [638, 312] width 43 height 24
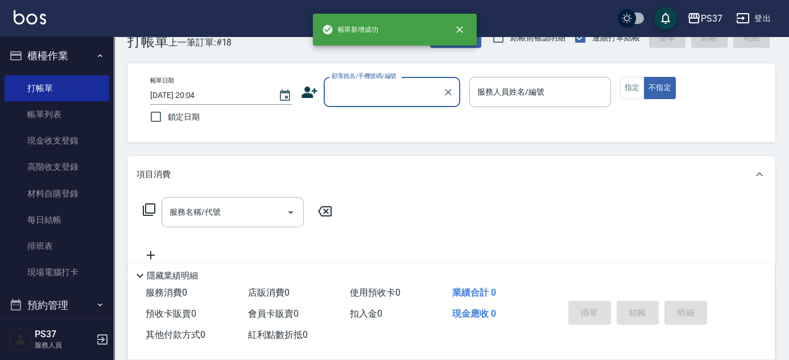
scroll to position [0, 0]
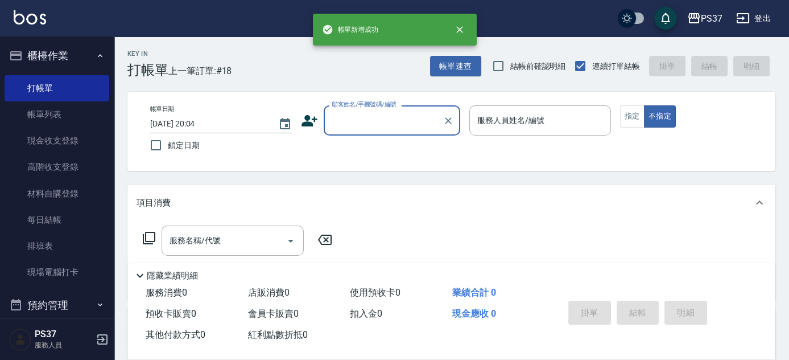
click at [384, 117] on input "顧客姓名/手機號碼/編號" at bounding box center [383, 120] width 109 height 20
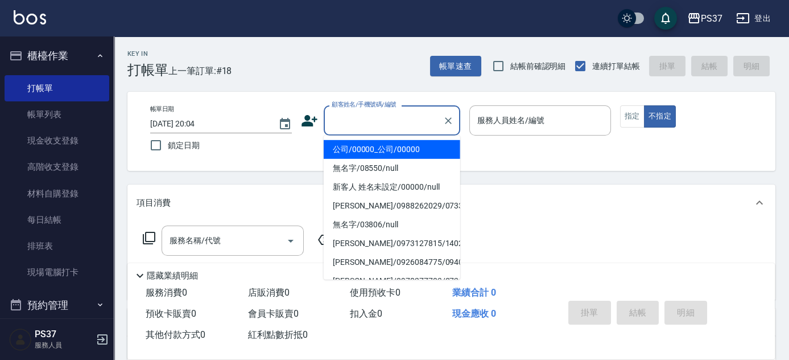
click at [383, 143] on li "公司/00000_公司/00000" at bounding box center [392, 149] width 137 height 19
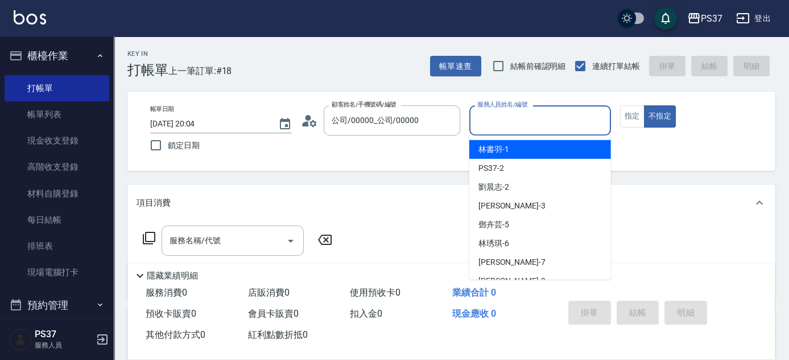
click at [527, 124] on input "服務人員姓名/編號" at bounding box center [539, 120] width 131 height 20
click at [33, 111] on link "帳單列表" at bounding box center [57, 114] width 105 height 26
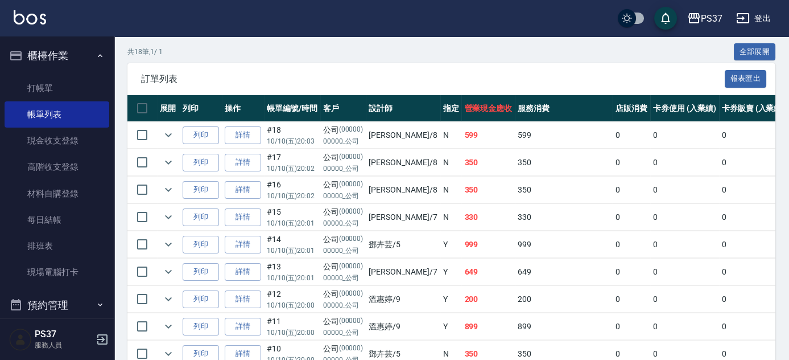
scroll to position [207, 0]
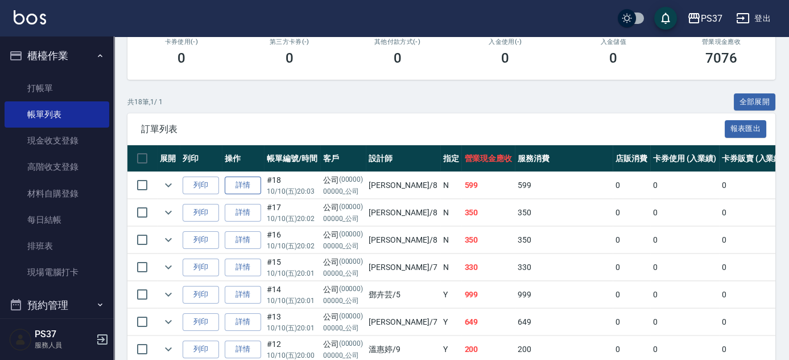
click at [251, 187] on link "詳情" at bounding box center [243, 185] width 36 height 18
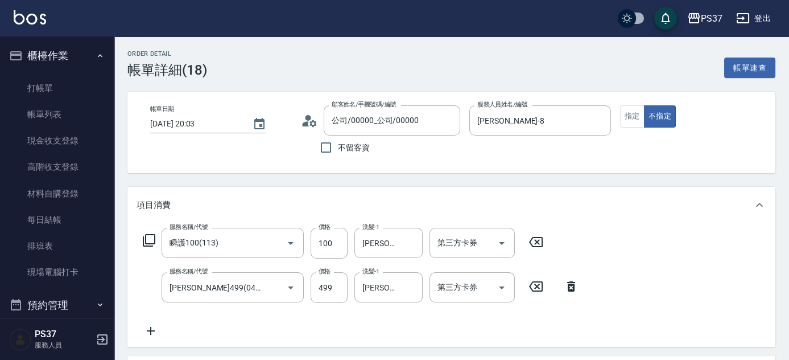
click at [538, 245] on icon at bounding box center [536, 242] width 28 height 14
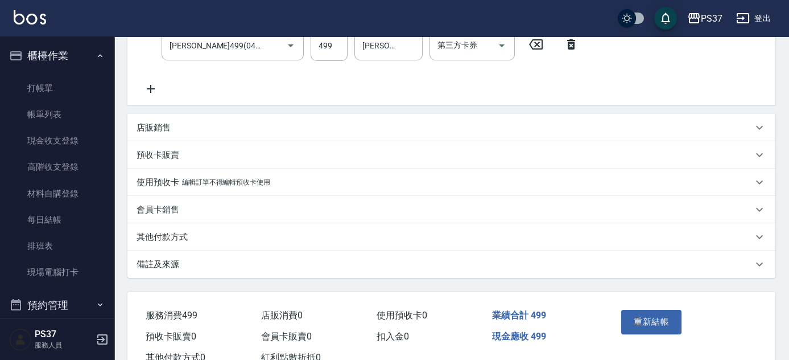
scroll to position [281, 0]
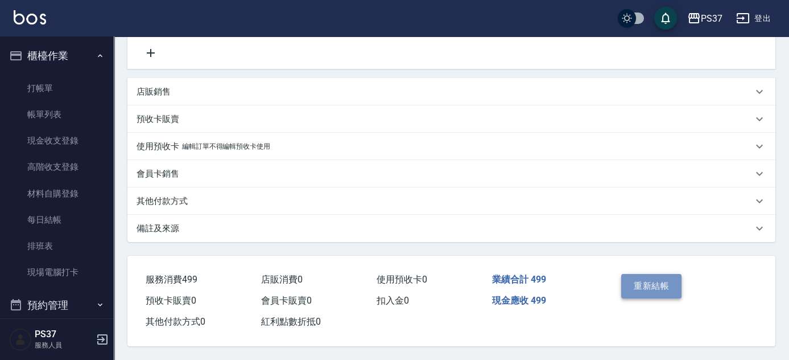
click at [652, 274] on button "重新結帳" at bounding box center [651, 286] width 60 height 24
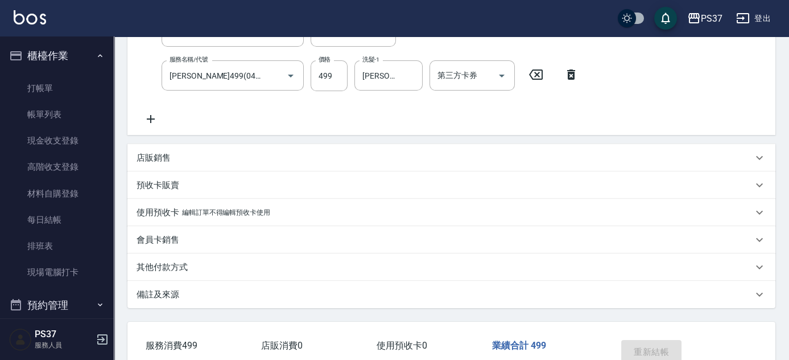
scroll to position [126, 0]
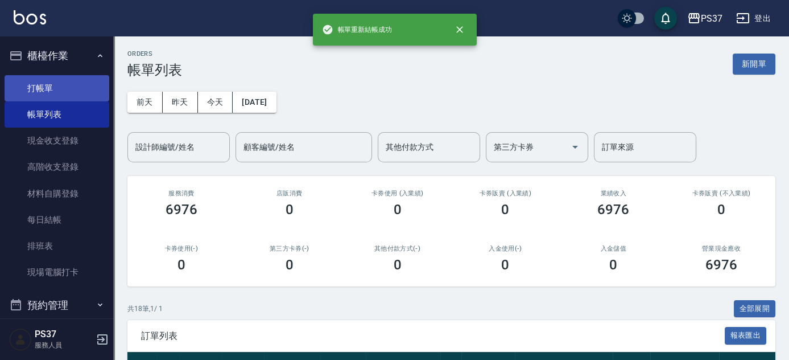
click at [63, 93] on link "打帳單" at bounding box center [57, 88] width 105 height 26
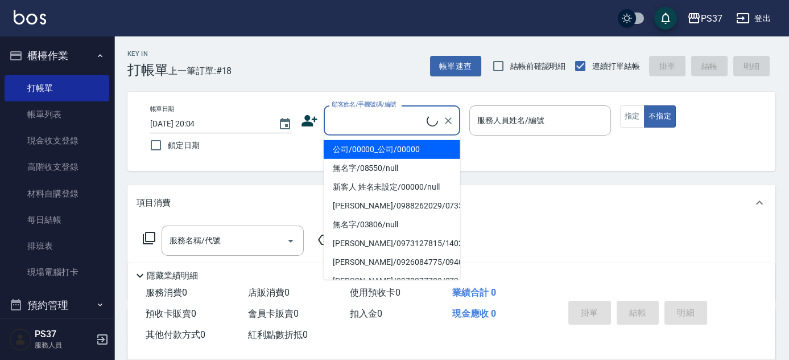
click at [390, 122] on input "顧客姓名/手機號碼/編號" at bounding box center [378, 120] width 98 height 20
click at [398, 148] on li "公司/00000_公司/00000" at bounding box center [392, 149] width 137 height 19
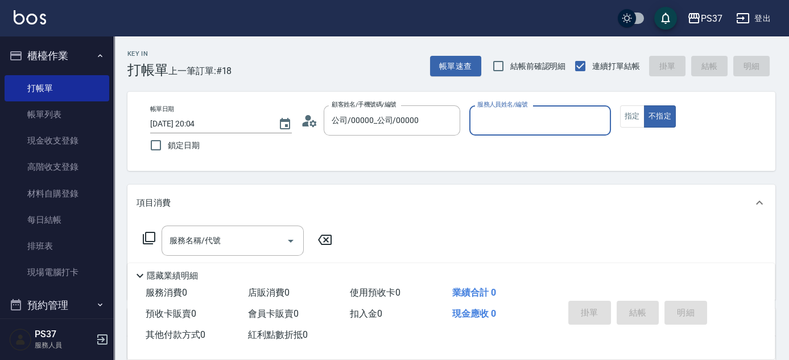
click at [506, 127] on input "服務人員姓名/編號" at bounding box center [539, 120] width 131 height 20
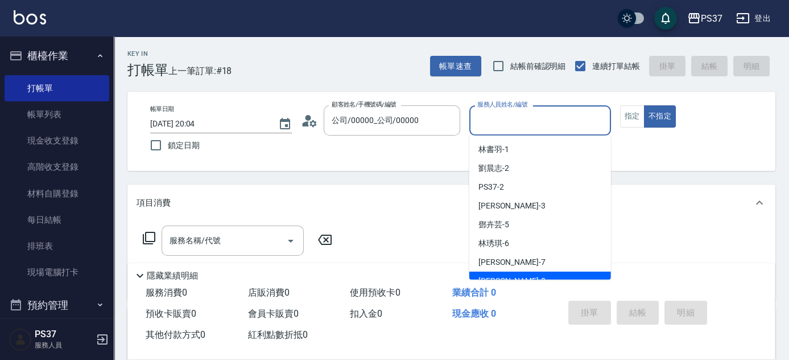
click at [513, 273] on div "[PERSON_NAME]-8" at bounding box center [540, 280] width 142 height 19
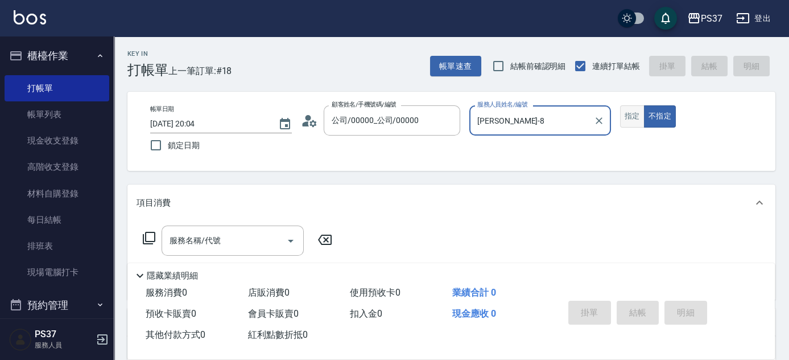
click at [628, 115] on button "指定" at bounding box center [632, 116] width 24 height 22
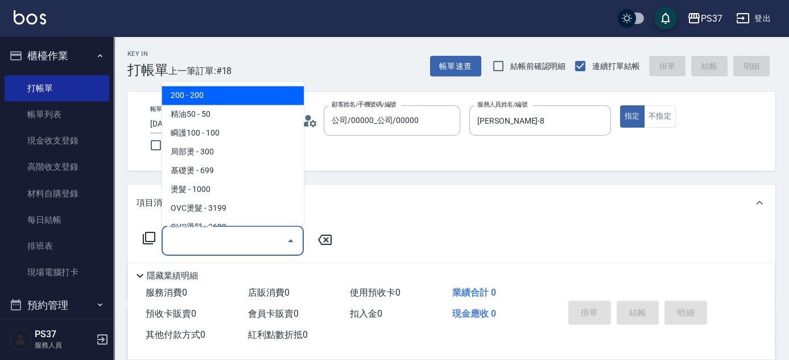
click at [216, 239] on div "服務名稱/代號 服務名稱/代號" at bounding box center [233, 240] width 142 height 30
click at [211, 92] on span "200 - 200" at bounding box center [233, 95] width 142 height 19
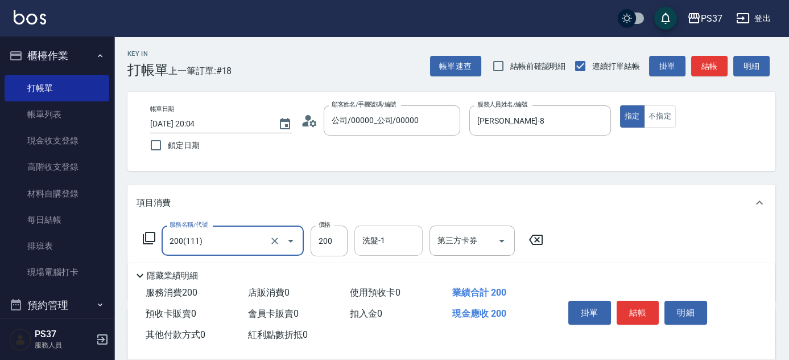
click at [388, 248] on input "洗髮-1" at bounding box center [389, 240] width 58 height 20
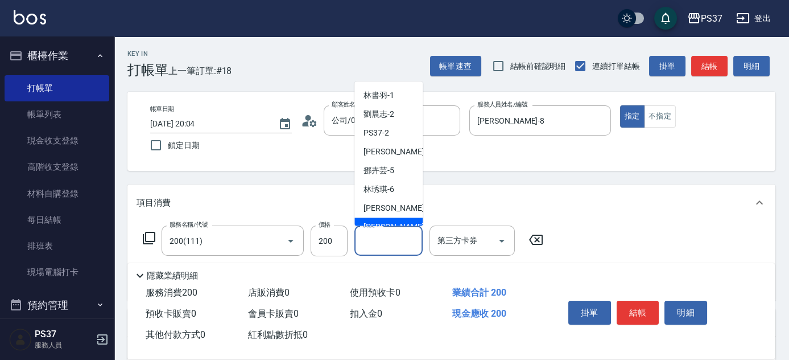
click at [393, 221] on span "[PERSON_NAME]-8" at bounding box center [397, 227] width 67 height 12
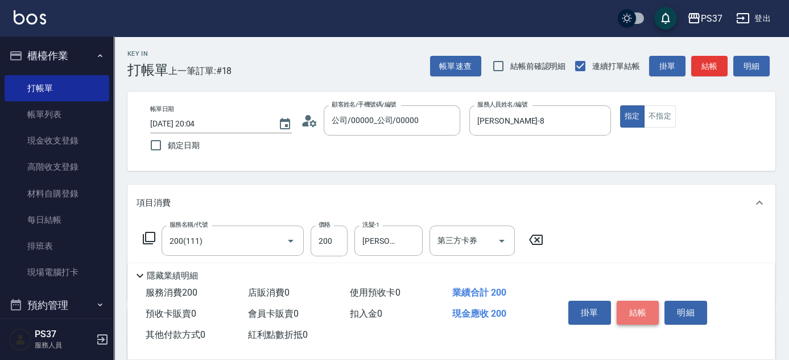
click at [634, 304] on button "結帳" at bounding box center [638, 312] width 43 height 24
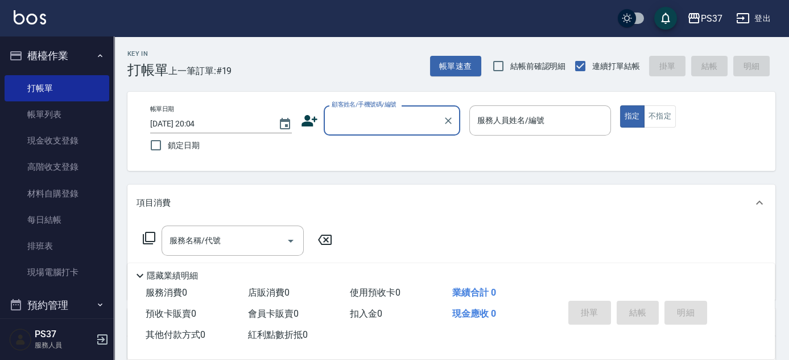
click at [362, 119] on input "顧客姓名/手機號碼/編號" at bounding box center [383, 120] width 109 height 20
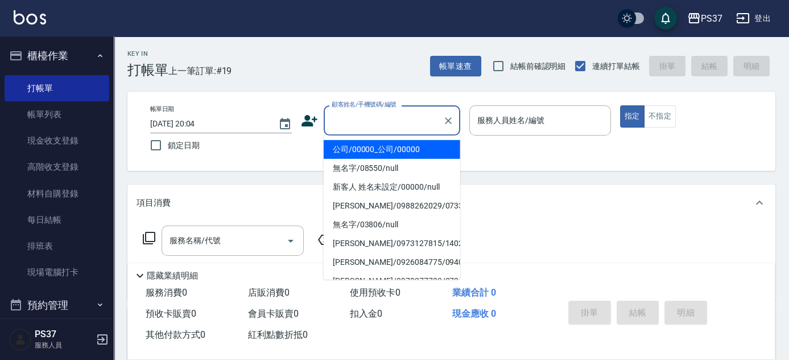
click at [382, 150] on li "公司/00000_公司/00000" at bounding box center [392, 149] width 137 height 19
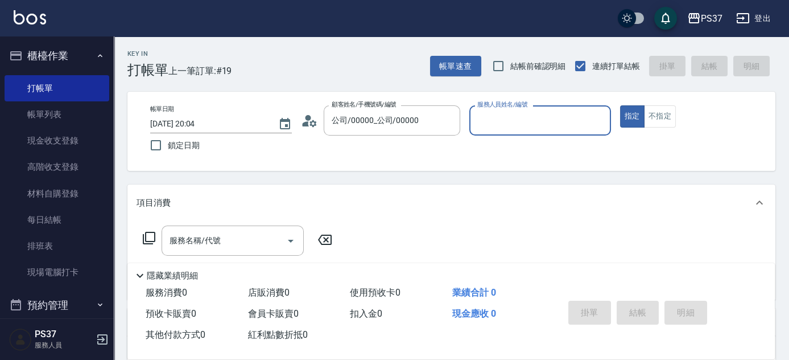
click at [493, 128] on input "服務人員姓名/編號" at bounding box center [539, 120] width 131 height 20
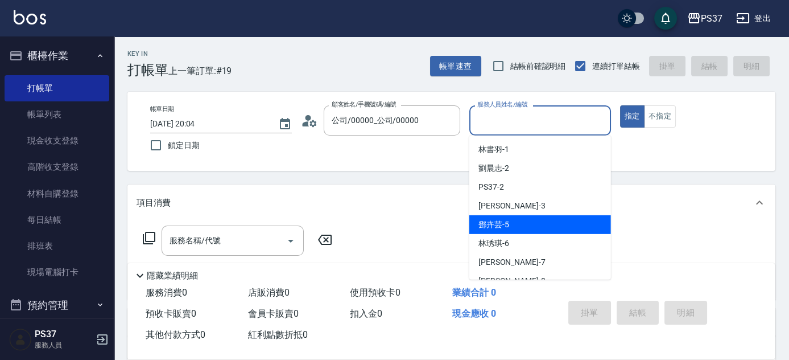
click at [529, 225] on div "[PERSON_NAME]-5" at bounding box center [540, 224] width 142 height 19
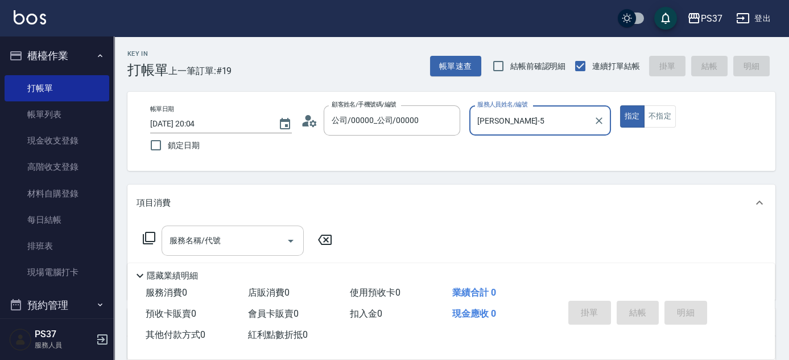
click at [233, 241] on input "服務名稱/代號" at bounding box center [224, 240] width 115 height 20
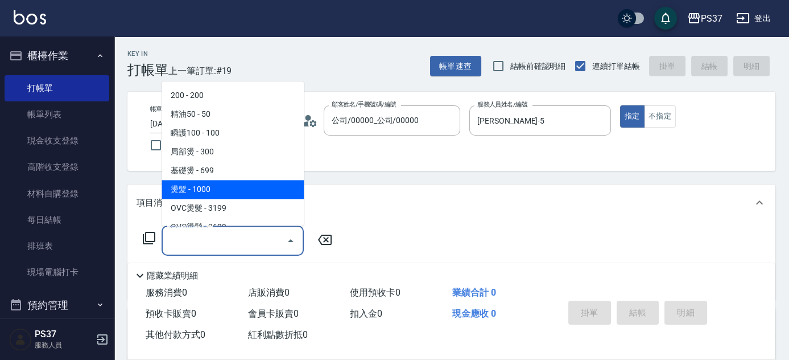
click at [230, 190] on span "燙髮 - 1000" at bounding box center [233, 189] width 142 height 19
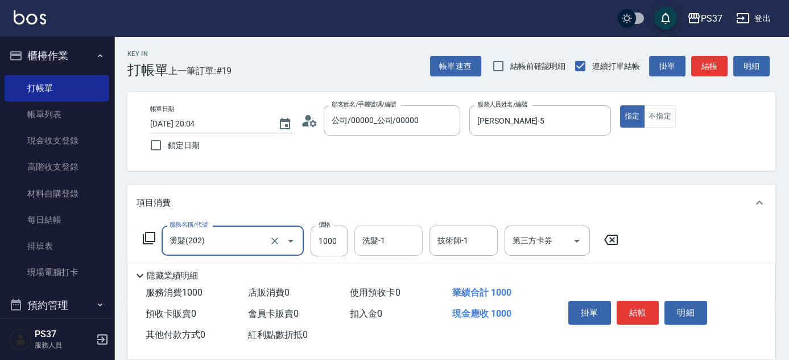
click at [382, 243] on input "洗髮-1" at bounding box center [389, 240] width 58 height 20
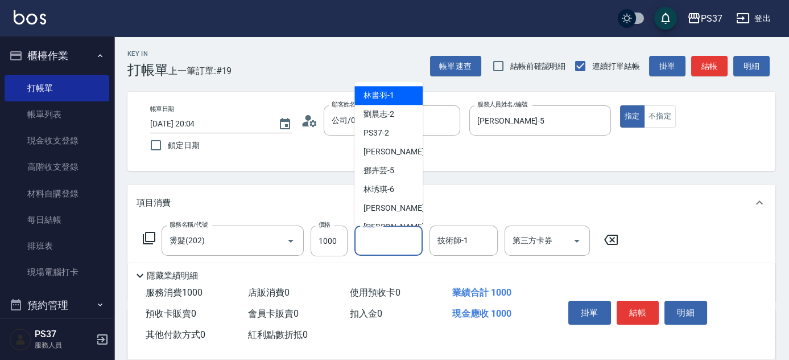
click at [387, 96] on span "[PERSON_NAME]-1" at bounding box center [379, 96] width 31 height 12
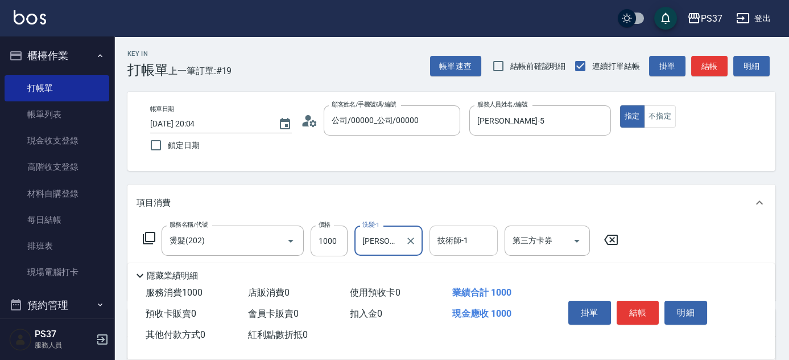
click at [467, 241] on input "技術師-1" at bounding box center [464, 240] width 58 height 20
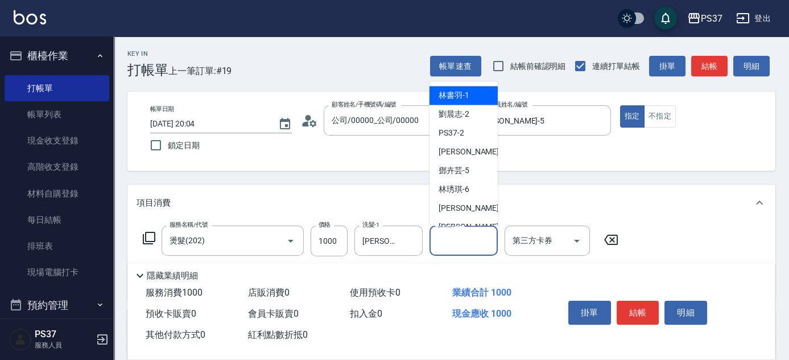
click at [461, 94] on span "[PERSON_NAME]-1" at bounding box center [454, 96] width 31 height 12
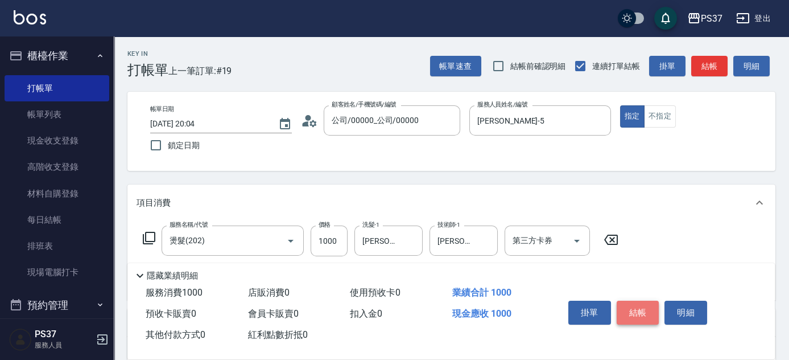
click at [645, 316] on button "結帳" at bounding box center [638, 312] width 43 height 24
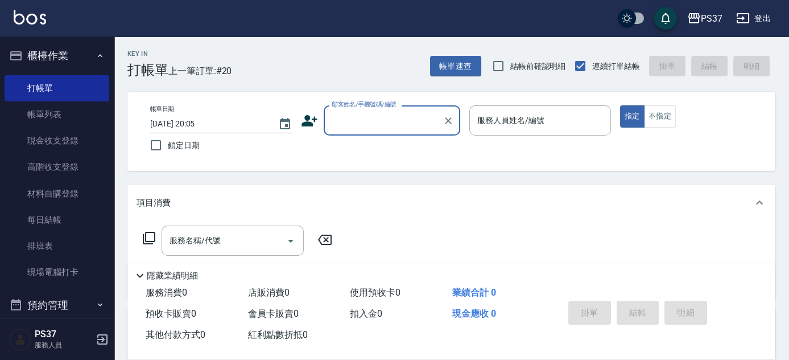
click at [381, 118] on input "顧客姓名/手機號碼/編號" at bounding box center [383, 120] width 109 height 20
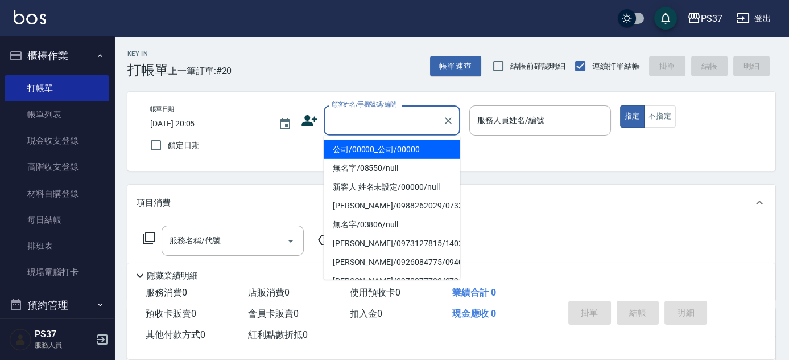
click at [382, 150] on li "公司/00000_公司/00000" at bounding box center [392, 149] width 137 height 19
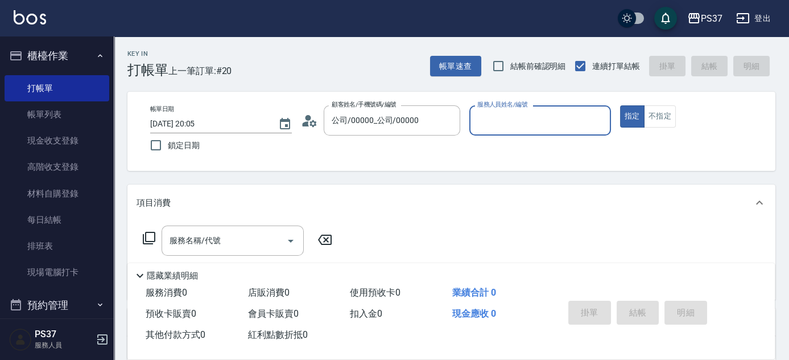
click at [551, 129] on input "服務人員姓名/編號" at bounding box center [539, 120] width 131 height 20
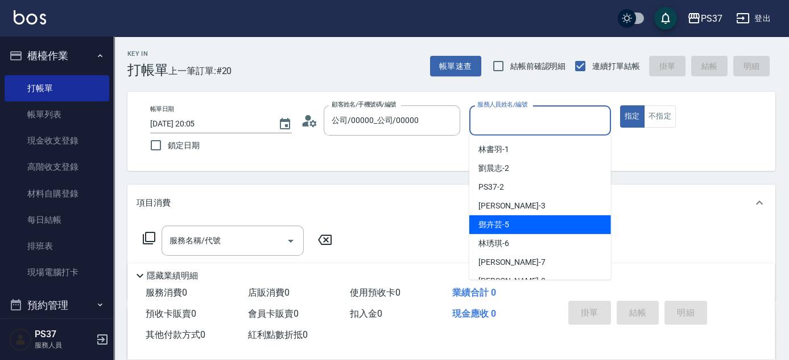
click at [538, 224] on div "[PERSON_NAME]-5" at bounding box center [540, 224] width 142 height 19
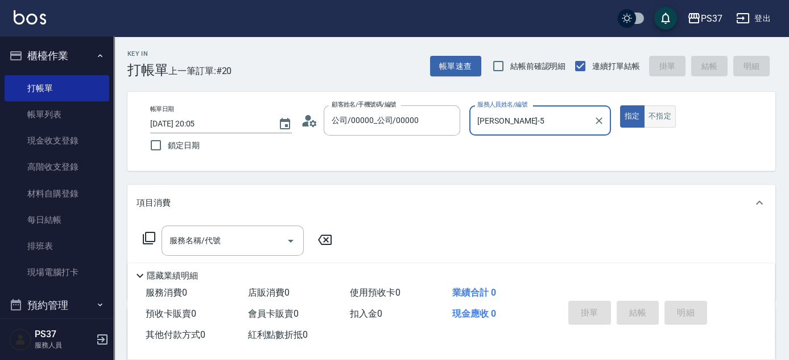
click at [655, 118] on button "不指定" at bounding box center [660, 116] width 32 height 22
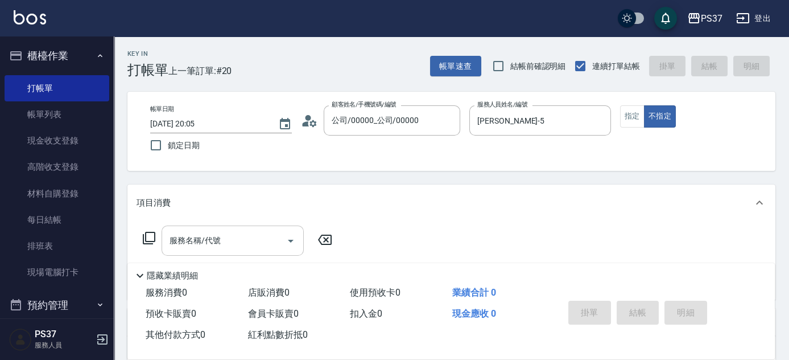
click at [218, 240] on input "服務名稱/代號" at bounding box center [224, 240] width 115 height 20
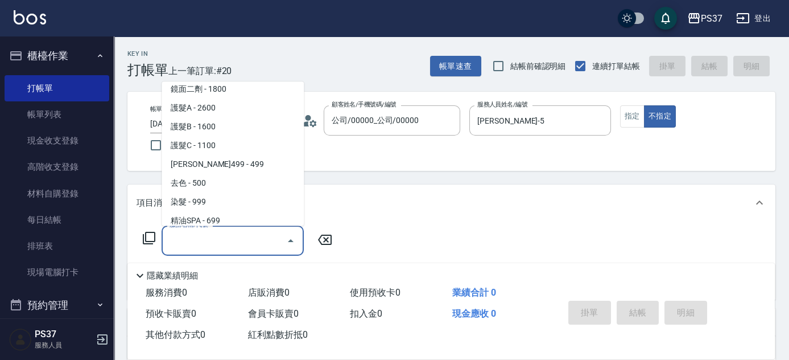
scroll to position [620, 0]
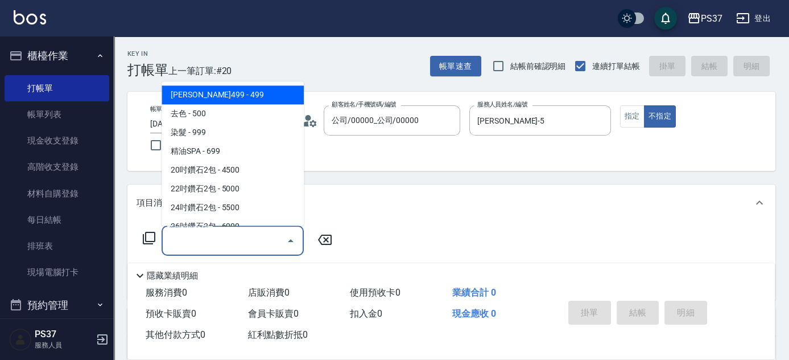
click at [232, 98] on span "[PERSON_NAME]499 - 499" at bounding box center [233, 95] width 142 height 19
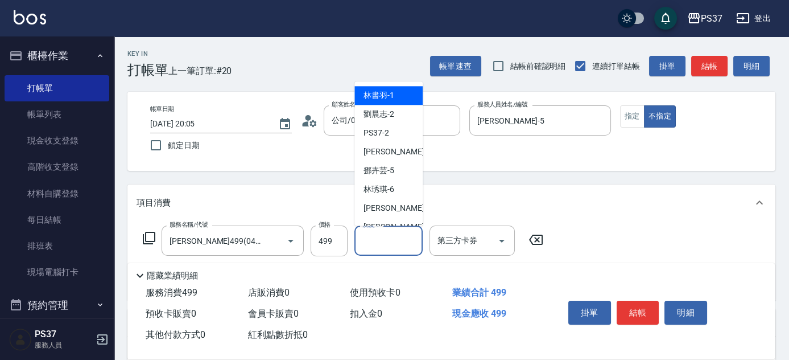
click at [380, 247] on input "洗髮-1" at bounding box center [389, 240] width 58 height 20
click at [391, 95] on span "[PERSON_NAME]-1" at bounding box center [379, 96] width 31 height 12
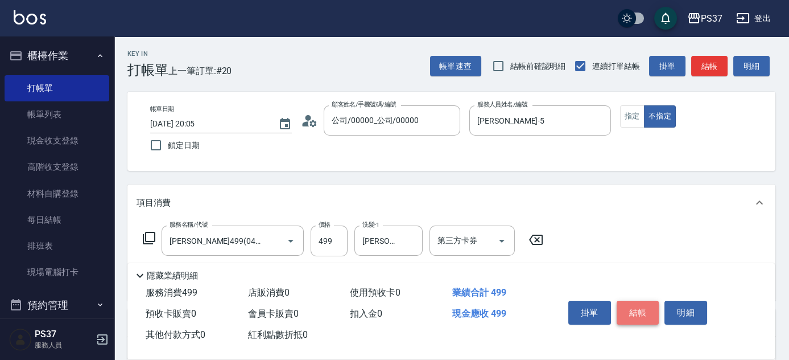
click at [636, 306] on button "結帳" at bounding box center [638, 312] width 43 height 24
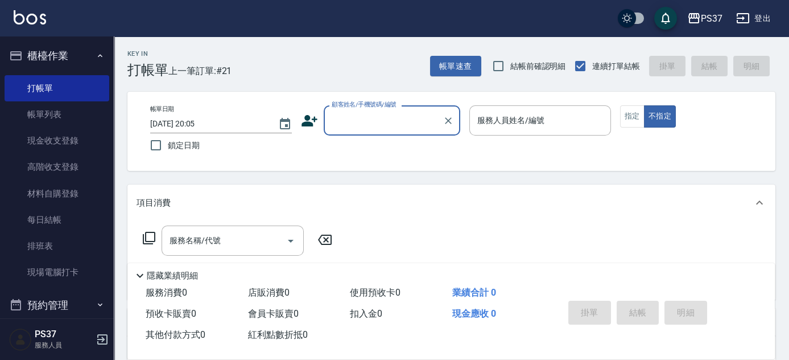
click at [379, 115] on input "顧客姓名/手機號碼/編號" at bounding box center [383, 120] width 109 height 20
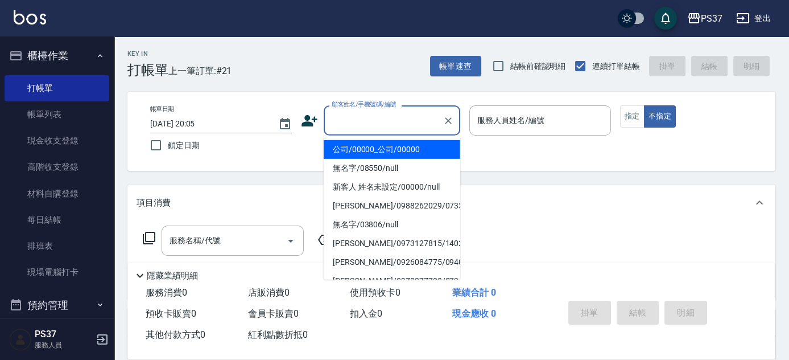
click at [381, 150] on li "公司/00000_公司/00000" at bounding box center [392, 149] width 137 height 19
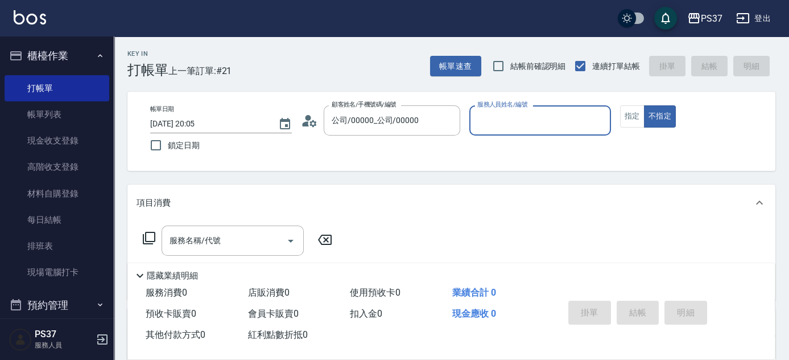
click at [490, 133] on div "服務人員姓名/編號" at bounding box center [540, 120] width 142 height 30
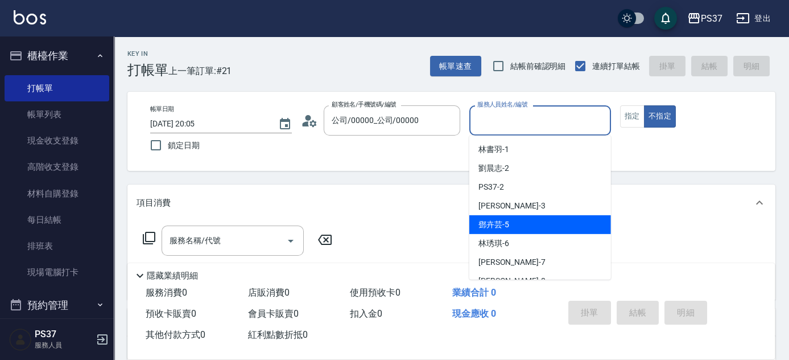
click at [510, 221] on div "[PERSON_NAME]-5" at bounding box center [540, 224] width 142 height 19
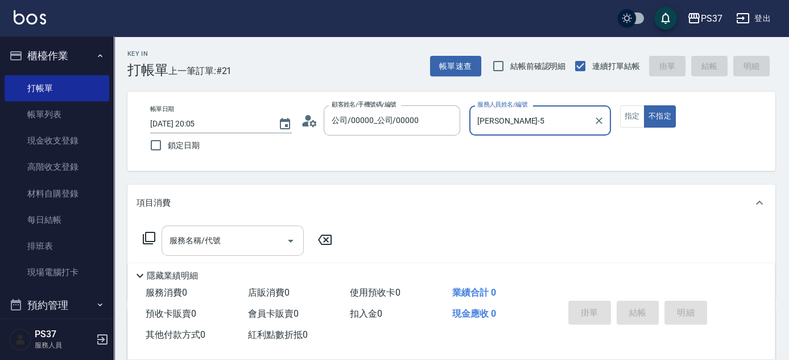
click at [218, 245] on input "服務名稱/代號" at bounding box center [224, 240] width 115 height 20
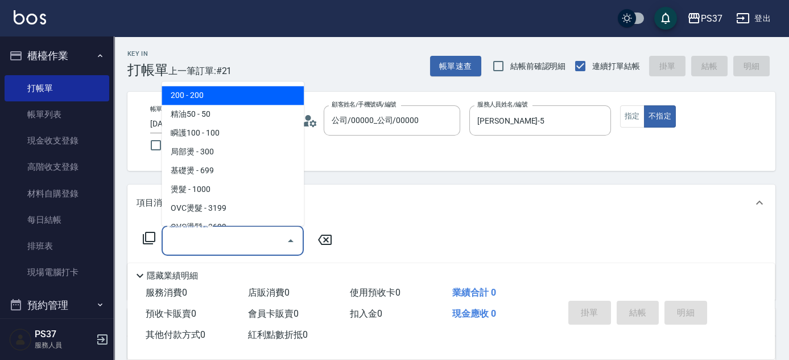
click at [226, 96] on span "200 - 200" at bounding box center [233, 95] width 142 height 19
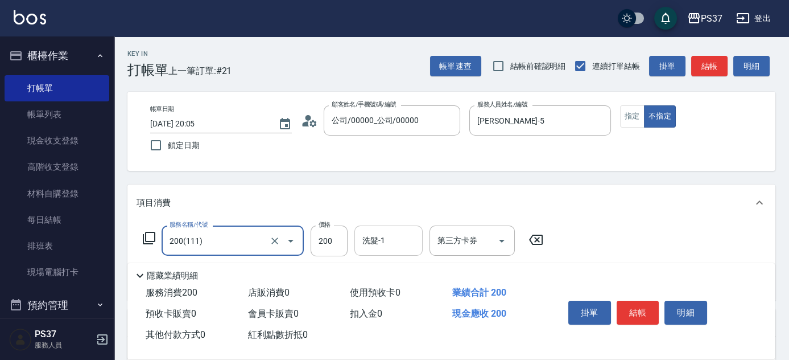
click at [387, 245] on input "洗髮-1" at bounding box center [389, 240] width 58 height 20
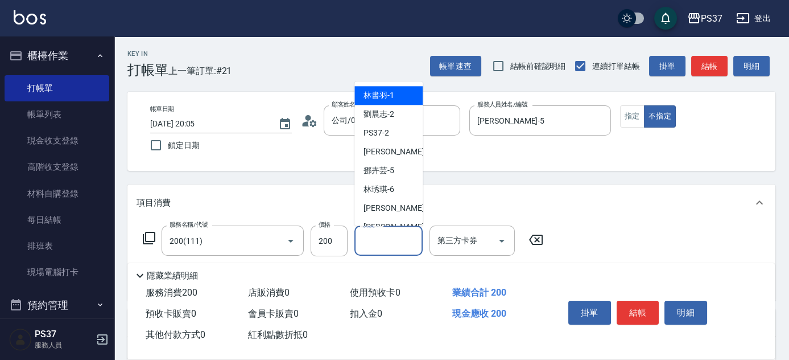
click at [385, 95] on span "[PERSON_NAME]-1" at bounding box center [379, 96] width 31 height 12
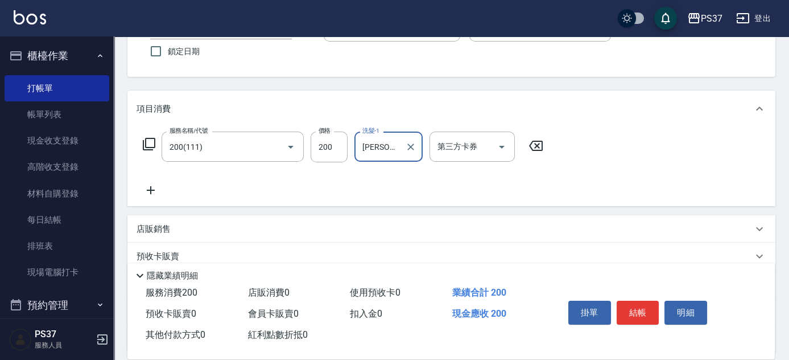
scroll to position [155, 0]
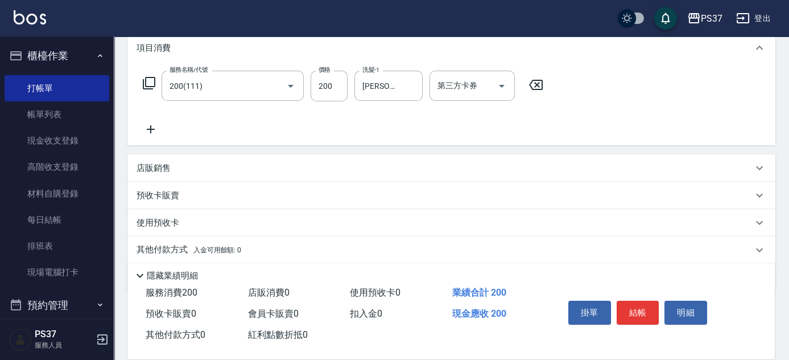
click at [152, 117] on div "服務名稱/代號 200(111) 服務名稱/代號 價格 200 價格 洗髮-1 [PERSON_NAME]-1 洗髮-1 第三方卡券 第三方卡券" at bounding box center [344, 103] width 414 height 65
click at [154, 126] on icon at bounding box center [151, 129] width 28 height 14
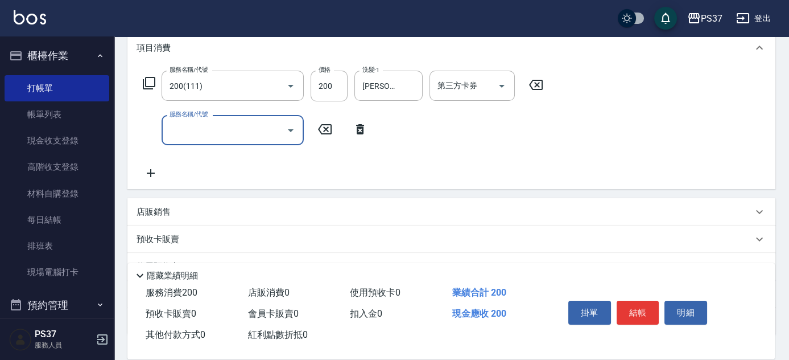
click at [176, 129] on input "服務名稱/代號" at bounding box center [224, 130] width 115 height 20
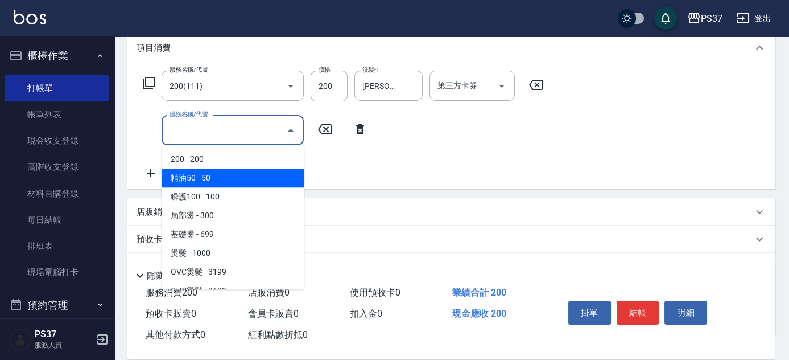
click at [224, 185] on span "精油50 - 50" at bounding box center [233, 177] width 142 height 19
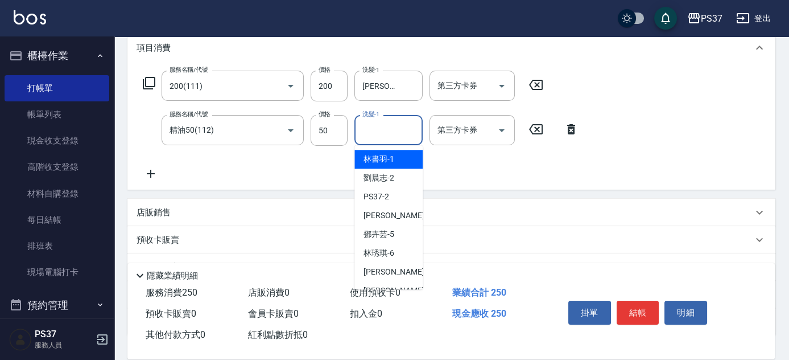
click at [381, 129] on input "洗髮-1" at bounding box center [389, 130] width 58 height 20
drag, startPoint x: 378, startPoint y: 157, endPoint x: 311, endPoint y: 154, distance: 67.8
click at [378, 158] on span "[PERSON_NAME]-1" at bounding box center [379, 159] width 31 height 12
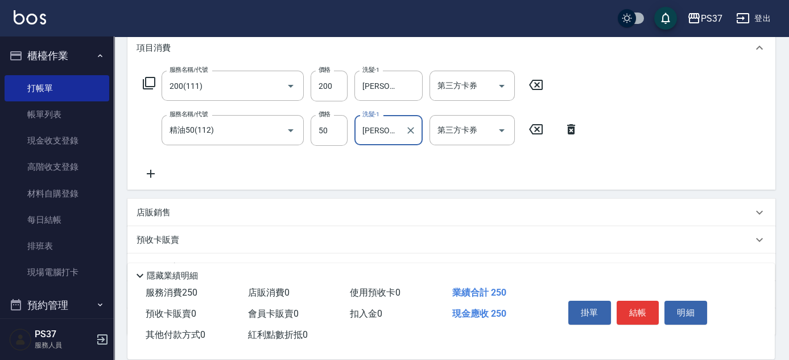
click at [154, 174] on icon at bounding box center [151, 174] width 8 height 8
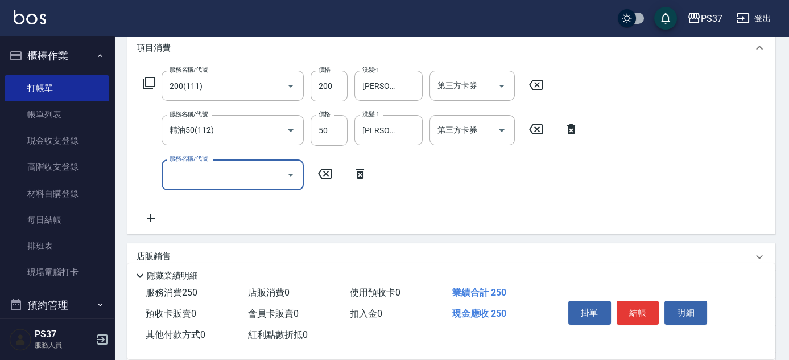
click at [186, 174] on input "服務名稱/代號" at bounding box center [224, 174] width 115 height 20
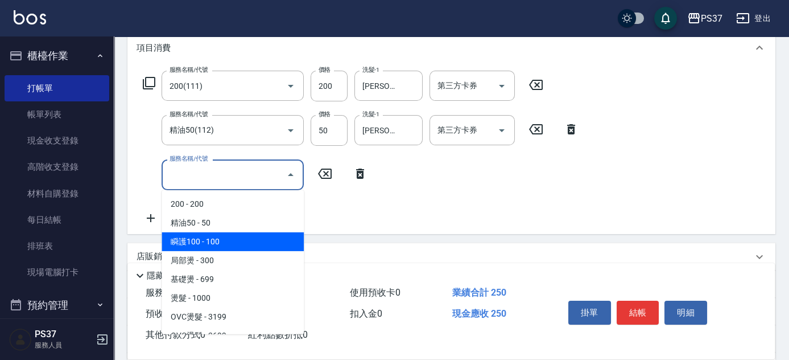
click at [230, 241] on span "瞬護100 - 100" at bounding box center [233, 241] width 142 height 19
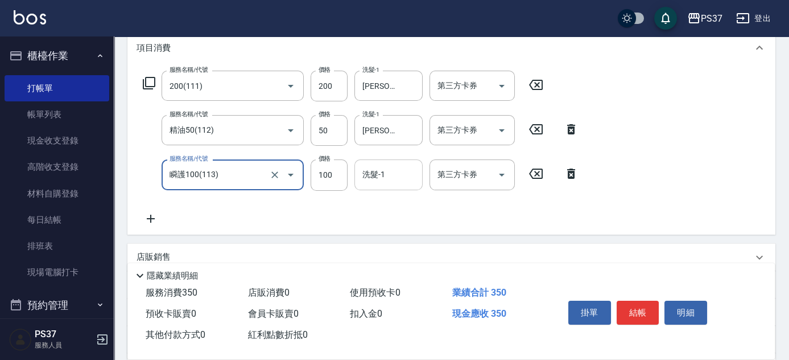
click at [382, 172] on div "洗髮-1 洗髮-1" at bounding box center [388, 174] width 68 height 30
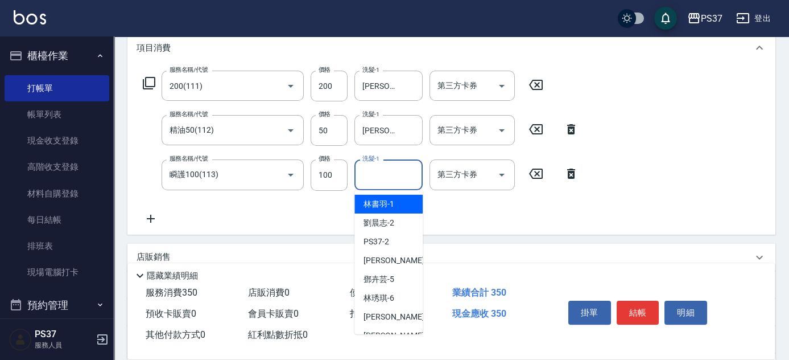
click at [380, 205] on span "[PERSON_NAME]-1" at bounding box center [379, 204] width 31 height 12
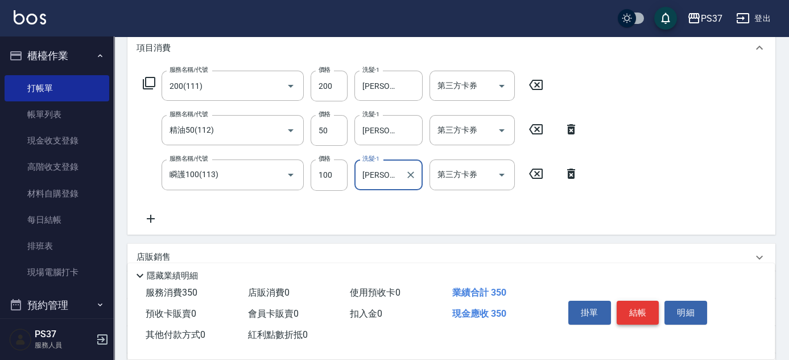
click at [643, 309] on button "結帳" at bounding box center [638, 312] width 43 height 24
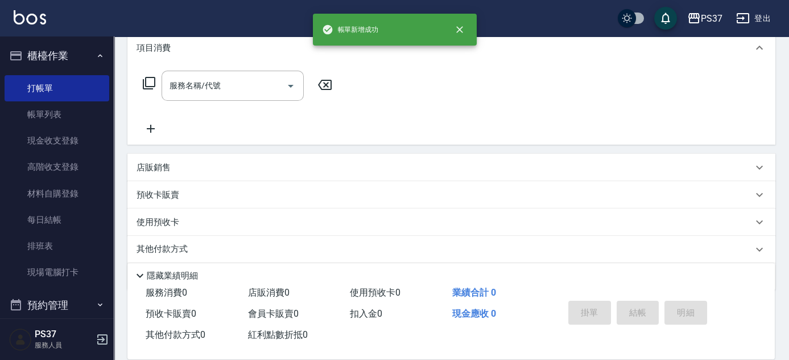
scroll to position [0, 0]
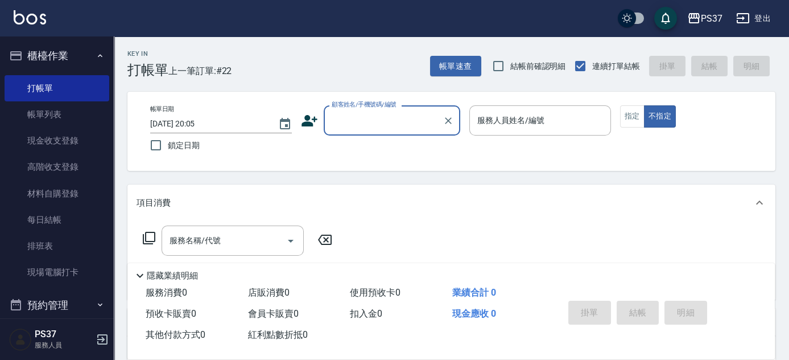
drag, startPoint x: 376, startPoint y: 123, endPoint x: 405, endPoint y: 130, distance: 29.8
click at [376, 122] on input "顧客姓名/手機號碼/編號" at bounding box center [383, 120] width 109 height 20
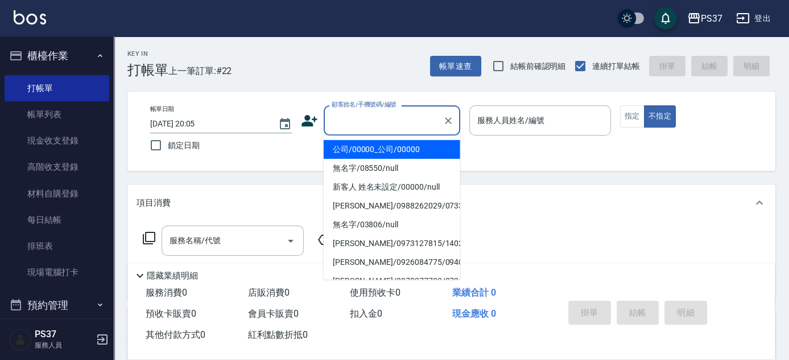
click at [420, 153] on li "公司/00000_公司/00000" at bounding box center [392, 149] width 137 height 19
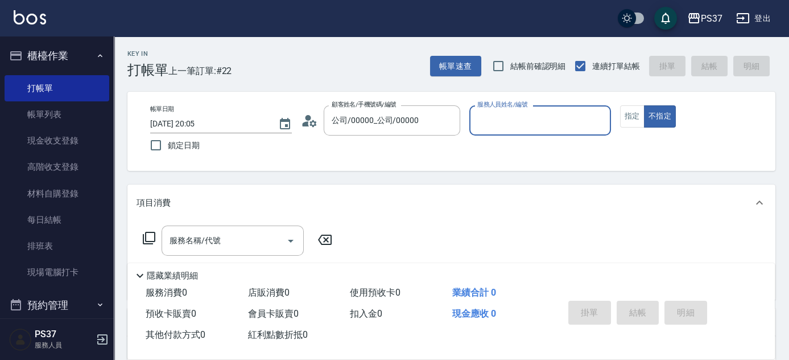
click at [484, 129] on input "服務人員姓名/編號" at bounding box center [539, 120] width 131 height 20
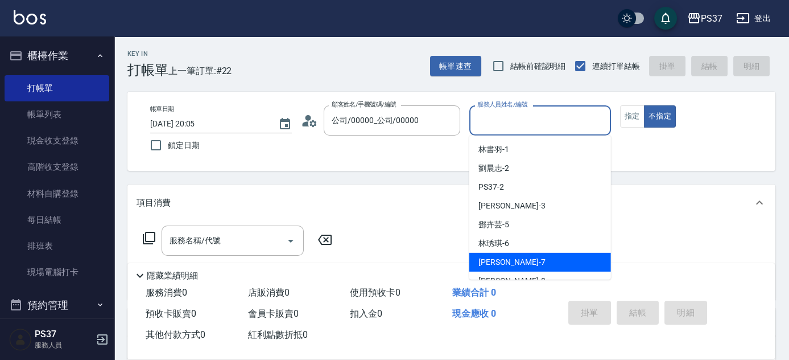
drag, startPoint x: 526, startPoint y: 259, endPoint x: 508, endPoint y: 258, distance: 17.7
click at [525, 259] on div "[PERSON_NAME] -7" at bounding box center [540, 262] width 142 height 19
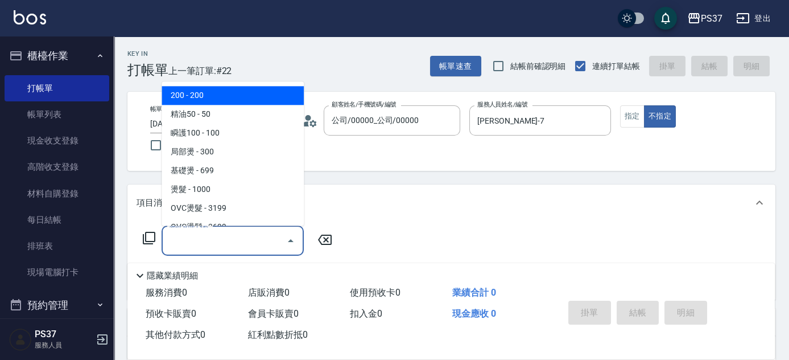
click at [226, 244] on input "服務名稱/代號" at bounding box center [224, 240] width 115 height 20
click at [213, 90] on span "200 - 200" at bounding box center [233, 95] width 142 height 19
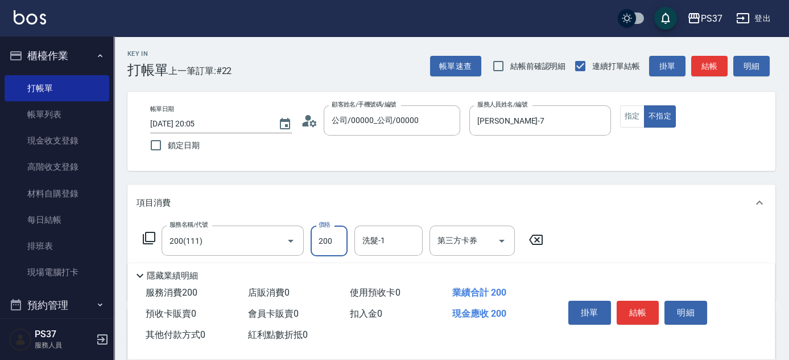
click at [321, 239] on input "200" at bounding box center [329, 240] width 37 height 31
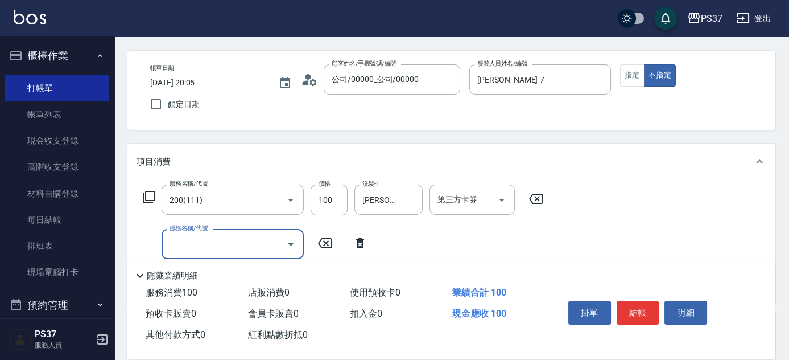
scroll to position [103, 0]
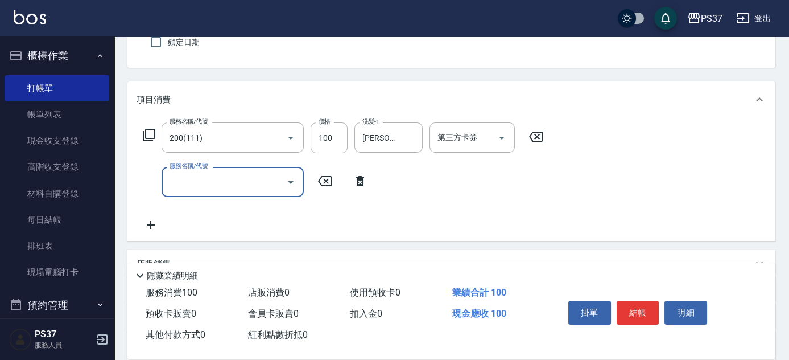
click at [245, 182] on input "服務名稱/代號" at bounding box center [224, 182] width 115 height 20
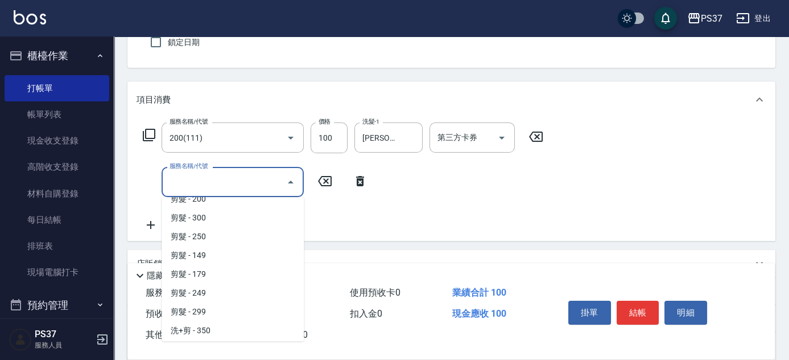
scroll to position [258, 0]
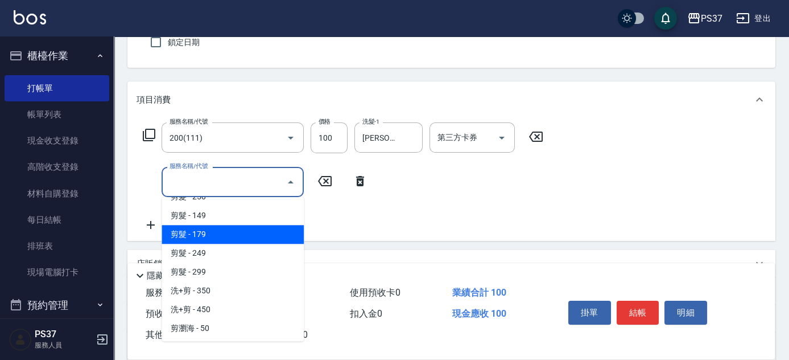
click at [221, 235] on span "剪髮 - 179" at bounding box center [233, 234] width 142 height 19
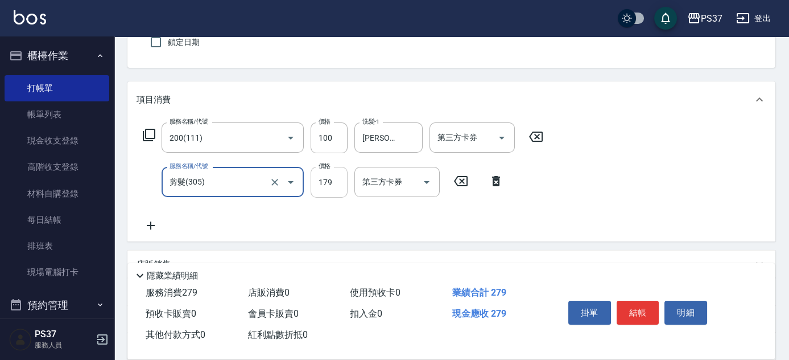
click at [326, 185] on input "179" at bounding box center [329, 182] width 37 height 31
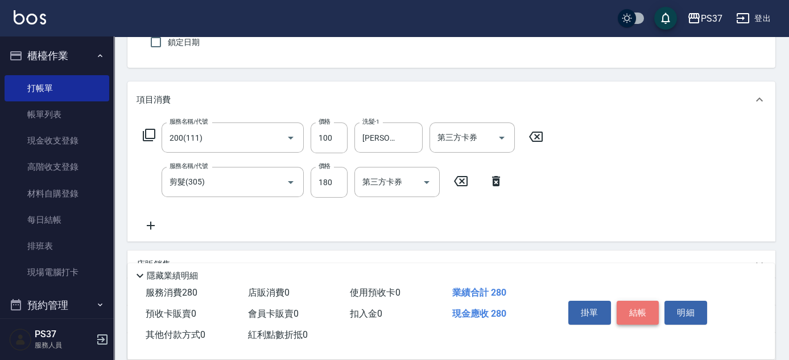
click at [640, 309] on button "結帳" at bounding box center [638, 312] width 43 height 24
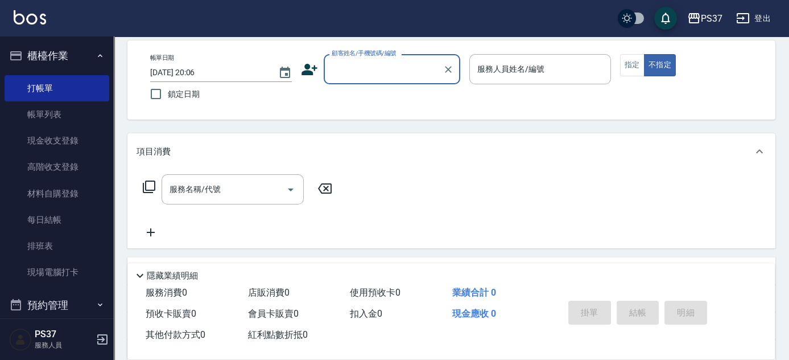
scroll to position [0, 0]
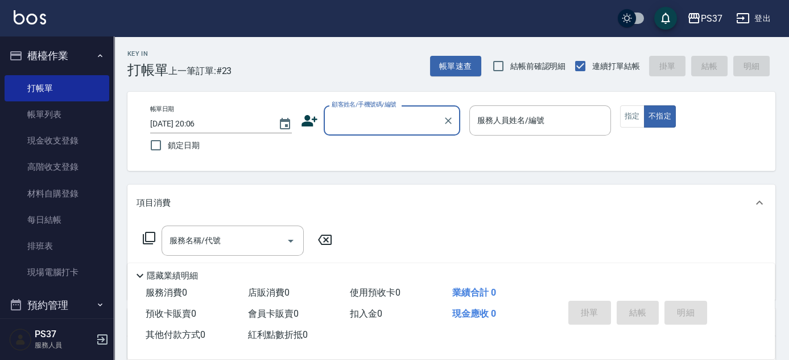
click at [383, 129] on input "顧客姓名/手機號碼/編號" at bounding box center [383, 120] width 109 height 20
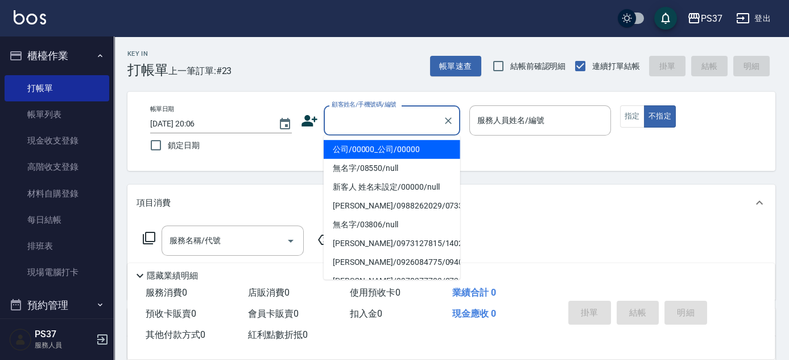
click at [380, 150] on li "公司/00000_公司/00000" at bounding box center [392, 149] width 137 height 19
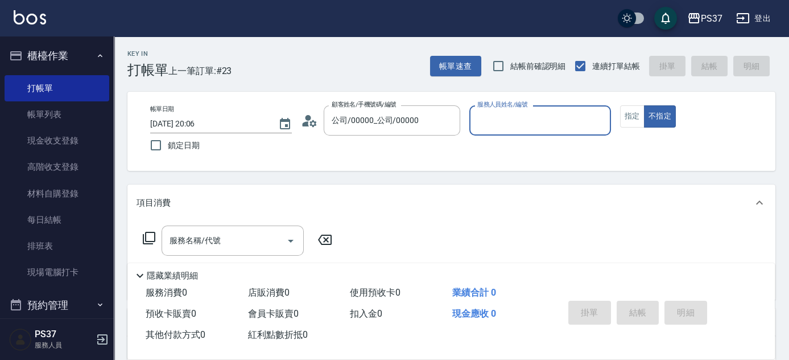
click at [500, 118] on input "服務人員姓名/編號" at bounding box center [539, 120] width 131 height 20
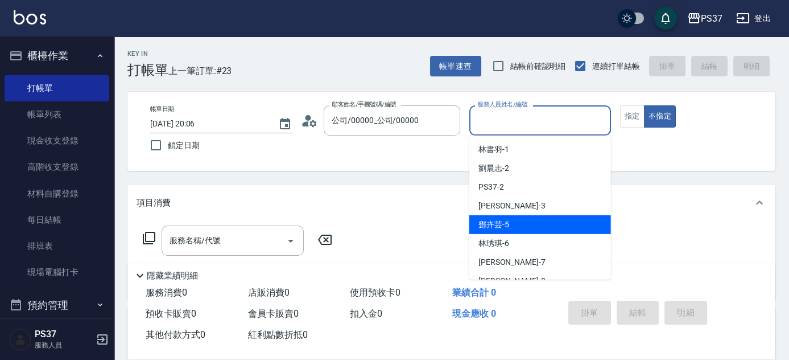
click at [517, 225] on div "[PERSON_NAME]-5" at bounding box center [540, 224] width 142 height 19
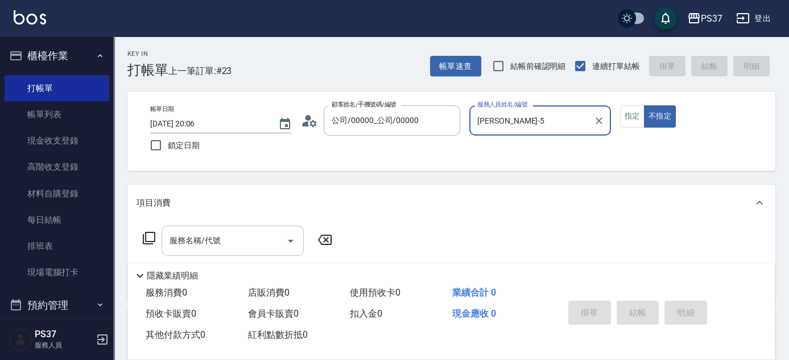
click at [244, 236] on input "服務名稱/代號" at bounding box center [224, 240] width 115 height 20
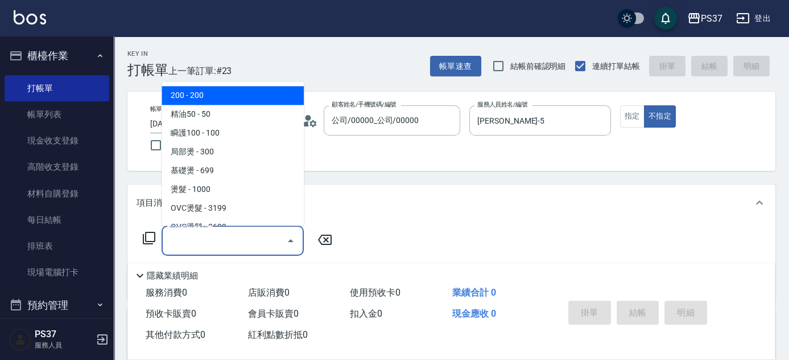
click at [203, 95] on span "200 - 200" at bounding box center [233, 95] width 142 height 19
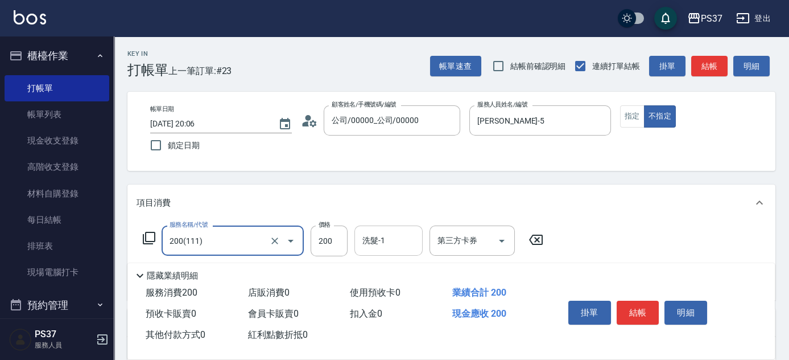
click at [409, 242] on input "洗髮-1" at bounding box center [389, 240] width 58 height 20
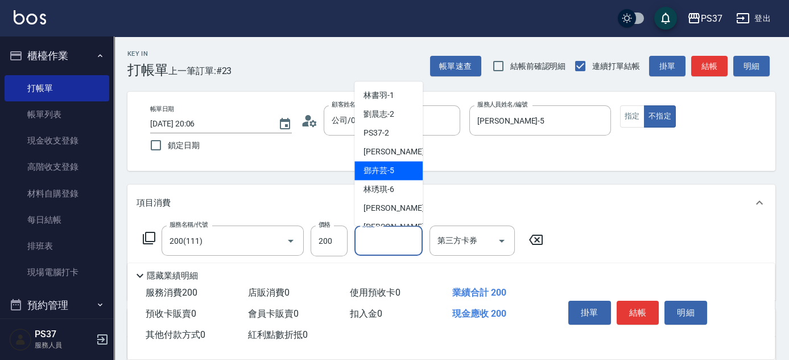
click at [389, 170] on span "[PERSON_NAME]-5" at bounding box center [379, 171] width 31 height 12
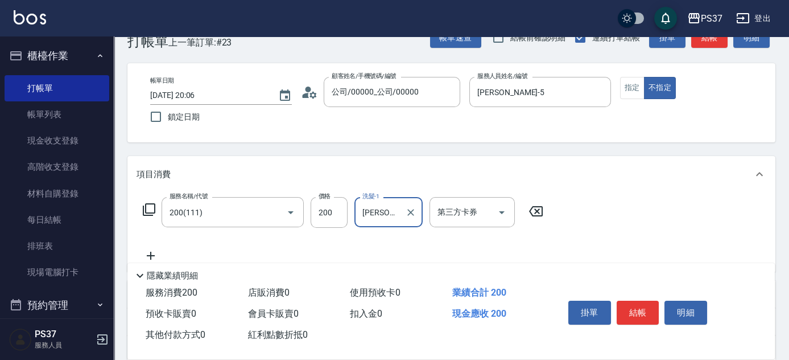
scroll to position [51, 0]
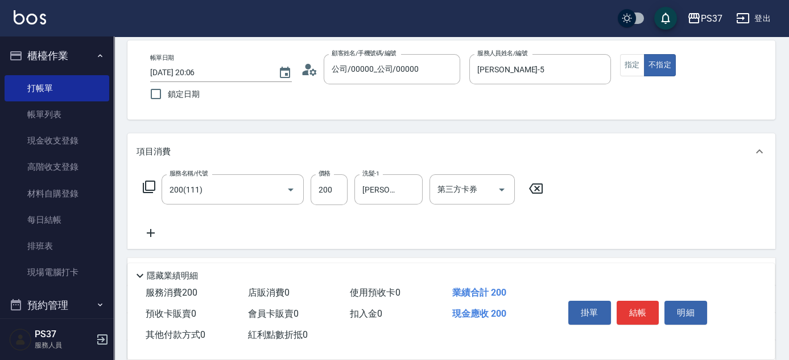
click at [150, 232] on icon at bounding box center [151, 233] width 8 height 8
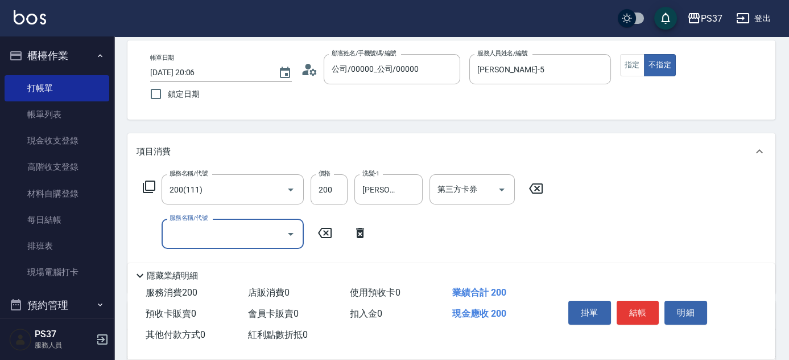
click at [173, 230] on input "服務名稱/代號" at bounding box center [224, 234] width 115 height 20
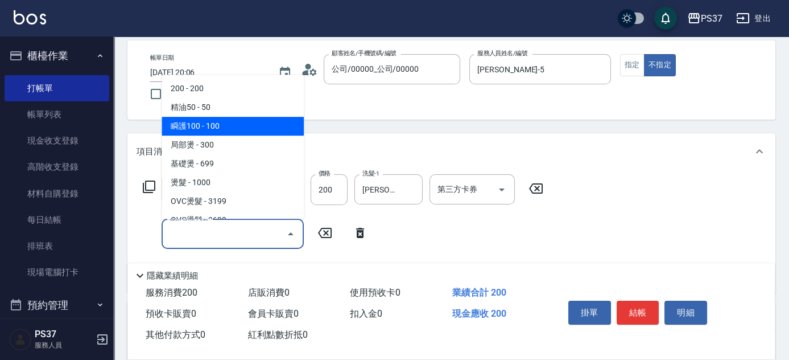
click at [223, 118] on span "瞬護100 - 100" at bounding box center [233, 126] width 142 height 19
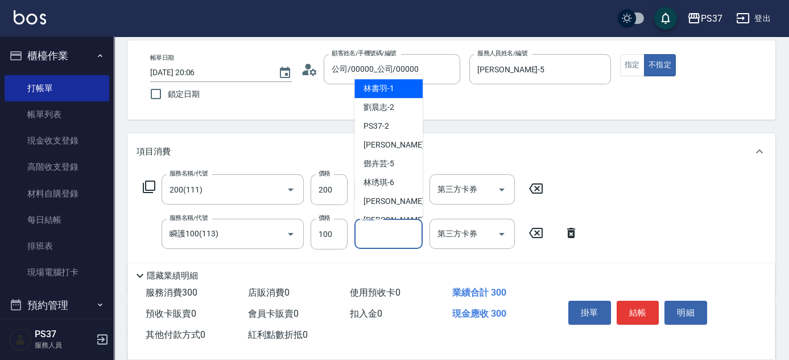
click at [388, 227] on input "洗髮-1" at bounding box center [389, 234] width 58 height 20
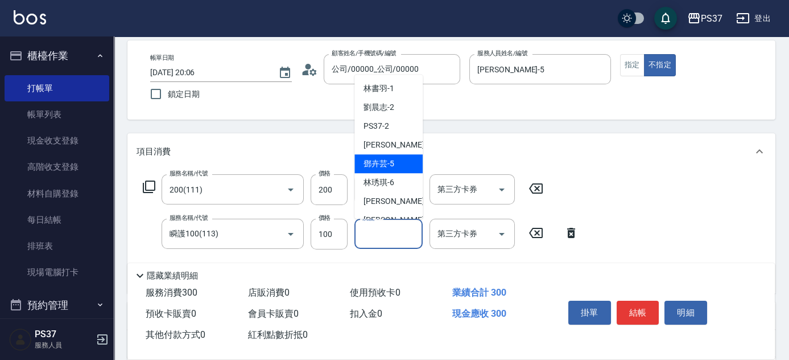
click at [387, 160] on span "[PERSON_NAME]-5" at bounding box center [379, 164] width 31 height 12
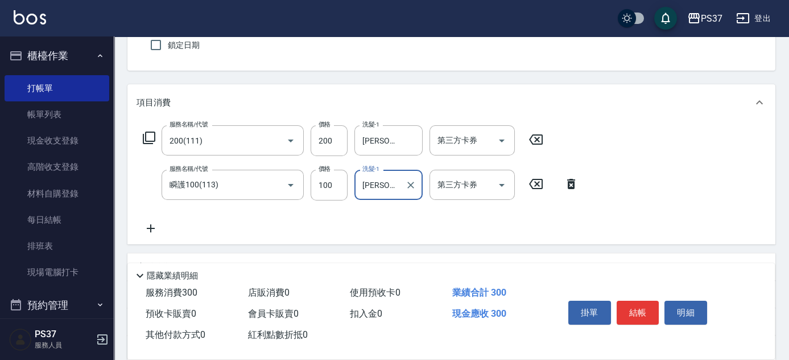
scroll to position [207, 0]
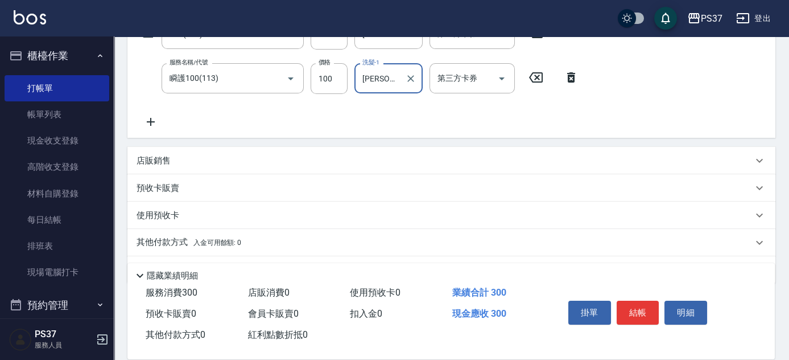
click at [157, 121] on icon at bounding box center [151, 122] width 28 height 14
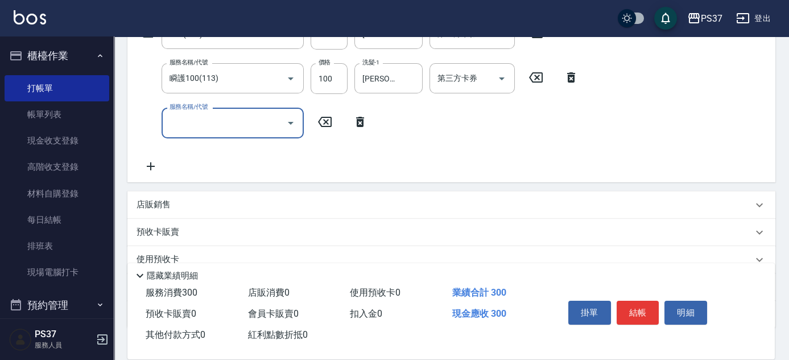
click at [167, 121] on input "服務名稱/代號" at bounding box center [224, 123] width 115 height 20
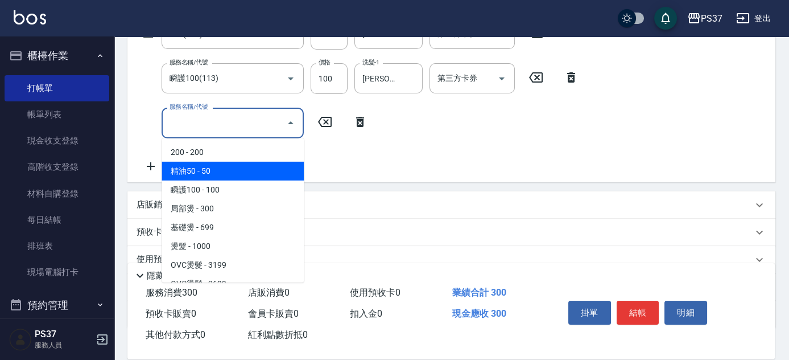
click at [212, 171] on span "精油50 - 50" at bounding box center [233, 171] width 142 height 19
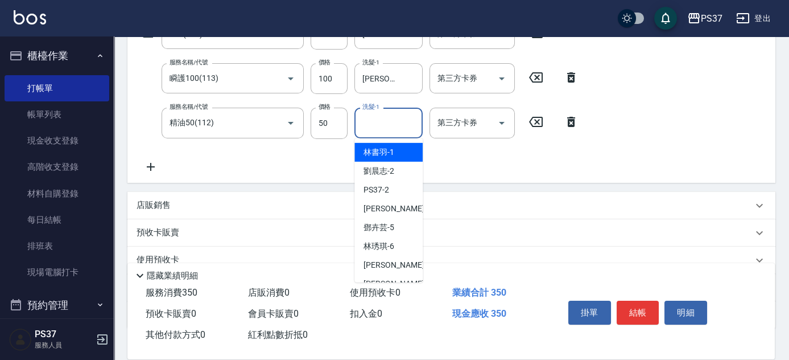
click at [406, 130] on input "洗髮-1" at bounding box center [389, 123] width 58 height 20
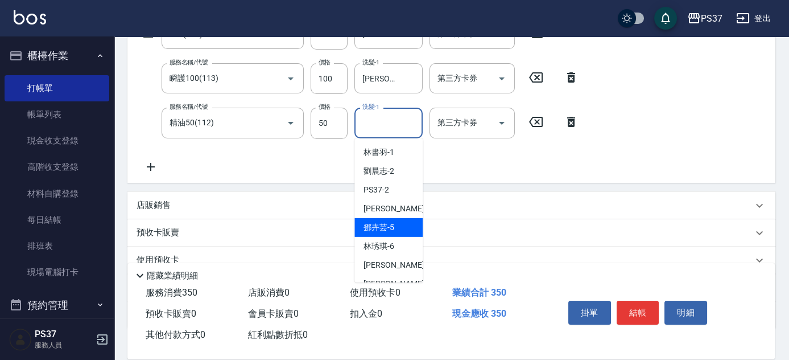
click at [387, 224] on span "[PERSON_NAME]-5" at bounding box center [379, 227] width 31 height 12
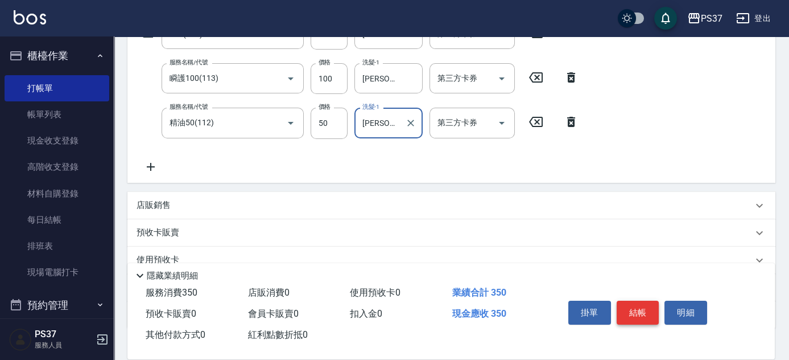
click at [636, 306] on button "結帳" at bounding box center [638, 312] width 43 height 24
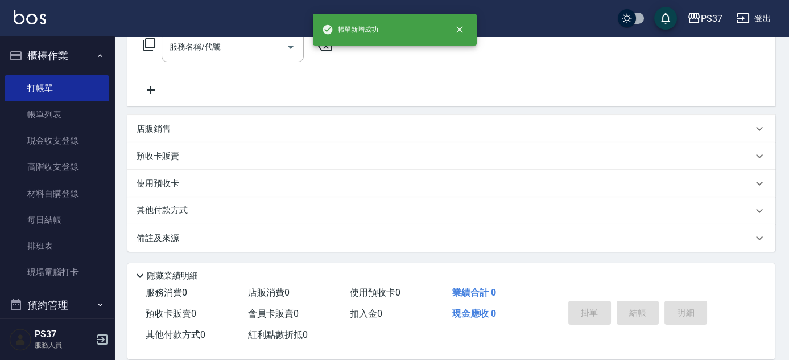
scroll to position [0, 0]
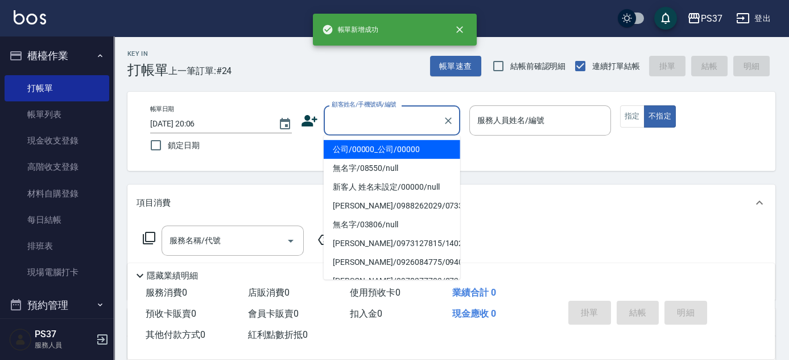
click at [397, 127] on input "顧客姓名/手機號碼/編號" at bounding box center [383, 120] width 109 height 20
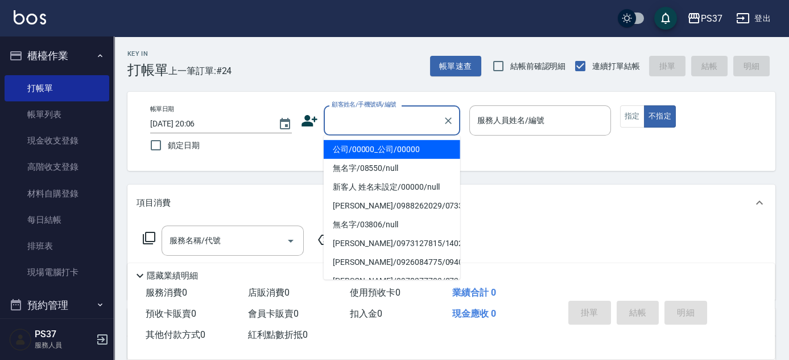
click at [390, 147] on li "公司/00000_公司/00000" at bounding box center [392, 149] width 137 height 19
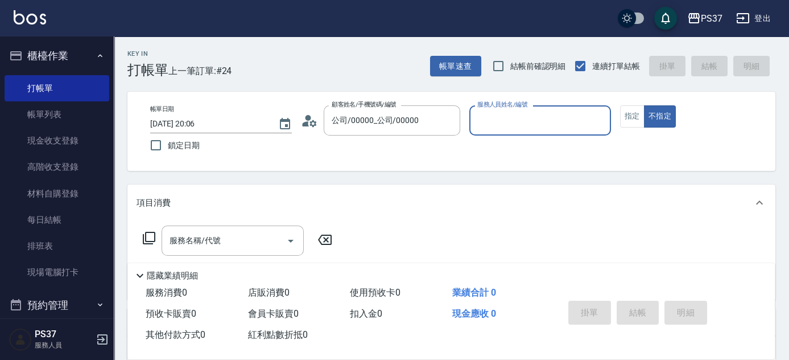
click at [519, 126] on input "服務人員姓名/編號" at bounding box center [539, 120] width 131 height 20
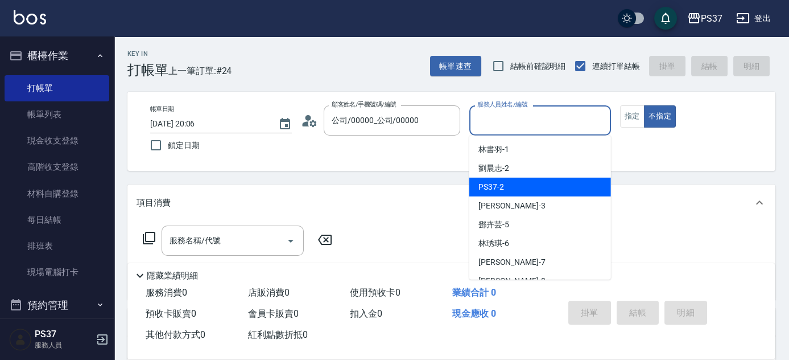
scroll to position [51, 0]
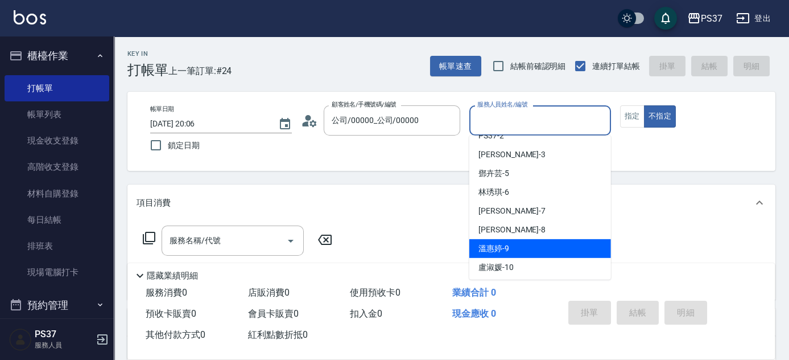
click at [522, 244] on div "[PERSON_NAME]-9" at bounding box center [540, 248] width 142 height 19
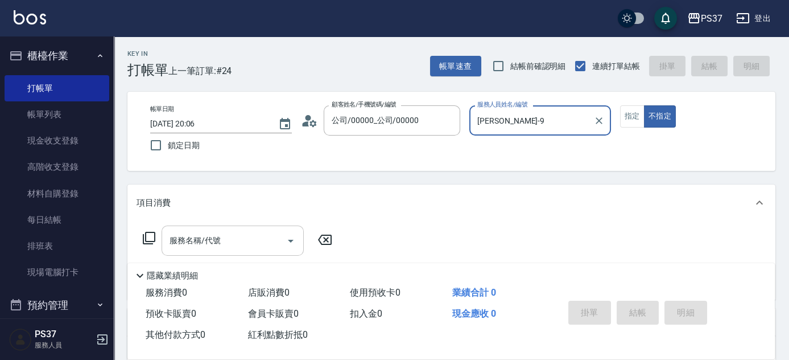
drag, startPoint x: 222, startPoint y: 244, endPoint x: 225, endPoint y: 226, distance: 17.3
click at [223, 244] on input "服務名稱/代號" at bounding box center [224, 240] width 115 height 20
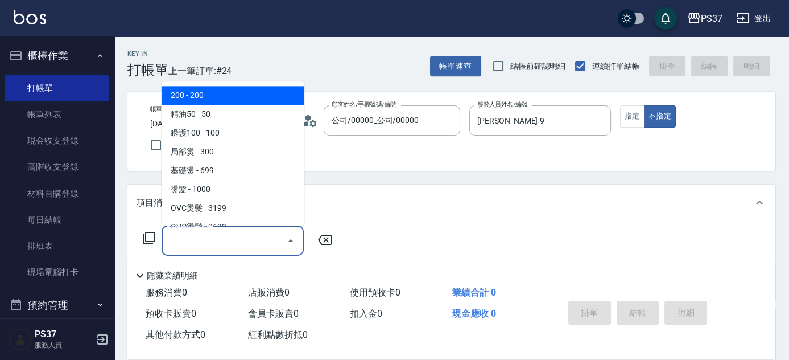
click at [221, 101] on span "200 - 200" at bounding box center [233, 95] width 142 height 19
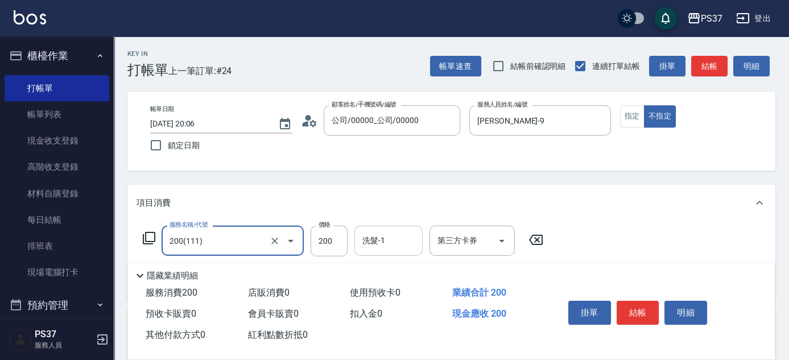
click at [385, 238] on input "洗髮-1" at bounding box center [389, 240] width 58 height 20
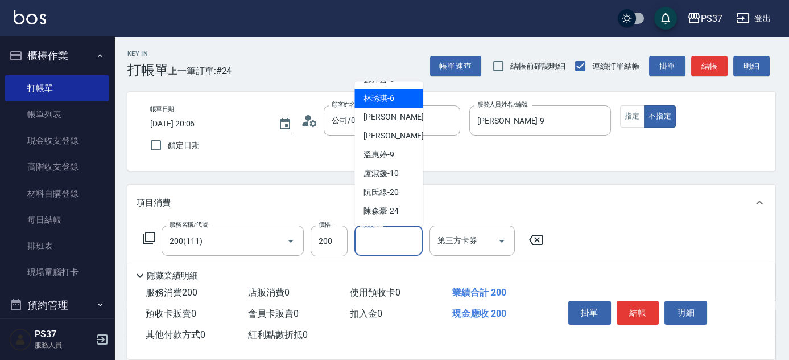
scroll to position [103, 0]
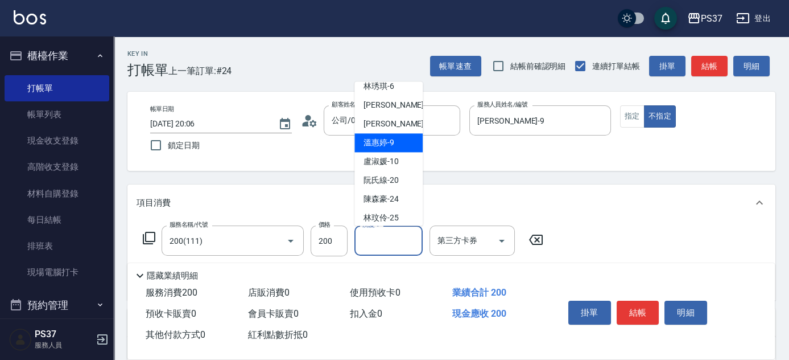
click at [388, 139] on span "[PERSON_NAME]-9" at bounding box center [379, 143] width 31 height 12
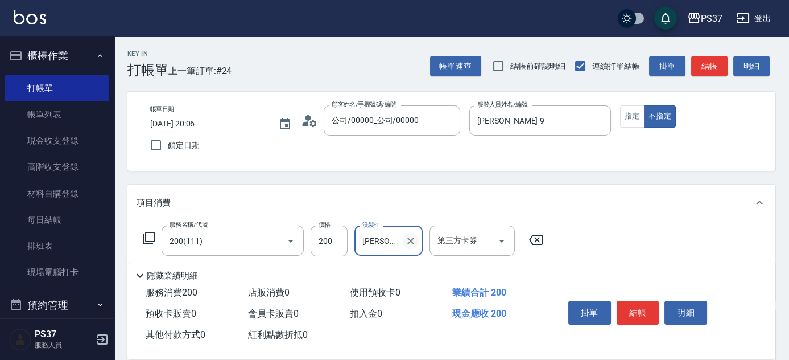
click at [407, 242] on icon "Clear" at bounding box center [410, 240] width 11 height 11
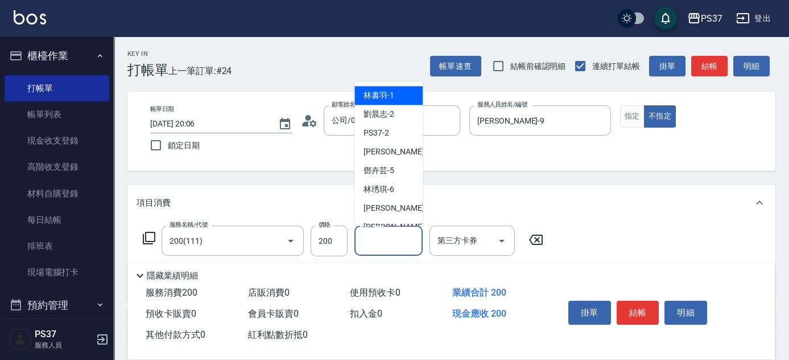
click at [388, 240] on input "洗髮-1" at bounding box center [389, 240] width 58 height 20
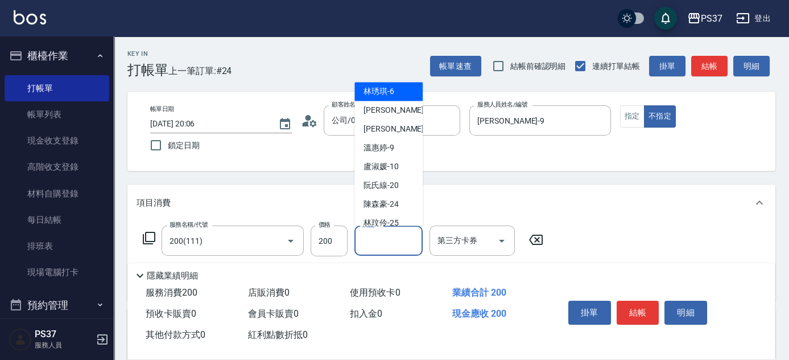
scroll to position [184, 0]
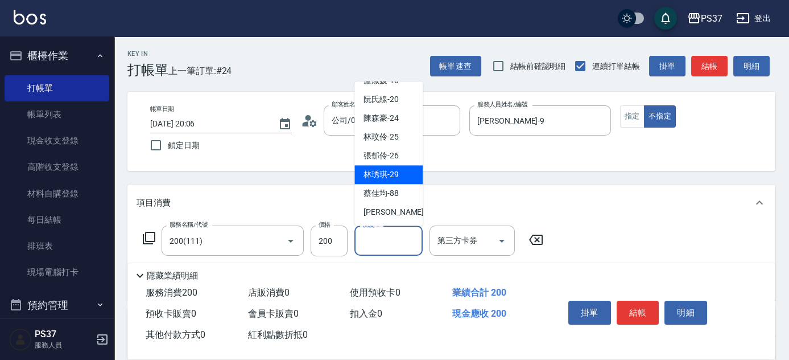
click at [396, 167] on div "[PERSON_NAME]-29" at bounding box center [388, 175] width 68 height 19
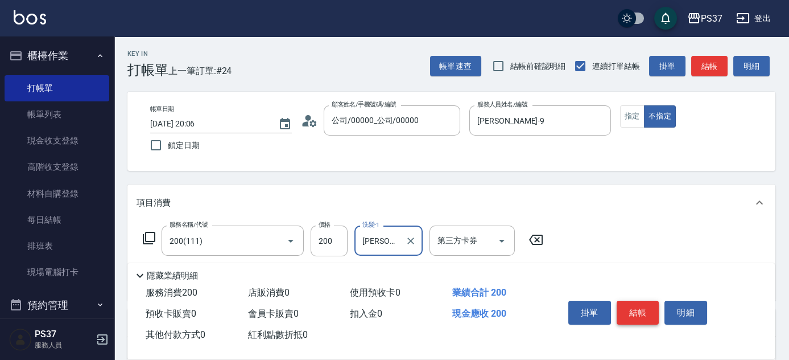
click at [642, 309] on button "結帳" at bounding box center [638, 312] width 43 height 24
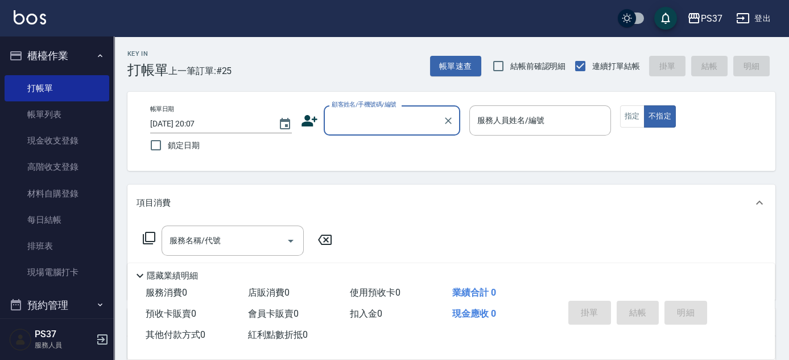
click at [376, 123] on input "顧客姓名/手機號碼/編號" at bounding box center [383, 120] width 109 height 20
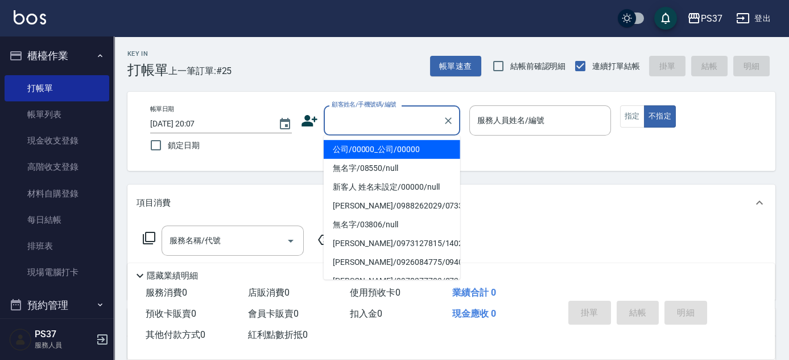
click at [378, 143] on li "公司/00000_公司/00000" at bounding box center [392, 149] width 137 height 19
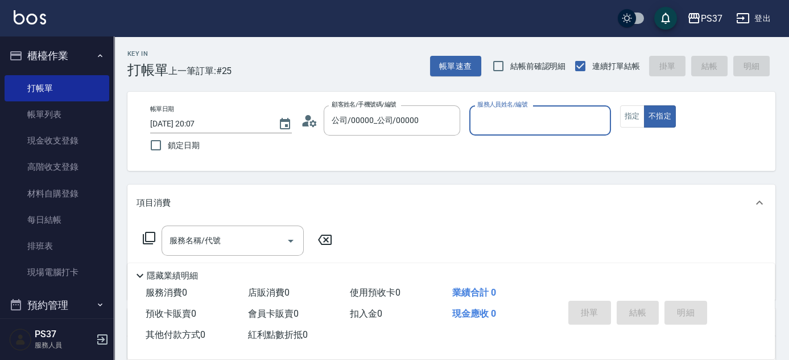
click at [505, 133] on div "服務人員姓名/編號" at bounding box center [540, 120] width 142 height 30
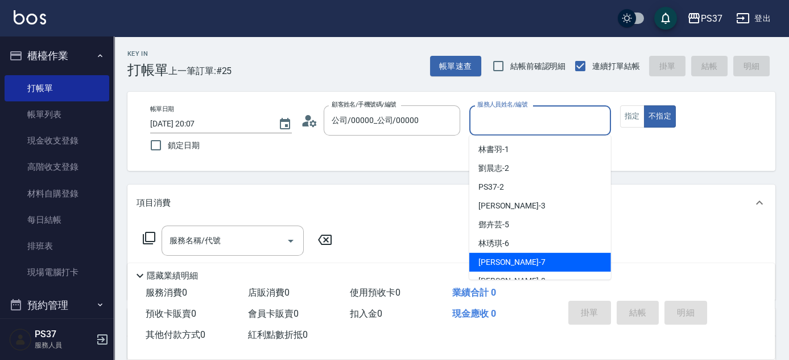
click at [533, 265] on div "[PERSON_NAME] -7" at bounding box center [540, 262] width 142 height 19
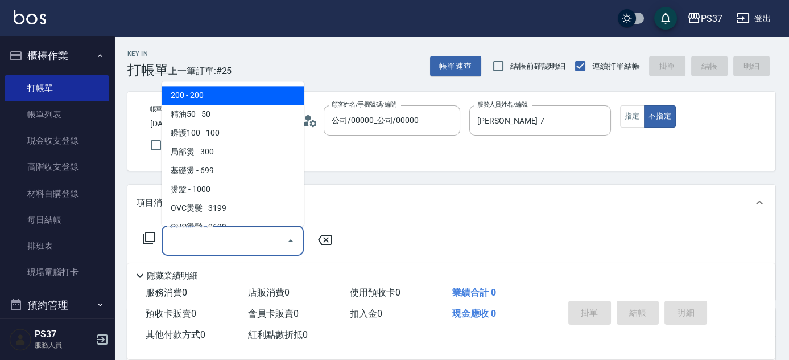
click at [229, 241] on input "服務名稱/代號" at bounding box center [224, 240] width 115 height 20
click at [232, 102] on span "200 - 200" at bounding box center [233, 95] width 142 height 19
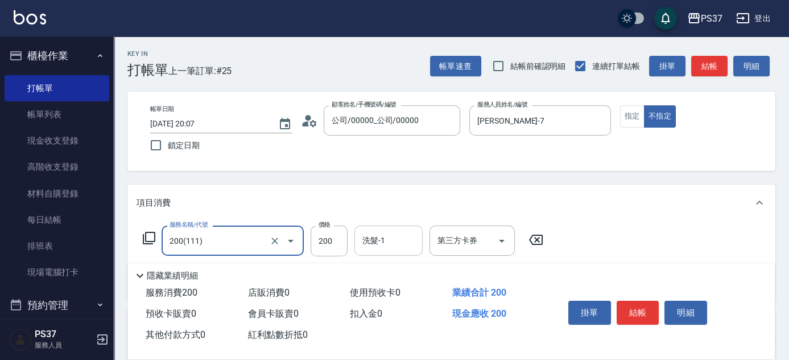
click at [370, 238] on div "洗髮-1 洗髮-1" at bounding box center [388, 240] width 68 height 30
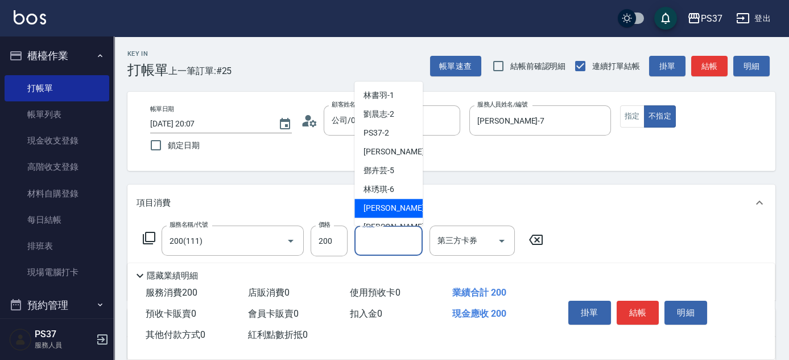
click at [376, 206] on span "[PERSON_NAME] -7" at bounding box center [397, 209] width 67 height 12
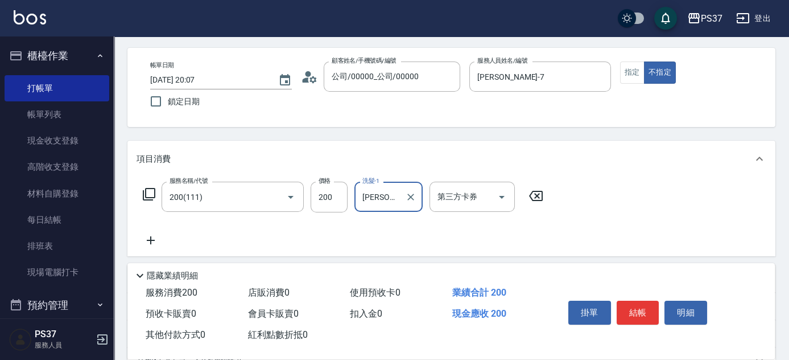
scroll to position [103, 0]
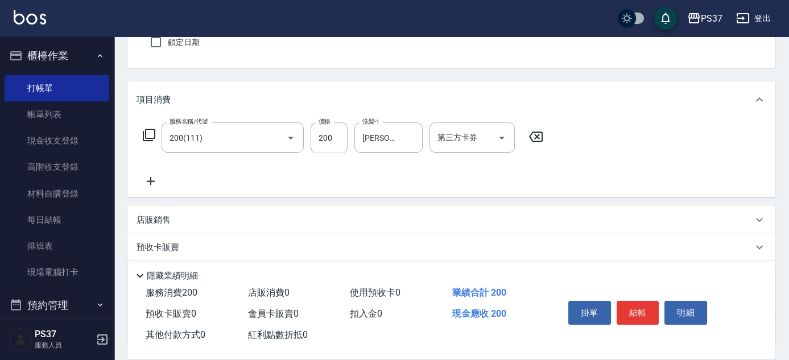
click at [150, 180] on icon at bounding box center [151, 181] width 28 height 14
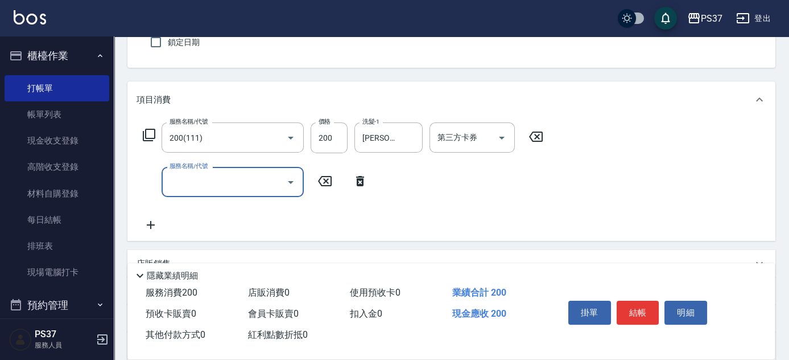
click at [207, 190] on input "服務名稱/代號" at bounding box center [224, 182] width 115 height 20
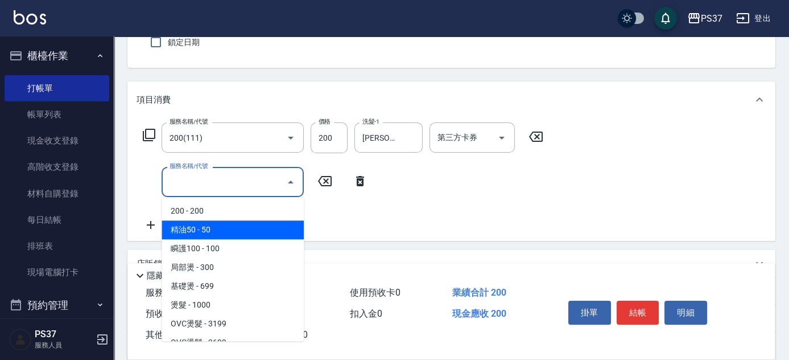
click at [237, 233] on span "精油50 - 50" at bounding box center [233, 229] width 142 height 19
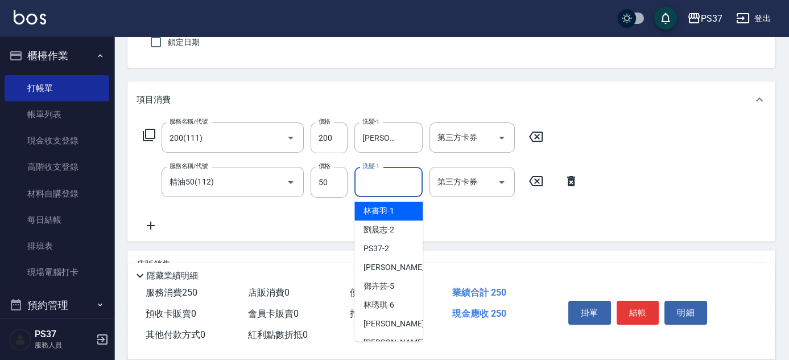
click at [393, 175] on input "洗髮-1" at bounding box center [389, 182] width 58 height 20
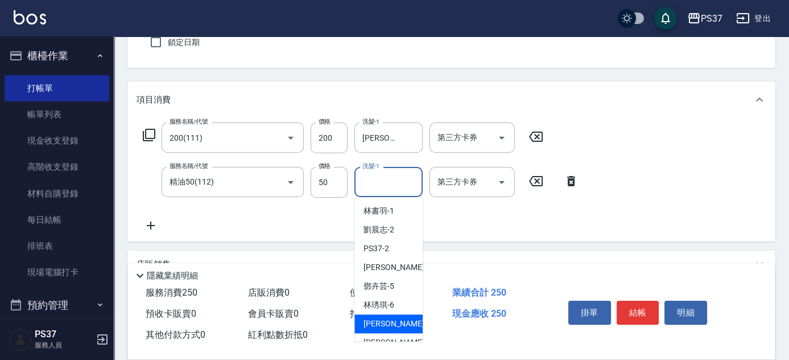
click at [399, 323] on div "[PERSON_NAME] -7" at bounding box center [388, 323] width 68 height 19
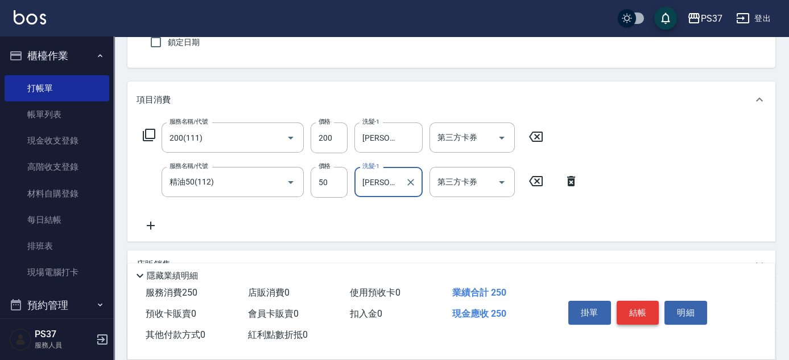
click at [633, 311] on button "結帳" at bounding box center [638, 312] width 43 height 24
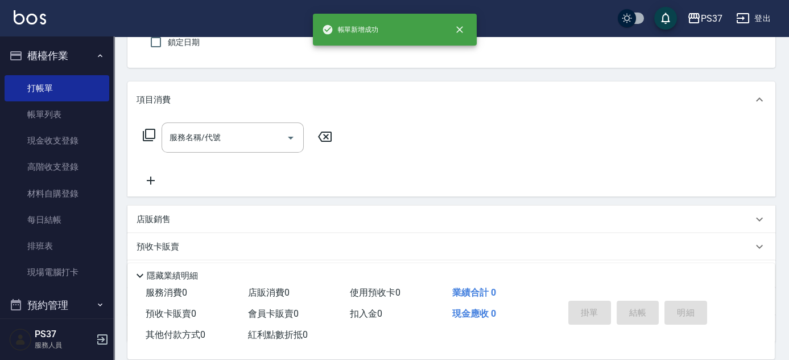
scroll to position [51, 0]
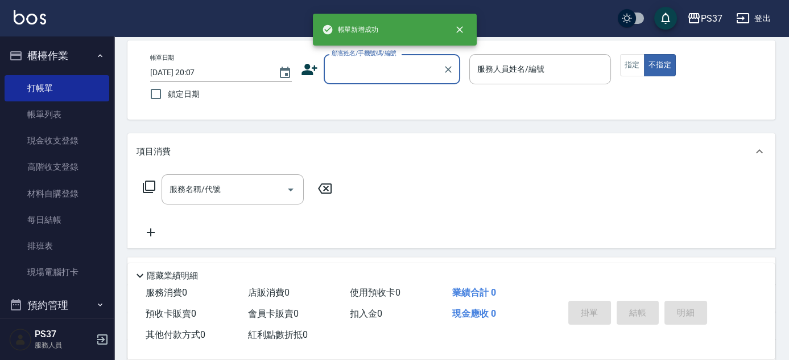
click at [367, 72] on input "顧客姓名/手機號碼/編號" at bounding box center [383, 69] width 109 height 20
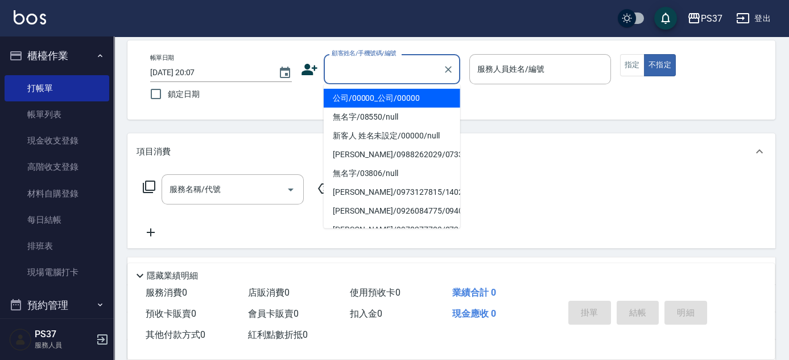
click at [373, 93] on li "公司/00000_公司/00000" at bounding box center [392, 98] width 137 height 19
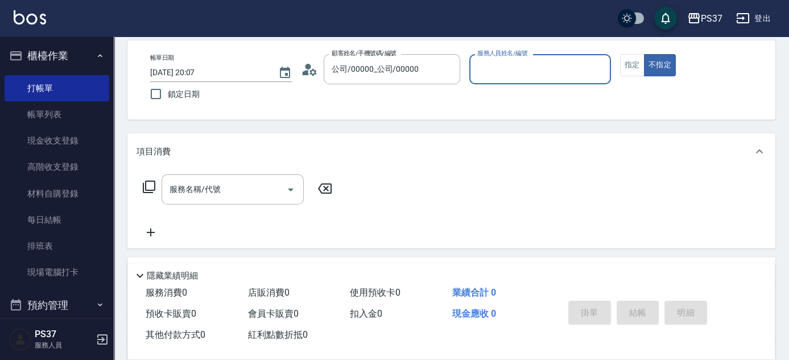
click at [517, 82] on div "服務人員姓名/編號" at bounding box center [540, 69] width 142 height 30
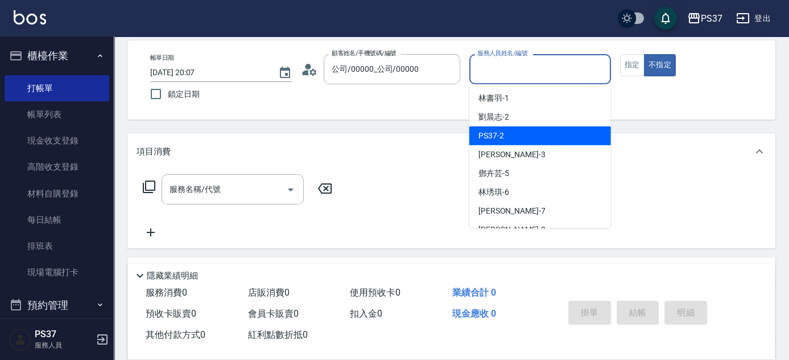
click at [519, 119] on div "[PERSON_NAME]-2" at bounding box center [540, 117] width 142 height 19
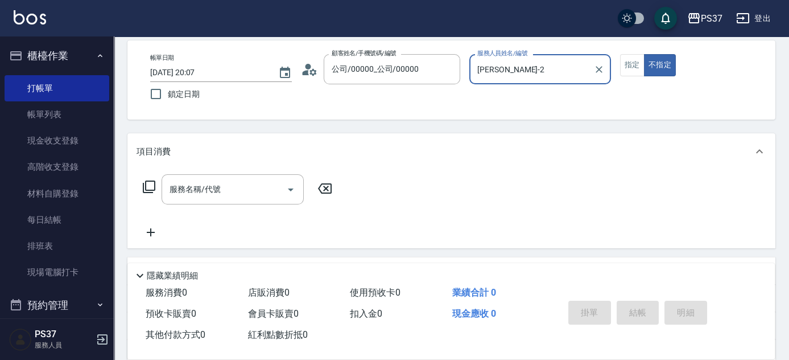
drag, startPoint x: 230, startPoint y: 184, endPoint x: 232, endPoint y: 168, distance: 16.0
click at [231, 184] on input "服務名稱/代號" at bounding box center [224, 189] width 115 height 20
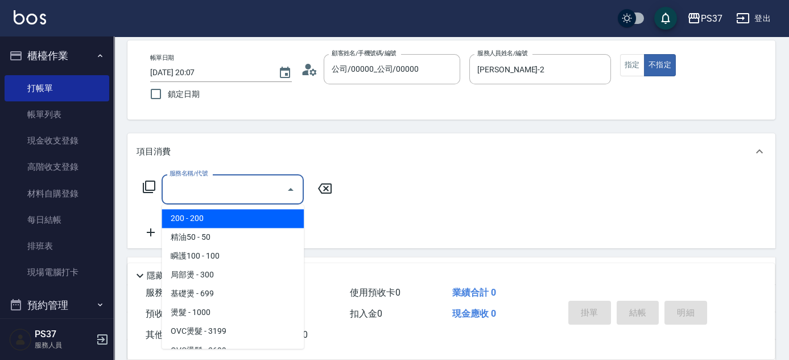
click at [208, 212] on span "200 - 200" at bounding box center [233, 218] width 142 height 19
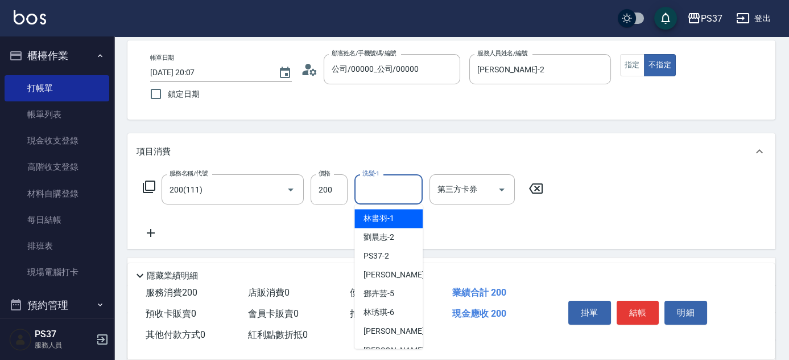
click at [376, 188] on input "洗髮-1" at bounding box center [389, 189] width 58 height 20
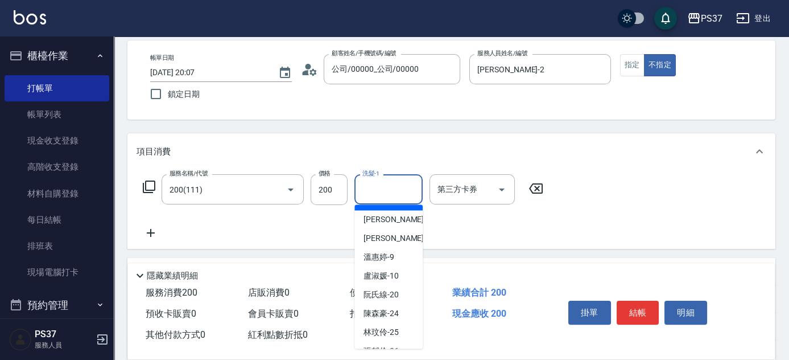
scroll to position [184, 0]
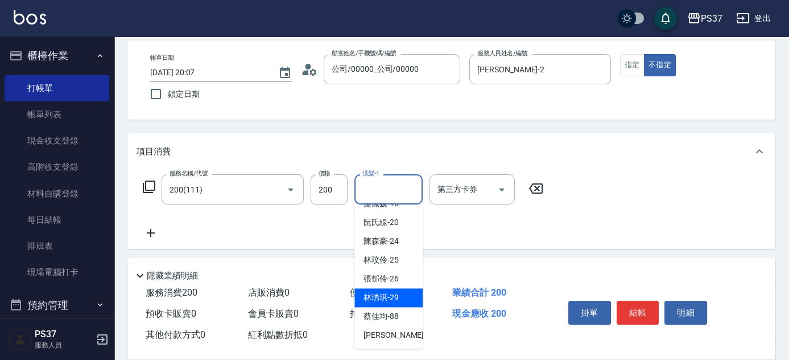
click at [389, 291] on span "[PERSON_NAME]-29" at bounding box center [381, 297] width 35 height 12
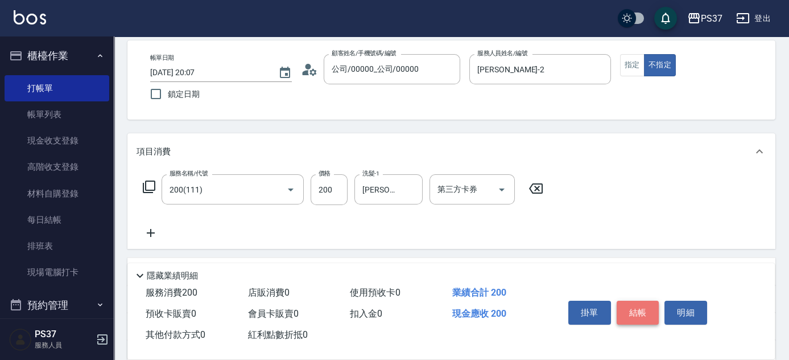
click at [634, 307] on button "結帳" at bounding box center [638, 312] width 43 height 24
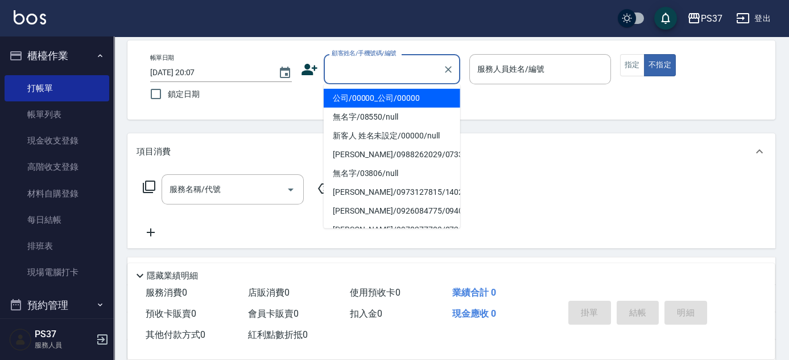
click at [430, 72] on input "顧客姓名/手機號碼/編號" at bounding box center [383, 69] width 109 height 20
click at [410, 101] on li "公司/00000_公司/00000" at bounding box center [392, 98] width 137 height 19
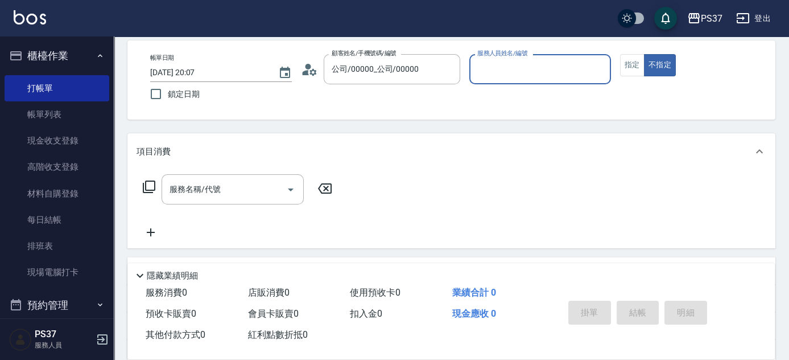
click at [509, 72] on input "服務人員姓名/編號" at bounding box center [539, 69] width 131 height 20
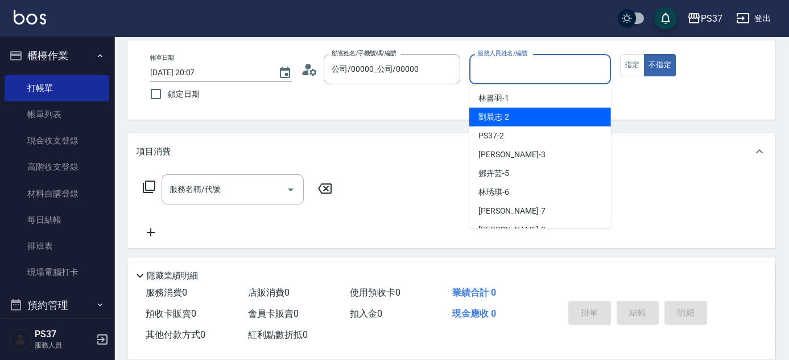
click at [521, 122] on div "[PERSON_NAME]-2" at bounding box center [540, 117] width 142 height 19
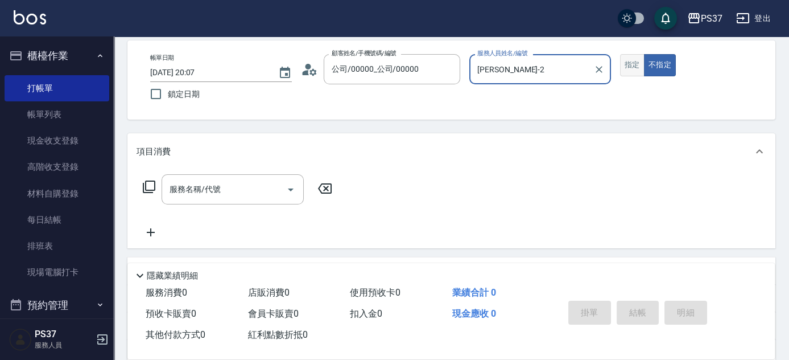
click at [636, 68] on button "指定" at bounding box center [632, 65] width 24 height 22
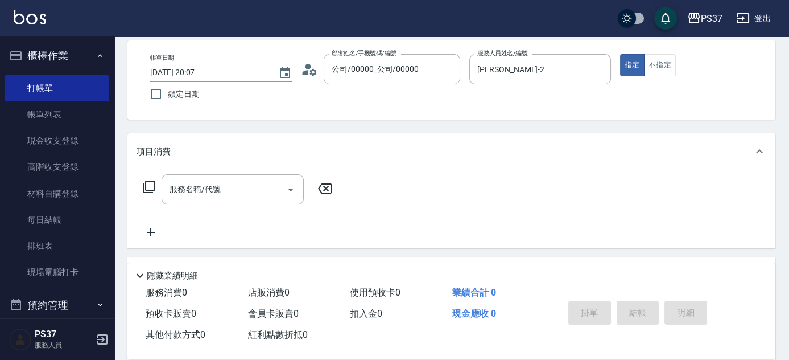
drag, startPoint x: 200, startPoint y: 192, endPoint x: 213, endPoint y: 166, distance: 29.3
click at [201, 192] on input "服務名稱/代號" at bounding box center [224, 189] width 115 height 20
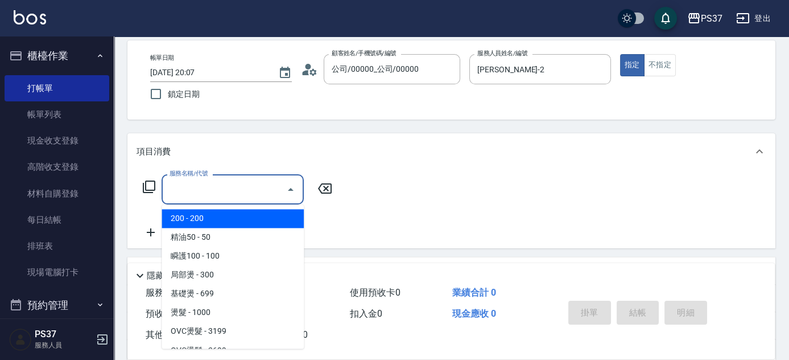
click at [207, 214] on span "200 - 200" at bounding box center [233, 218] width 142 height 19
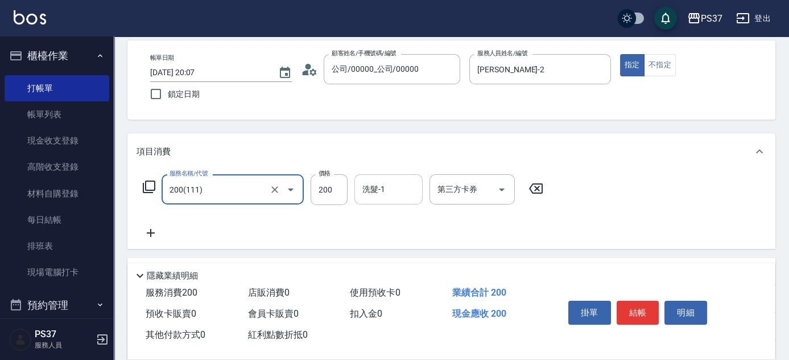
click at [395, 191] on input "洗髮-1" at bounding box center [389, 189] width 58 height 20
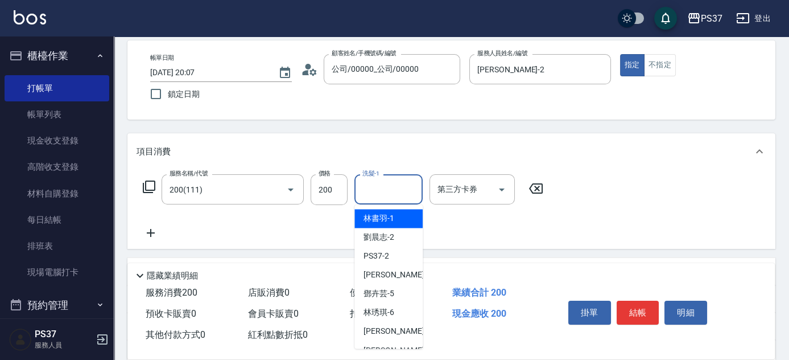
click at [387, 219] on span "[PERSON_NAME]-1" at bounding box center [379, 218] width 31 height 12
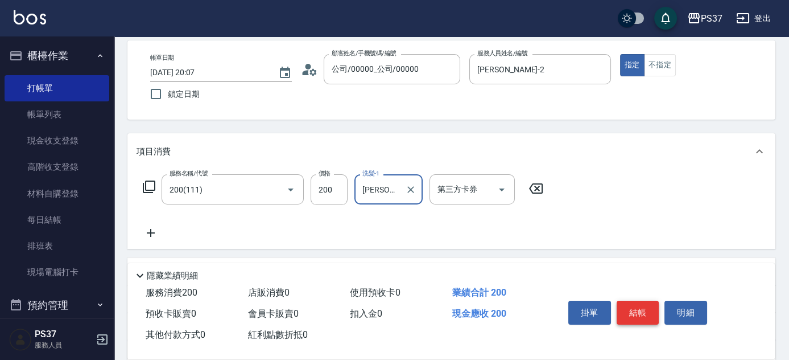
click at [642, 312] on button "結帳" at bounding box center [638, 312] width 43 height 24
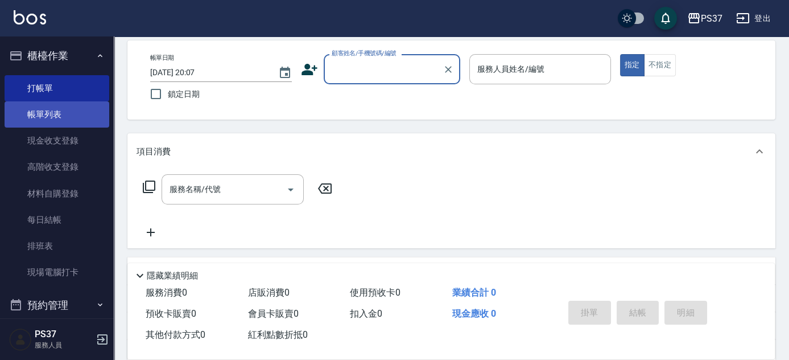
click at [45, 119] on link "帳單列表" at bounding box center [57, 114] width 105 height 26
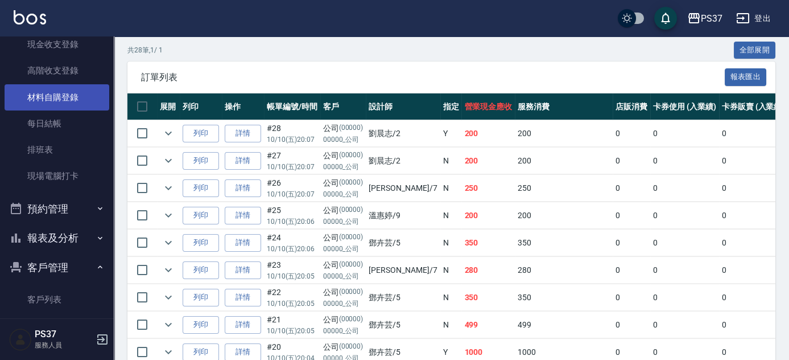
scroll to position [191, 0]
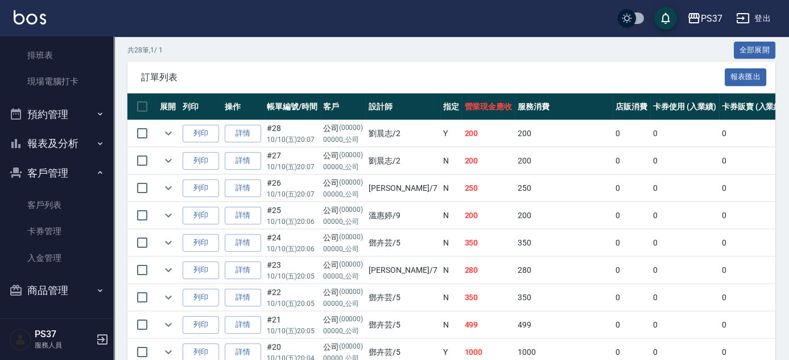
click at [48, 148] on button "報表及分析" at bounding box center [57, 144] width 105 height 30
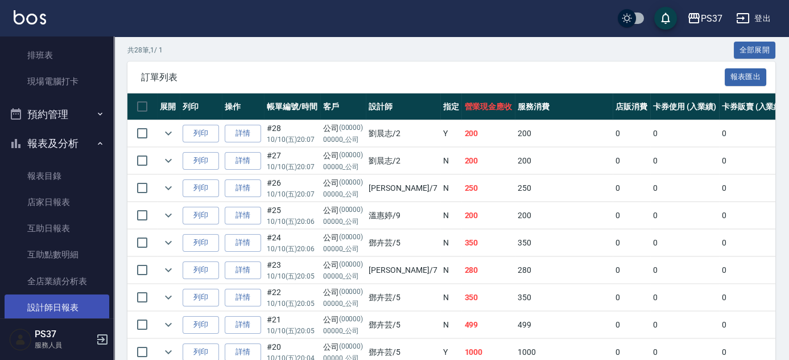
click at [51, 295] on link "設計師日報表" at bounding box center [57, 307] width 105 height 26
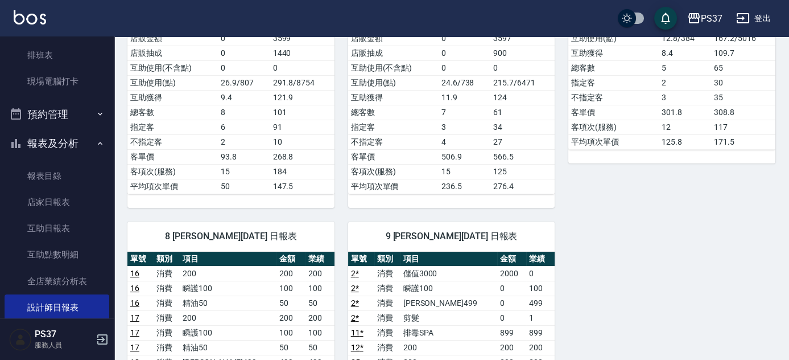
scroll to position [620, 0]
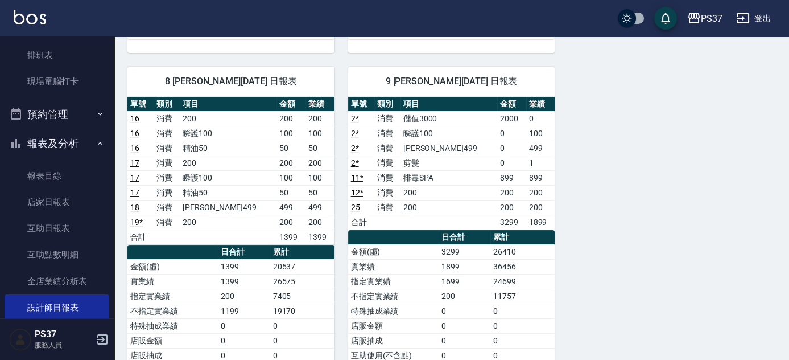
click at [132, 217] on link "19 *" at bounding box center [136, 221] width 13 height 9
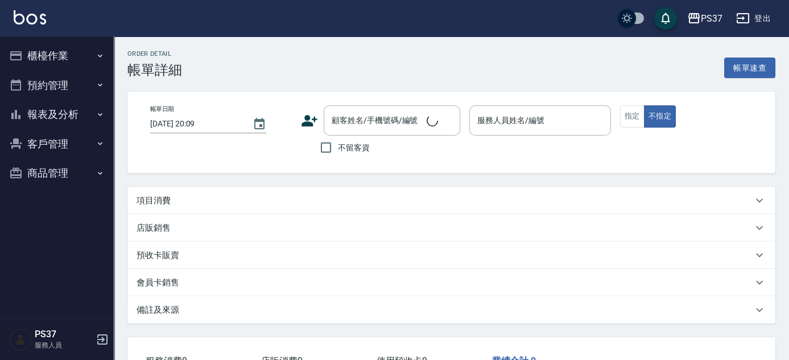
type input "[DATE] 20:04"
type input "徐雅娟-8"
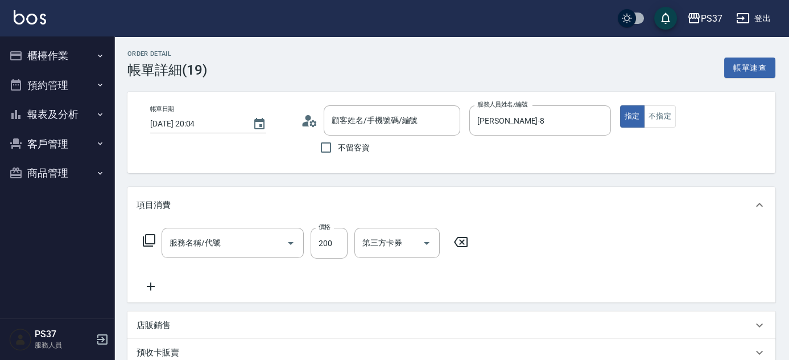
type input "公司/00000_公司/00000"
type input "200(111)"
click at [502, 238] on icon "Open" at bounding box center [502, 243] width 14 height 14
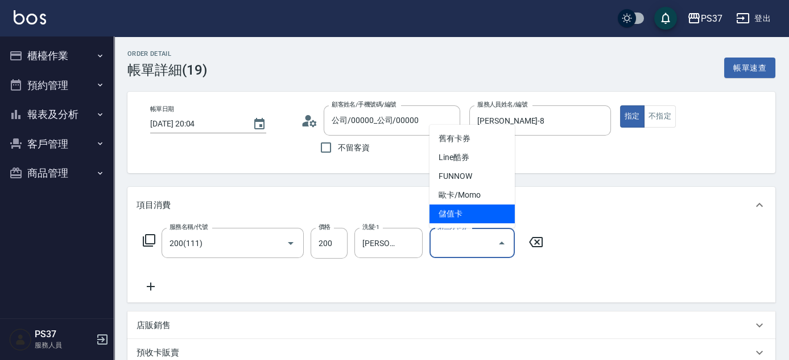
click at [485, 220] on span "儲值卡" at bounding box center [472, 213] width 85 height 19
type input "儲值卡"
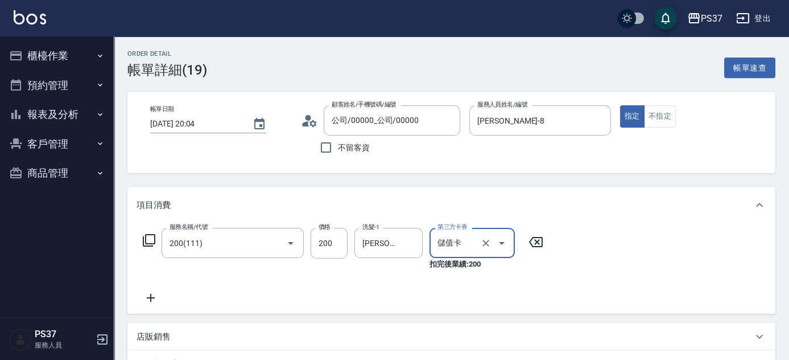
scroll to position [249, 0]
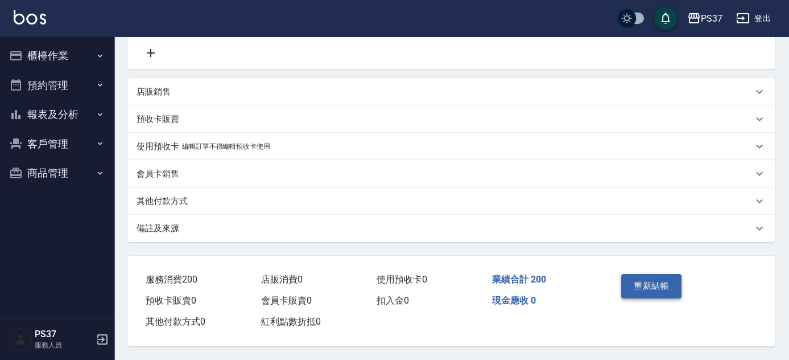
click at [658, 291] on button "重新結帳" at bounding box center [651, 286] width 60 height 24
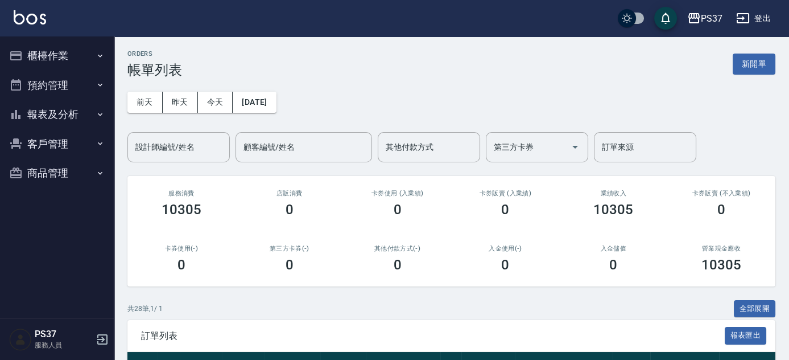
click at [580, 66] on div "ORDERS 帳單列表 新開單" at bounding box center [451, 64] width 648 height 28
click at [77, 118] on button "報表及分析" at bounding box center [57, 115] width 105 height 30
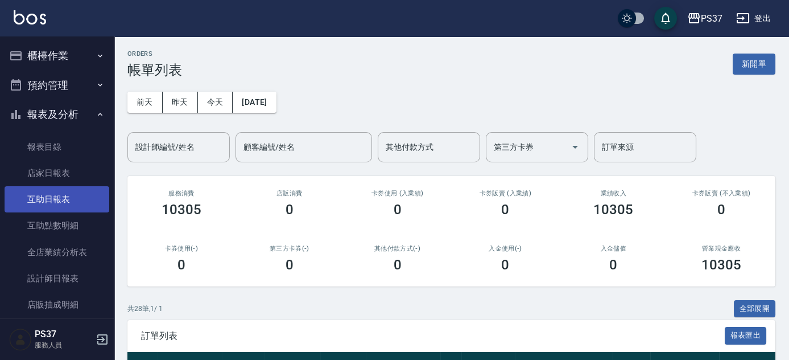
click at [52, 203] on link "互助日報表" at bounding box center [57, 199] width 105 height 26
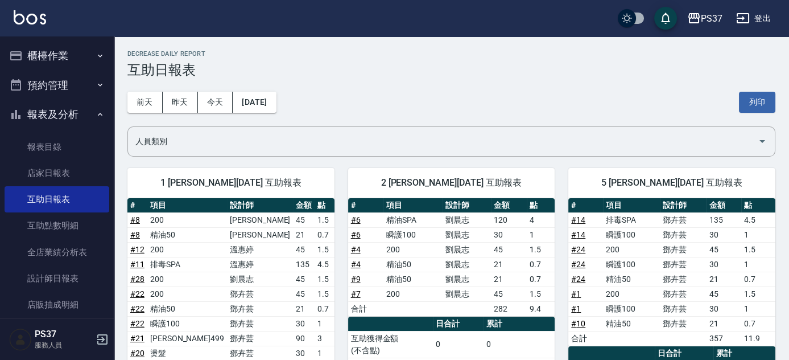
click at [409, 79] on div "[DATE] [DATE] [DATE] [DATE] 列印" at bounding box center [451, 102] width 648 height 48
click at [51, 52] on button "櫃檯作業" at bounding box center [57, 56] width 105 height 30
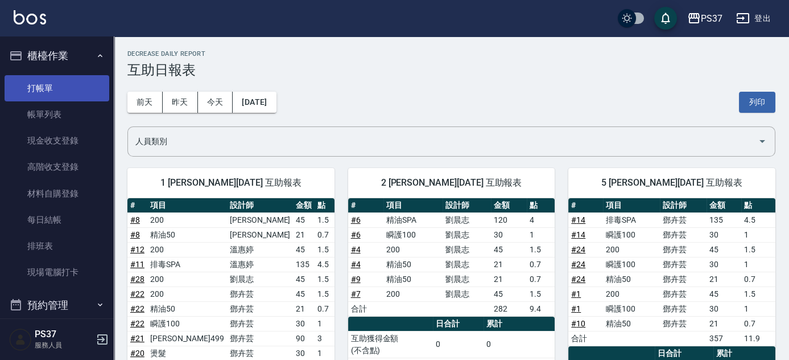
click at [48, 90] on link "打帳單" at bounding box center [57, 88] width 105 height 26
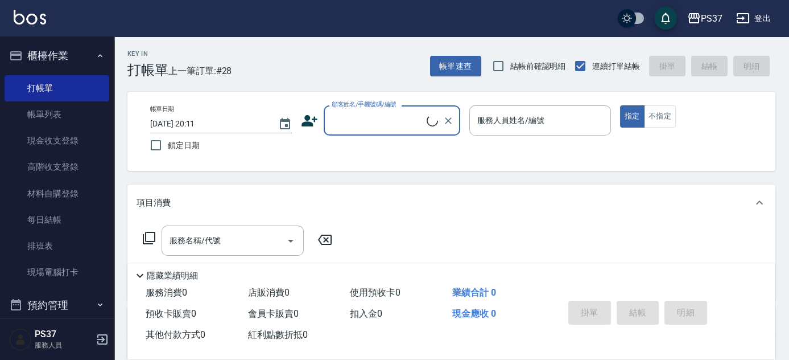
click at [340, 120] on input "顧客姓名/手機號碼/編號" at bounding box center [378, 120] width 98 height 20
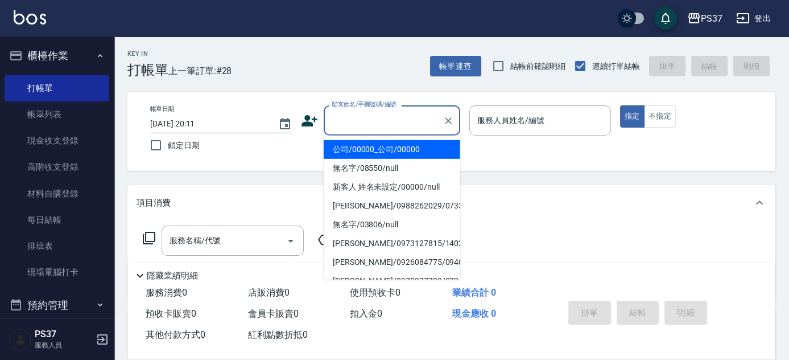
click at [367, 150] on li "公司/00000_公司/00000" at bounding box center [392, 149] width 137 height 19
type input "公司/00000_公司/00000"
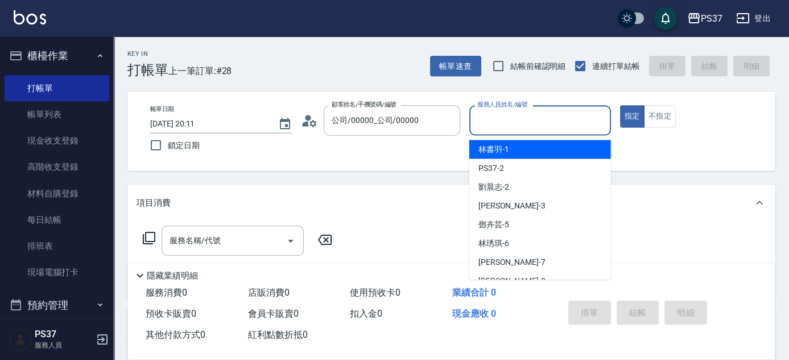
click at [486, 117] on input "服務人員姓名/編號" at bounding box center [539, 120] width 131 height 20
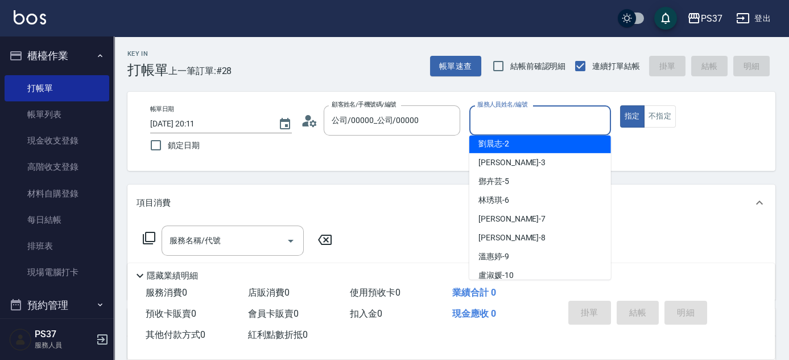
scroll to position [103, 0]
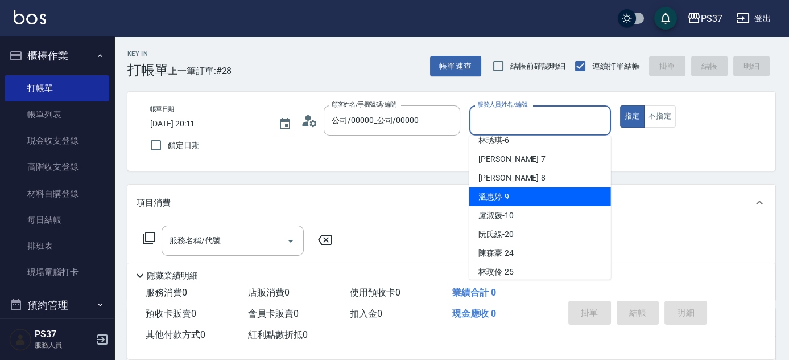
click at [500, 192] on span "溫惠婷 -9" at bounding box center [493, 197] width 31 height 12
type input "溫惠婷-9"
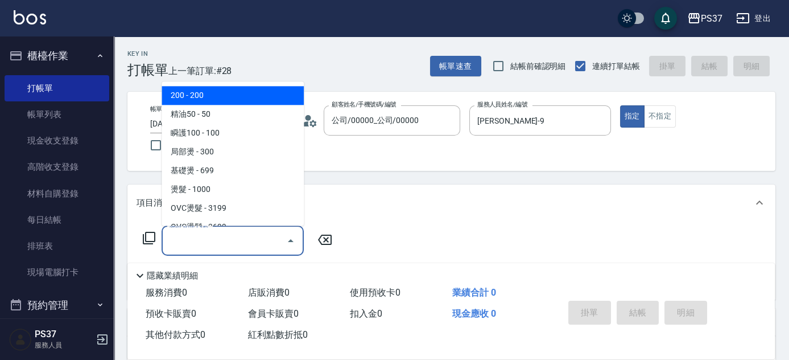
click at [244, 240] on input "服務名稱/代號" at bounding box center [224, 240] width 115 height 20
click at [211, 99] on span "200 - 200" at bounding box center [233, 95] width 142 height 19
type input "200(111)"
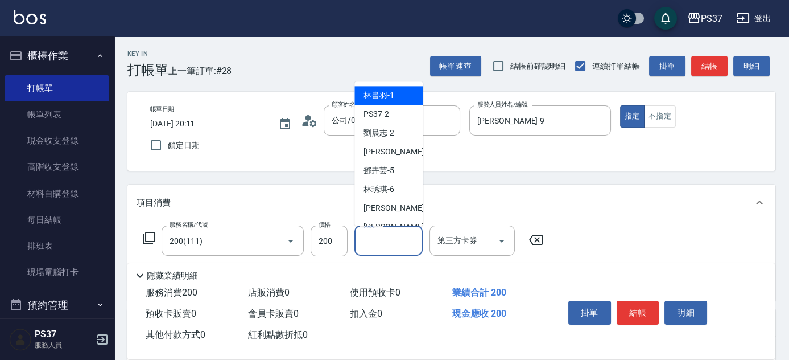
click at [391, 247] on input "洗髮-1" at bounding box center [389, 240] width 58 height 20
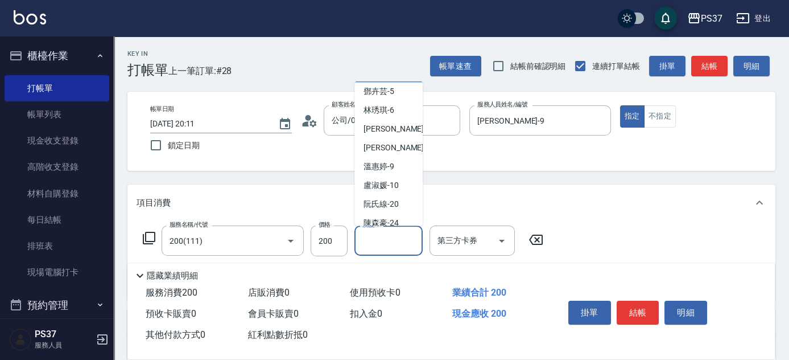
scroll to position [184, 0]
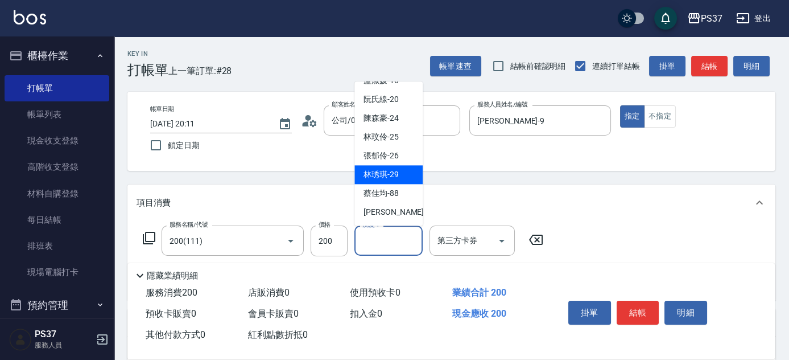
drag, startPoint x: 379, startPoint y: 168, endPoint x: 265, endPoint y: 188, distance: 116.1
click at [379, 169] on span "林琇琪 -29" at bounding box center [381, 175] width 35 height 12
type input "林琇琪-29"
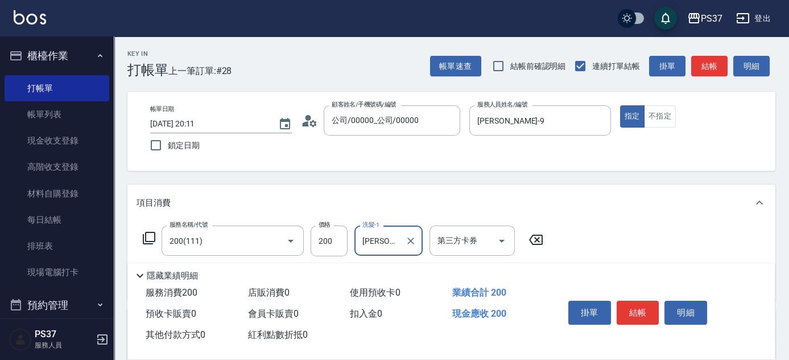
scroll to position [155, 0]
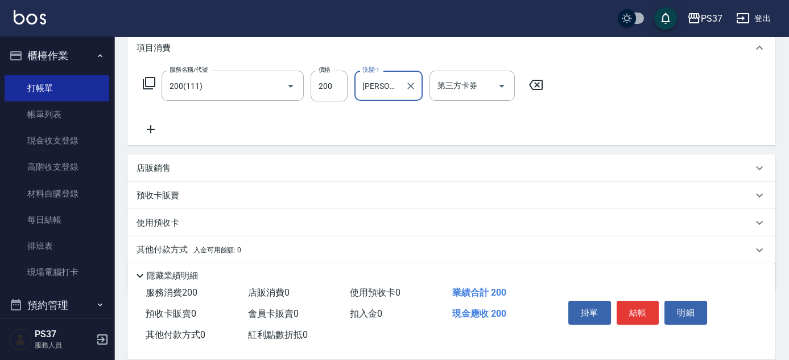
click at [146, 127] on icon at bounding box center [151, 129] width 28 height 14
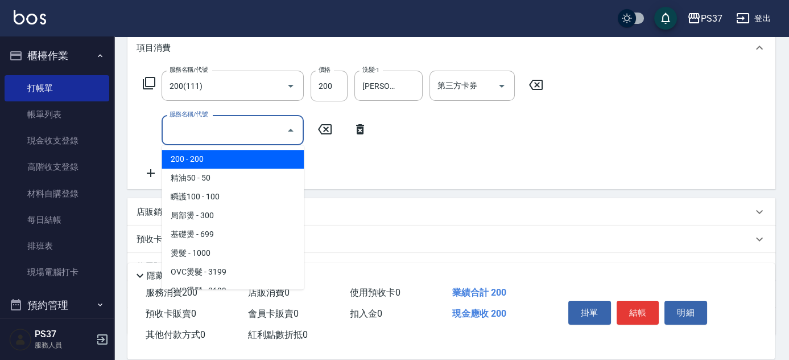
click at [211, 136] on input "服務名稱/代號" at bounding box center [224, 130] width 115 height 20
click at [363, 131] on icon at bounding box center [360, 129] width 8 height 10
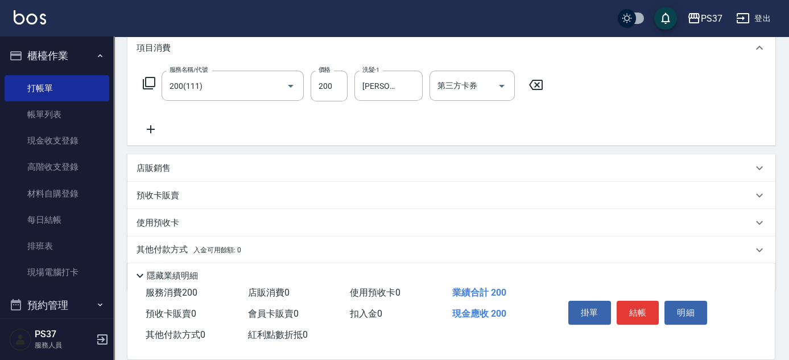
click at [153, 127] on icon at bounding box center [151, 129] width 28 height 14
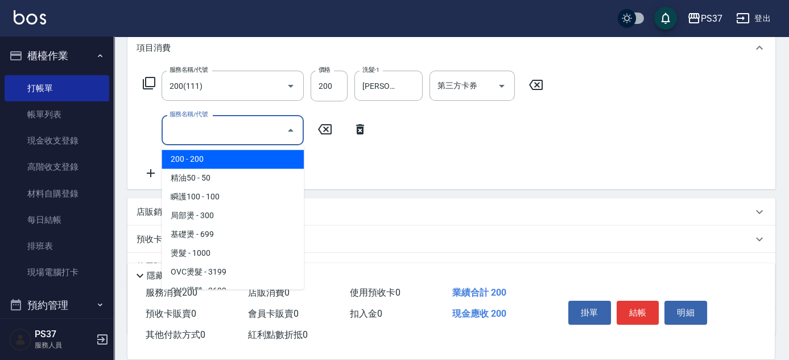
click at [176, 128] on input "服務名稱/代號" at bounding box center [224, 130] width 115 height 20
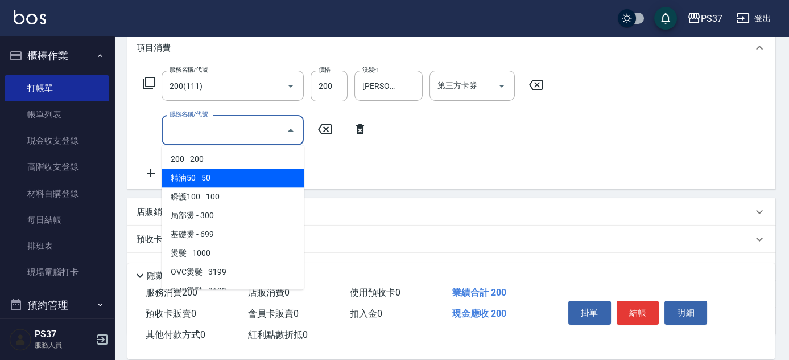
click at [221, 177] on span "精油50 - 50" at bounding box center [233, 177] width 142 height 19
type input "精油50(112)"
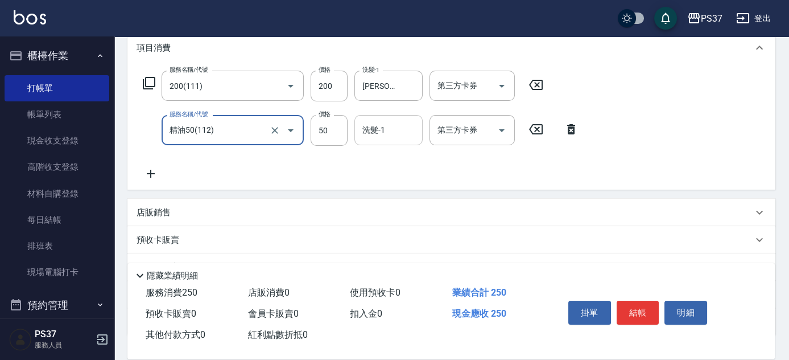
click at [372, 138] on input "洗髮-1" at bounding box center [389, 130] width 58 height 20
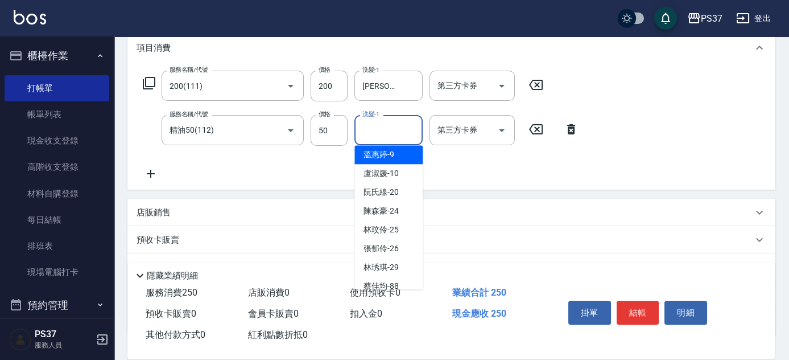
click at [377, 158] on span "[PERSON_NAME]-9" at bounding box center [379, 154] width 31 height 12
type input "[PERSON_NAME]-9"
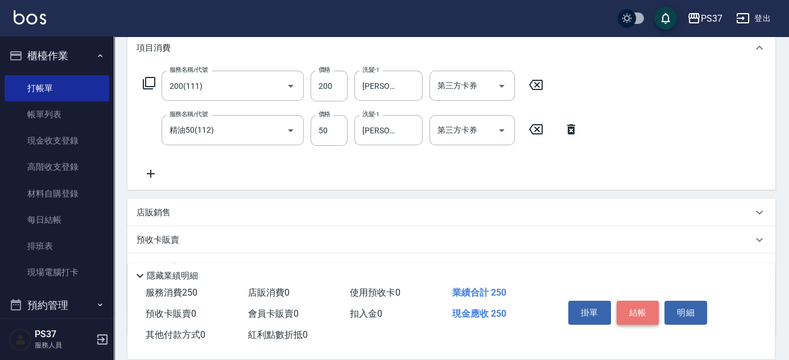
click at [633, 305] on button "結帳" at bounding box center [638, 312] width 43 height 24
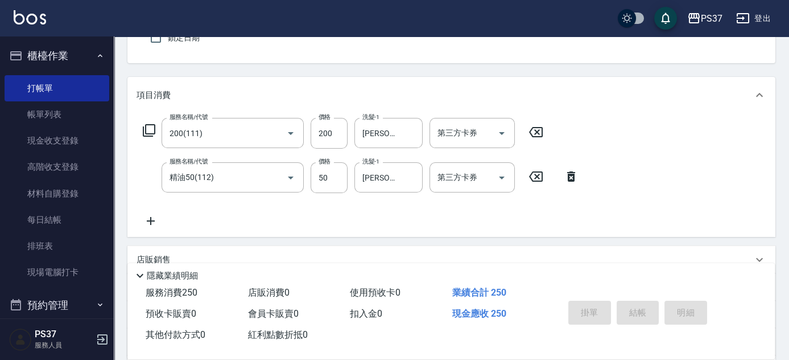
scroll to position [0, 0]
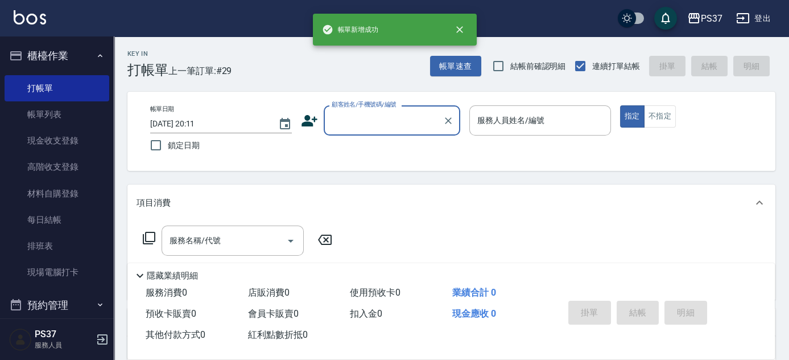
click at [374, 123] on input "顧客姓名/手機號碼/編號" at bounding box center [383, 120] width 109 height 20
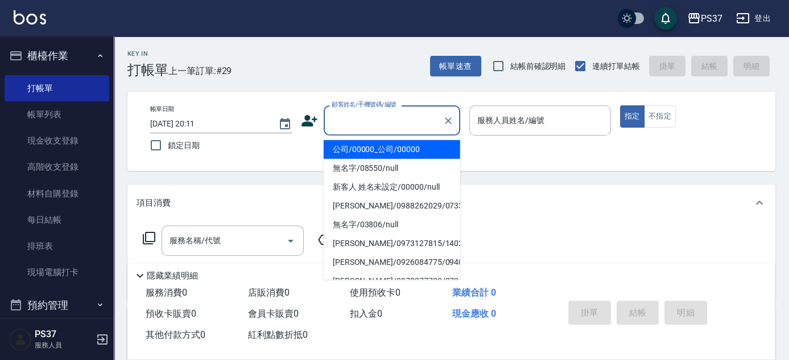
click at [379, 148] on li "公司/00000_公司/00000" at bounding box center [392, 149] width 137 height 19
type input "公司/00000_公司/00000"
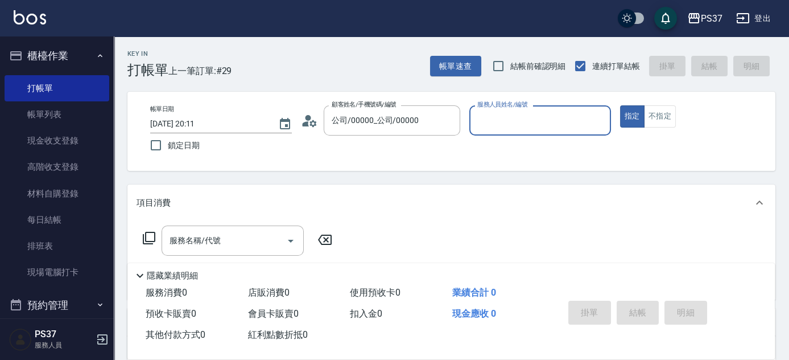
click at [517, 129] on input "服務人員姓名/編號" at bounding box center [539, 120] width 131 height 20
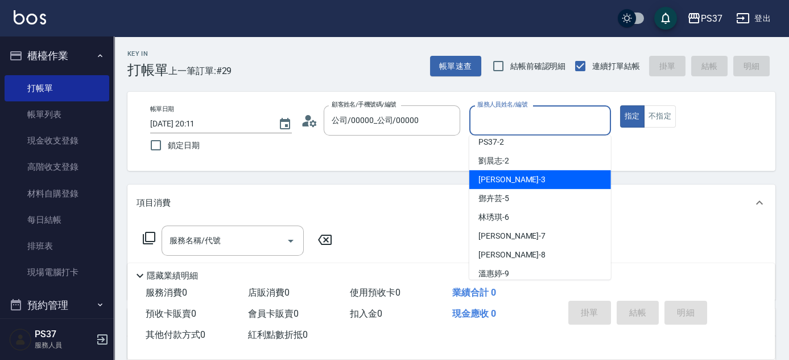
scroll to position [51, 0]
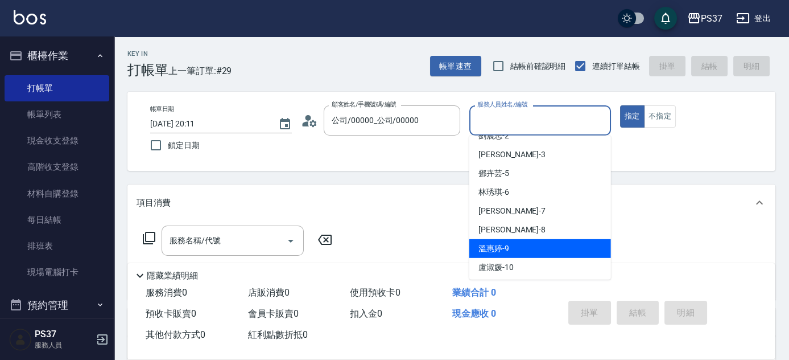
click at [515, 245] on div "[PERSON_NAME]-9" at bounding box center [540, 248] width 142 height 19
type input "[PERSON_NAME]-9"
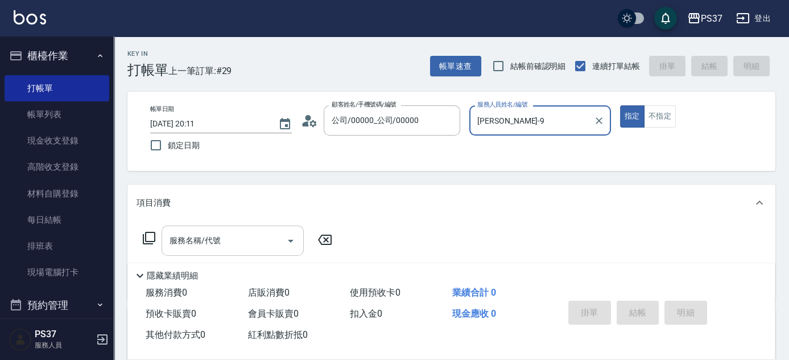
click at [236, 237] on input "服務名稱/代號" at bounding box center [224, 240] width 115 height 20
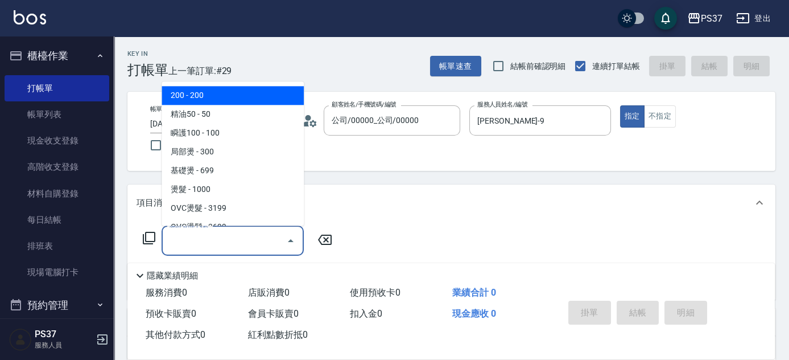
click at [215, 102] on span "200 - 200" at bounding box center [233, 95] width 142 height 19
type input "200(111)"
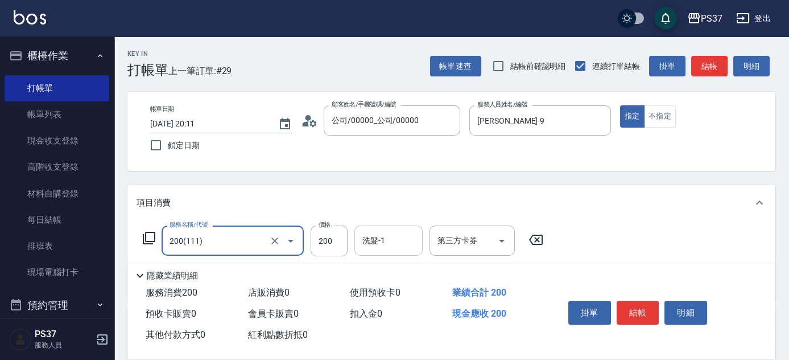
click at [394, 247] on input "洗髮-1" at bounding box center [389, 240] width 58 height 20
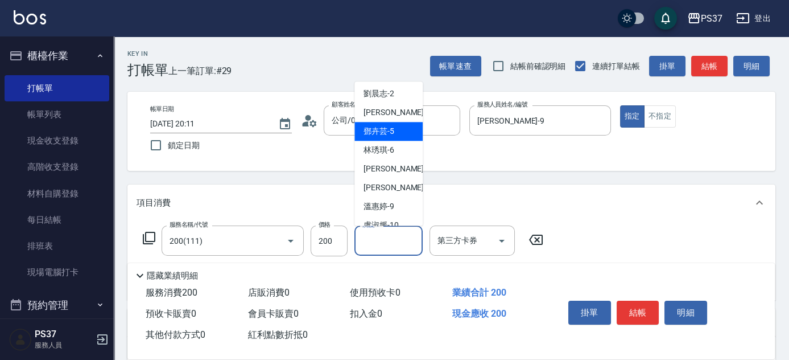
scroll to position [103, 0]
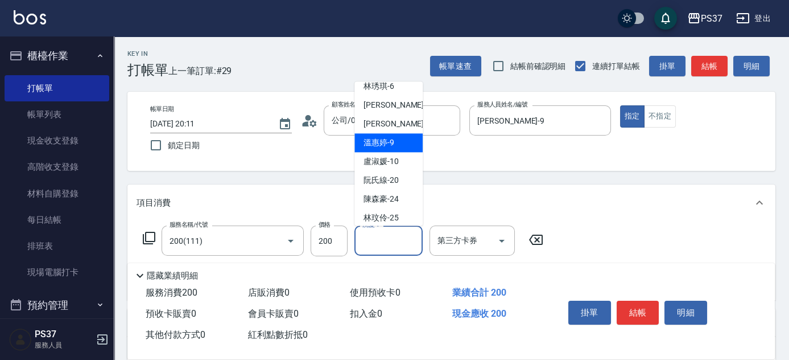
click at [390, 134] on div "[PERSON_NAME]-9" at bounding box center [388, 143] width 68 height 19
type input "[PERSON_NAME]-9"
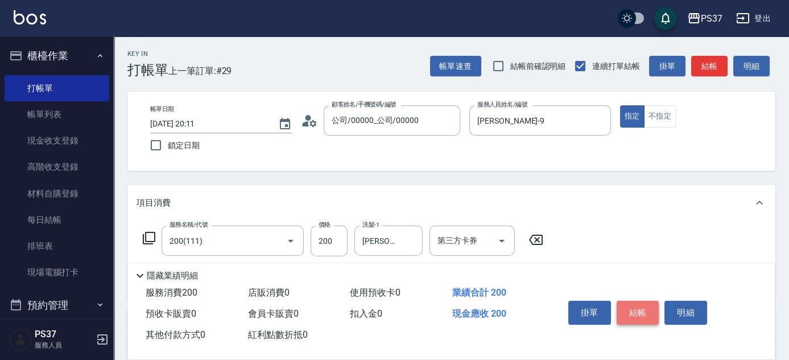
click at [647, 311] on button "結帳" at bounding box center [638, 312] width 43 height 24
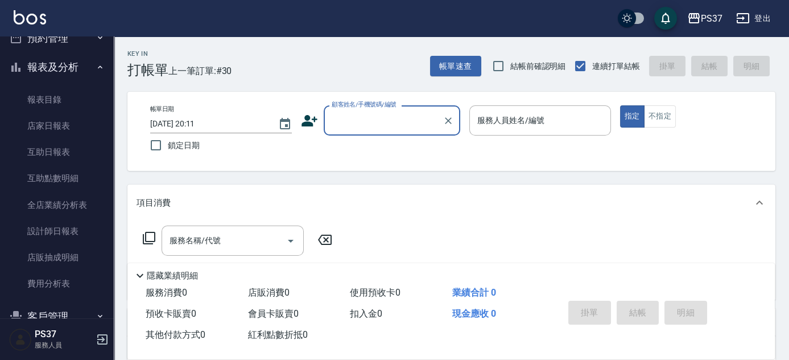
scroll to position [310, 0]
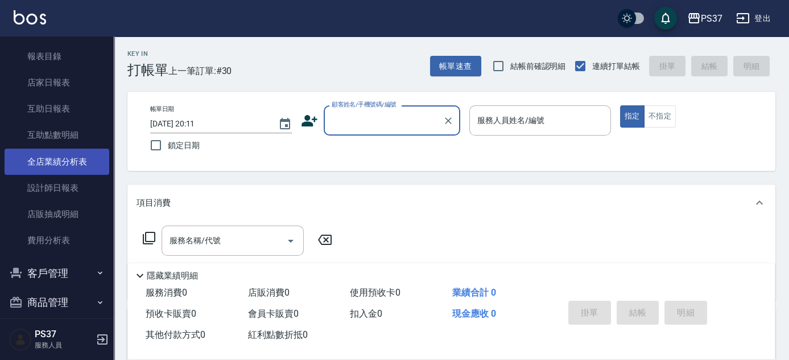
click at [62, 166] on link "全店業績分析表" at bounding box center [57, 161] width 105 height 26
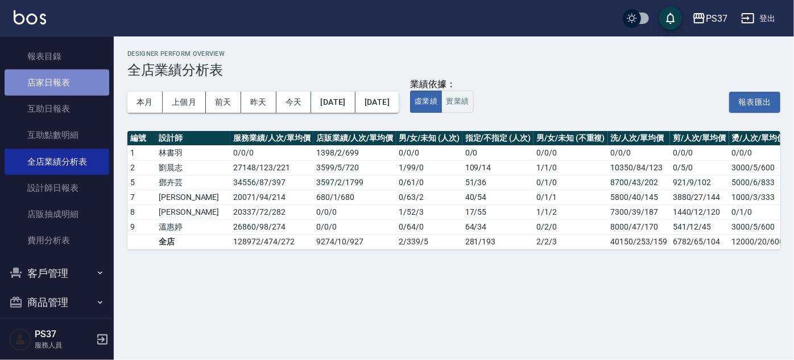
click at [56, 84] on link "店家日報表" at bounding box center [57, 82] width 105 height 26
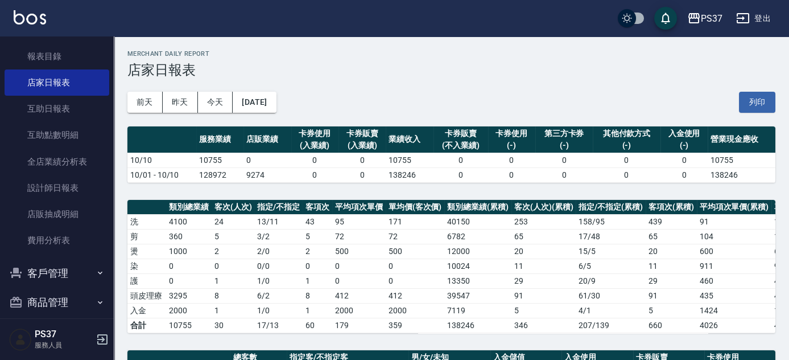
click at [493, 76] on h3 "店家日報表" at bounding box center [451, 70] width 648 height 16
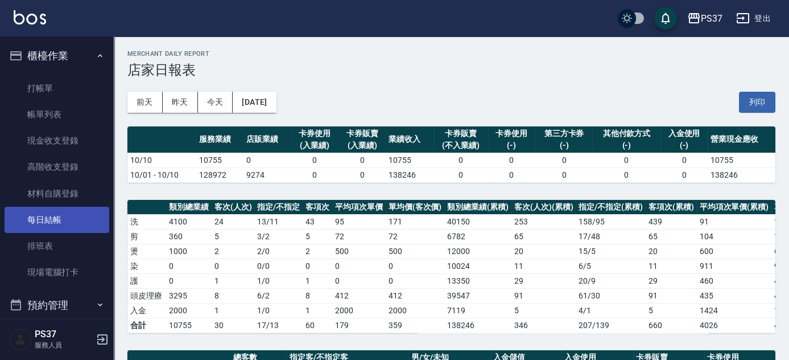
click at [43, 221] on link "每日結帳" at bounding box center [57, 220] width 105 height 26
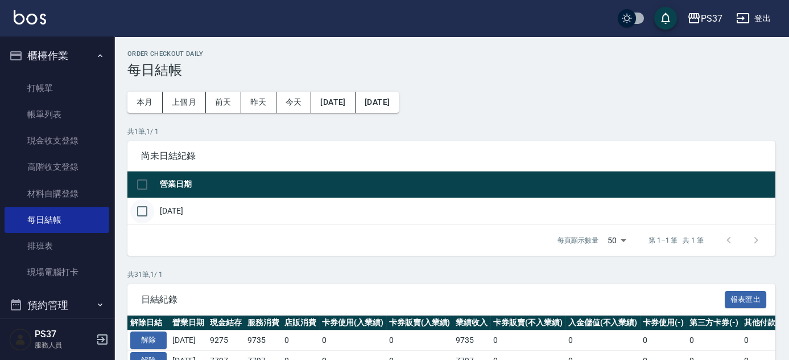
click at [143, 211] on input "checkbox" at bounding box center [142, 211] width 24 height 24
checkbox input "true"
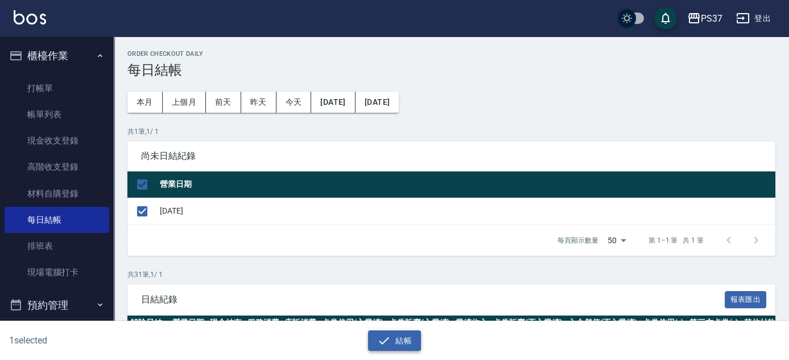
click at [399, 337] on button "結帳" at bounding box center [394, 340] width 53 height 21
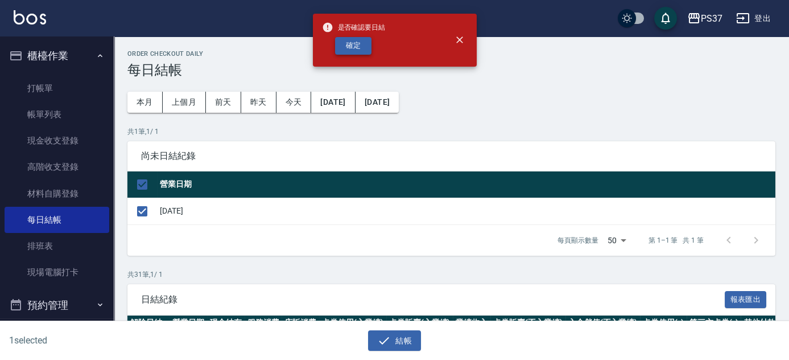
click at [356, 48] on button "確定" at bounding box center [353, 46] width 36 height 18
checkbox input "false"
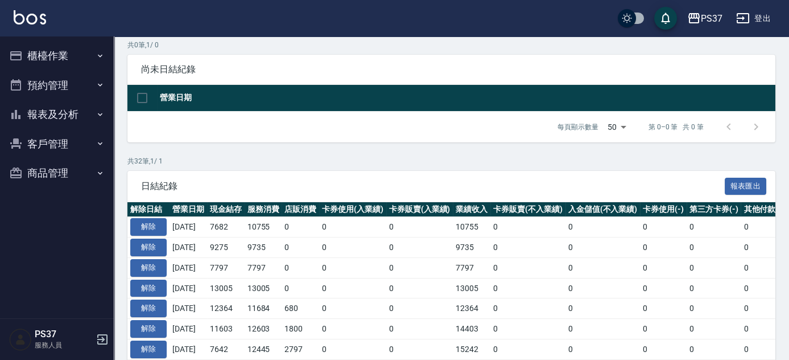
scroll to position [103, 0]
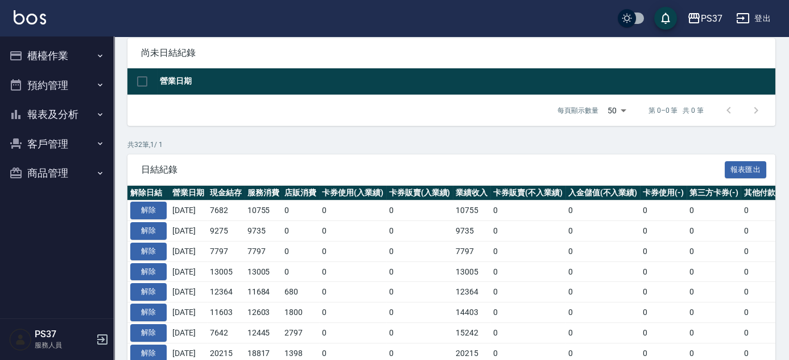
click at [72, 121] on button "報表及分析" at bounding box center [57, 115] width 105 height 30
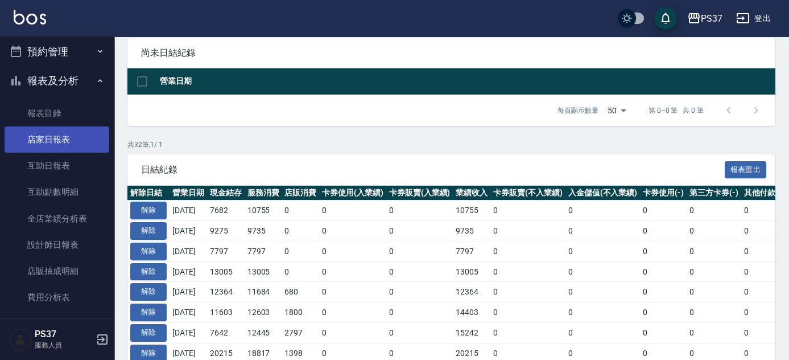
scroll to position [51, 0]
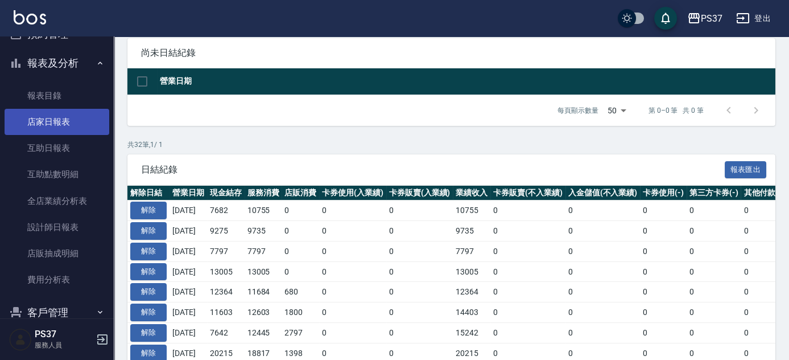
click at [60, 117] on link "店家日報表" at bounding box center [57, 122] width 105 height 26
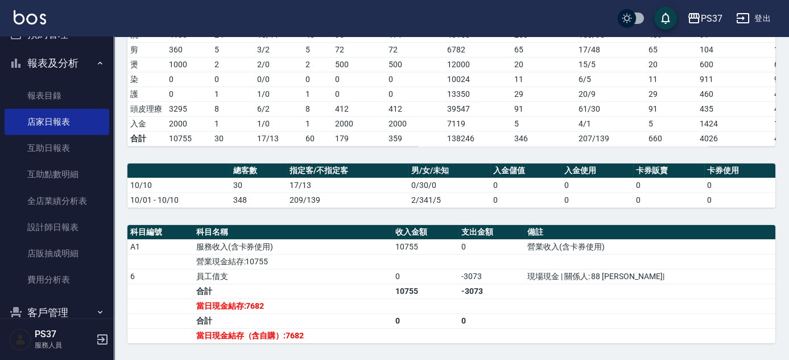
scroll to position [321, 0]
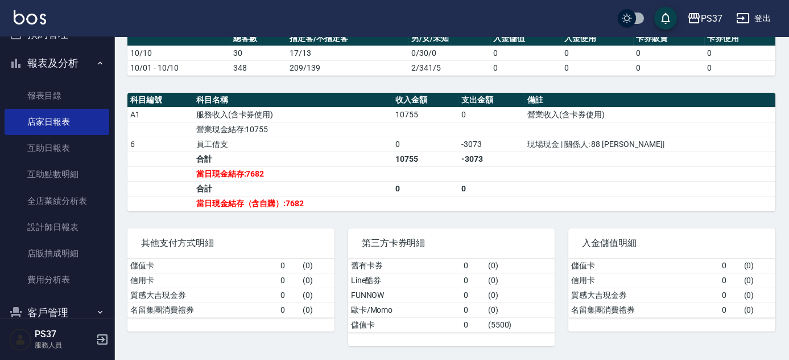
click at [317, 230] on div "其他支付方式明細" at bounding box center [230, 243] width 207 height 30
click at [381, 221] on div "第三方卡券明細 舊有卡券 0 ( 0 ) Line酷券 0 ( 0 ) FUNNOW 0 ( 0 ) 歐卡/Momo 0 ( 0 ) 儲值卡 0 ( 5500…" at bounding box center [445, 279] width 221 height 131
click at [46, 226] on link "設計師日報表" at bounding box center [57, 227] width 105 height 26
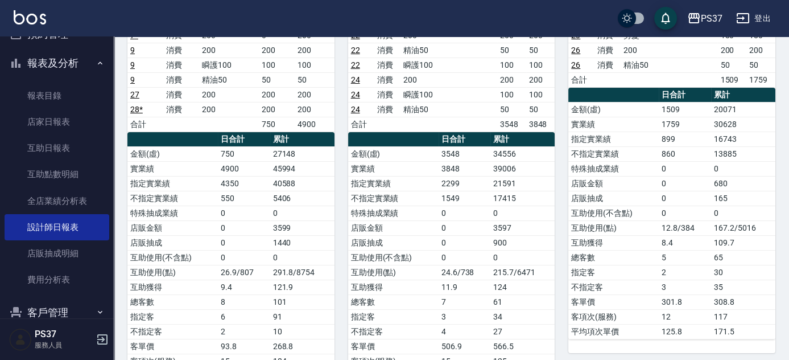
scroll to position [414, 0]
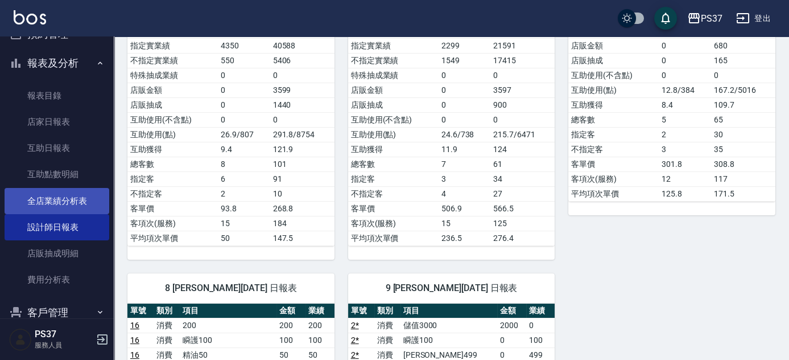
click at [34, 204] on link "全店業績分析表" at bounding box center [57, 201] width 105 height 26
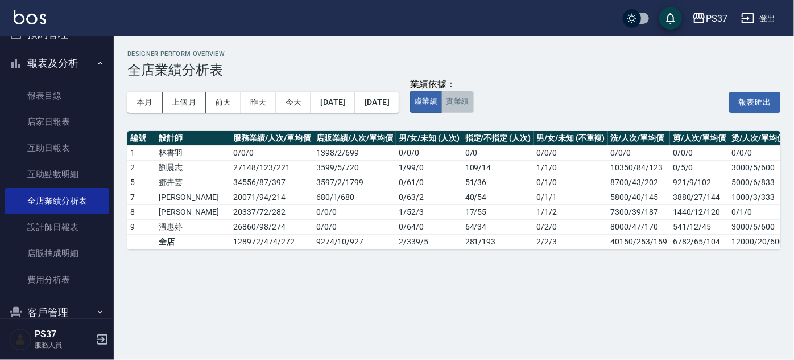
click at [473, 105] on button "實業績" at bounding box center [457, 101] width 32 height 22
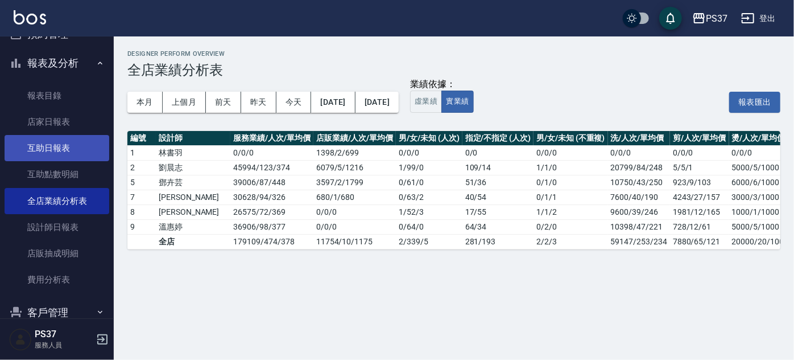
click at [65, 138] on link "互助日報表" at bounding box center [57, 148] width 105 height 26
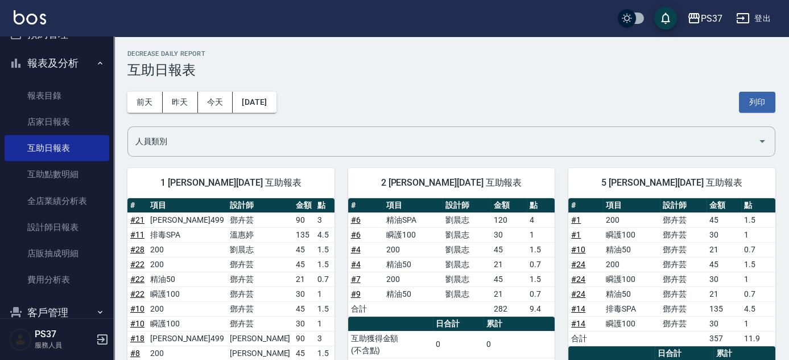
click at [315, 86] on div "[DATE] [DATE] [DATE] [DATE] 列印" at bounding box center [451, 102] width 648 height 48
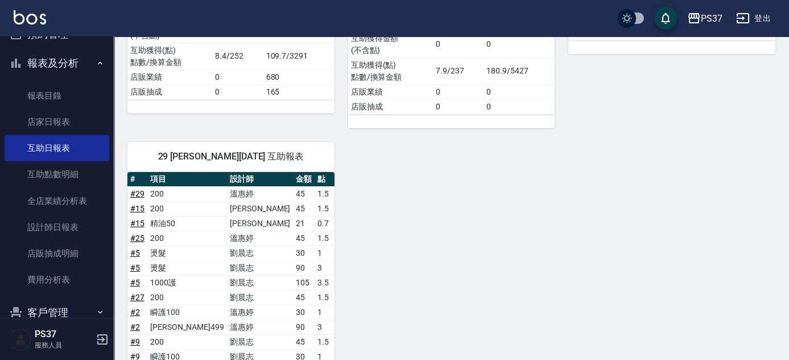
scroll to position [753, 0]
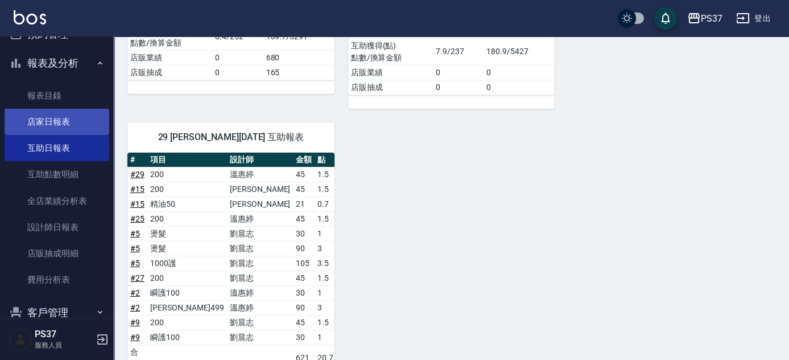
click at [38, 125] on link "店家日報表" at bounding box center [57, 122] width 105 height 26
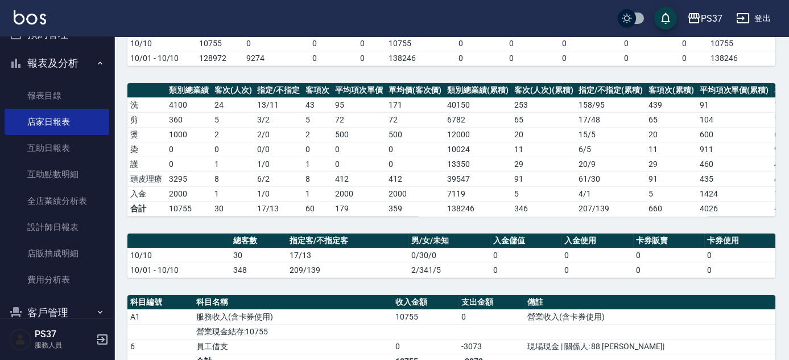
scroll to position [321, 0]
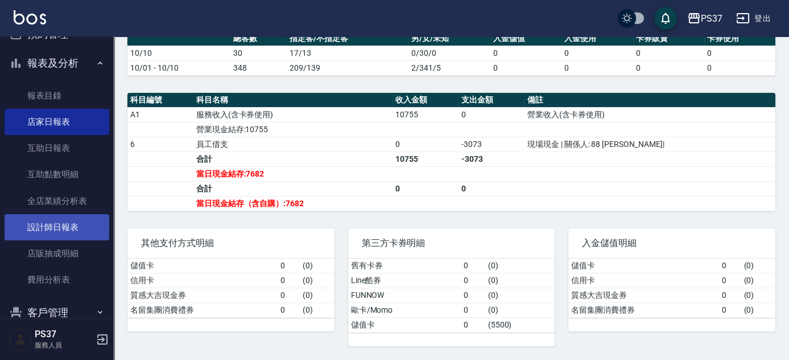
click at [76, 225] on link "設計師日報表" at bounding box center [57, 227] width 105 height 26
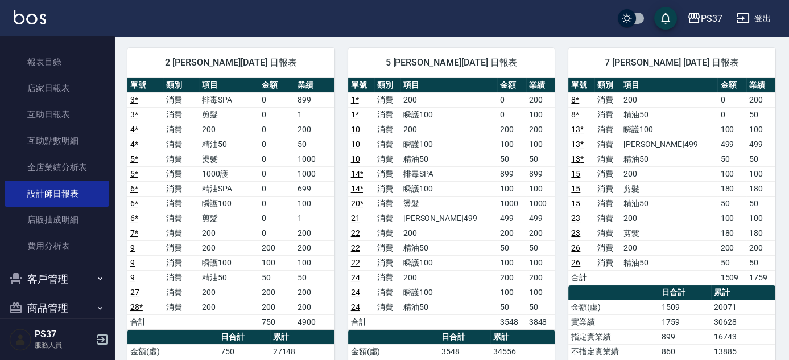
scroll to position [102, 0]
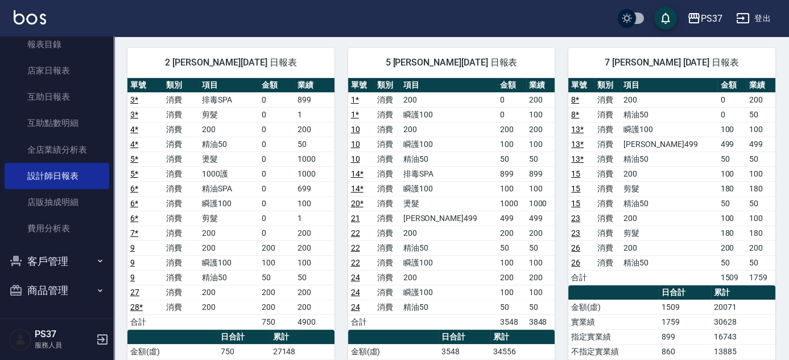
click at [63, 265] on button "客戶管理" at bounding box center [57, 261] width 105 height 30
click at [56, 296] on link "客戶列表" at bounding box center [57, 293] width 105 height 26
